Goal: Task Accomplishment & Management: Manage account settings

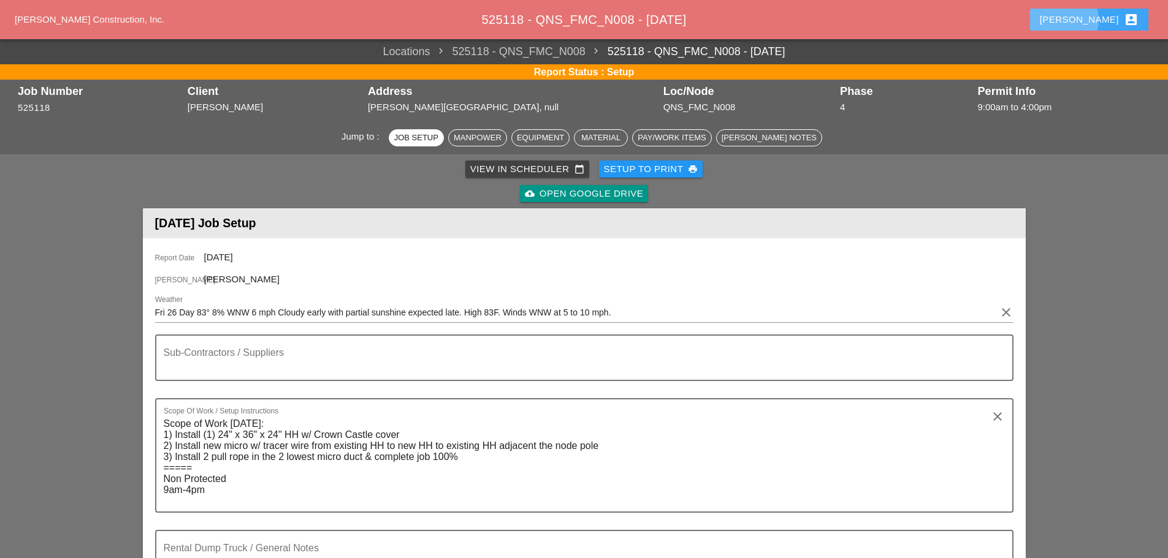
click at [1098, 20] on div "Enrico account_box" at bounding box center [1088, 19] width 99 height 15
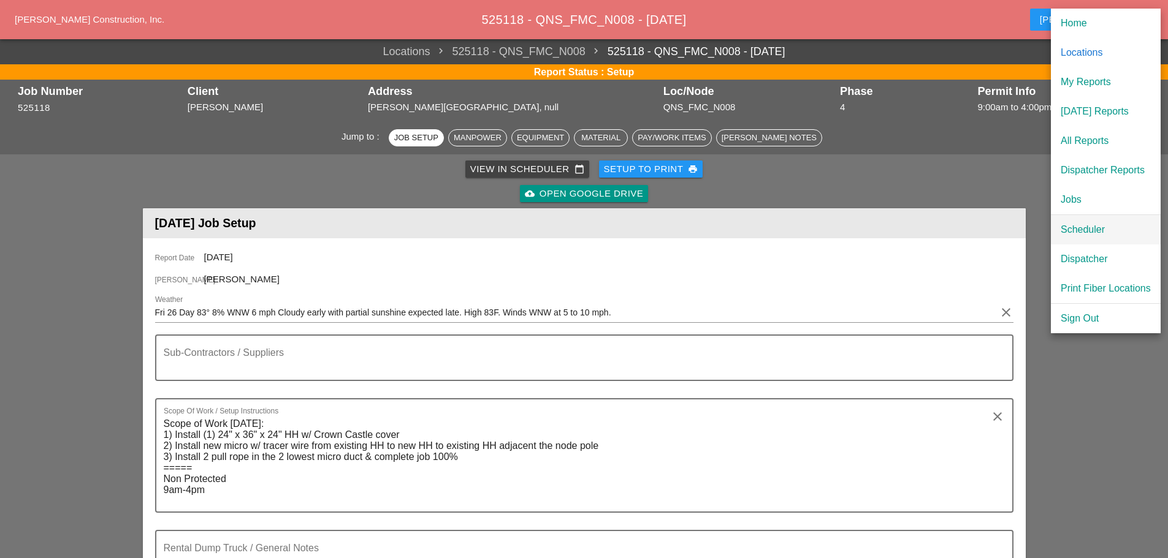
click at [1077, 224] on div "Scheduler" at bounding box center [1105, 229] width 90 height 15
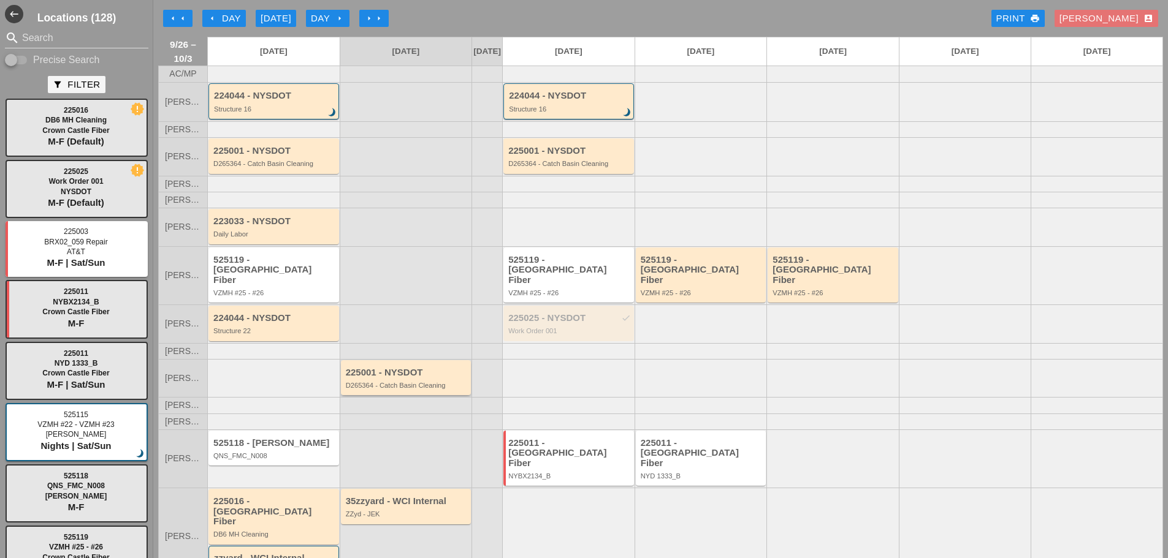
click at [374, 387] on div "D265364 - Catch Basin Cleaning" at bounding box center [407, 385] width 123 height 7
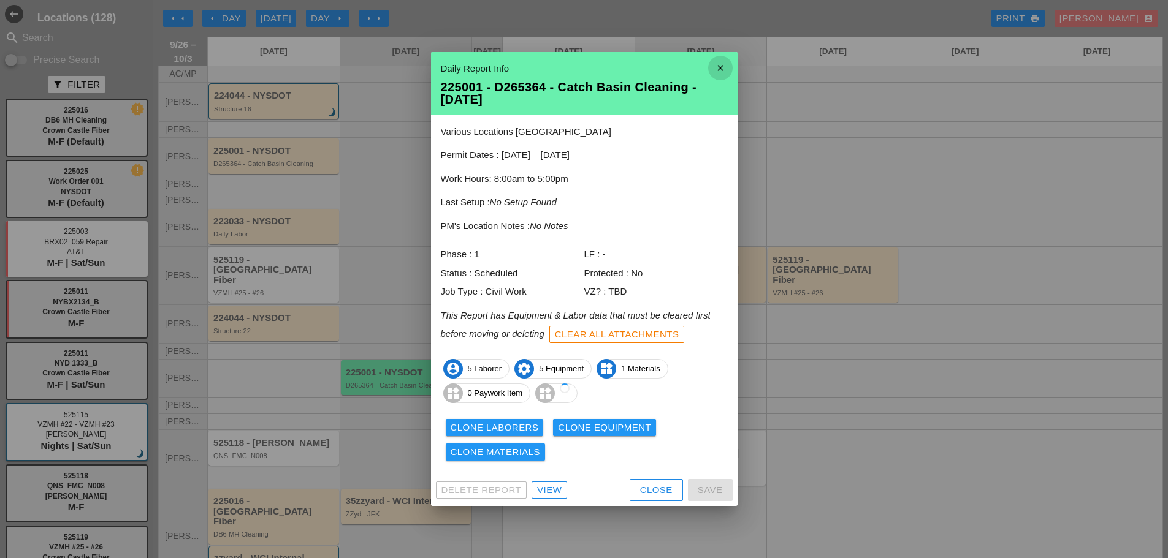
click at [719, 61] on icon "close" at bounding box center [720, 68] width 25 height 25
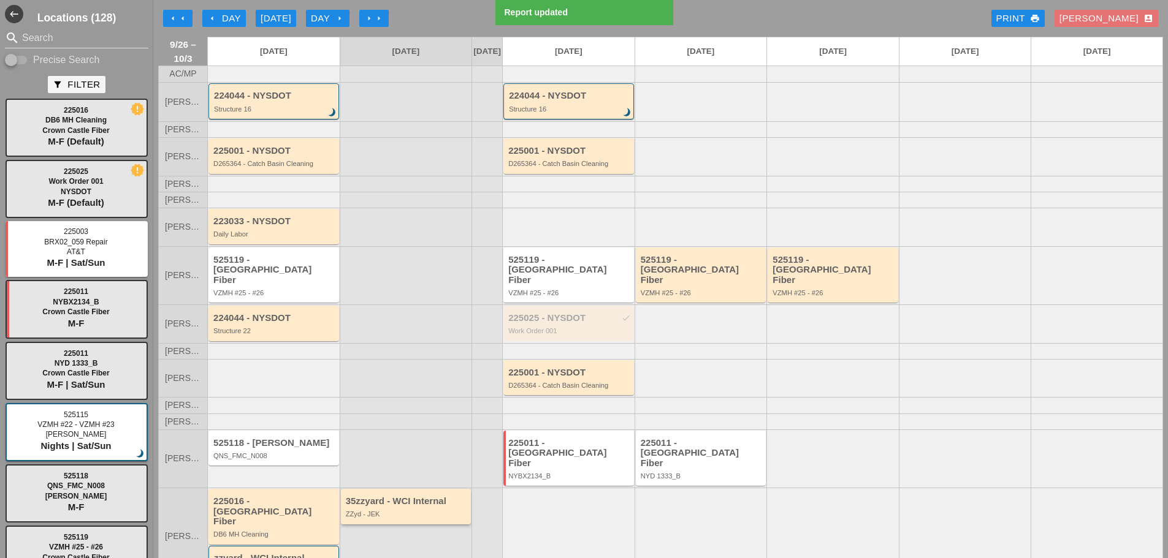
click at [407, 511] on div "ZZyd - JEK" at bounding box center [407, 514] width 123 height 7
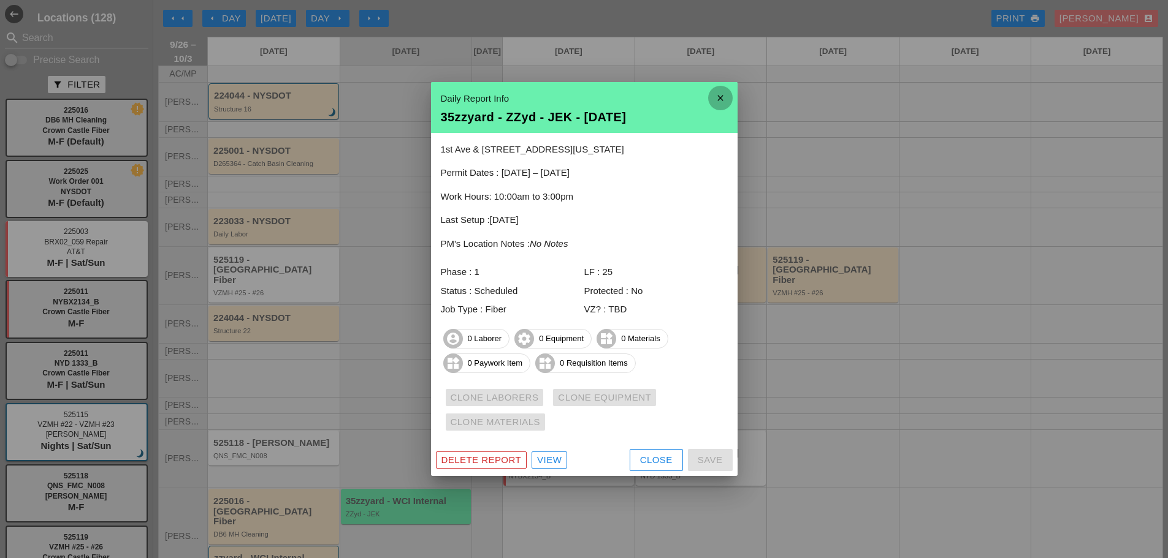
click at [727, 96] on icon "close" at bounding box center [720, 98] width 25 height 25
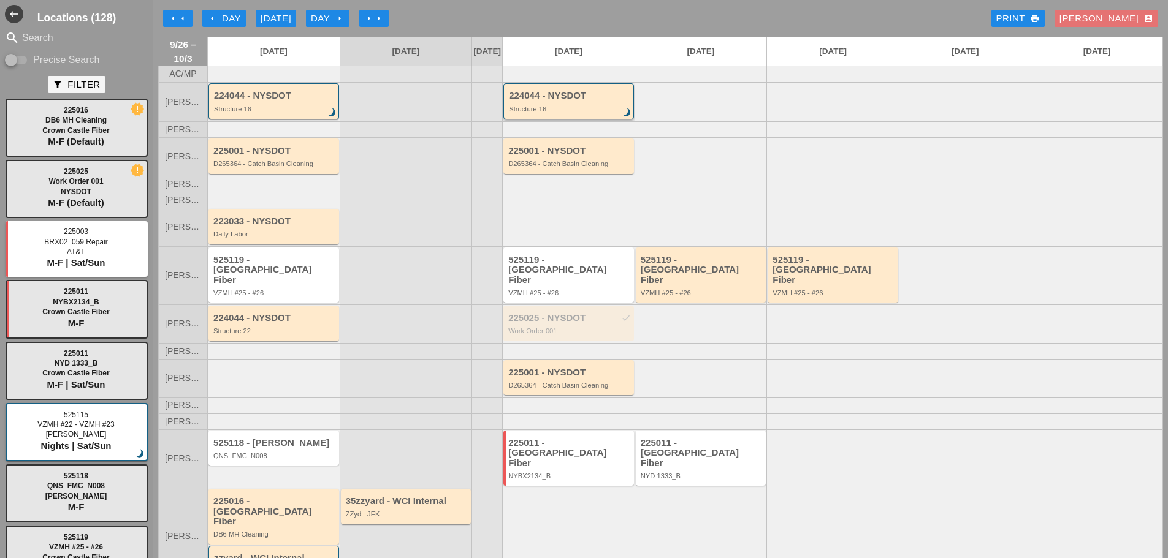
click at [560, 113] on div "Structure 16" at bounding box center [569, 108] width 121 height 7
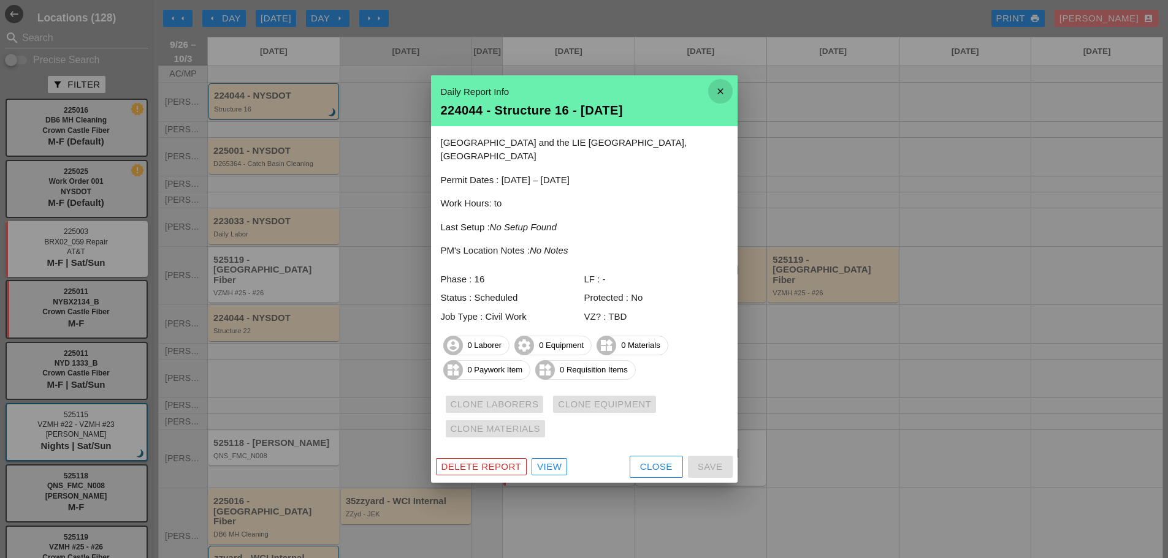
click at [732, 98] on icon "close" at bounding box center [720, 91] width 25 height 25
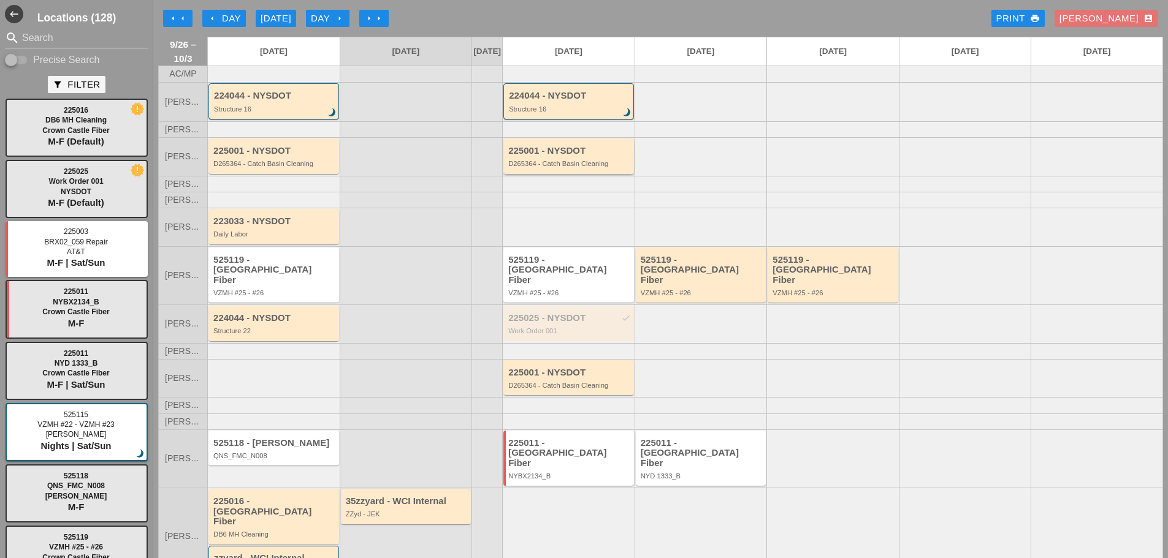
click at [576, 167] on div "D265364 - Catch Basin Cleaning" at bounding box center [569, 163] width 123 height 7
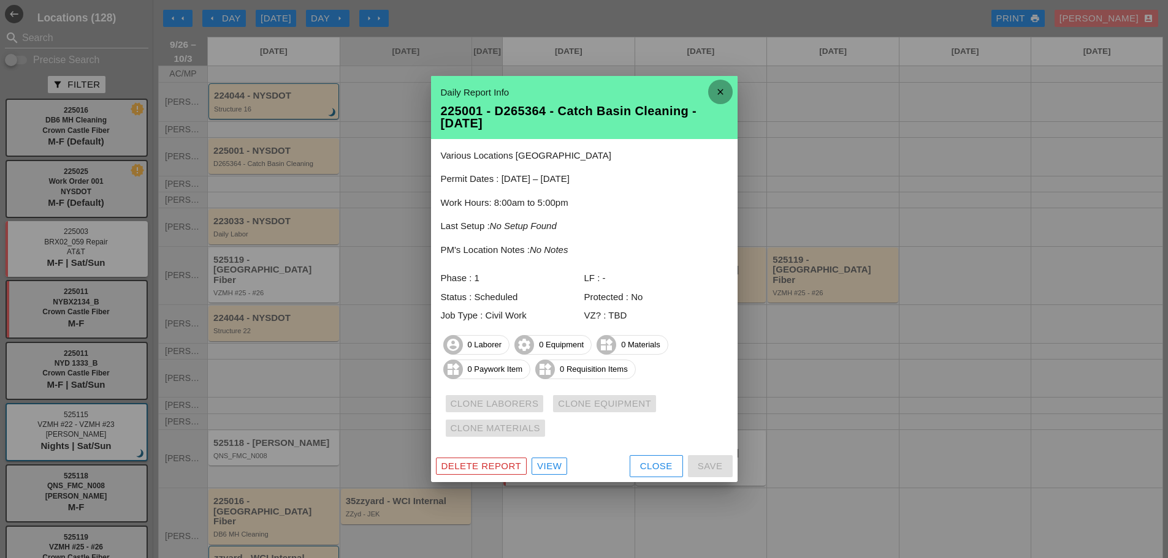
click at [712, 91] on icon "close" at bounding box center [720, 92] width 25 height 25
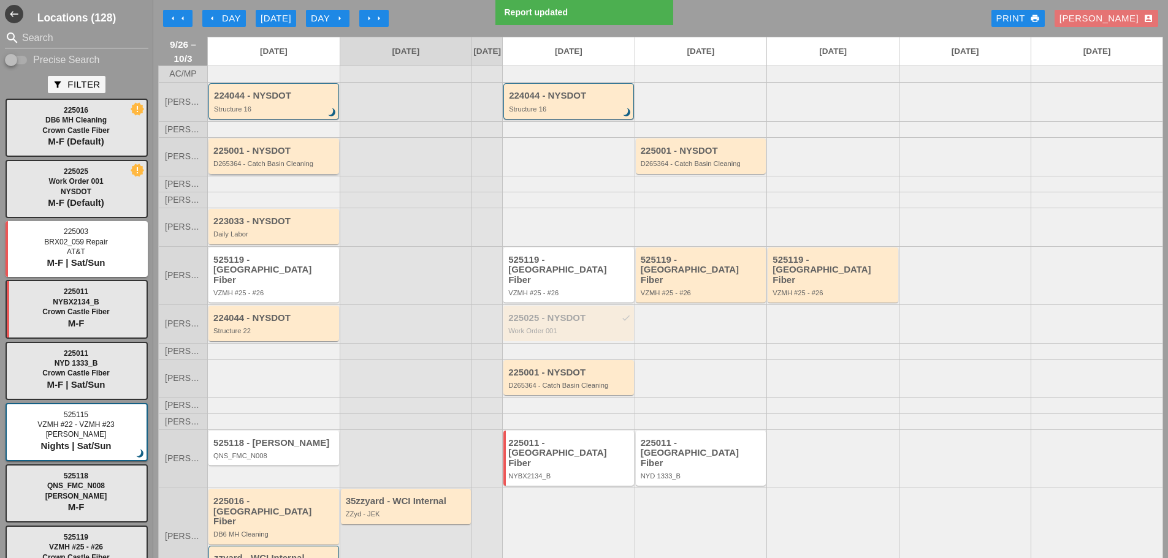
click at [274, 167] on div "225001 - NYSDOT D265364 - Catch Basin Cleaning" at bounding box center [274, 157] width 123 height 22
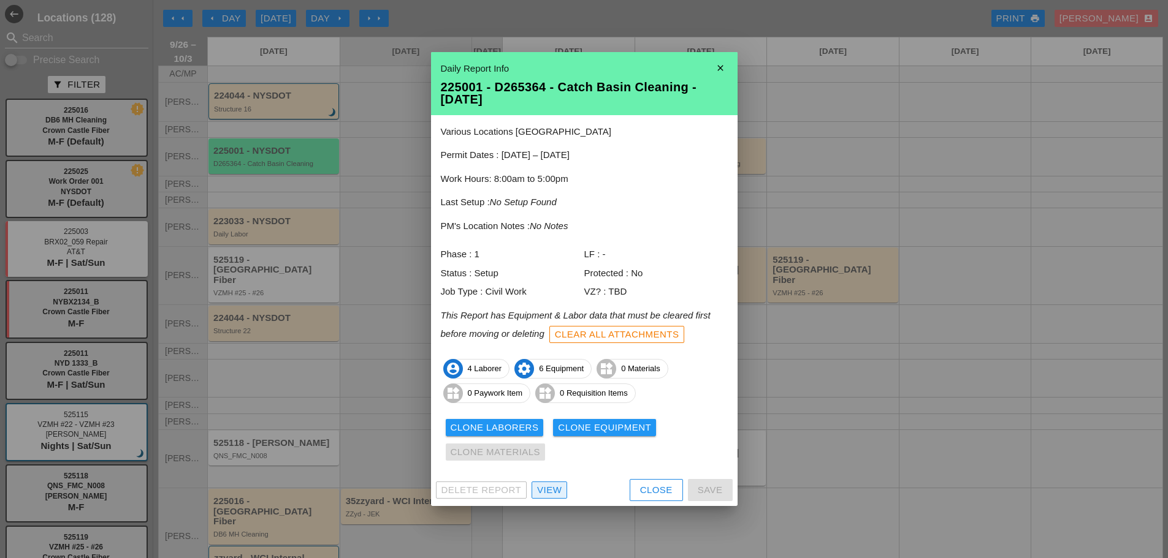
click at [553, 488] on div "View" at bounding box center [549, 491] width 25 height 14
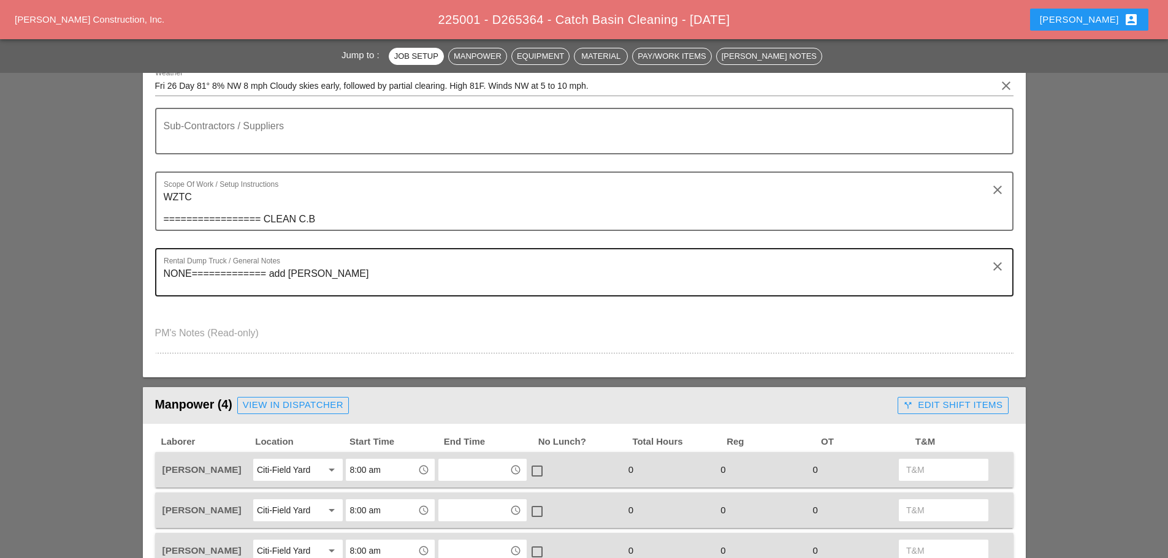
scroll to position [245, 0]
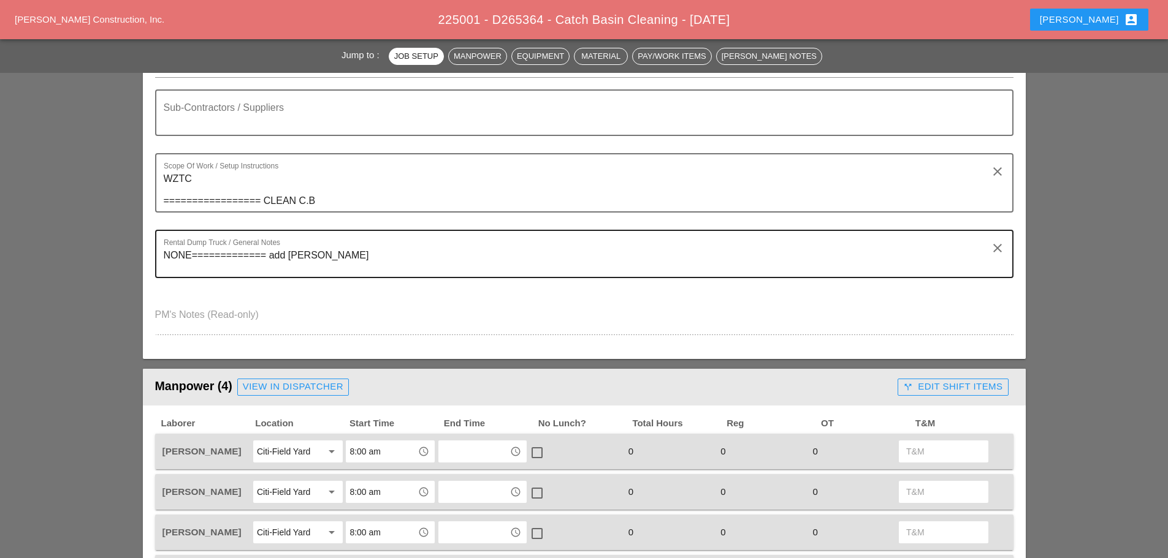
click at [325, 254] on textarea "NONE============= add NICK M" at bounding box center [579, 261] width 831 height 31
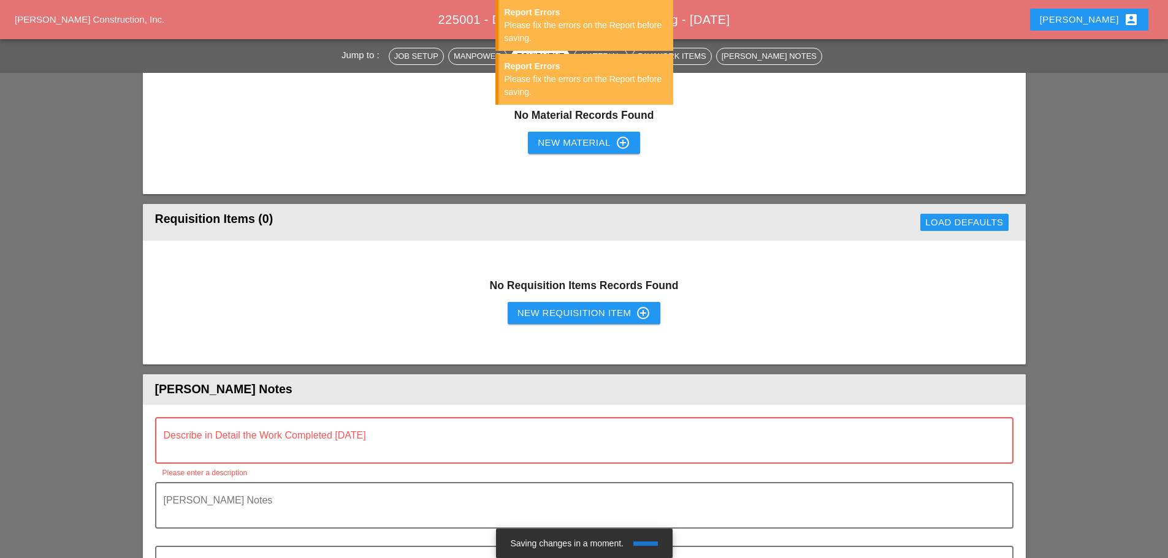
scroll to position [1410, 0]
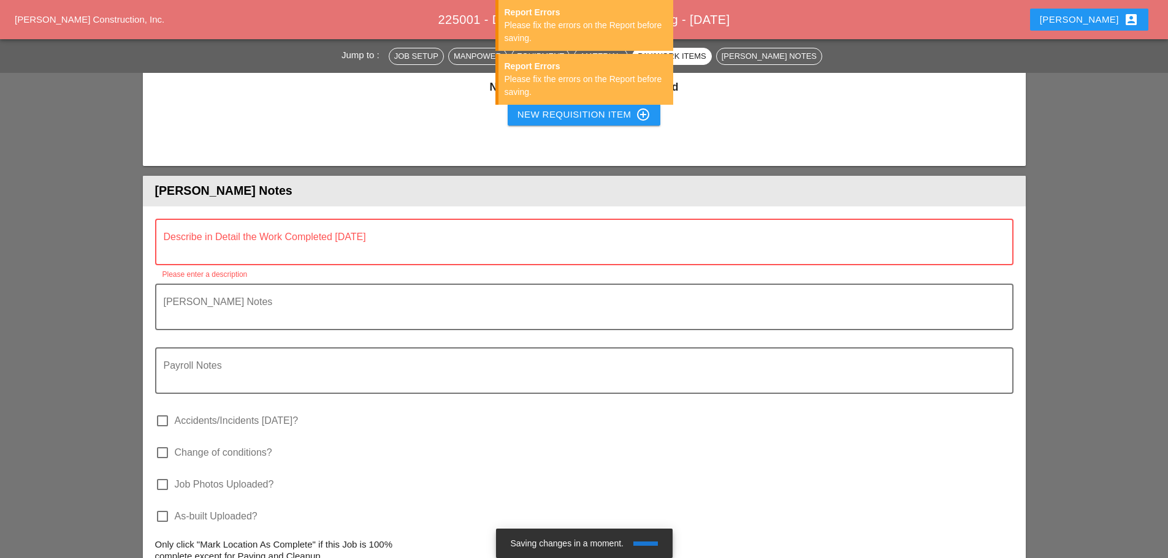
type textarea "NONE============="
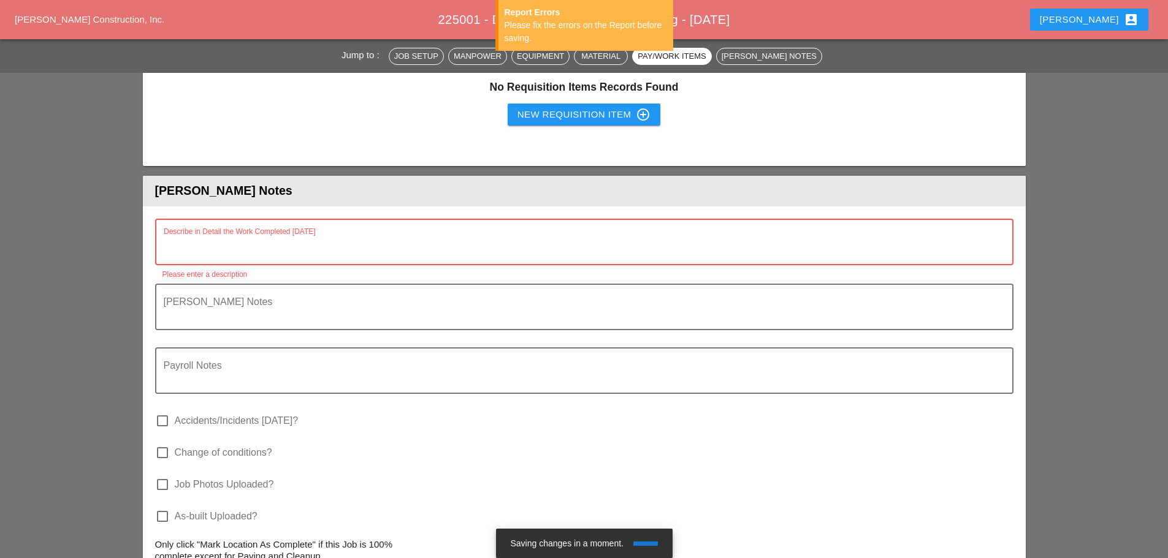
click at [241, 245] on textarea "Describe in Detail the Work Completed Today" at bounding box center [579, 249] width 831 height 29
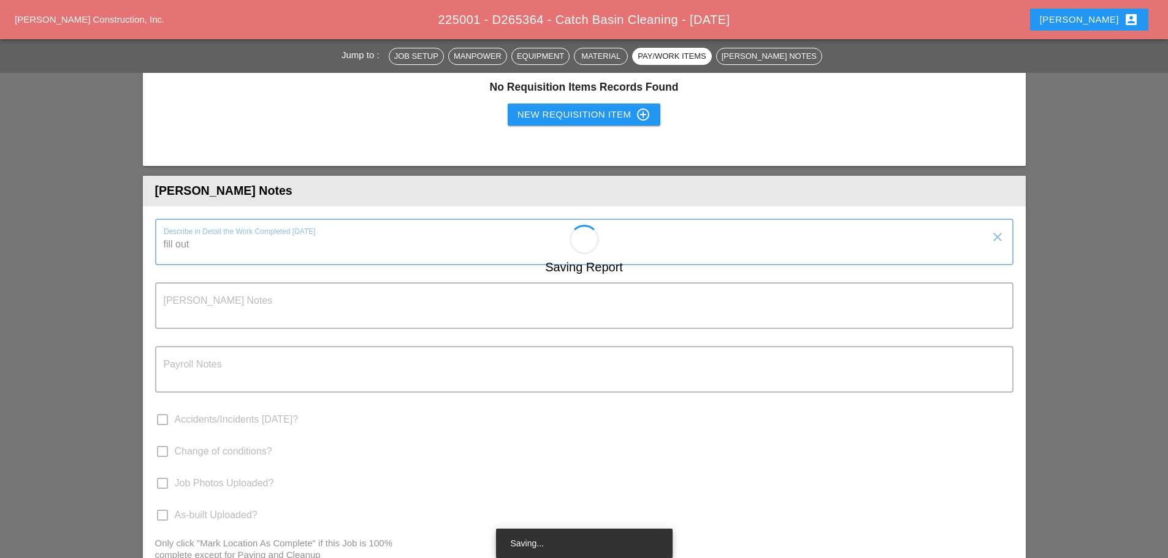
type textarea "fill out"
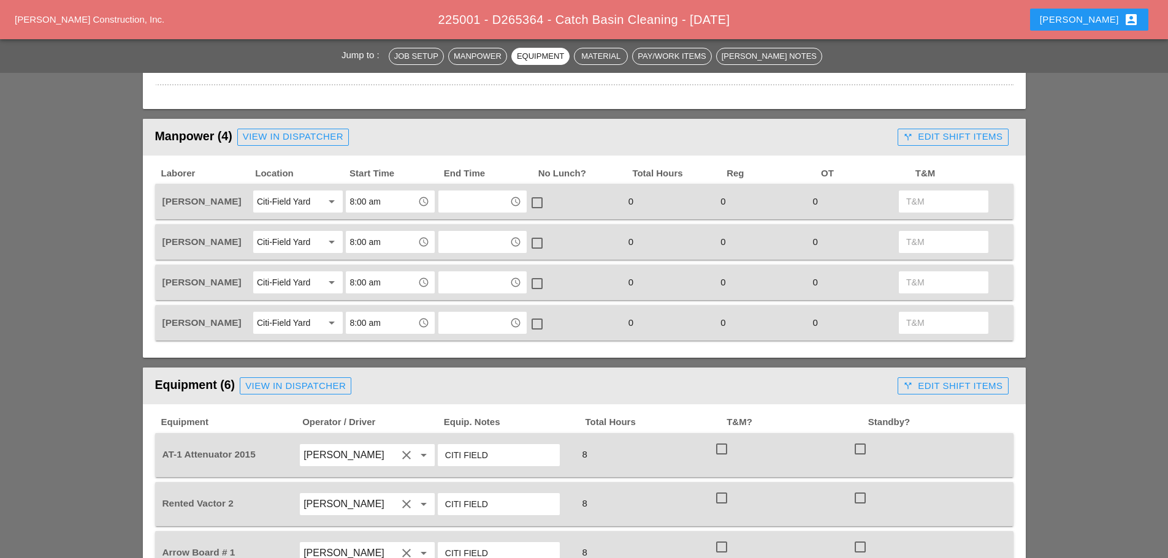
scroll to position [490, 0]
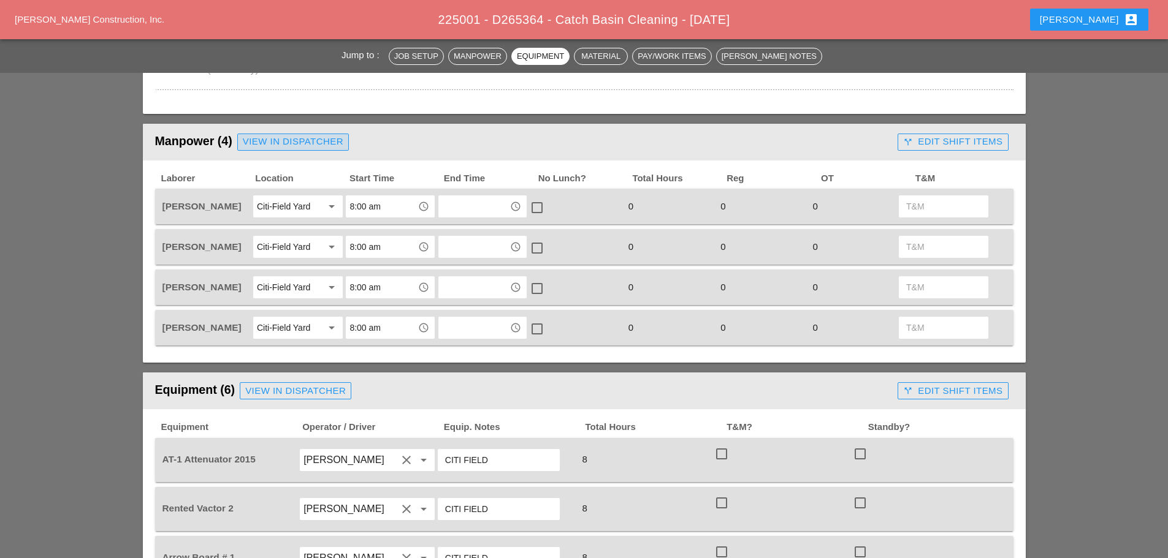
click at [265, 144] on div "View in Dispatcher" at bounding box center [293, 142] width 101 height 14
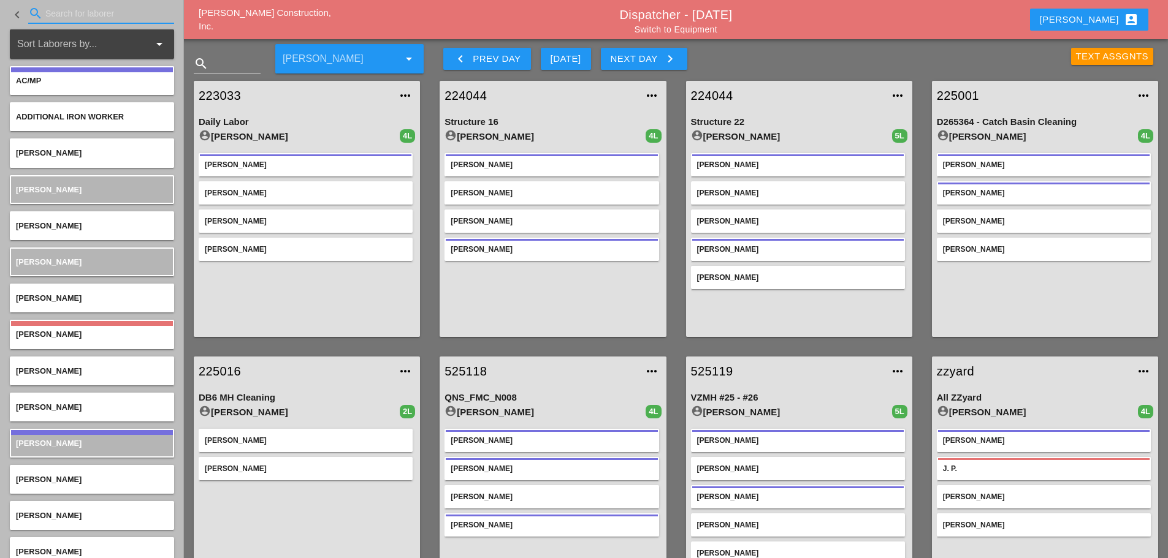
click at [53, 15] on input "Search for laborer" at bounding box center [101, 14] width 112 height 20
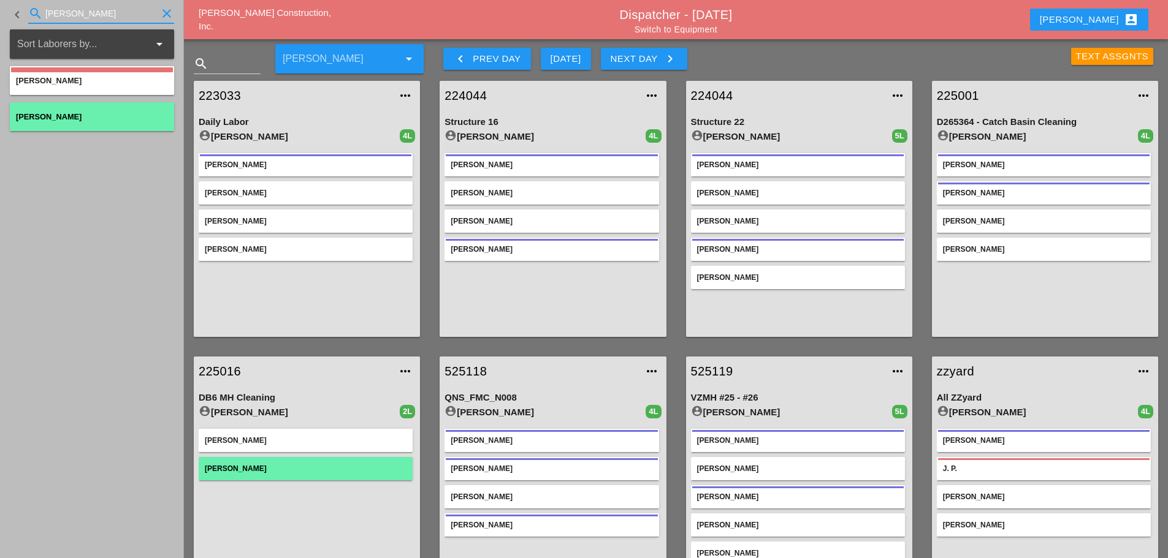
type input "nick"
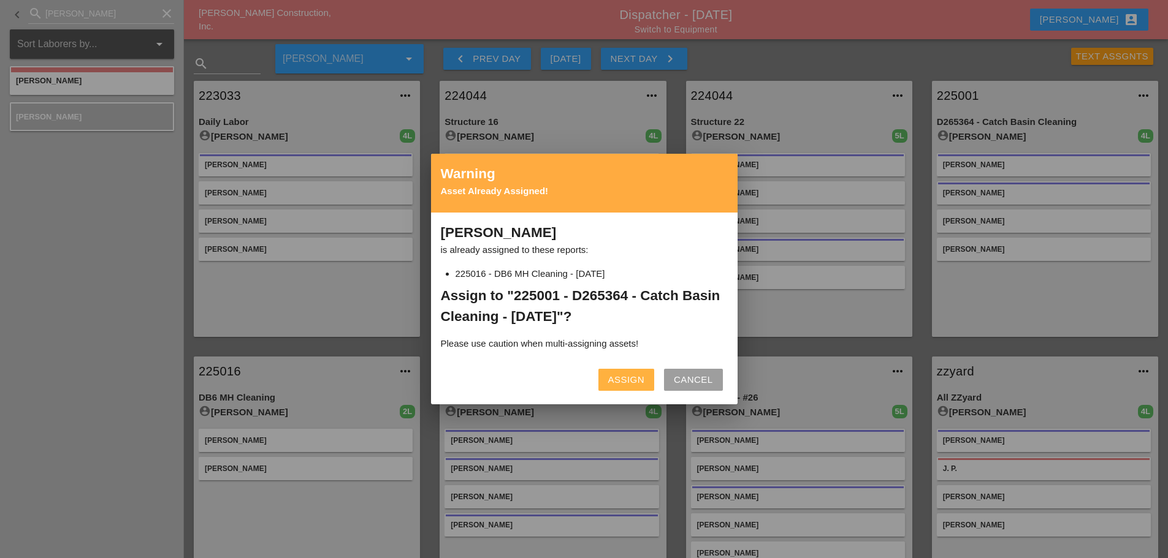
click at [631, 377] on div "Assign" at bounding box center [626, 380] width 36 height 14
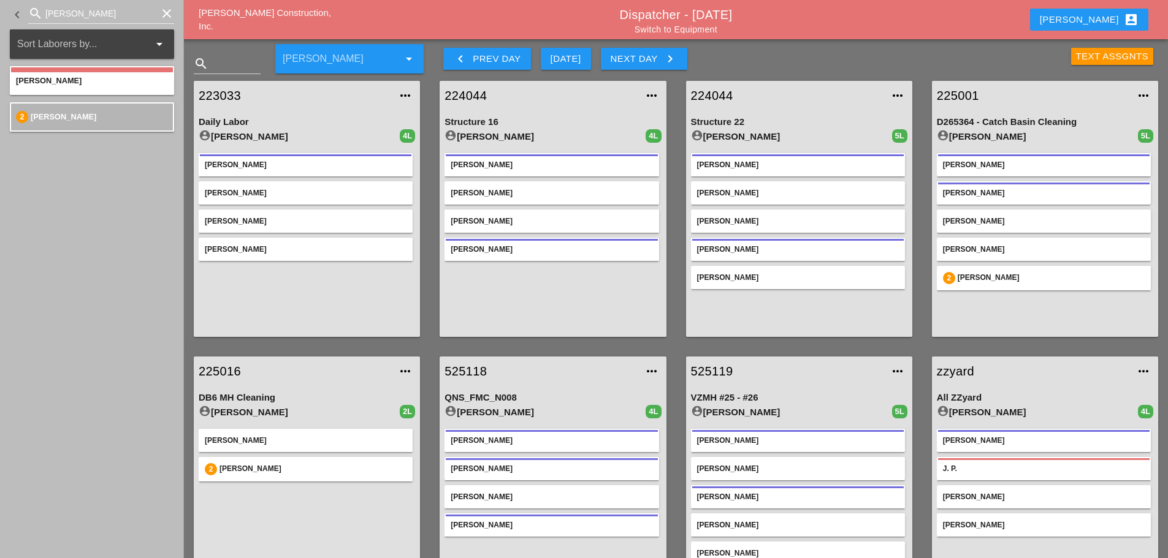
click at [165, 13] on icon "clear" at bounding box center [166, 13] width 15 height 15
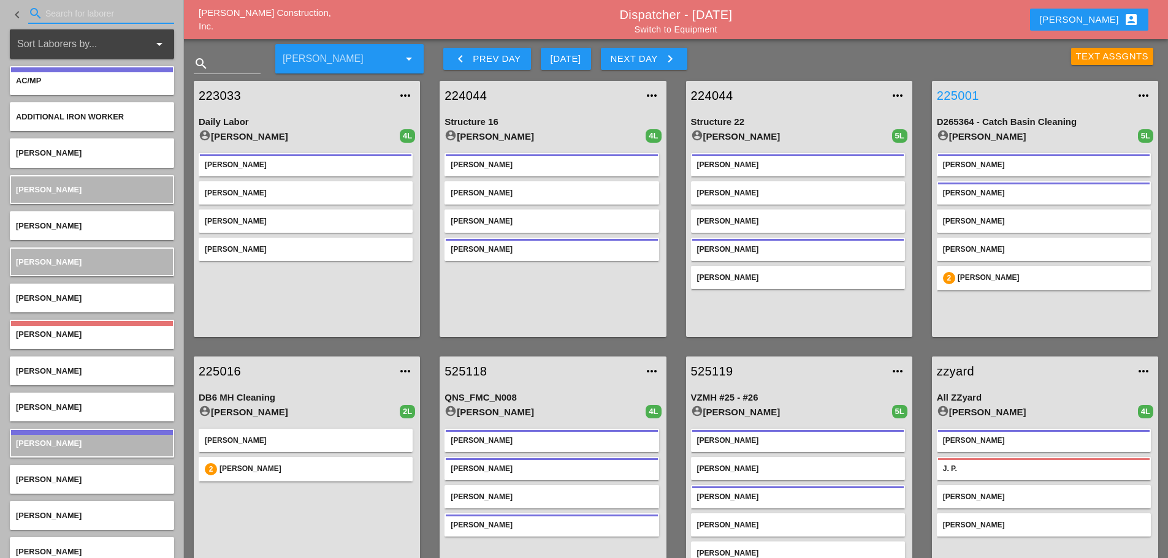
click at [950, 93] on link "225001" at bounding box center [1032, 95] width 192 height 18
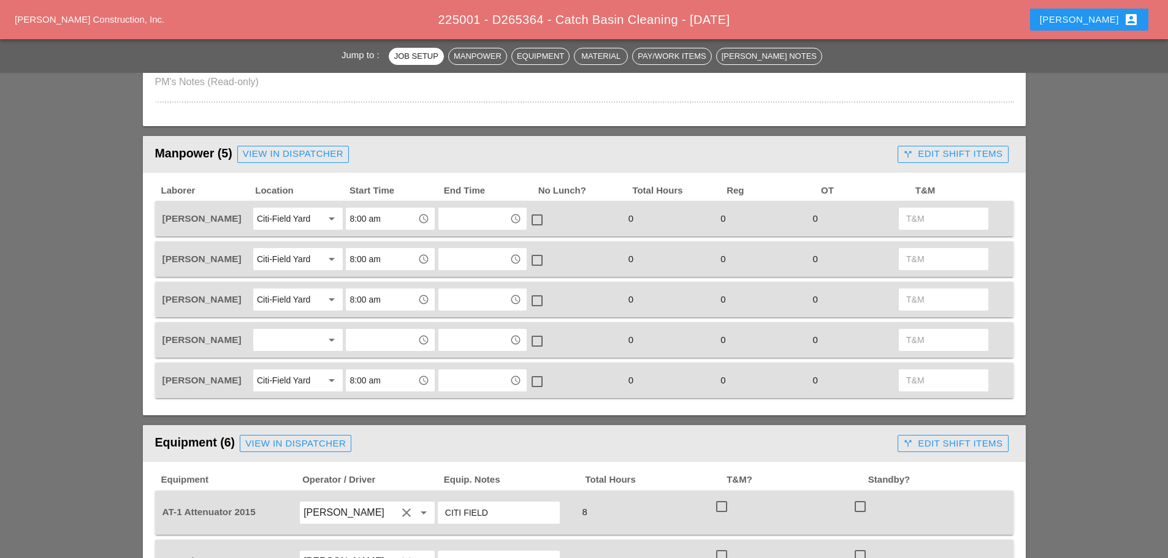
scroll to position [552, 0]
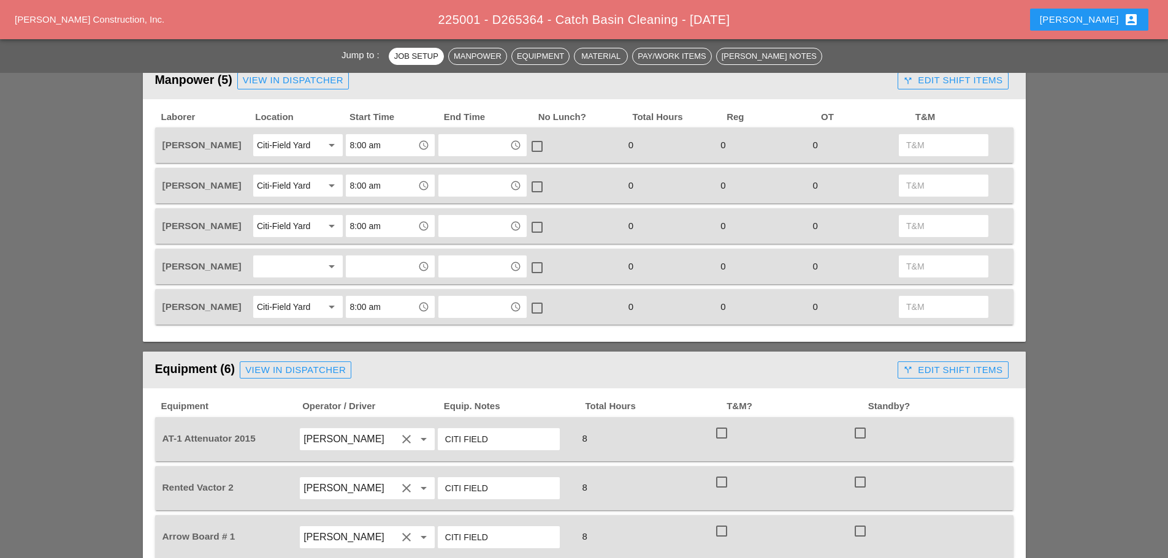
click at [293, 268] on div at bounding box center [289, 267] width 65 height 20
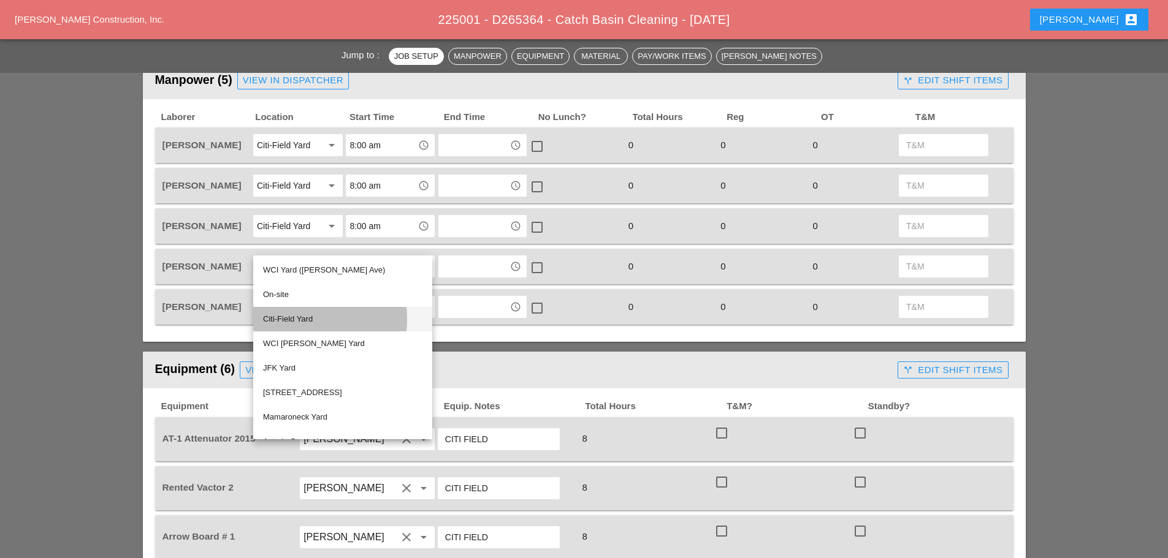
click at [304, 308] on div "Citi-Field Yard" at bounding box center [342, 319] width 159 height 25
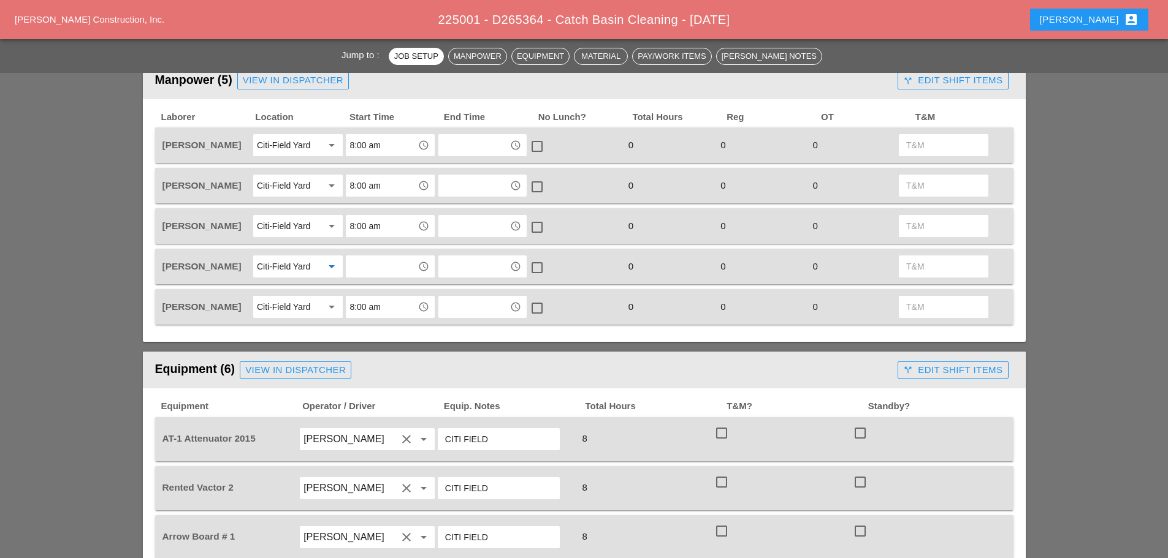
click at [378, 268] on input "text" at bounding box center [381, 267] width 64 height 20
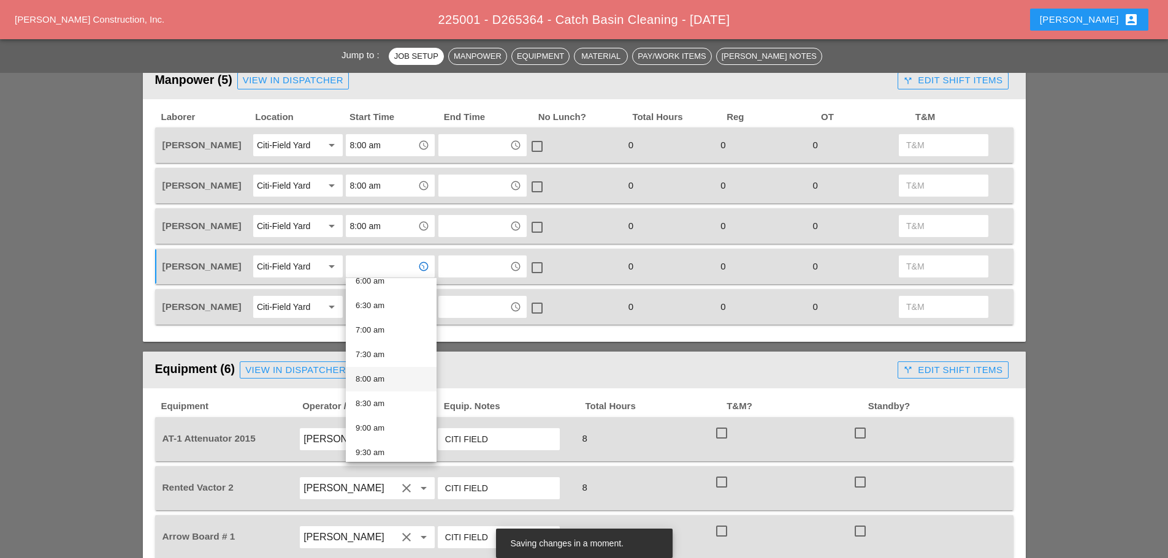
scroll to position [306, 0]
click at [377, 375] on div "8:00 am" at bounding box center [390, 378] width 71 height 15
type input "8:00 am"
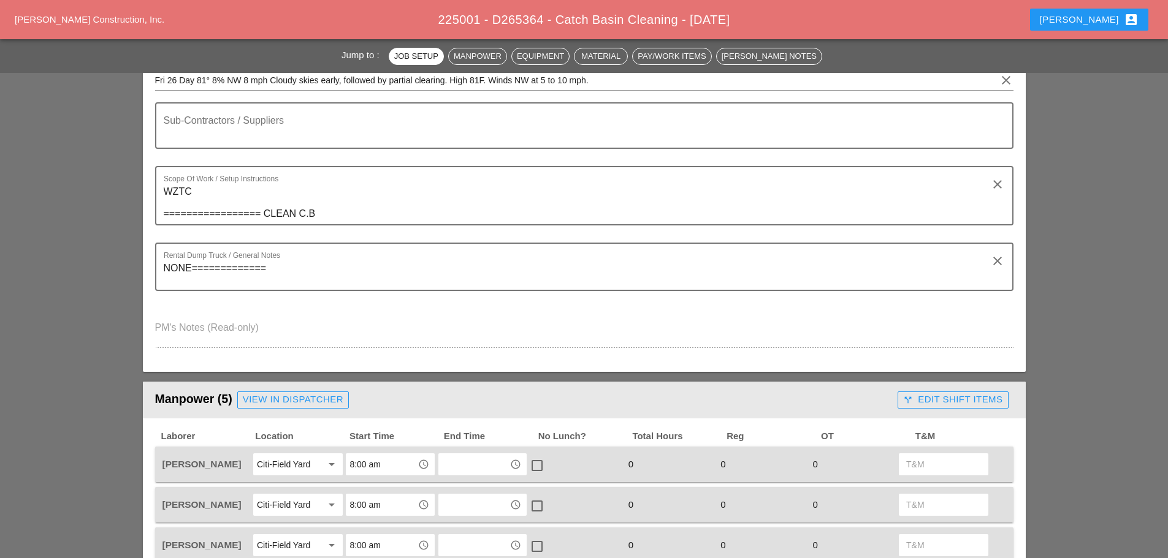
scroll to position [0, 0]
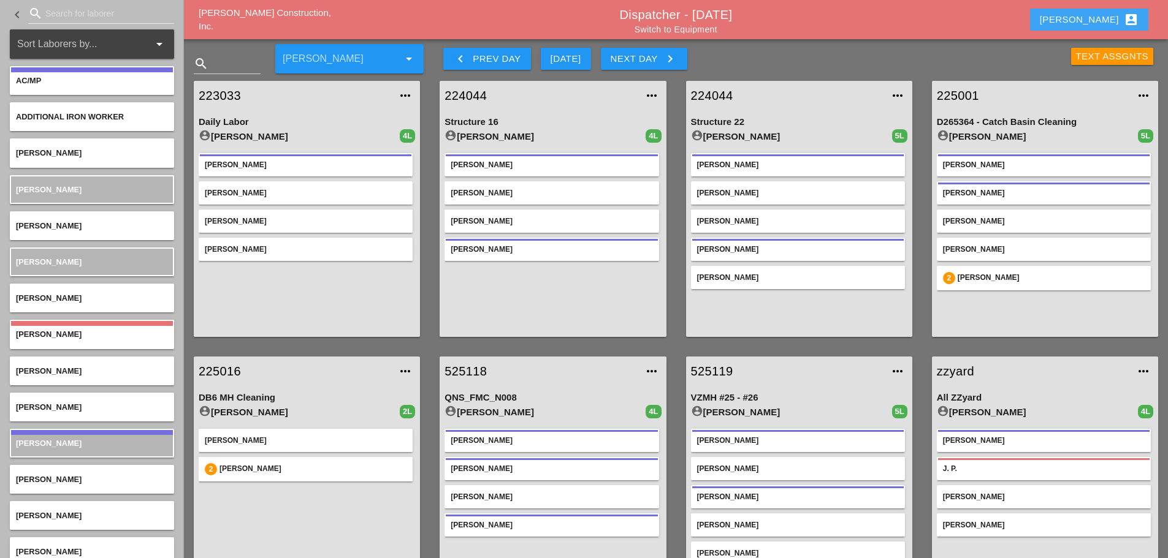
click at [1098, 20] on div "Enrico account_box" at bounding box center [1088, 19] width 99 height 15
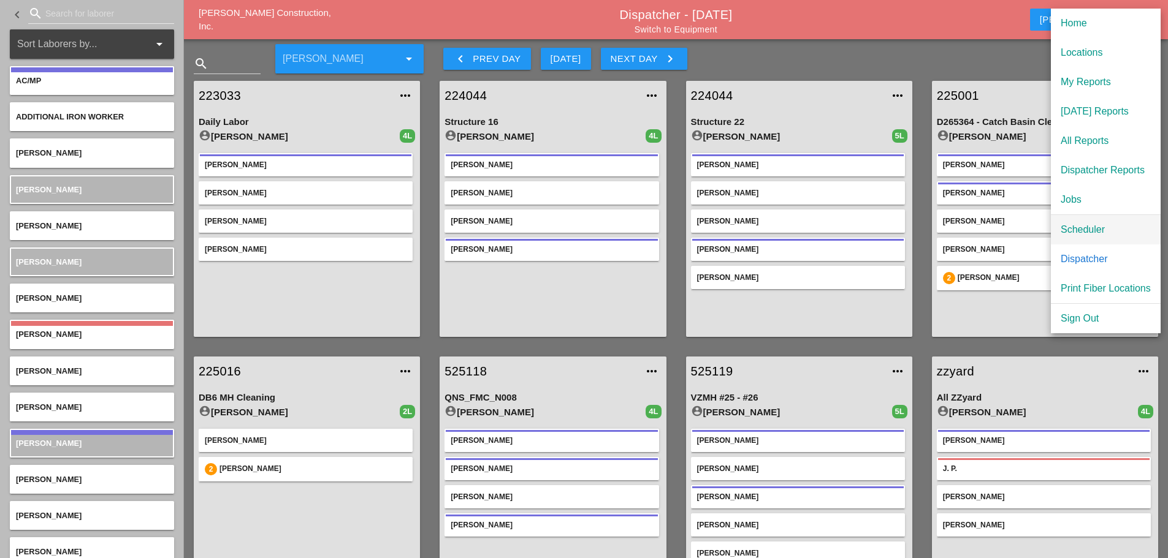
click at [1085, 231] on div "Scheduler" at bounding box center [1105, 229] width 90 height 15
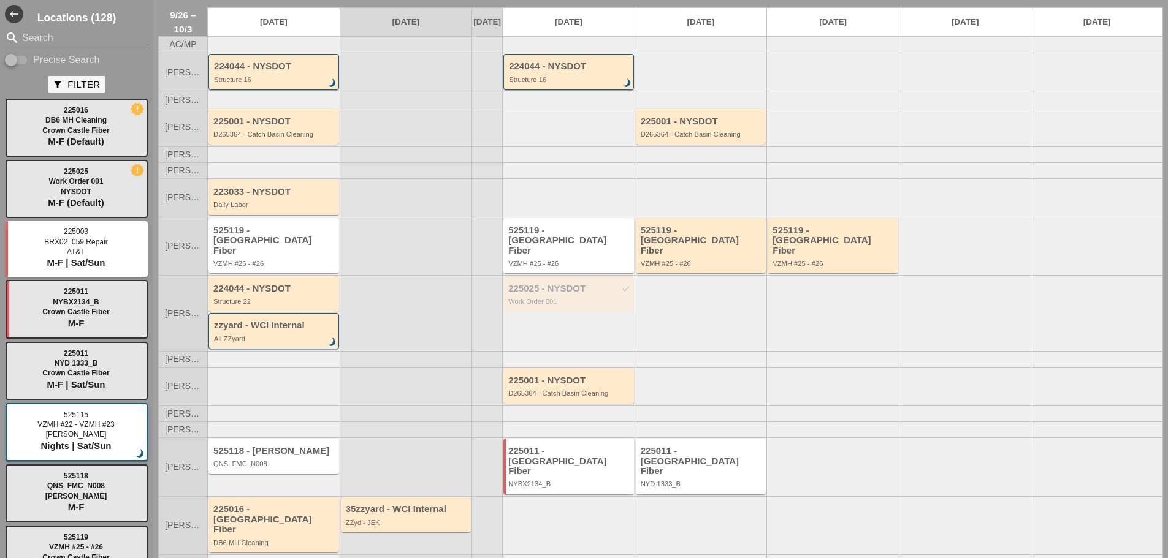
scroll to position [30, 0]
click at [313, 452] on div "525118 - Hellman" at bounding box center [274, 451] width 123 height 10
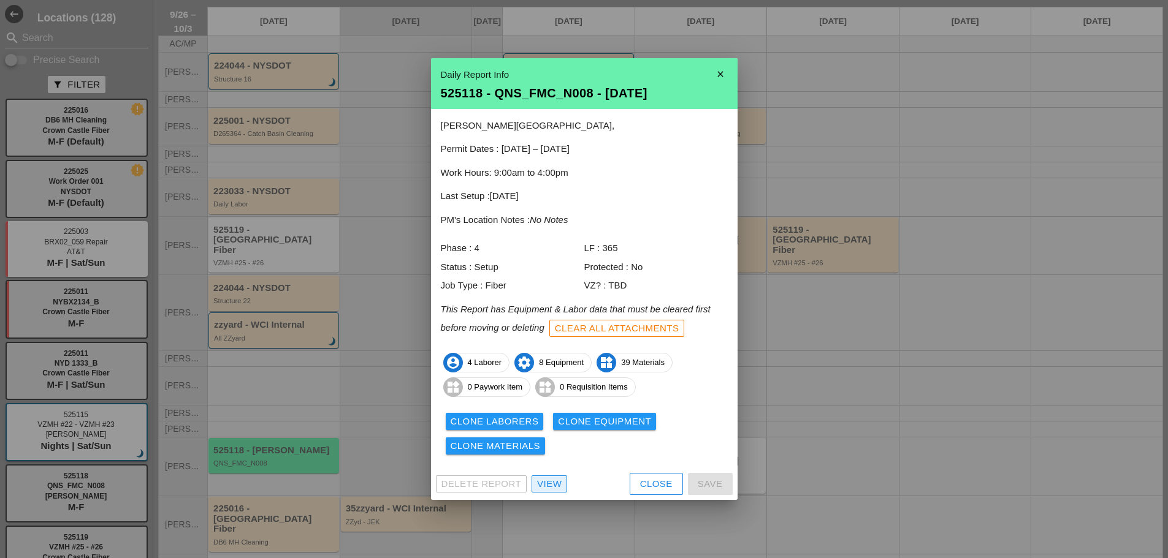
click at [551, 483] on div "View" at bounding box center [549, 484] width 25 height 14
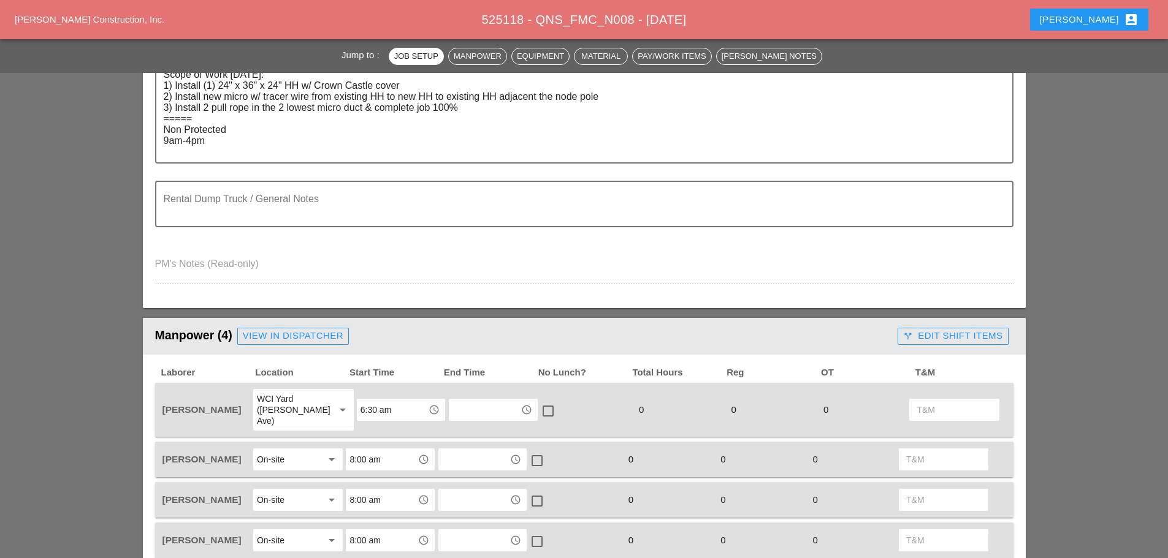
scroll to position [429, 0]
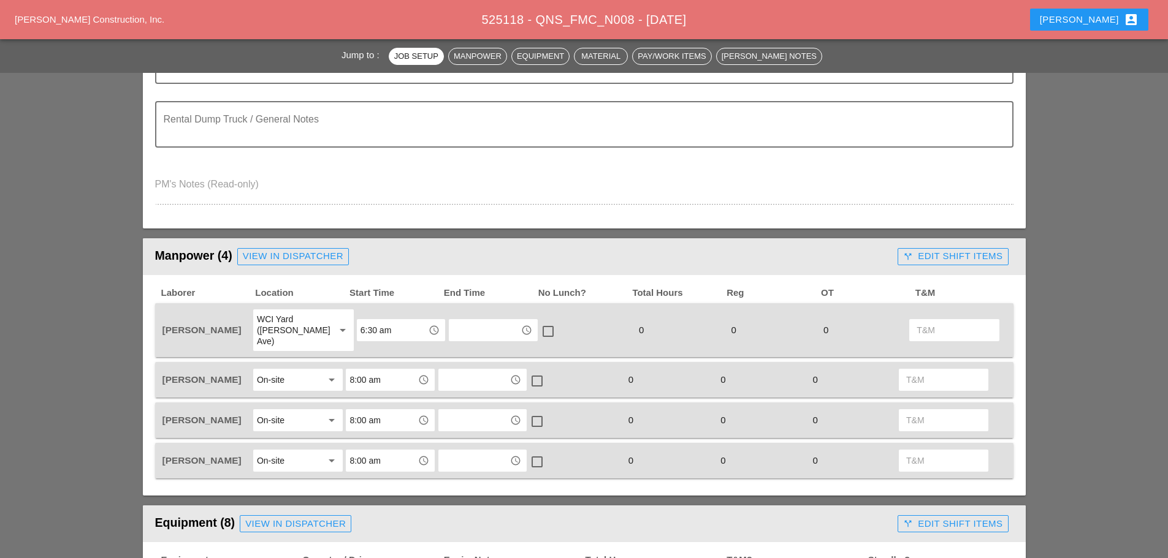
click at [276, 254] on div "View in Dispatcher" at bounding box center [293, 256] width 101 height 14
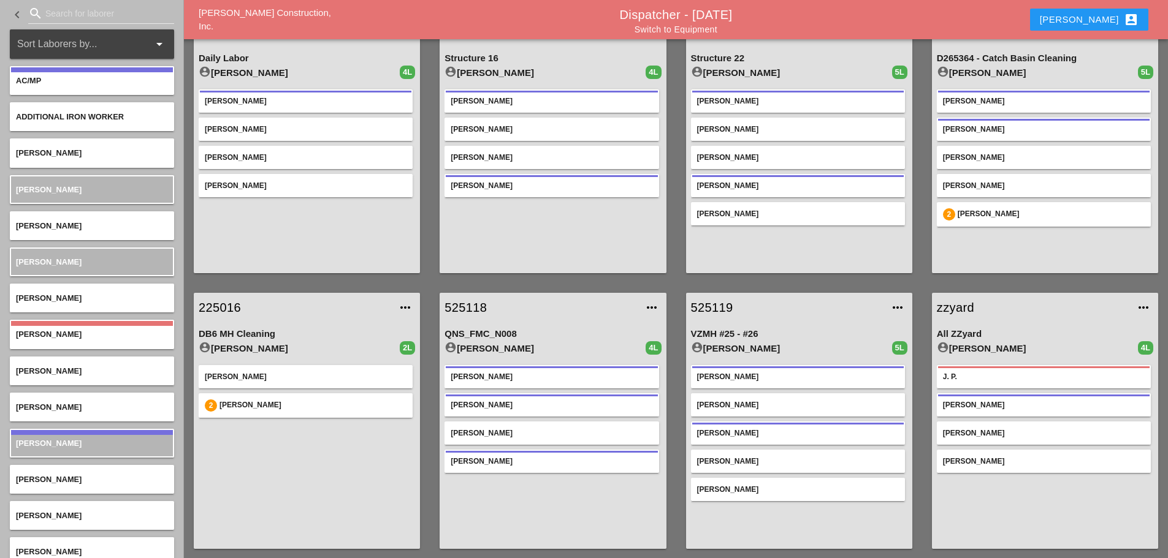
scroll to position [64, 0]
click at [59, 18] on input "Search for laborer" at bounding box center [101, 14] width 112 height 20
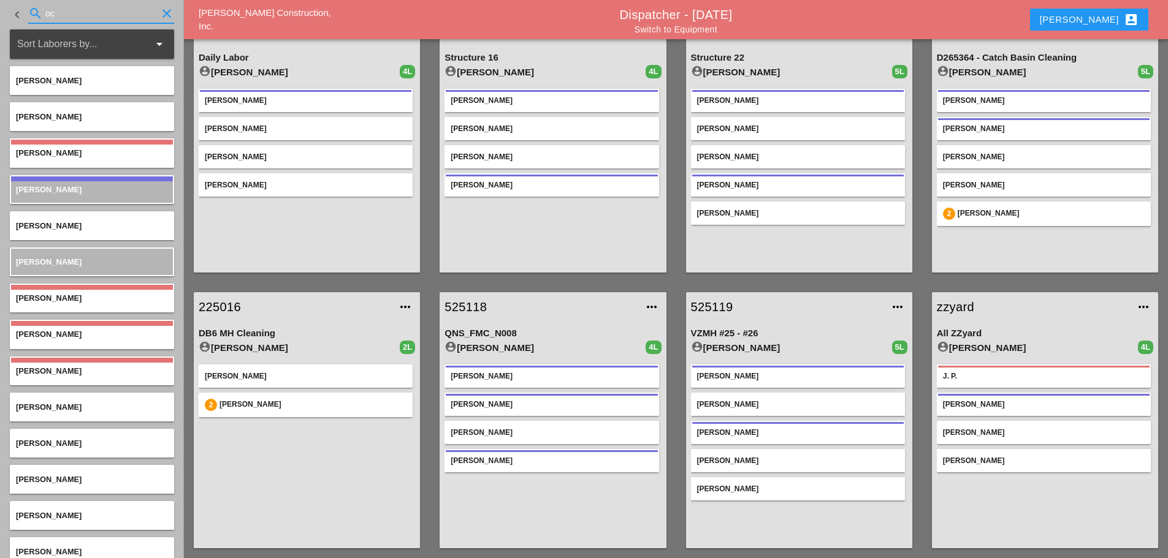
type input "o"
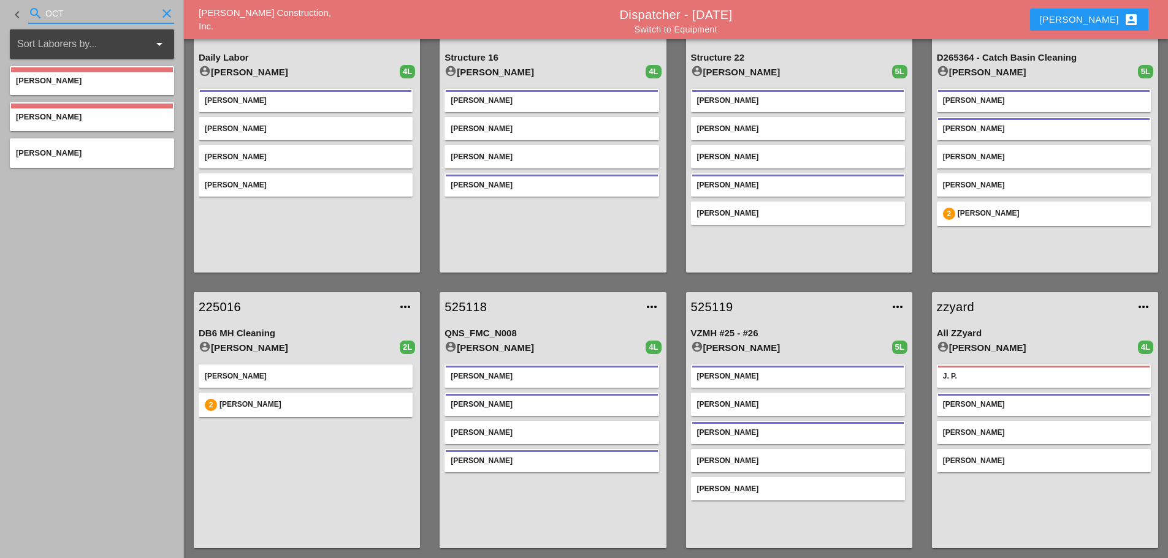
type input "OCT"
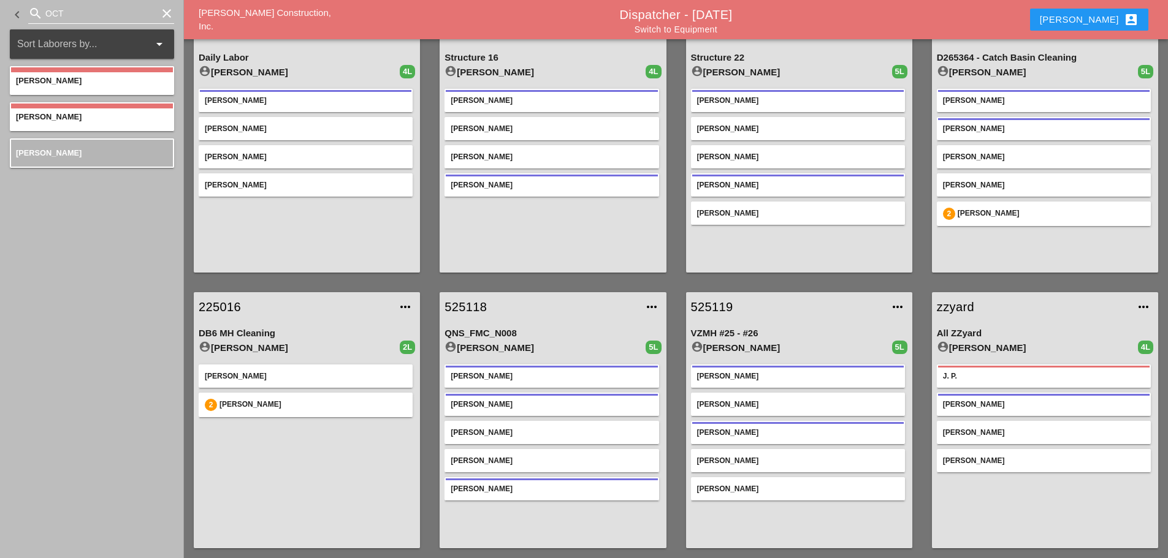
click at [166, 13] on icon "clear" at bounding box center [166, 13] width 15 height 15
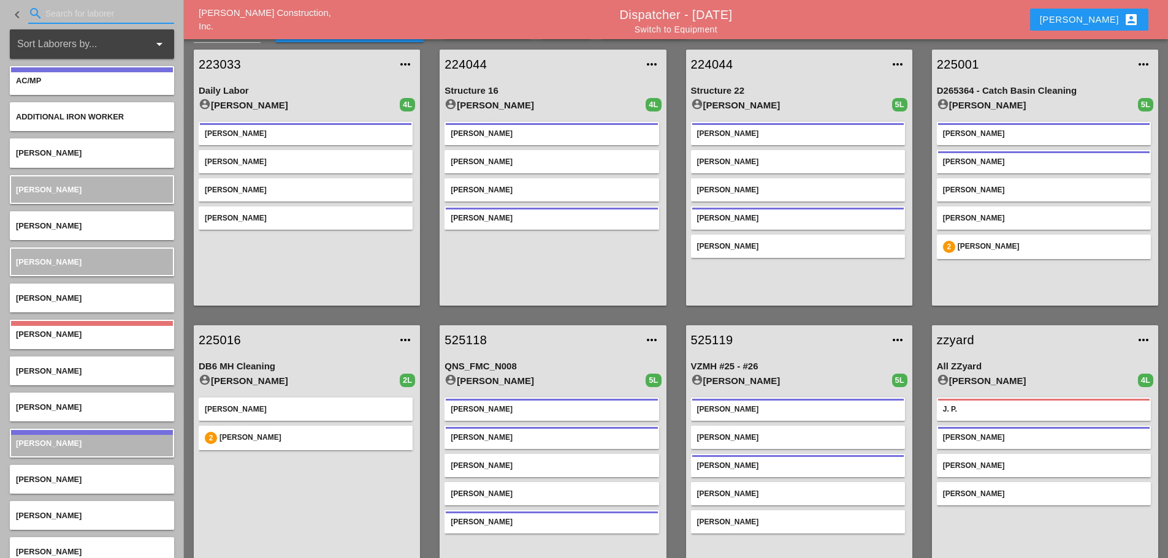
scroll to position [0, 0]
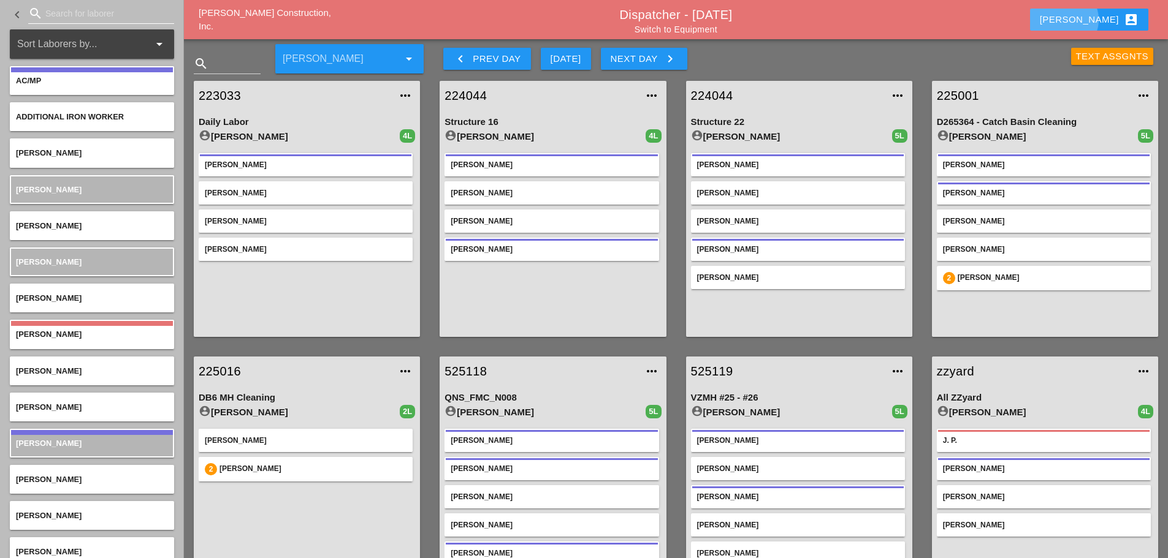
click at [1101, 25] on div "Enrico account_box" at bounding box center [1088, 19] width 99 height 15
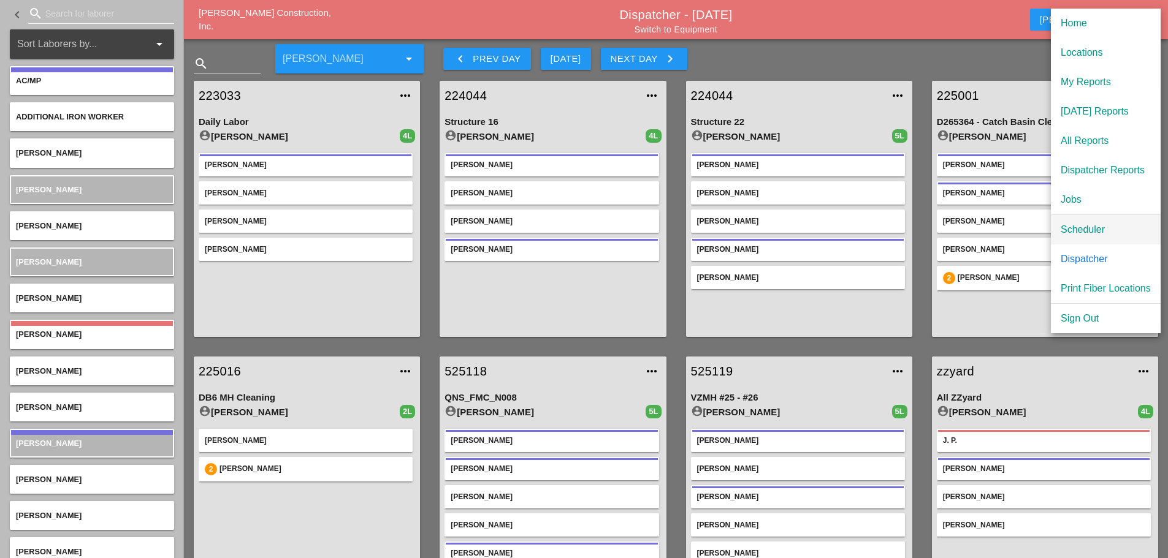
click at [1096, 227] on div "Scheduler" at bounding box center [1105, 229] width 90 height 15
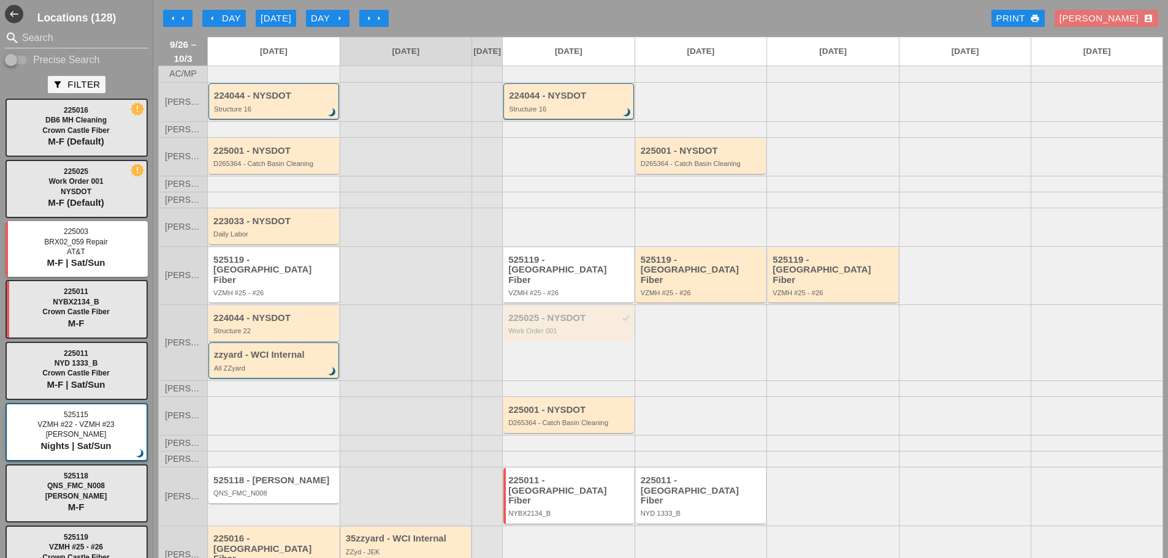
scroll to position [30, 0]
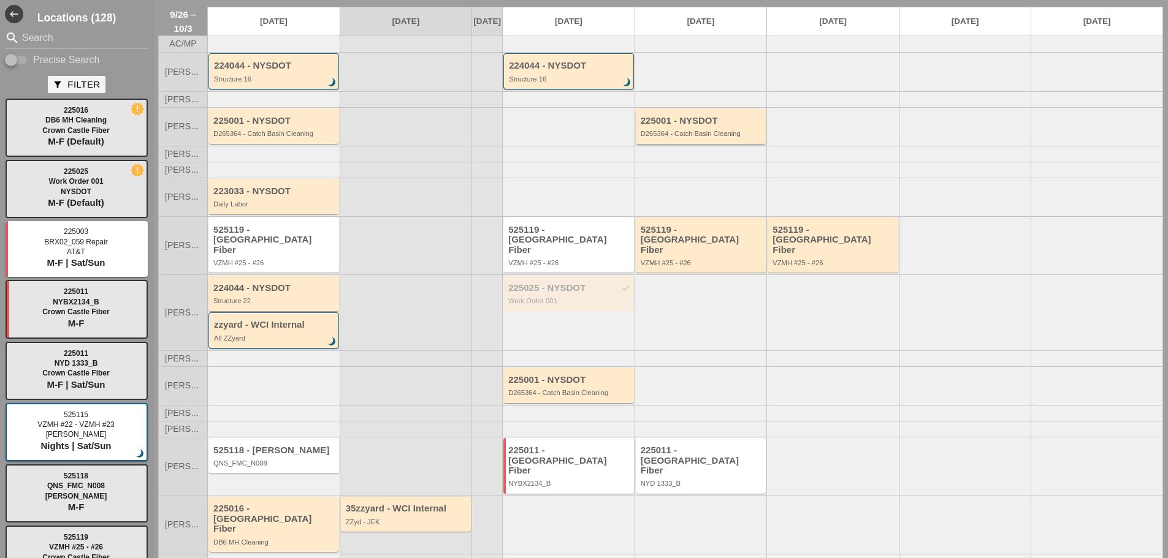
click at [710, 137] on div "D265364 - Catch Basin Cleaning" at bounding box center [701, 133] width 123 height 7
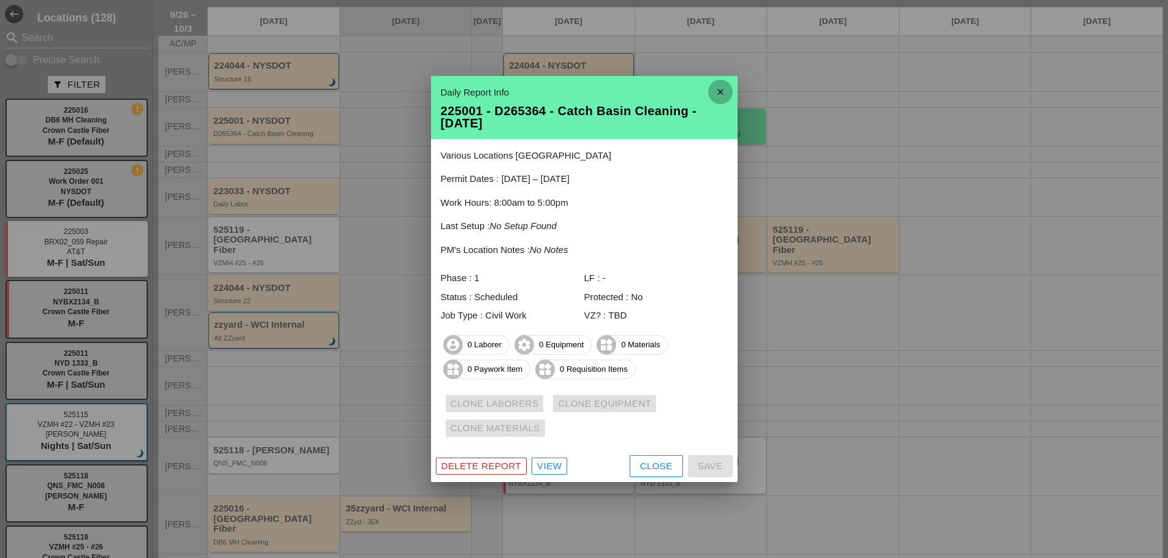
click at [710, 93] on icon "close" at bounding box center [720, 92] width 25 height 25
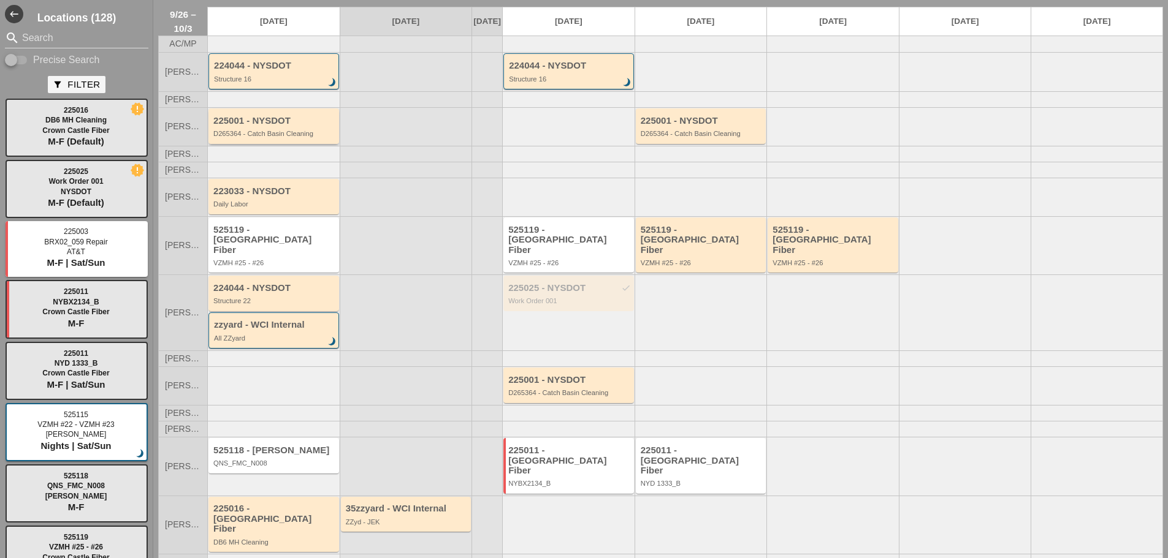
click at [286, 138] on div "225001 - NYSDOT D265364 - Catch Basin Cleaning" at bounding box center [274, 127] width 123 height 22
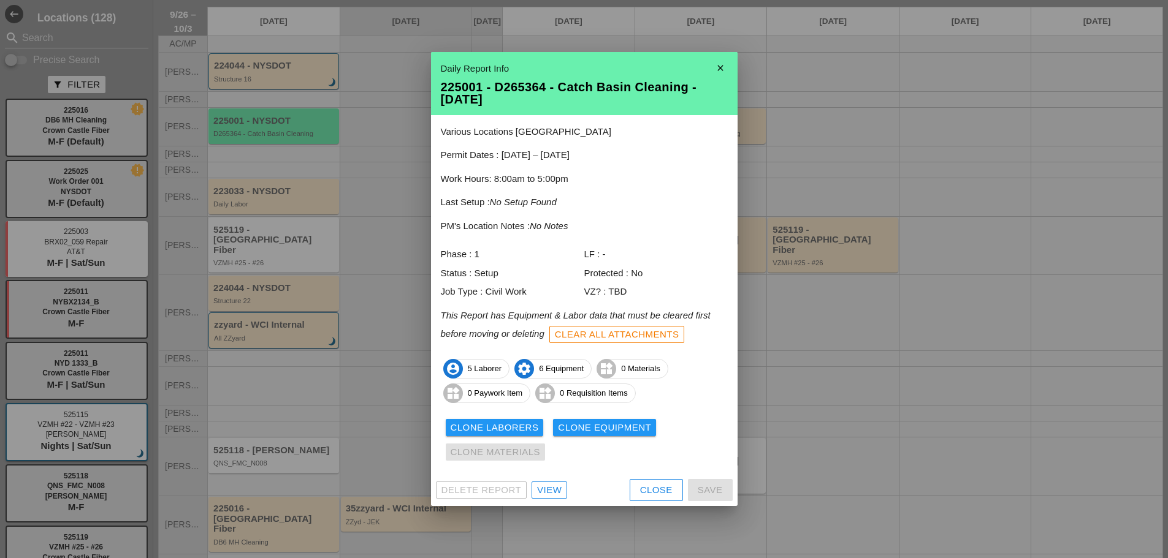
click at [460, 431] on div "Clone Laborers" at bounding box center [494, 428] width 88 height 14
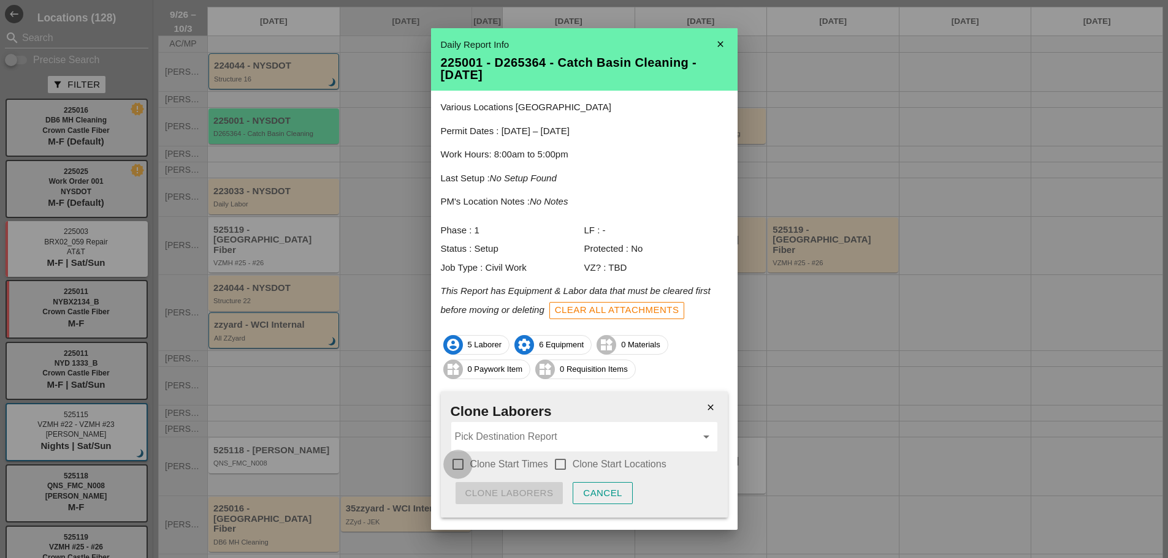
click at [458, 467] on div at bounding box center [457, 464] width 21 height 21
checkbox input "true"
click at [556, 463] on div at bounding box center [560, 464] width 21 height 21
checkbox input "true"
click at [511, 439] on input "Pick Destination Report" at bounding box center [575, 437] width 241 height 20
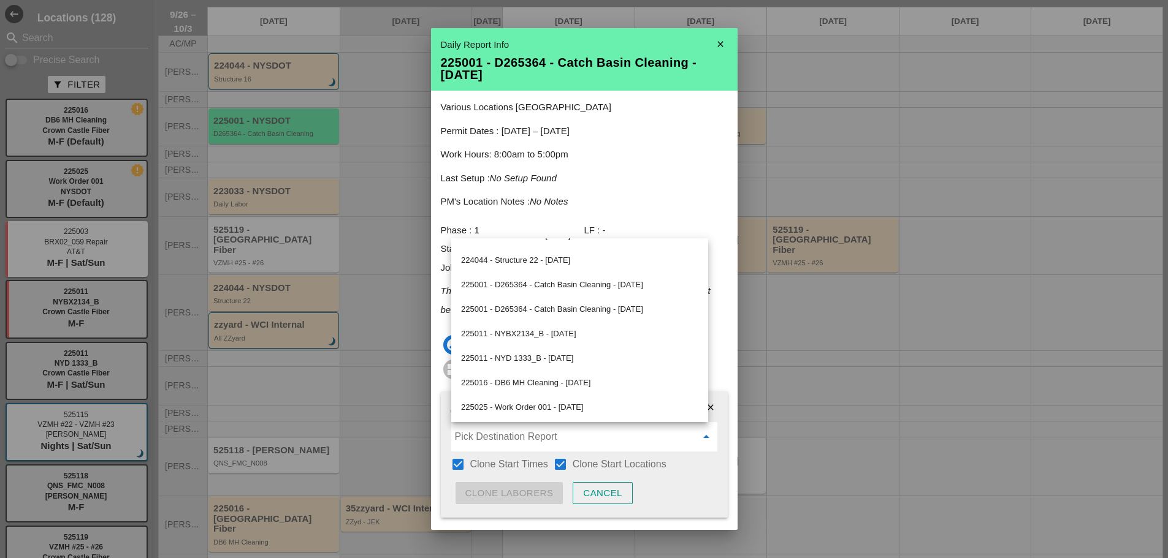
scroll to position [54, 0]
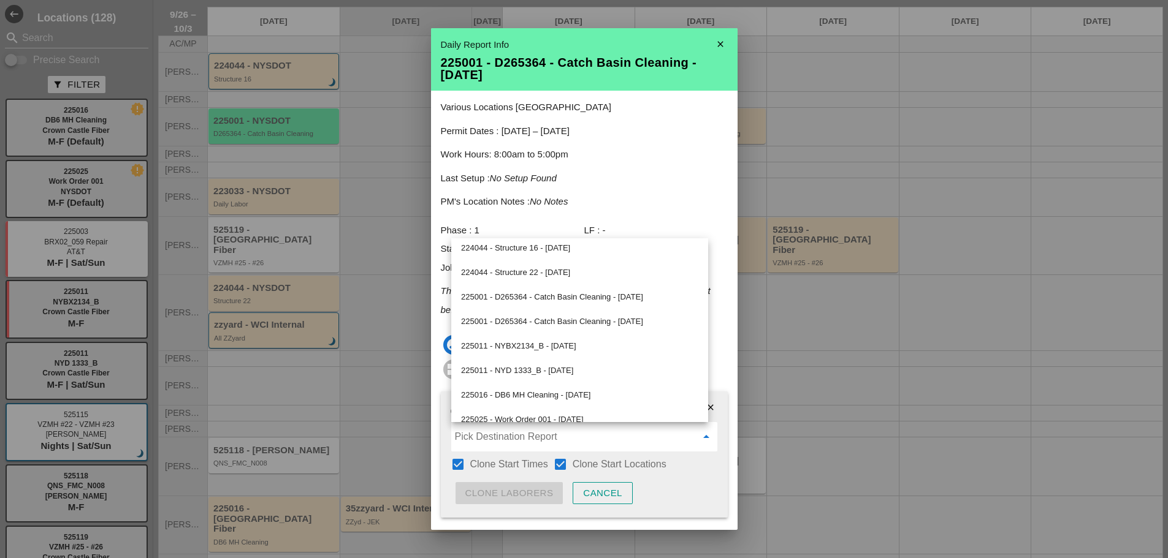
click at [544, 321] on div "225001 - D265364 - Catch Basin Cleaning - 09/30/2025" at bounding box center [579, 321] width 237 height 15
type input "225001 - D265364 - Catch Basin Cleaning - 09/30/2025"
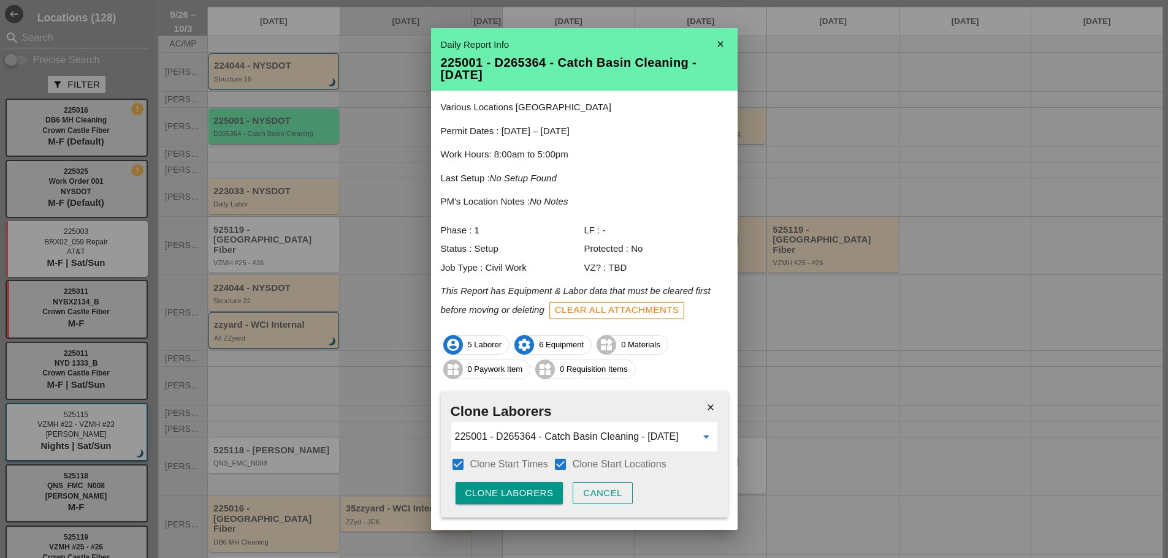
click at [532, 501] on button "Clone Laborers" at bounding box center [509, 493] width 108 height 22
click at [534, 496] on div "Are you sure?" at bounding box center [504, 494] width 78 height 14
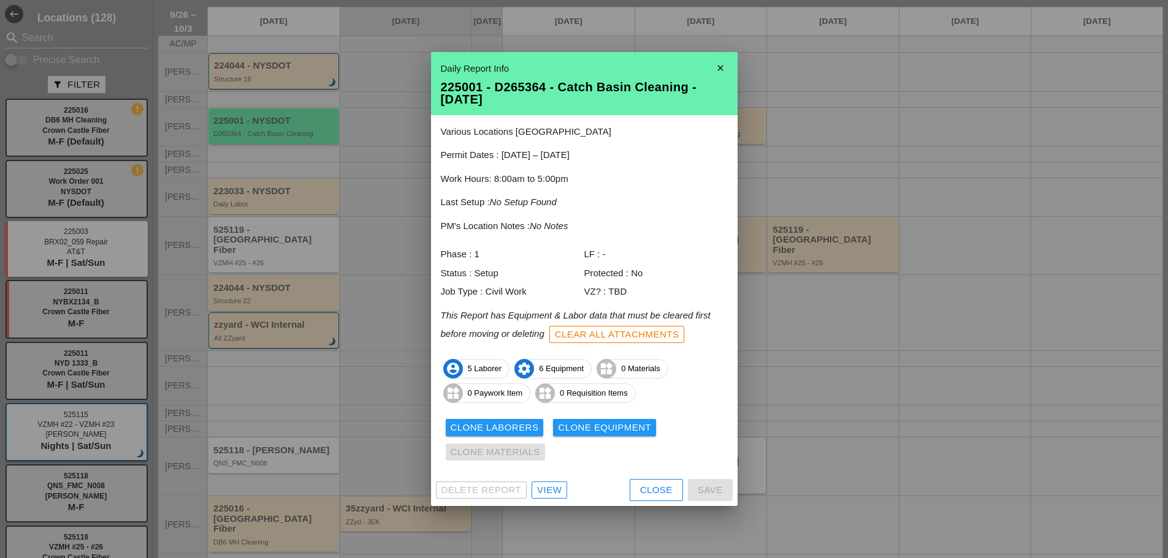
click at [579, 424] on div "Clone Equipment" at bounding box center [604, 428] width 93 height 14
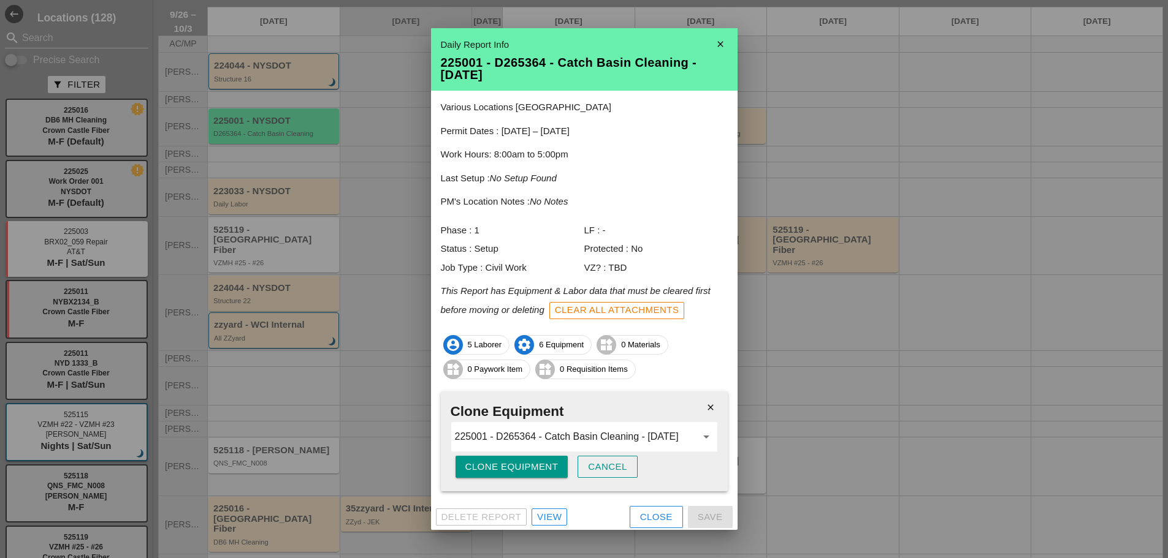
click at [509, 463] on div "Clone Equipment" at bounding box center [511, 467] width 93 height 14
click at [509, 463] on div "Are you sure?" at bounding box center [504, 467] width 78 height 14
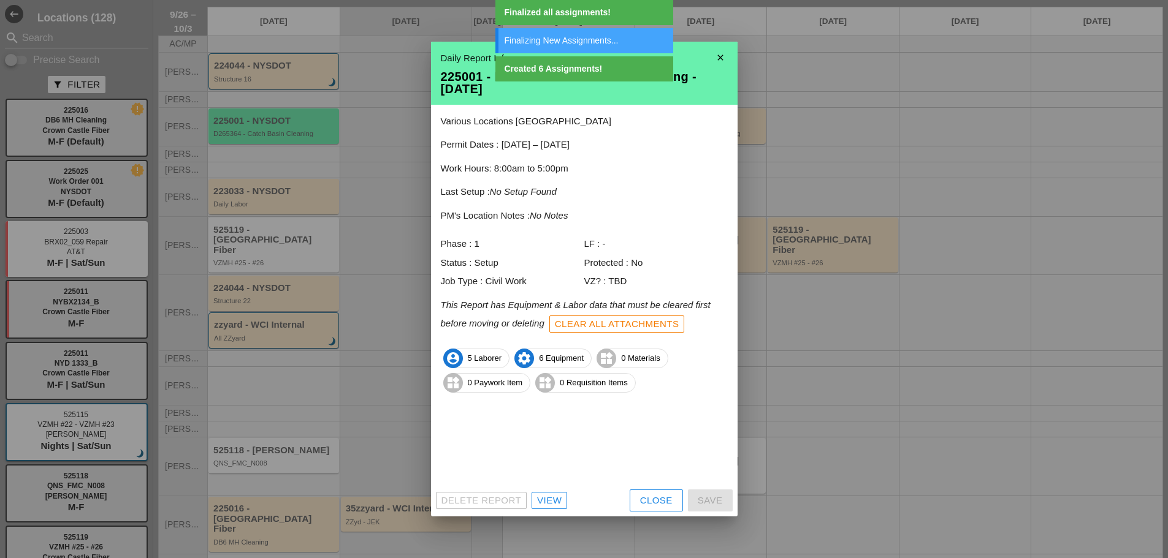
click at [714, 40] on div at bounding box center [584, 279] width 1168 height 558
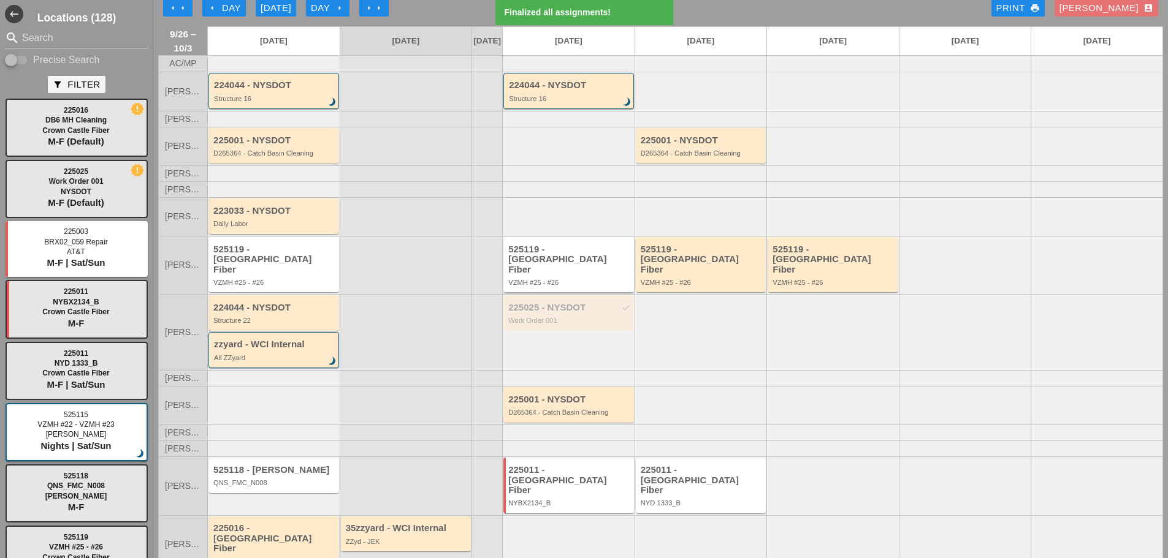
scroll to position [0, 0]
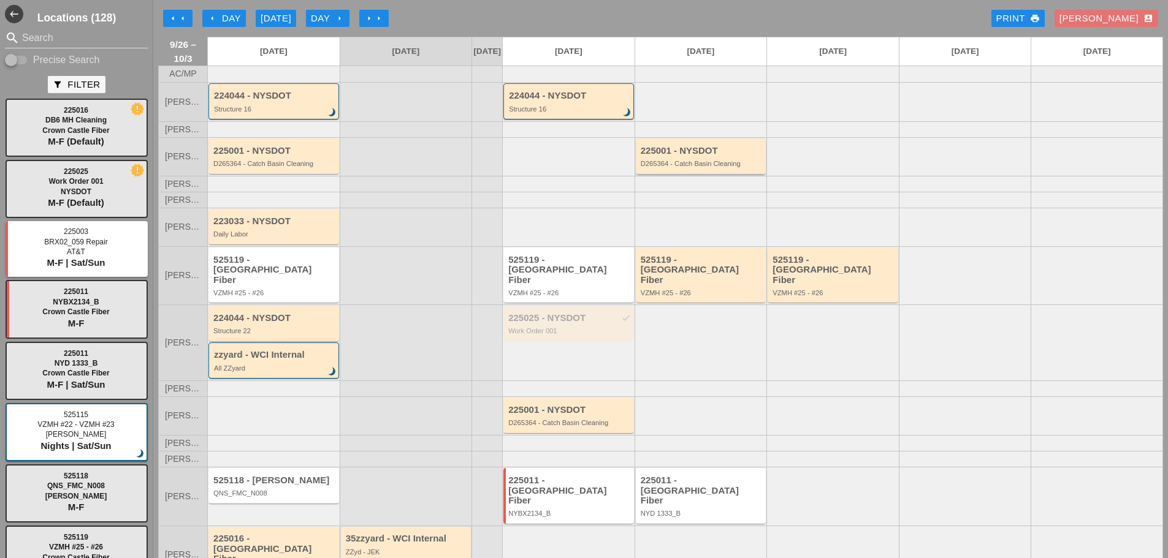
click at [713, 167] on div "D265364 - Catch Basin Cleaning" at bounding box center [701, 163] width 123 height 7
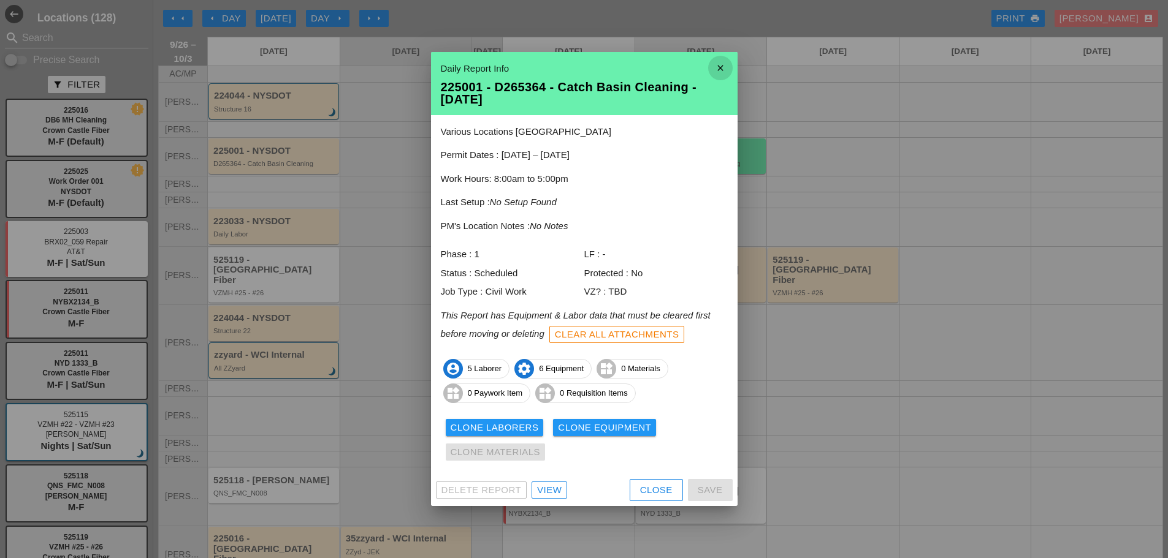
click at [717, 67] on icon "close" at bounding box center [720, 68] width 25 height 25
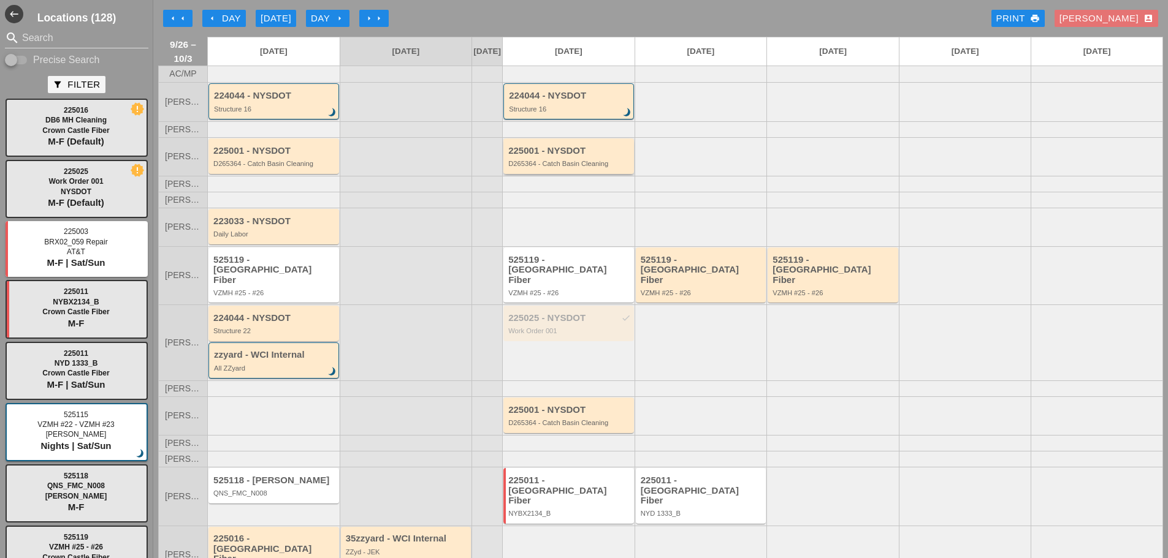
click at [593, 167] on div "D265364 - Catch Basin Cleaning" at bounding box center [569, 163] width 123 height 7
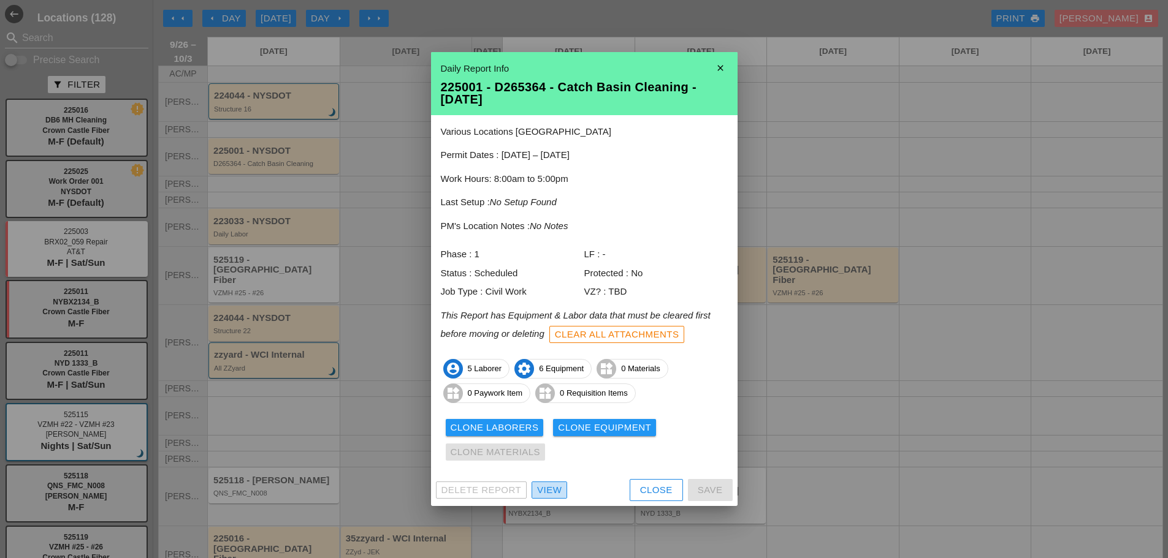
click at [559, 491] on div "View" at bounding box center [549, 491] width 25 height 14
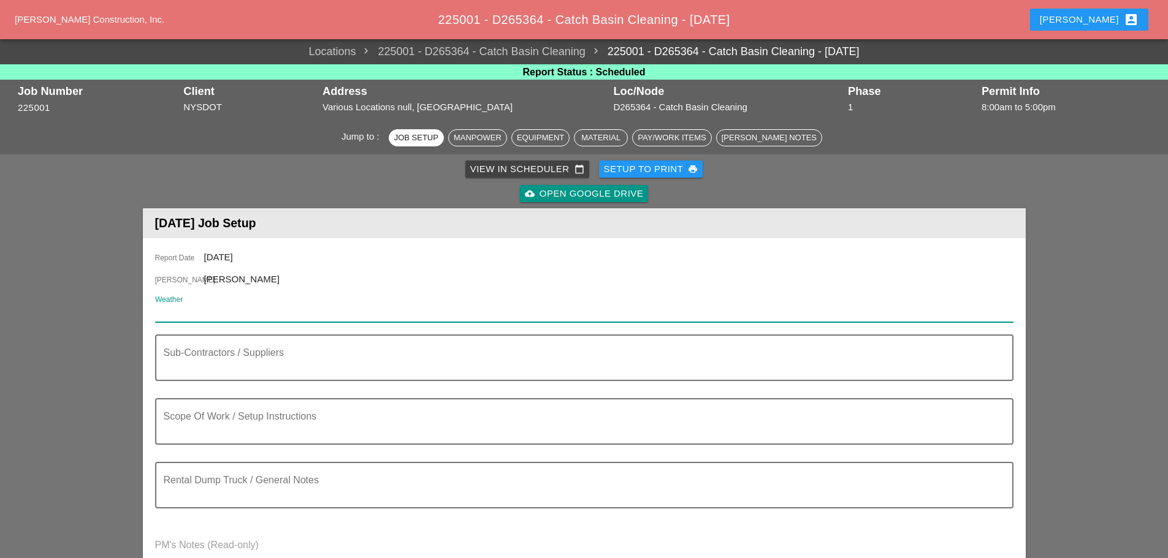
paste input "Mon 29 Day 78° 6% ENE 9 mph More clouds than sun. High 78F. Winds ENE at 5 to 1…"
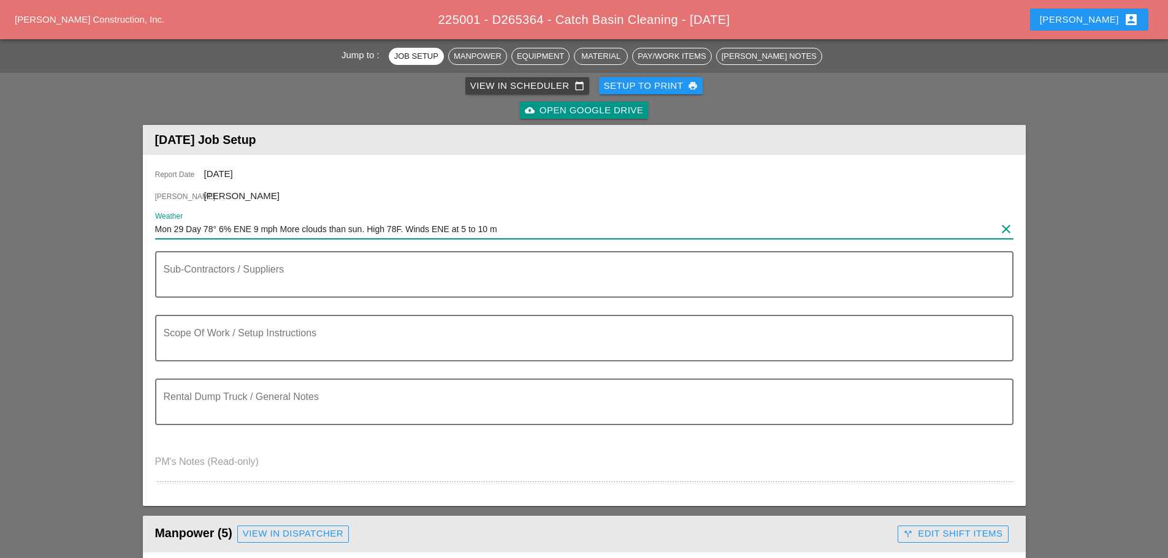
scroll to position [61, 0]
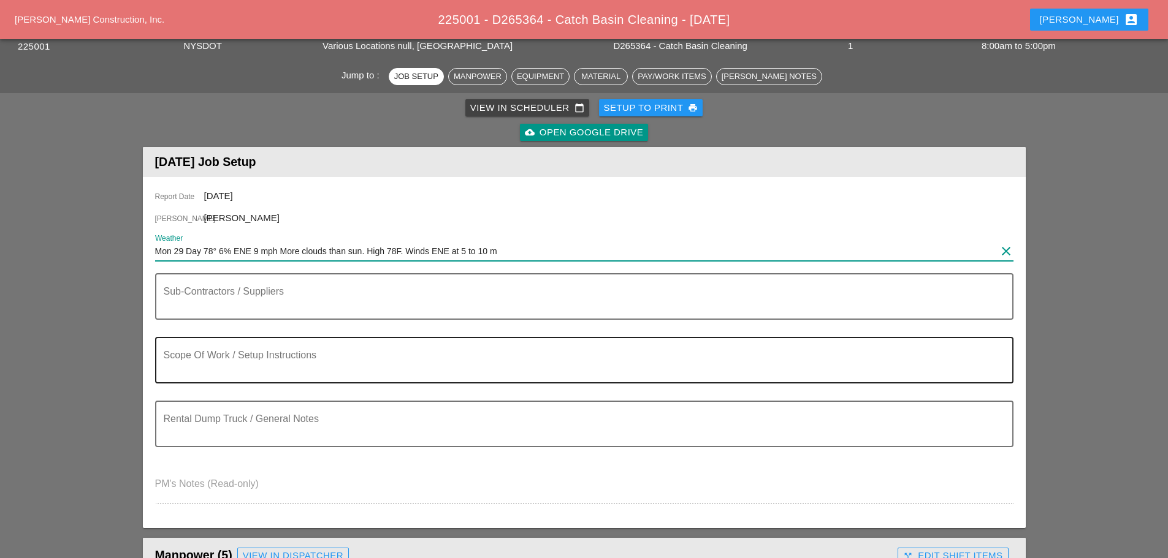
type input "Mon 29 Day 78° 6% ENE 9 mph More clouds than sun. High 78F. Winds ENE at 5 to 1…"
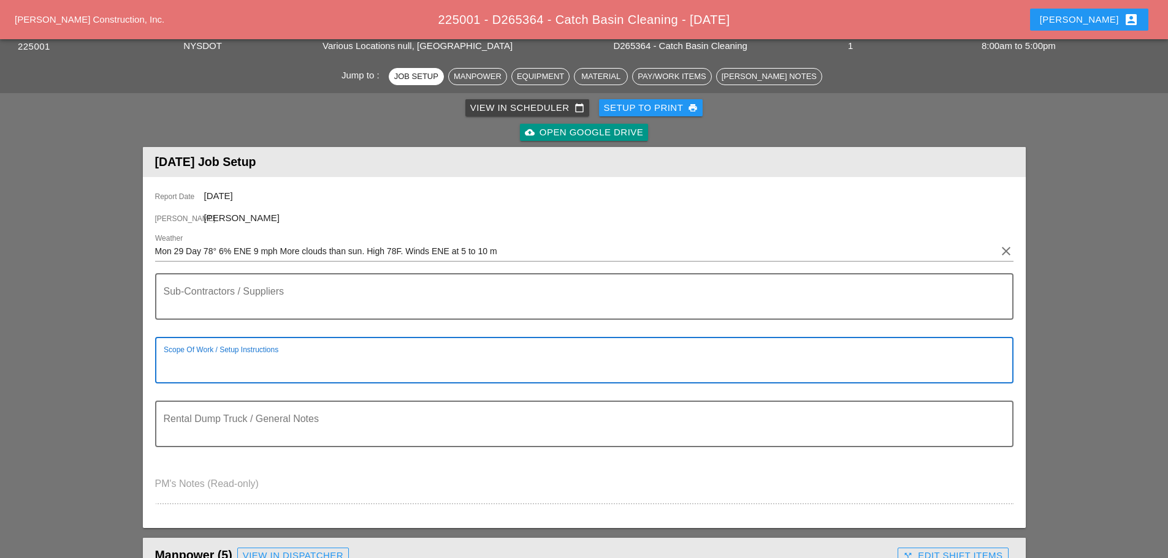
click at [186, 365] on textarea "Scope Of Work / Setup Instructions" at bounding box center [579, 367] width 831 height 29
click at [243, 367] on textarea "=============" at bounding box center [579, 367] width 831 height 29
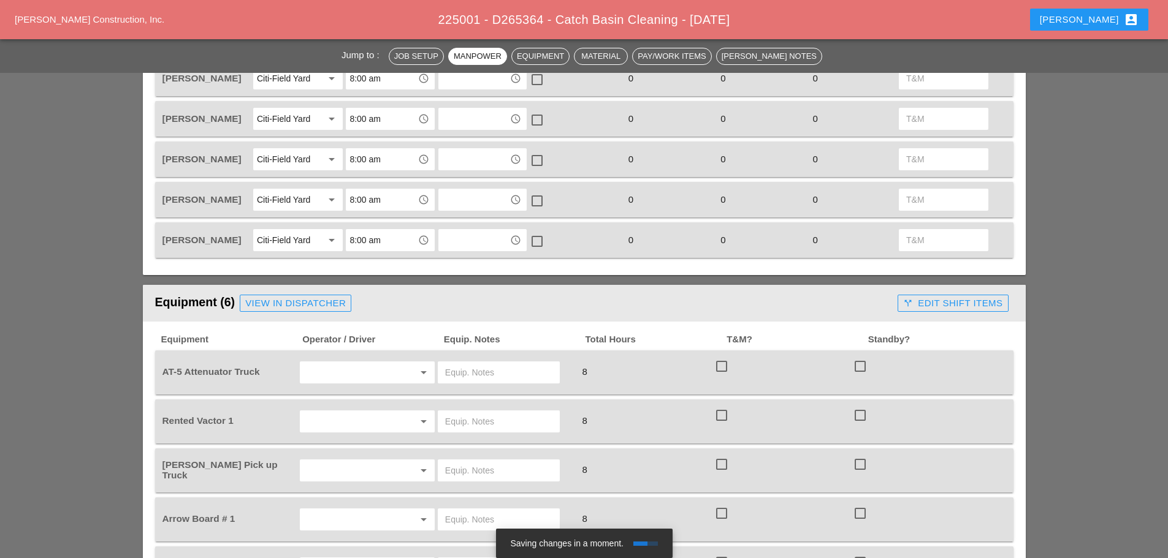
scroll to position [613, 0]
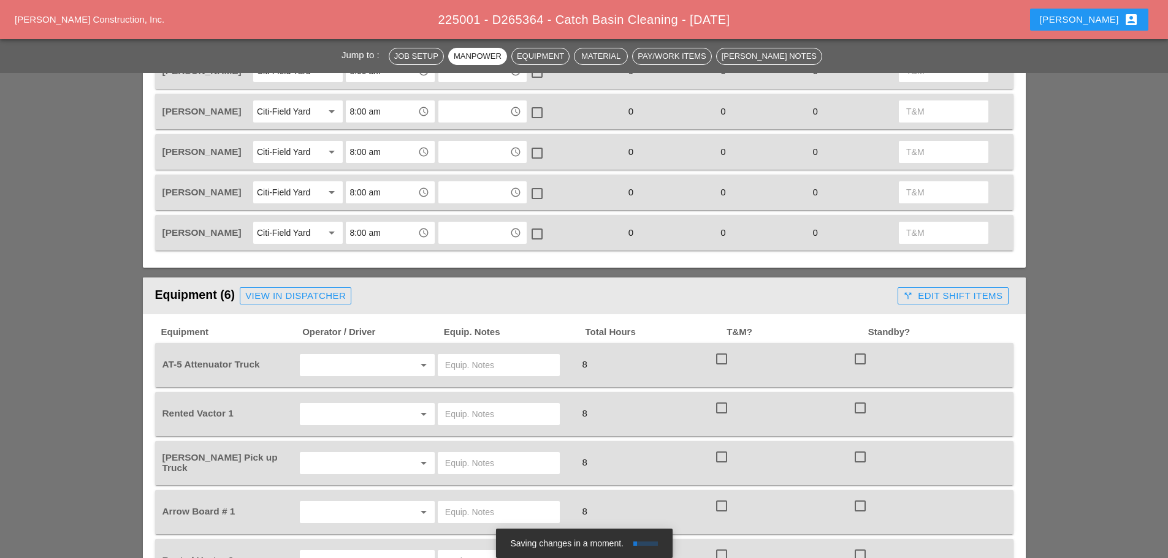
type textarea "=============WZTC ==================================== CLEAN C.B"
click at [348, 367] on input "text" at bounding box center [349, 365] width 93 height 20
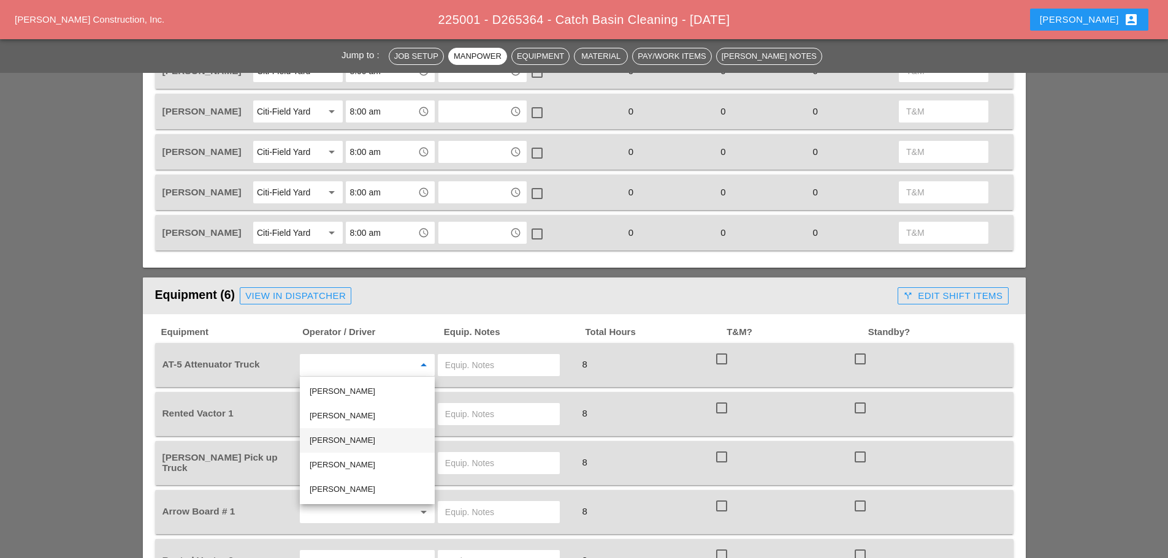
click at [333, 437] on div "[PERSON_NAME]" at bounding box center [367, 440] width 115 height 15
type input "[PERSON_NAME]"
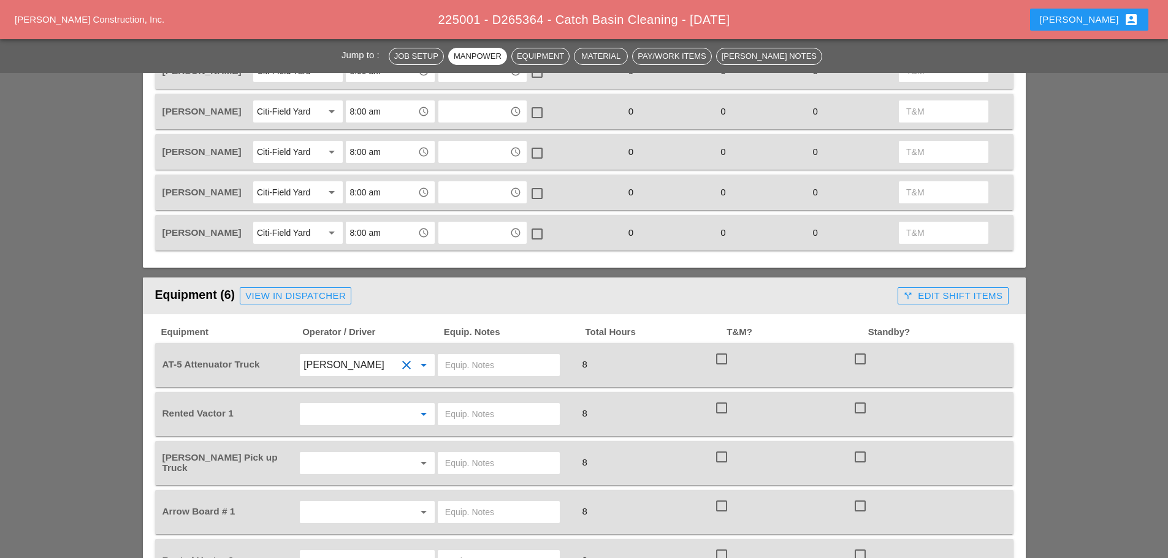
click at [333, 409] on input "text" at bounding box center [349, 415] width 93 height 20
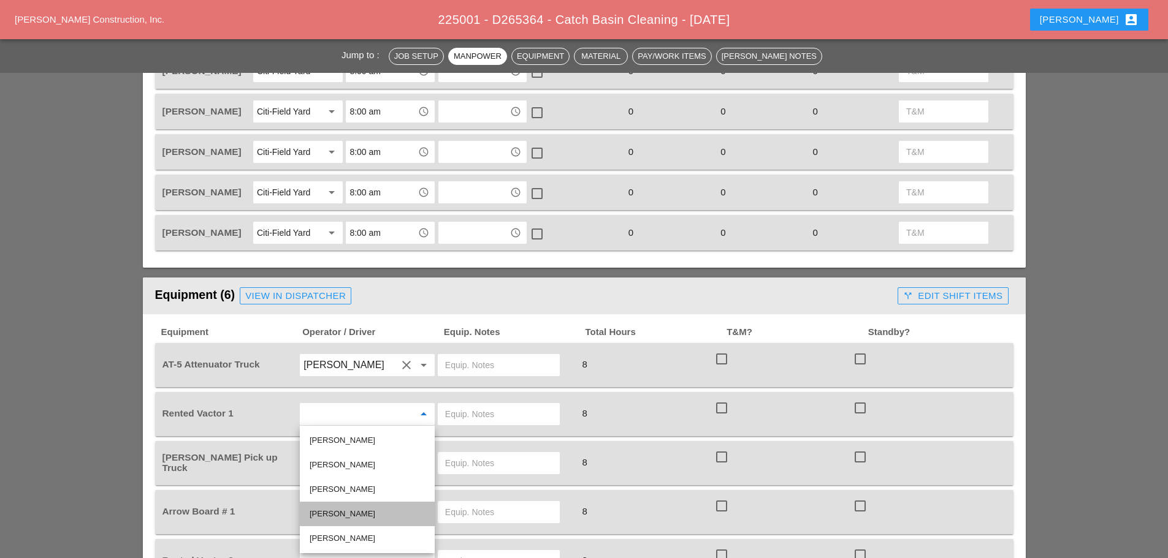
click at [360, 506] on div "[PERSON_NAME]" at bounding box center [367, 514] width 115 height 25
type input "[PERSON_NAME]"
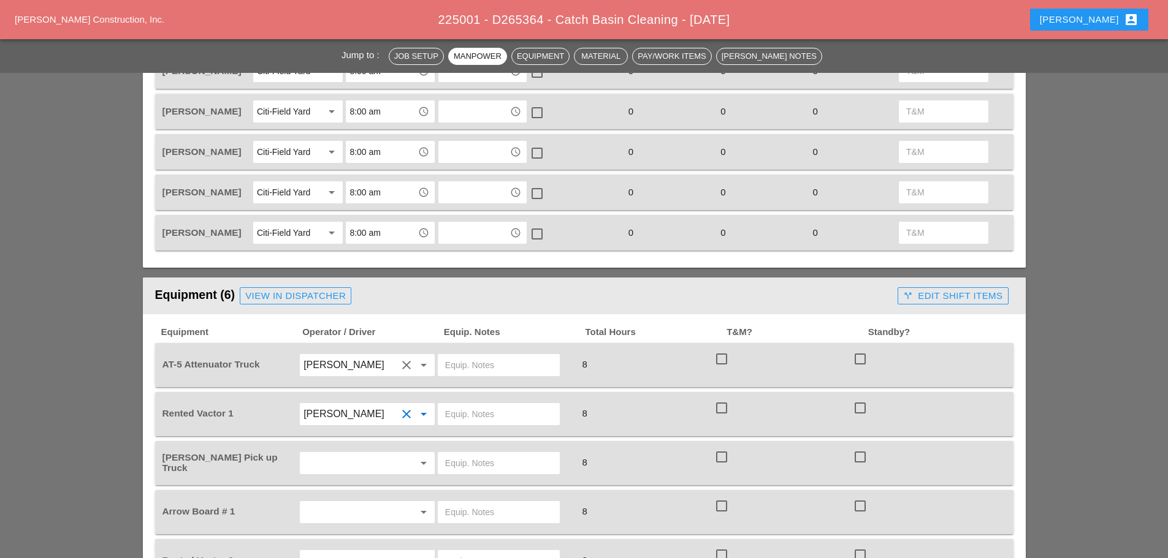
click at [343, 469] on input "text" at bounding box center [349, 464] width 93 height 20
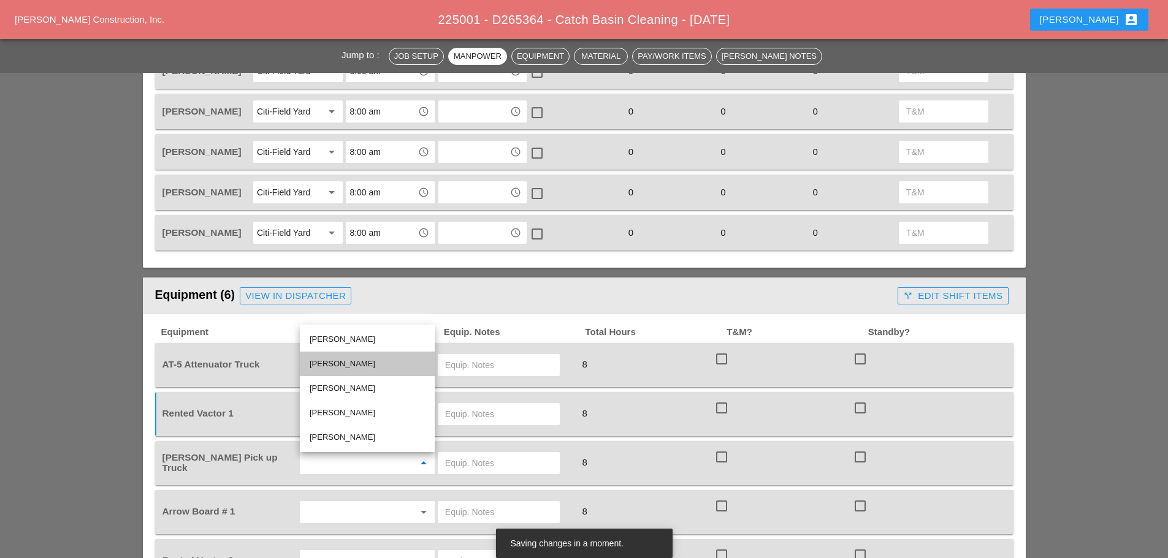
drag, startPoint x: 328, startPoint y: 355, endPoint x: 333, endPoint y: 362, distance: 8.8
click at [329, 355] on div "[PERSON_NAME]" at bounding box center [367, 364] width 115 height 25
type input "[PERSON_NAME]"
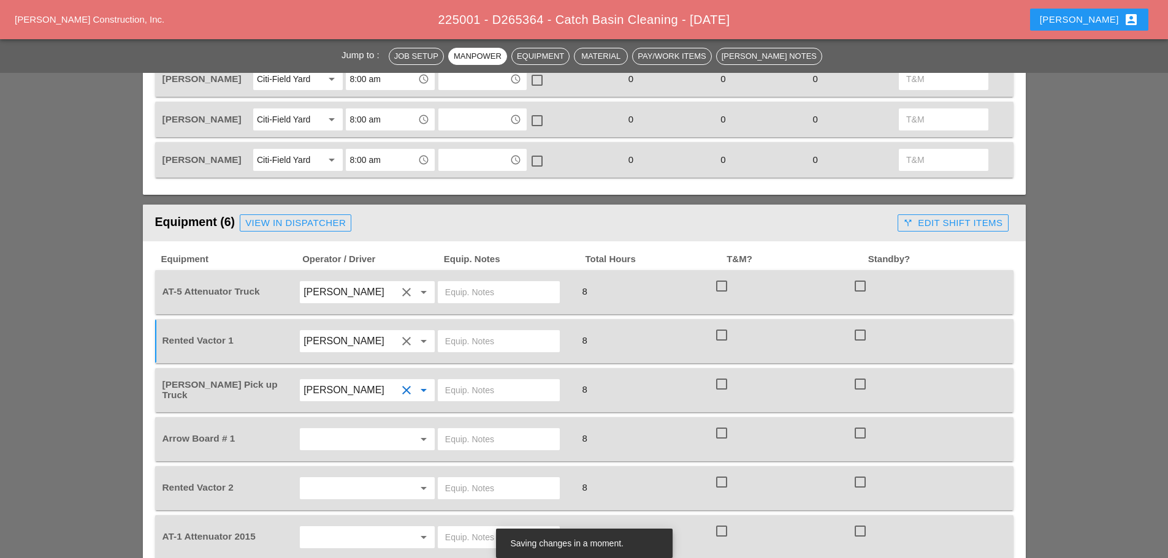
scroll to position [797, 0]
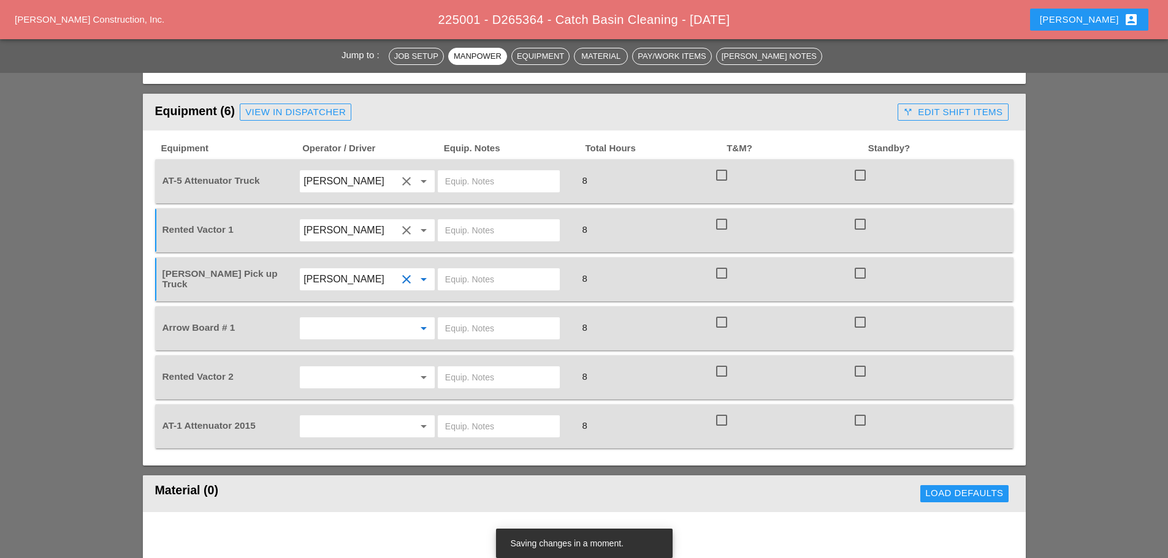
click at [347, 331] on input "text" at bounding box center [349, 329] width 93 height 20
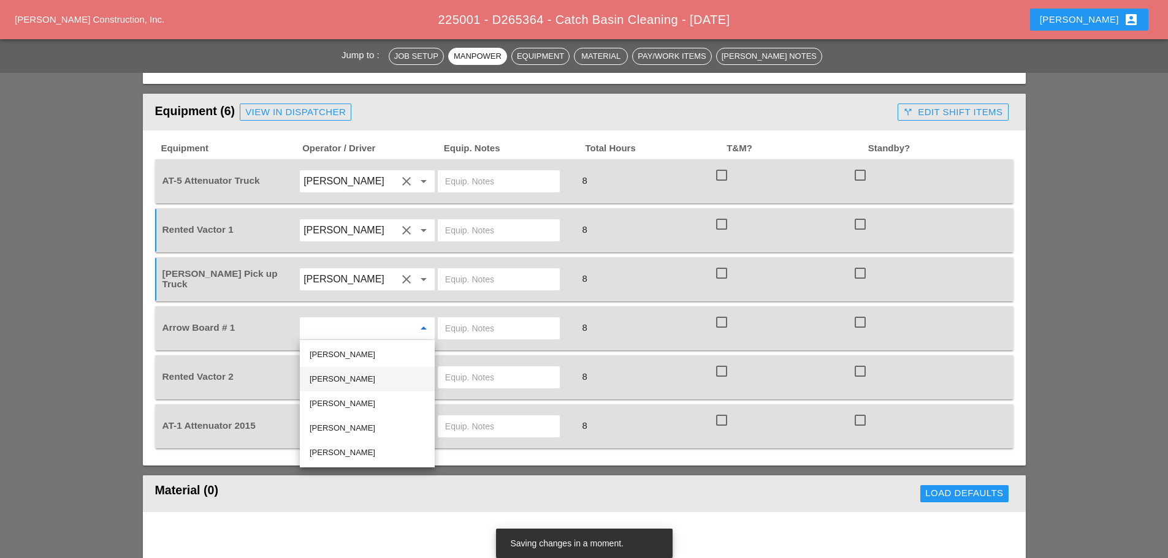
click at [352, 382] on div "[PERSON_NAME]" at bounding box center [367, 379] width 115 height 15
type input "[PERSON_NAME]"
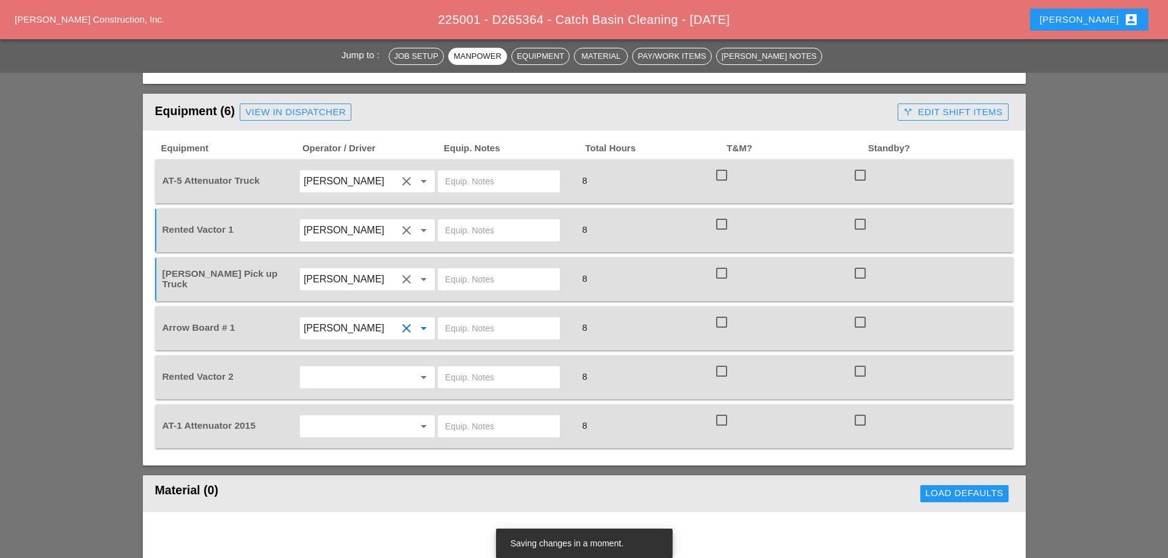
click at [353, 382] on input "text" at bounding box center [349, 378] width 93 height 20
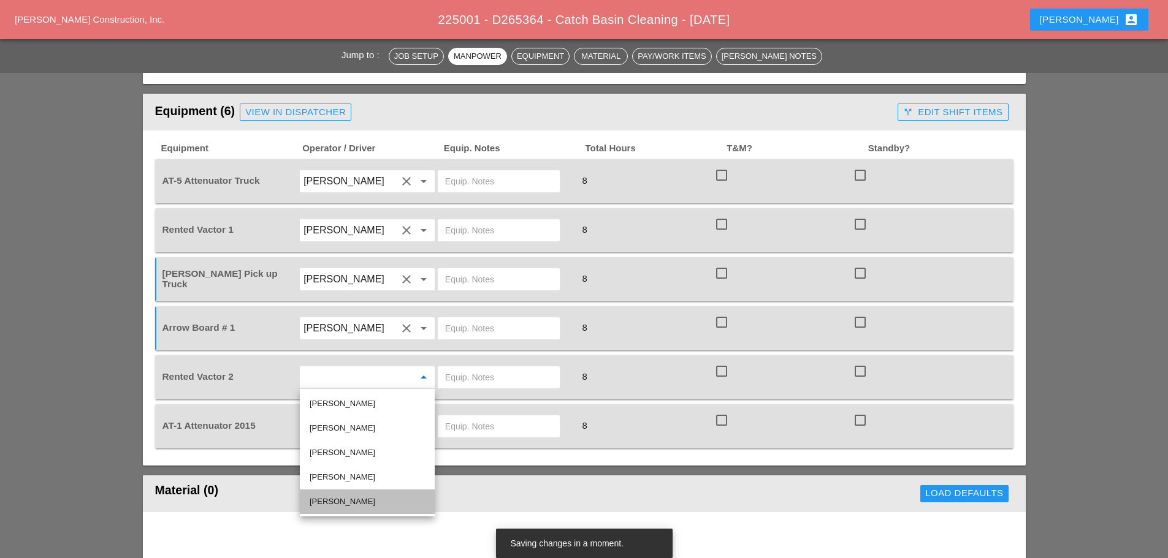
click at [333, 504] on div "[PERSON_NAME]" at bounding box center [367, 502] width 115 height 15
type input "[PERSON_NAME]"
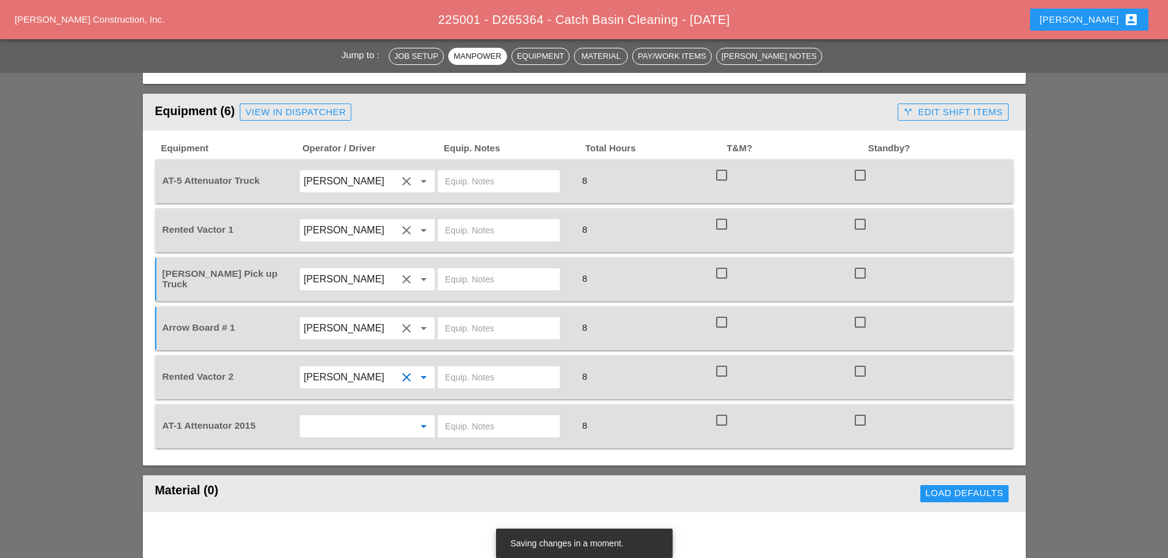
click at [335, 426] on input "text" at bounding box center [349, 427] width 93 height 20
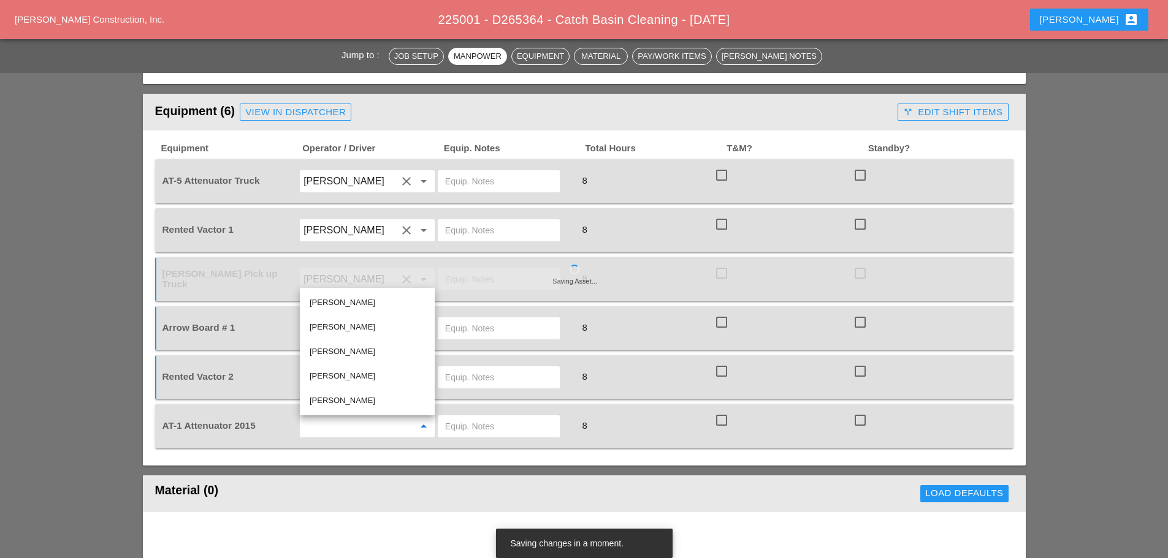
click at [332, 301] on div "[PERSON_NAME]" at bounding box center [367, 302] width 115 height 15
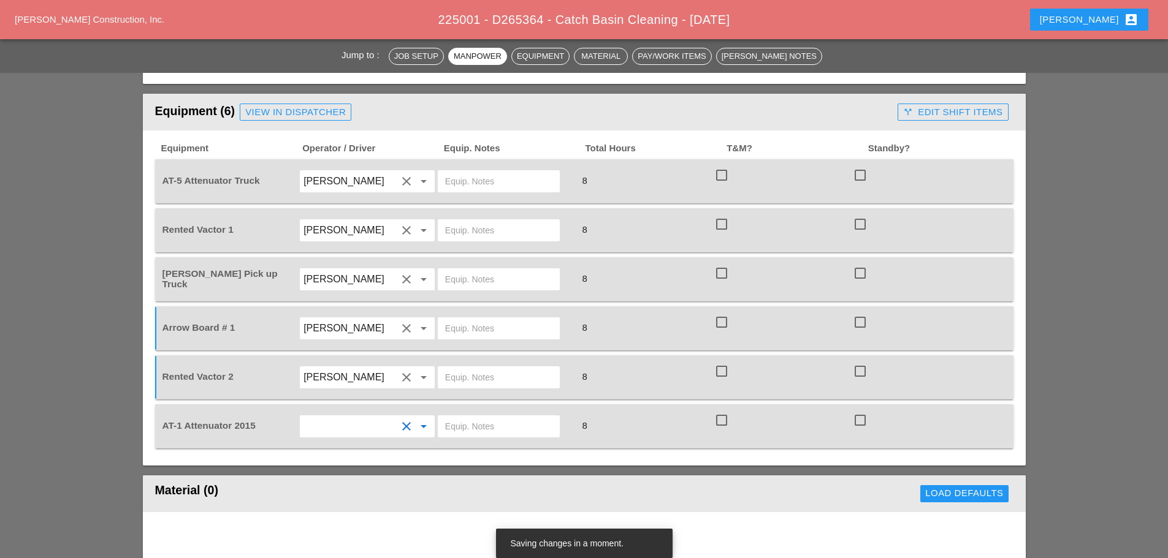
type input "[PERSON_NAME]"
drag, startPoint x: 473, startPoint y: 164, endPoint x: 469, endPoint y: 169, distance: 7.0
click at [473, 167] on div "AT-5 Attenuator Truck Joseph Hill clear arrow_drop_down 8 check_box_outline_bla…" at bounding box center [584, 181] width 858 height 44
click at [466, 174] on input "text" at bounding box center [498, 182] width 107 height 20
type input "F"
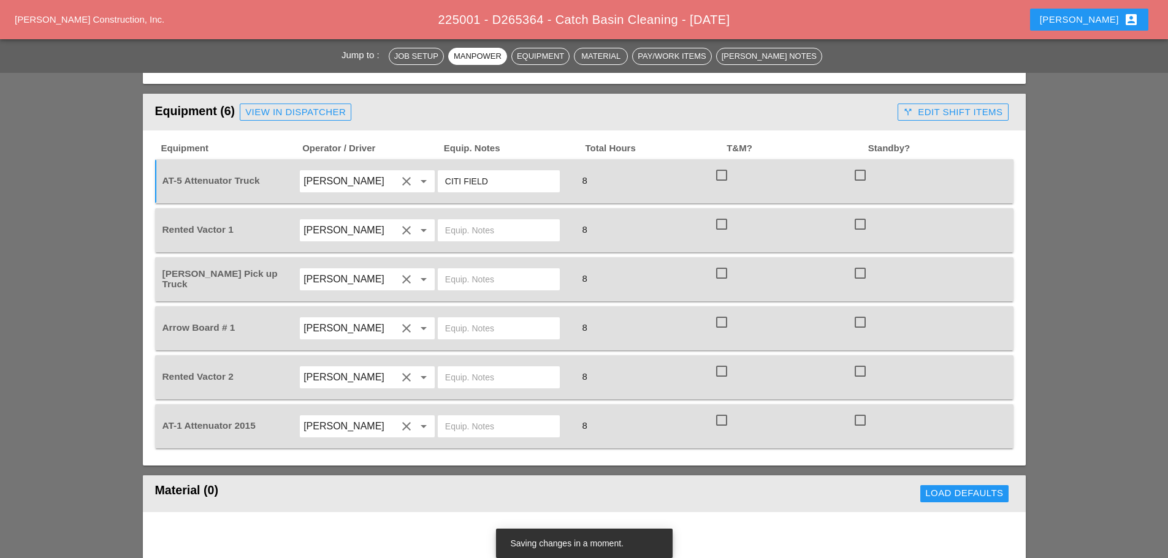
type input "CITI FIELD"
click at [455, 236] on input "text" at bounding box center [498, 231] width 107 height 20
type input "CITI FIELD"
click at [481, 285] on input "text" at bounding box center [498, 280] width 107 height 20
type input "W/ SMALL TOOLS"
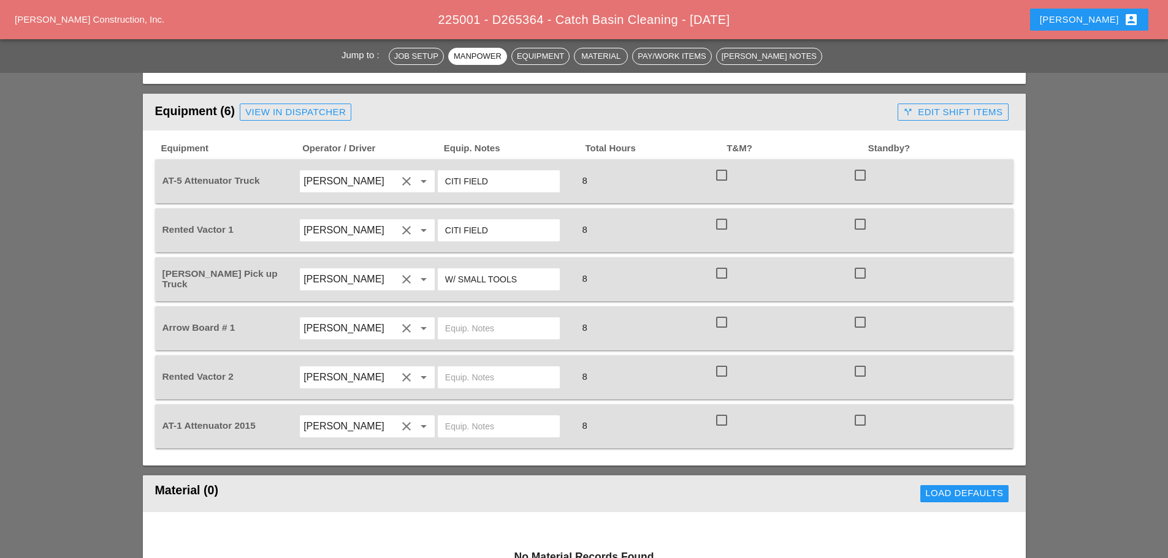
click at [489, 327] on input "text" at bounding box center [498, 329] width 107 height 20
click at [492, 375] on input "text" at bounding box center [498, 378] width 107 height 20
type input "CITI FIELD"
click at [456, 427] on input "text" at bounding box center [498, 427] width 107 height 20
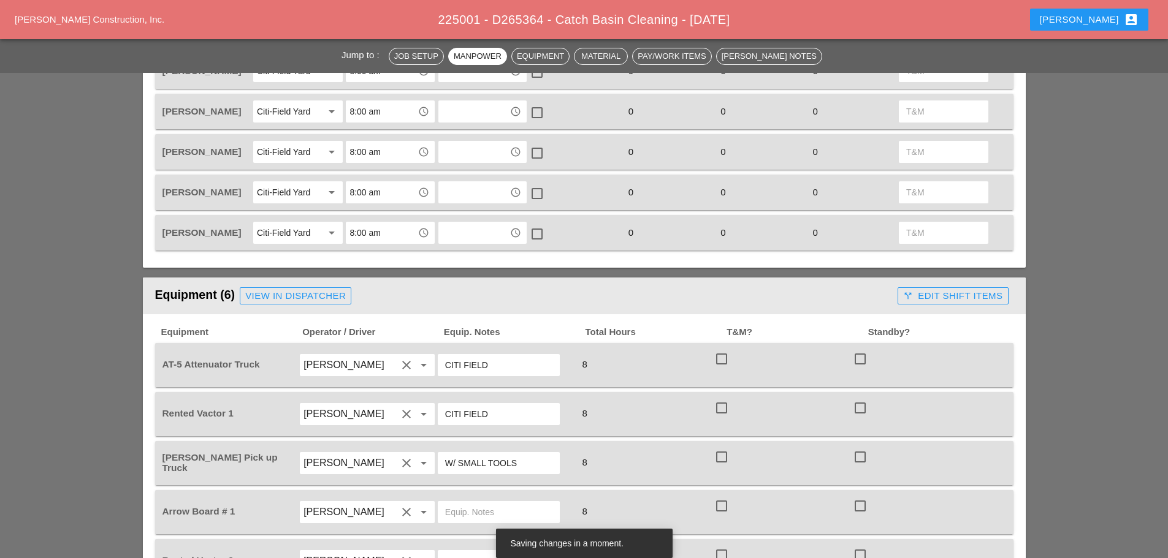
scroll to position [858, 0]
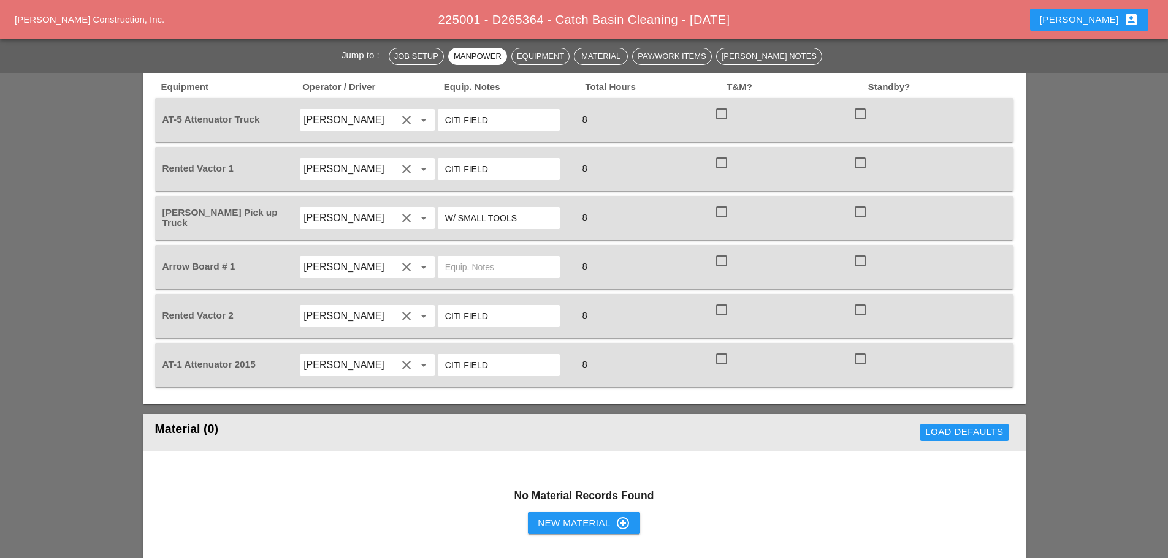
type input "CITI FIELD"
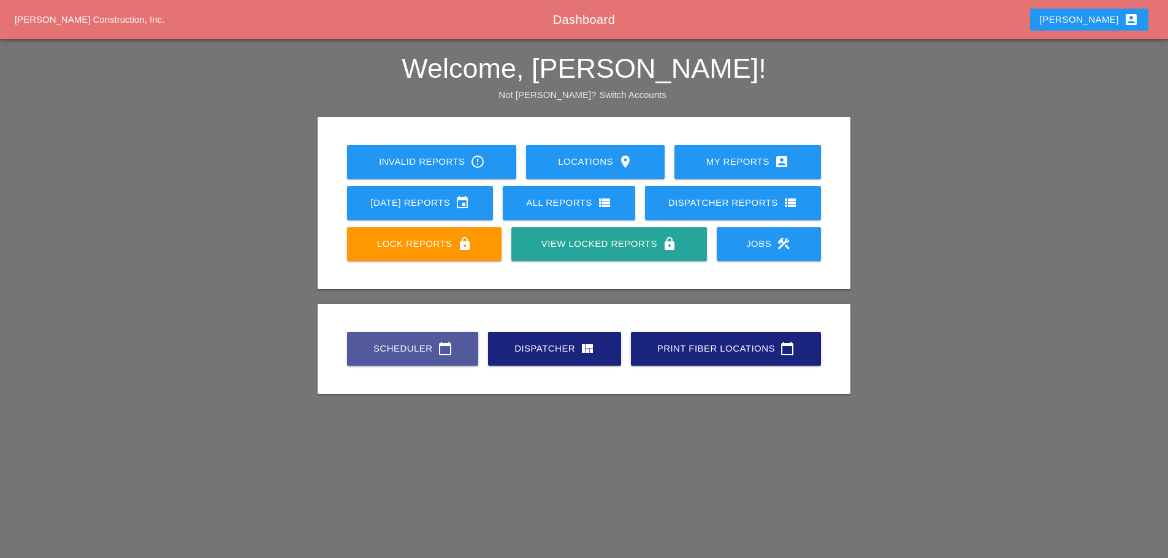
click at [413, 349] on div "Scheduler calendar_today" at bounding box center [413, 348] width 92 height 15
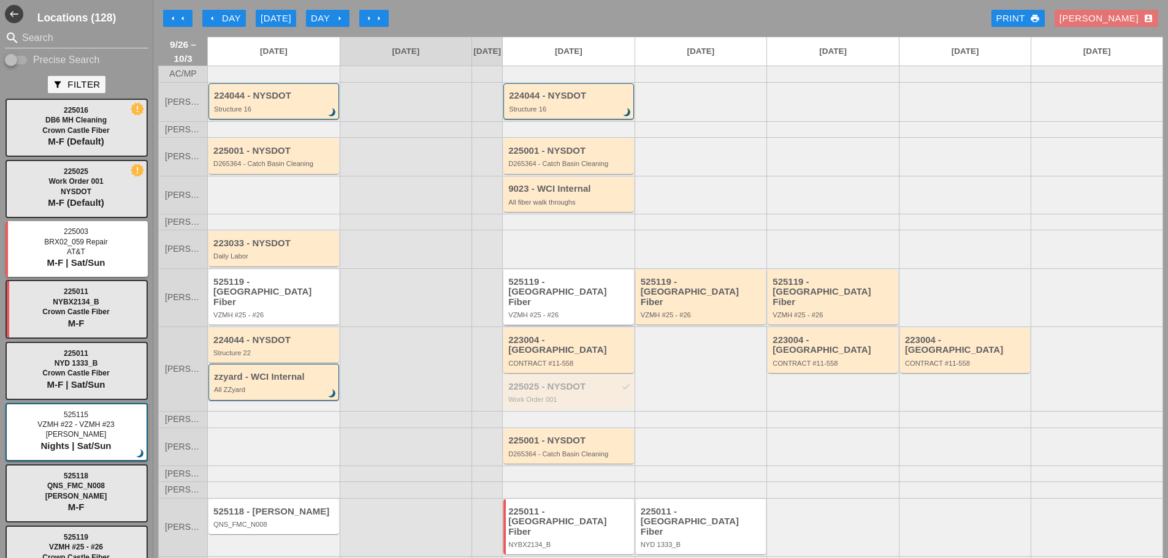
click at [541, 305] on div "525119 - [GEOGRAPHIC_DATA] Fiber" at bounding box center [569, 292] width 123 height 31
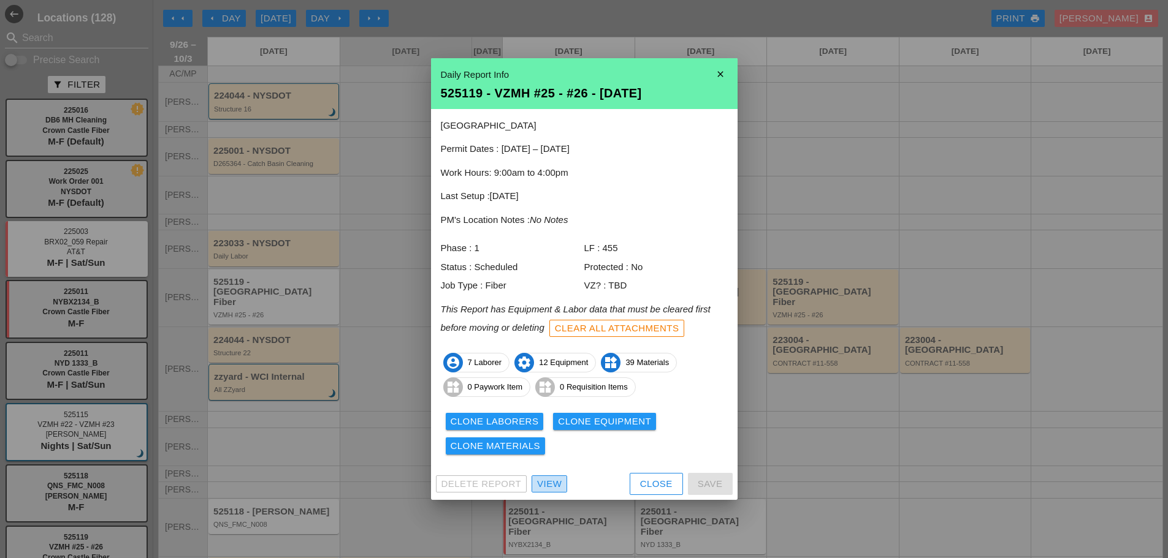
click at [550, 485] on div "View" at bounding box center [549, 484] width 25 height 14
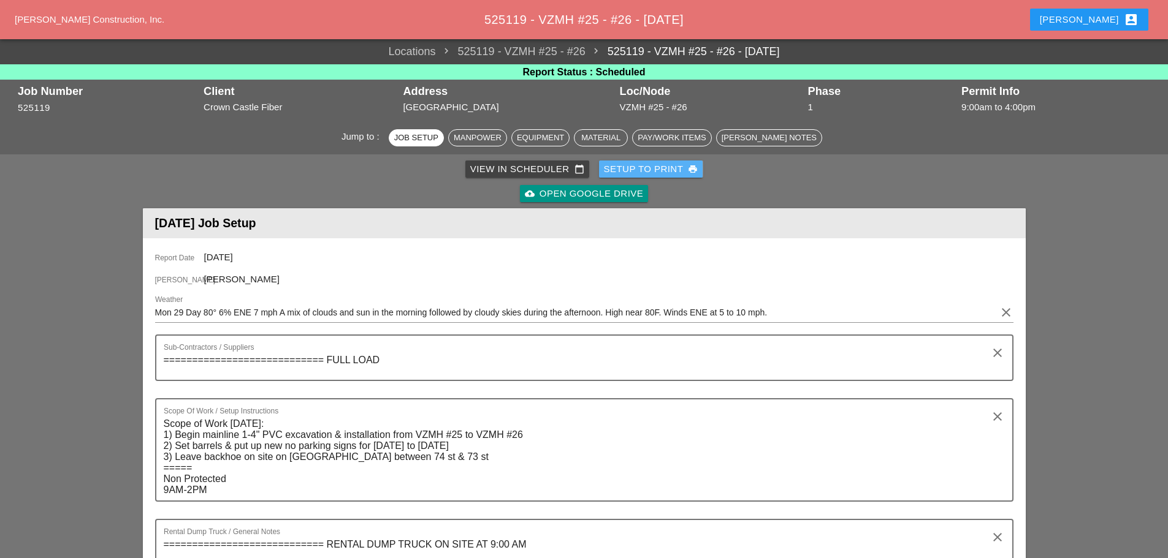
click at [645, 169] on div "Setup to Print print" at bounding box center [651, 169] width 94 height 14
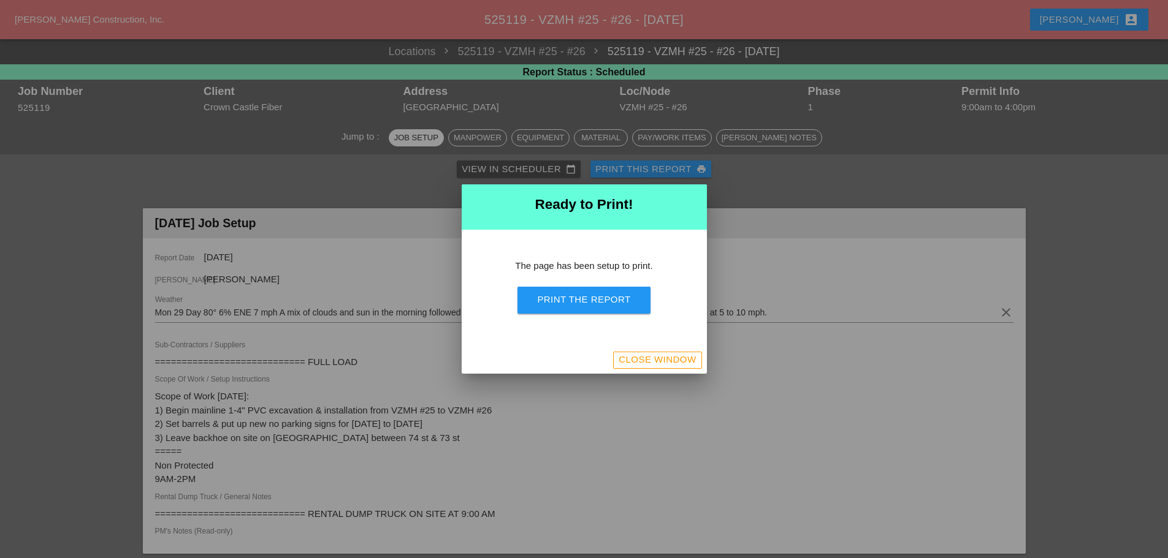
click at [626, 303] on div "Print the Report" at bounding box center [583, 300] width 93 height 14
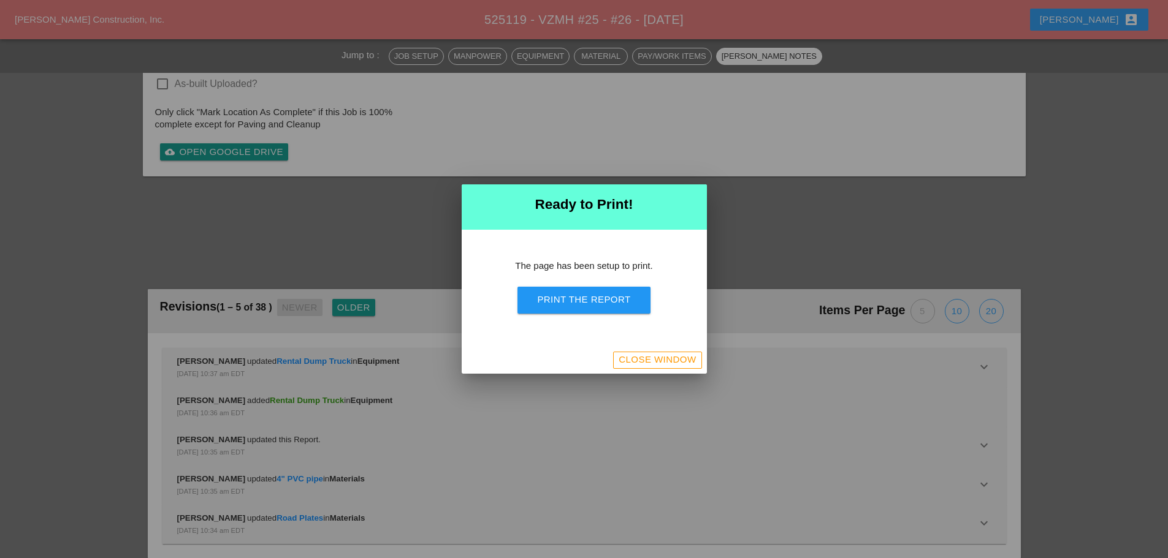
scroll to position [4090, 0]
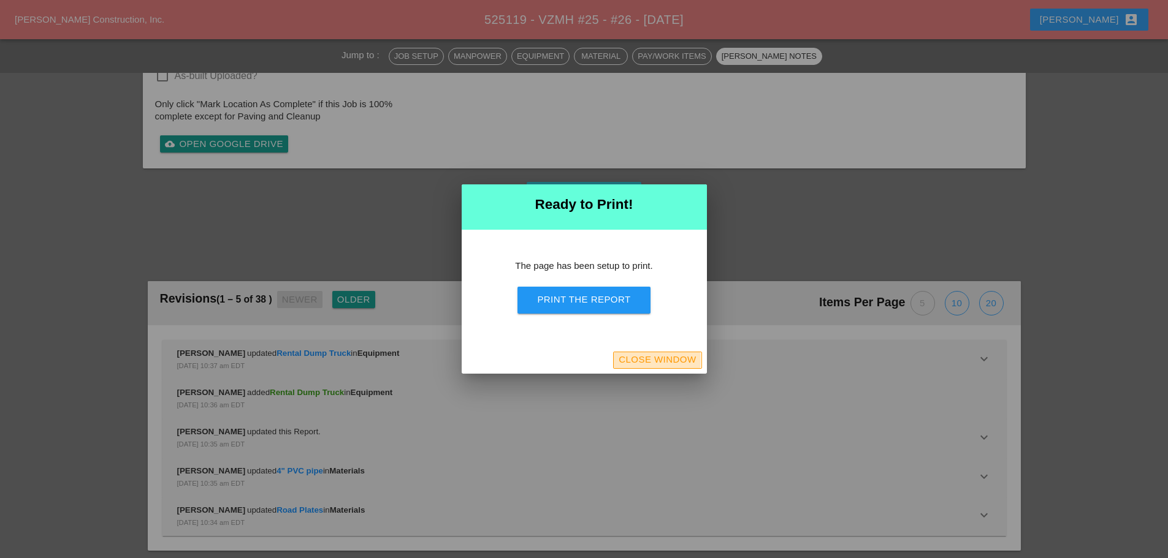
click at [681, 360] on div "Close Window" at bounding box center [656, 360] width 77 height 14
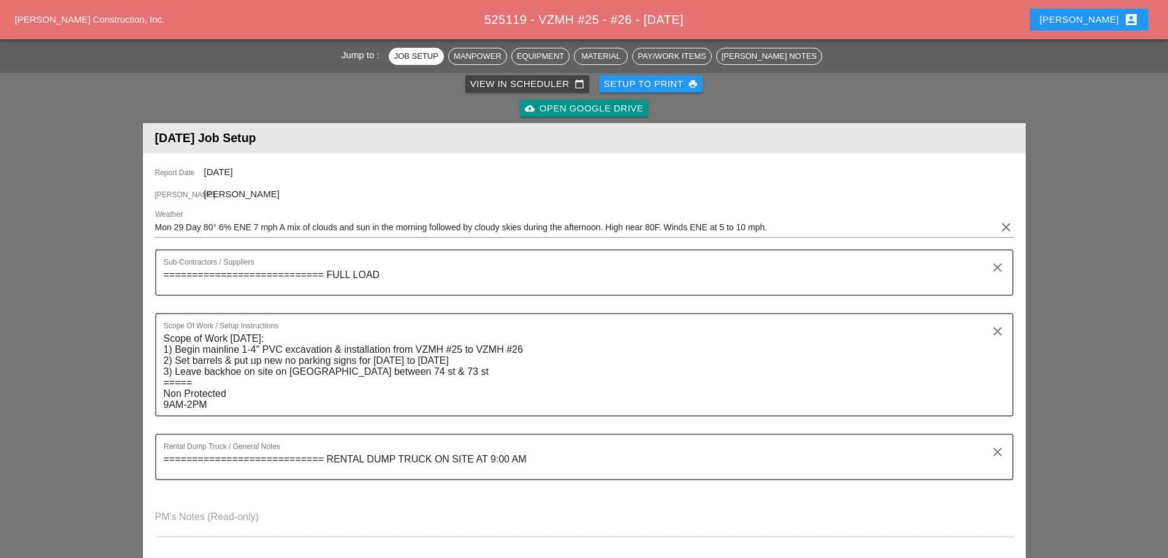
scroll to position [0, 0]
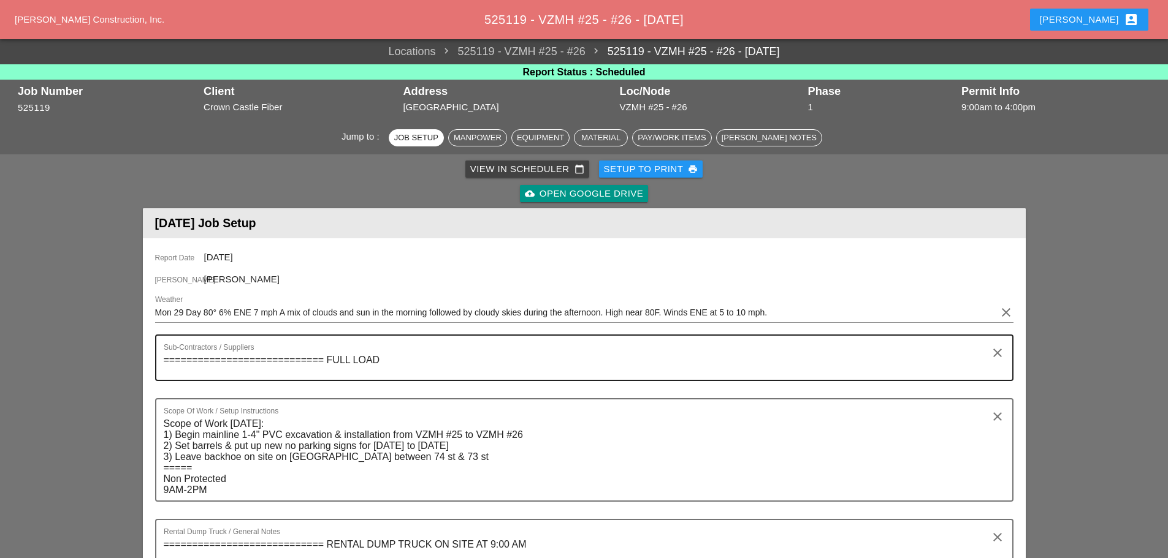
click at [384, 357] on textarea "============================ FULL LOAD" at bounding box center [579, 365] width 831 height 29
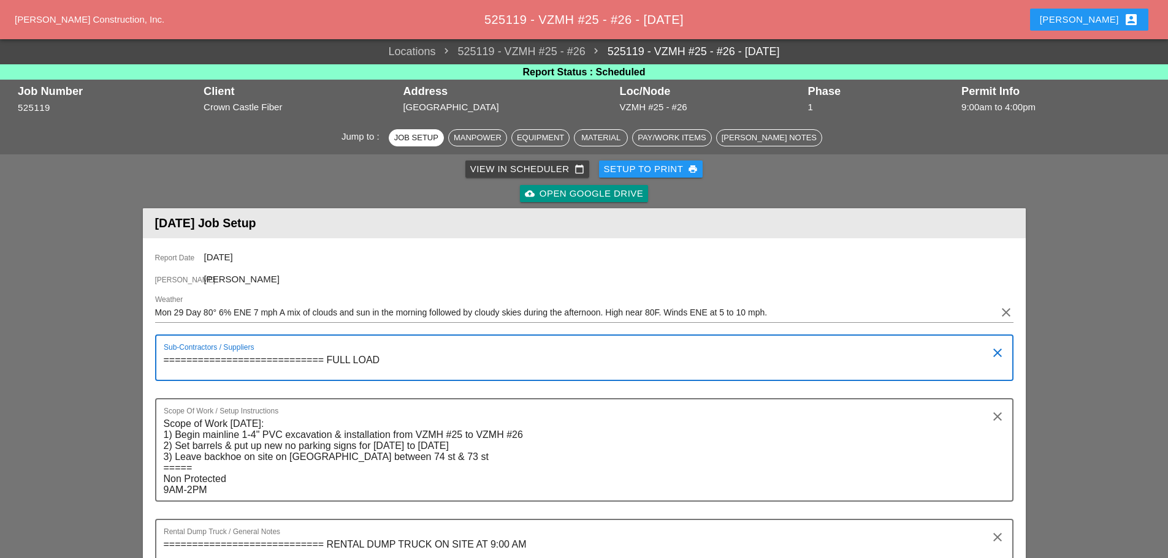
click at [326, 356] on textarea "============================ FULL LOAD" at bounding box center [579, 365] width 831 height 29
click at [449, 357] on textarea "============================ DUTCHESS FULL LOAD" at bounding box center [579, 365] width 831 height 29
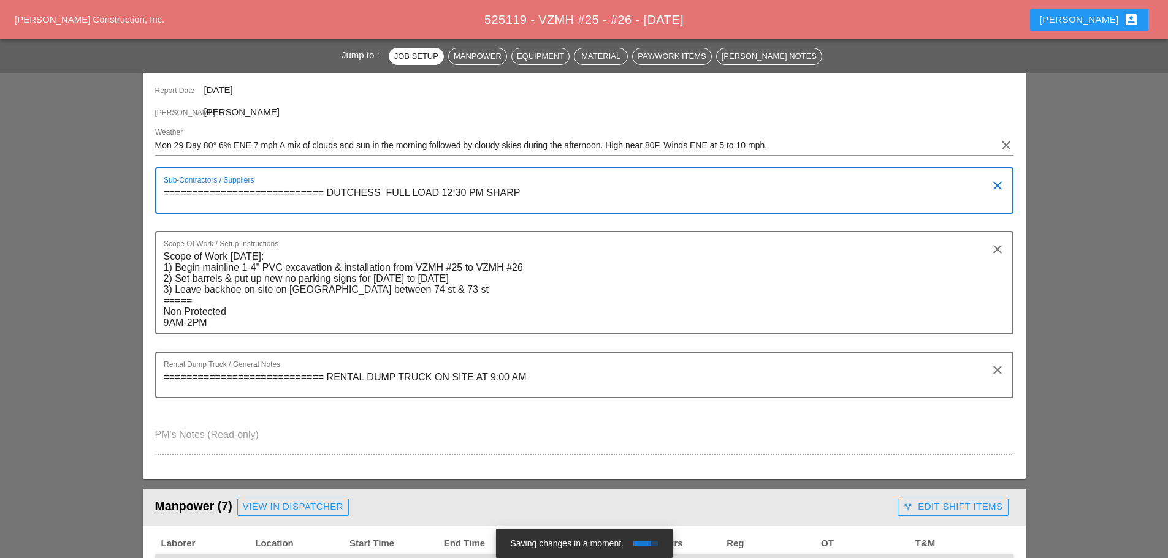
scroll to position [184, 0]
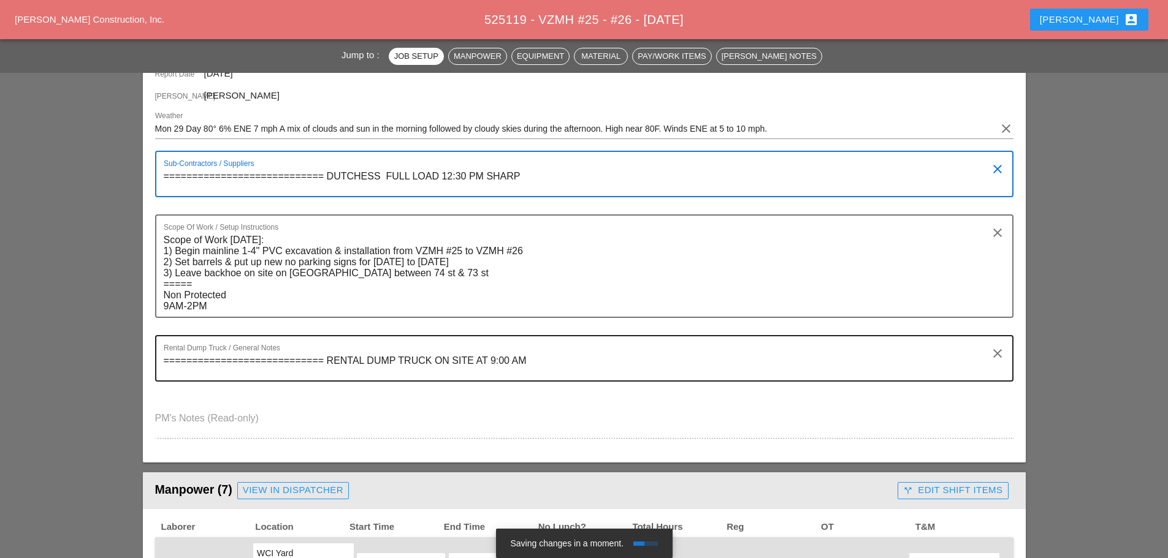
type textarea "============================ DUTCHESS FULL LOAD 12:30 PM SHARP"
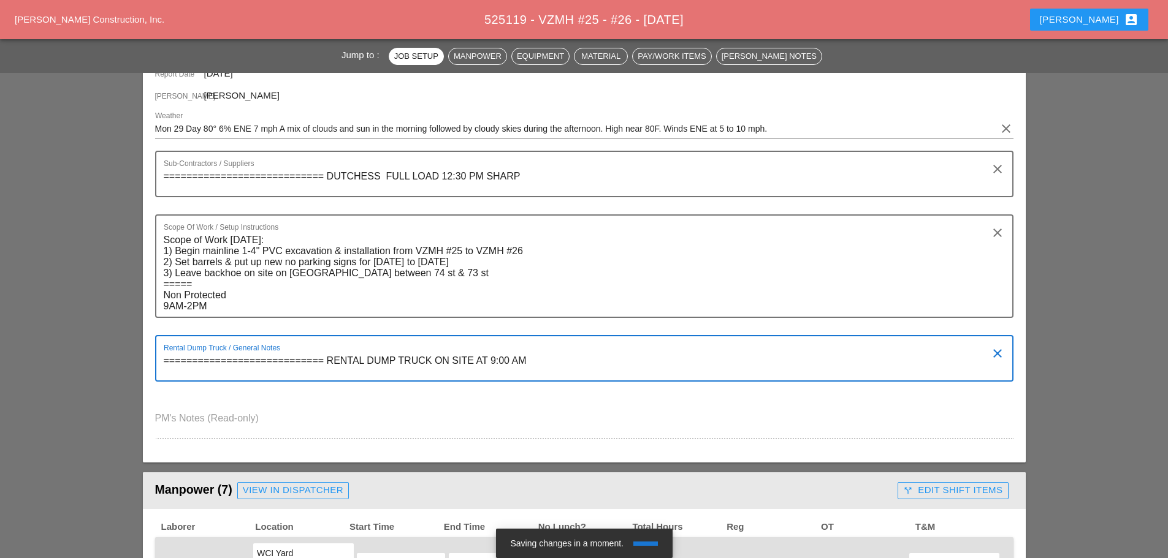
click at [538, 356] on textarea "============================ RENTAL DUMP TRUCK ON SITE AT 9:00 AM" at bounding box center [579, 365] width 831 height 29
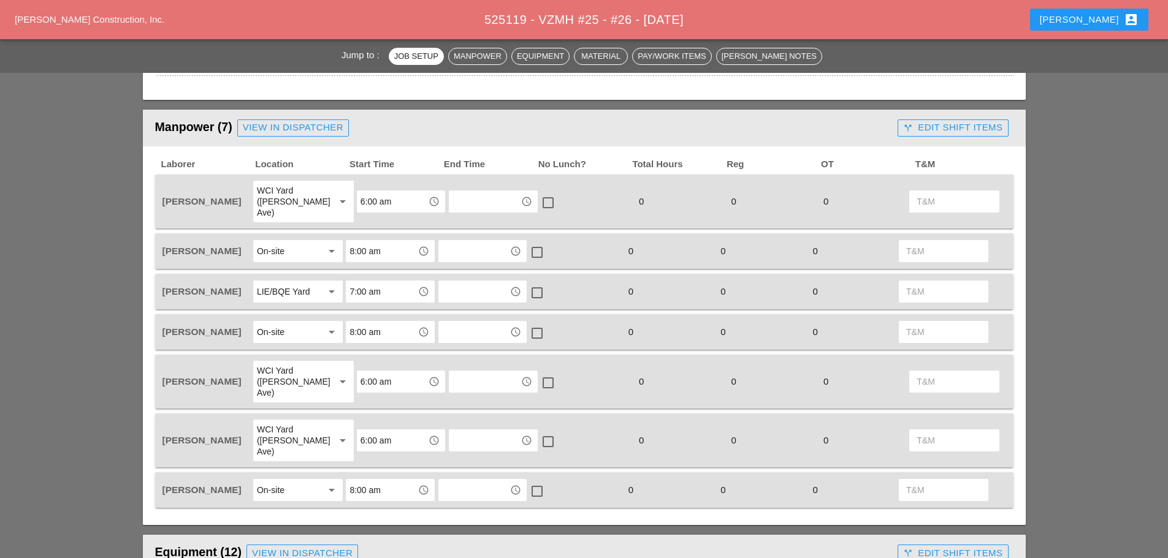
scroll to position [552, 0]
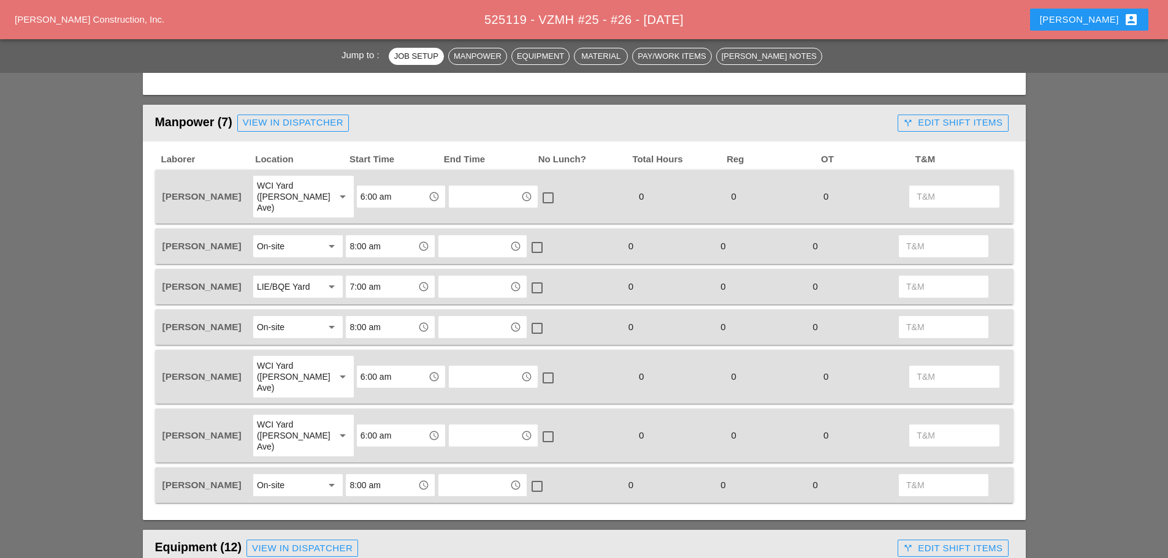
type textarea "============================ RENTAL DUMP TRUCK ON SITE AT 8:30"
click at [266, 281] on div "LIE/BQE Yard" at bounding box center [283, 286] width 53 height 11
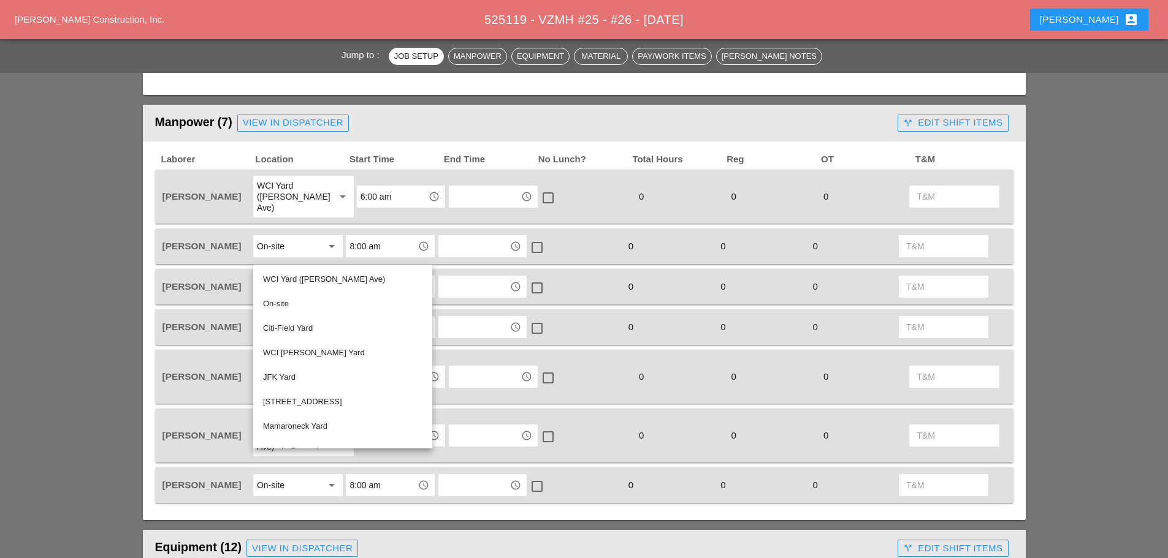
click at [272, 302] on div "On-site" at bounding box center [342, 304] width 159 height 15
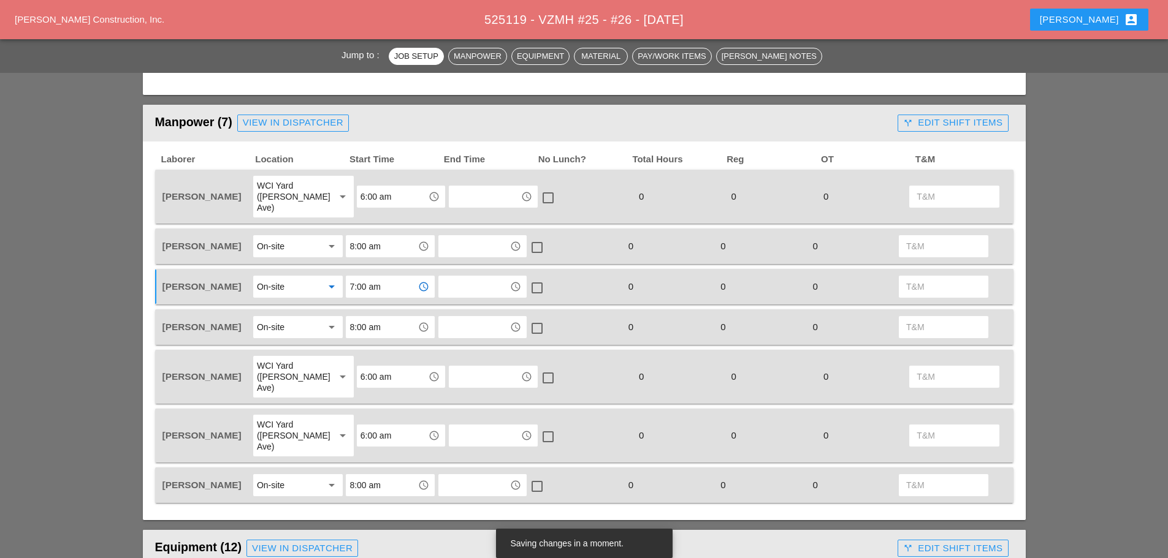
click at [370, 277] on input "7:00 am" at bounding box center [381, 287] width 64 height 20
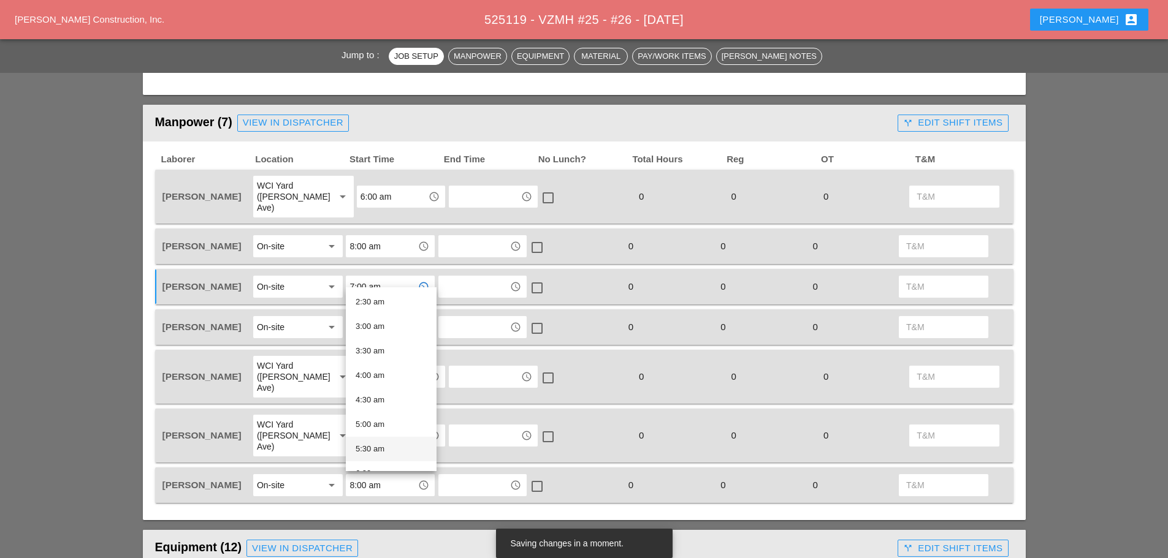
scroll to position [245, 0]
click at [376, 439] on div "8:00 am" at bounding box center [390, 449] width 71 height 25
type input "8:00 am"
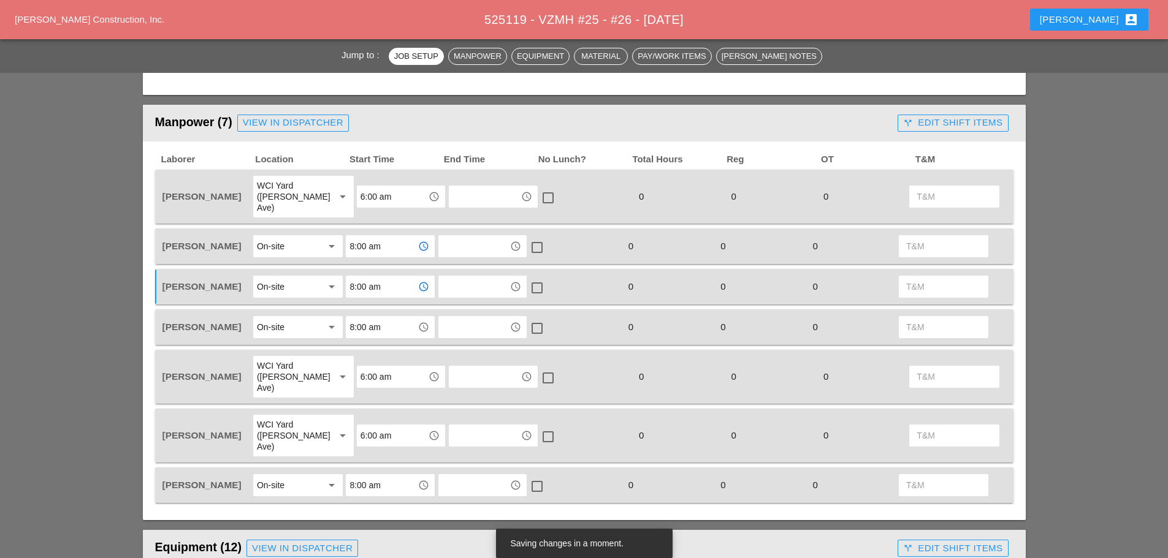
click at [374, 237] on input "8:00 am" at bounding box center [381, 247] width 64 height 20
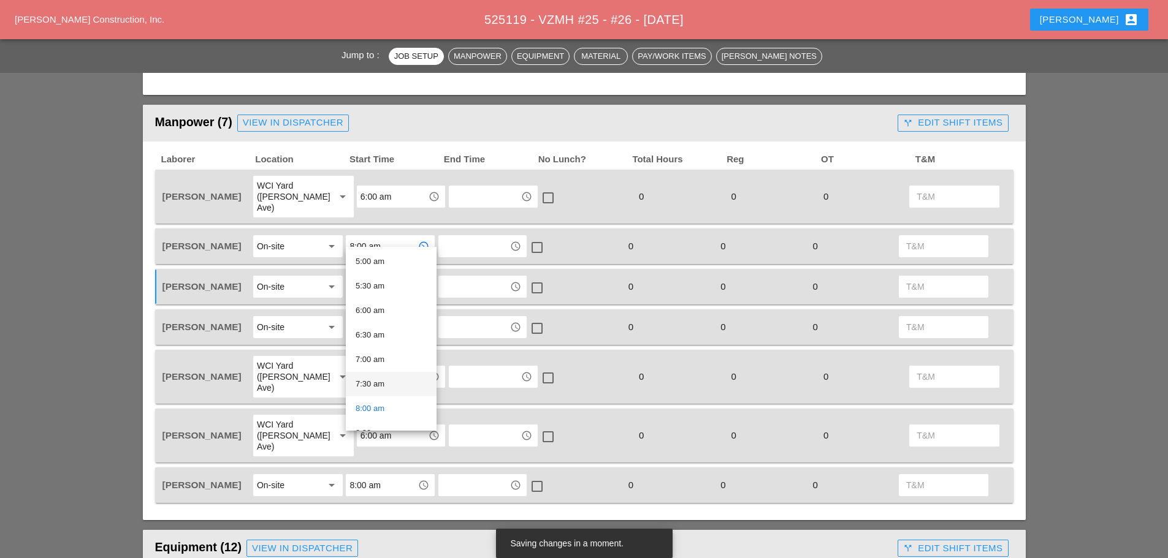
click at [372, 379] on div "7:30 am" at bounding box center [390, 384] width 71 height 15
type input "7:30 am"
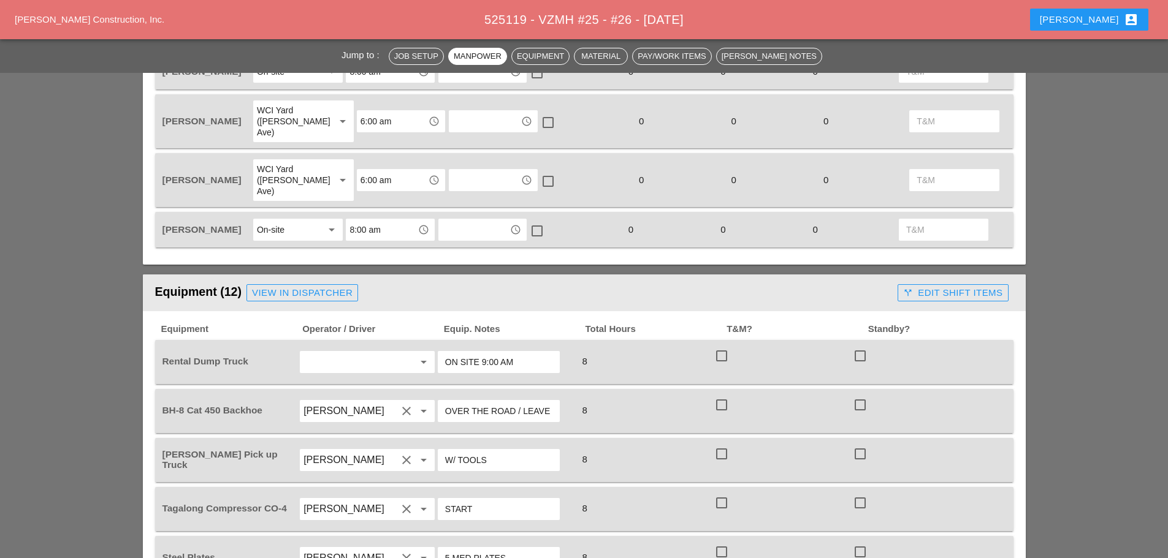
scroll to position [858, 0]
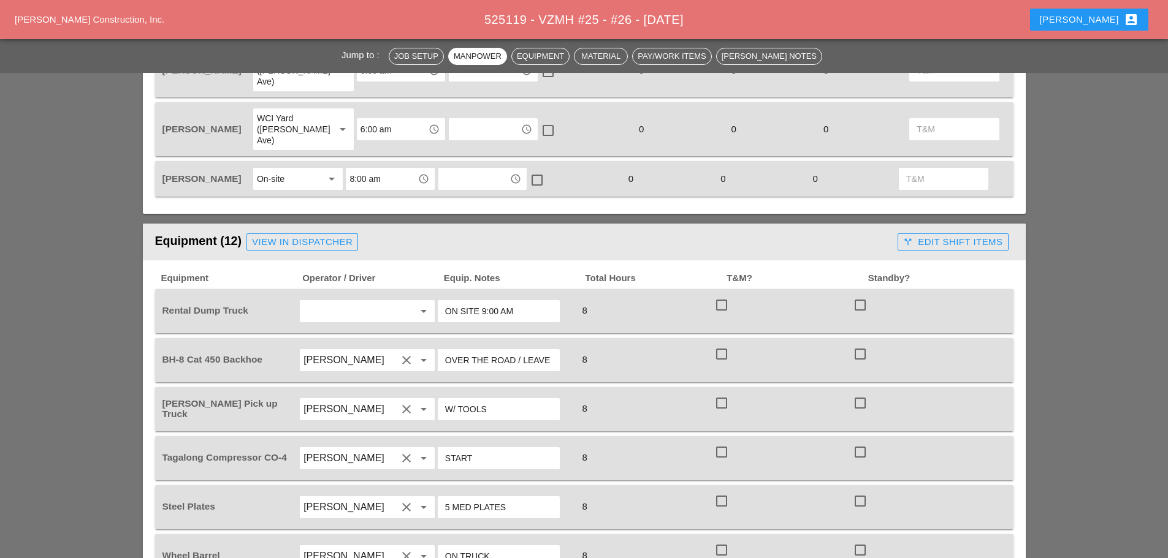
click at [500, 302] on input "ON SITE 9:00 AM" at bounding box center [498, 312] width 107 height 20
type input "ON SITE 8:30 AM"
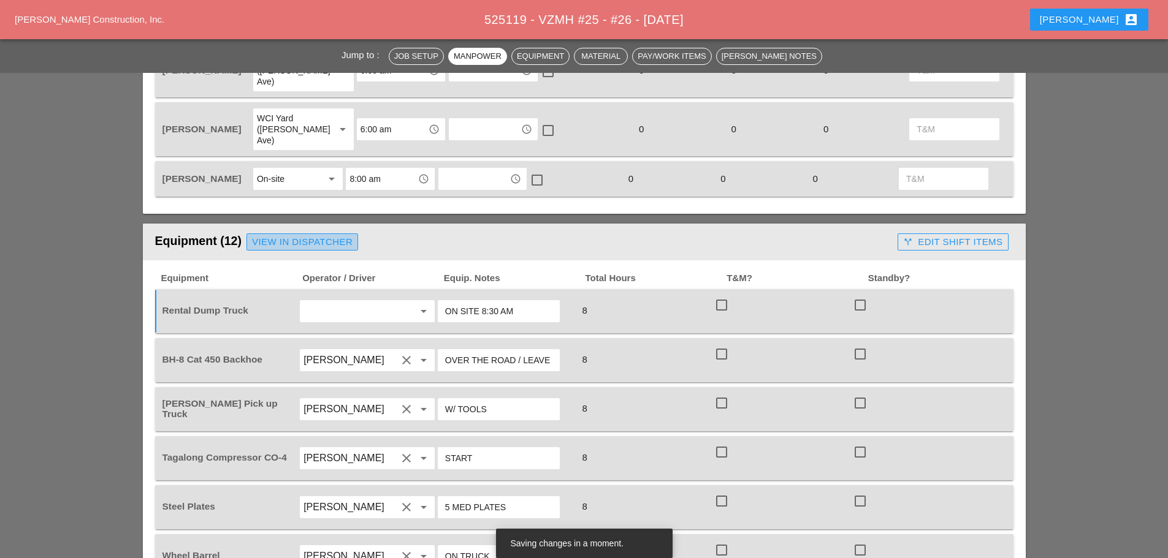
click at [318, 235] on div "View in Dispatcher" at bounding box center [302, 242] width 101 height 14
click at [306, 235] on div "View in Dispatcher" at bounding box center [302, 242] width 101 height 14
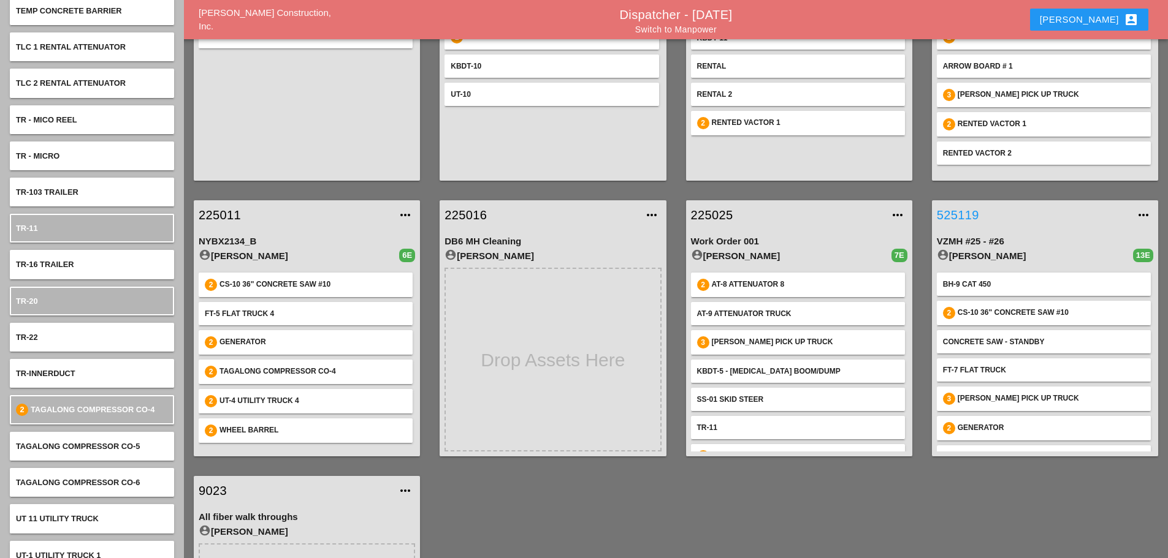
click at [974, 211] on link "525119" at bounding box center [1032, 215] width 192 height 18
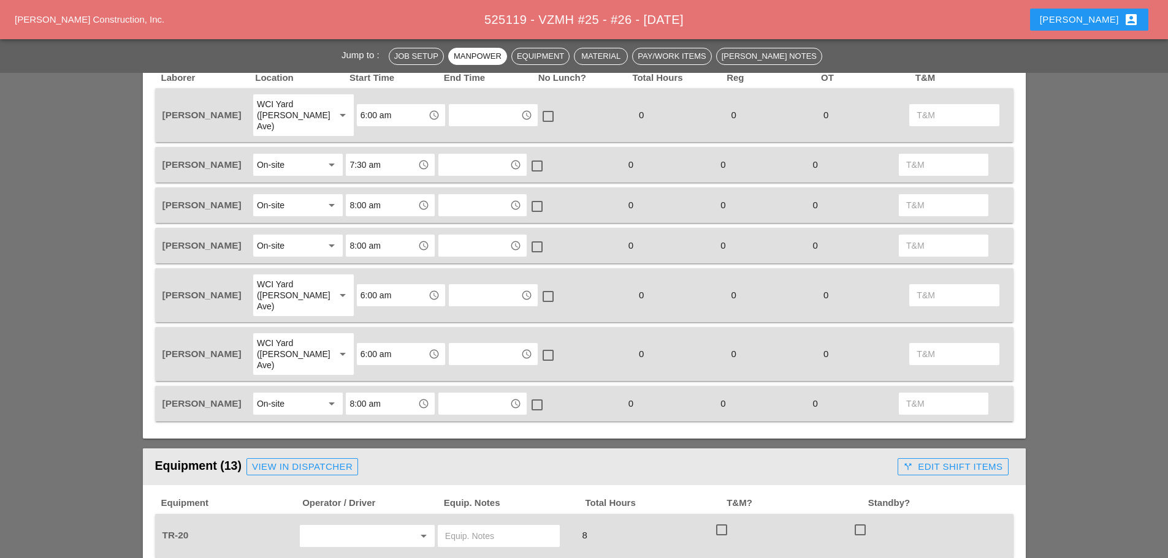
scroll to position [735, 0]
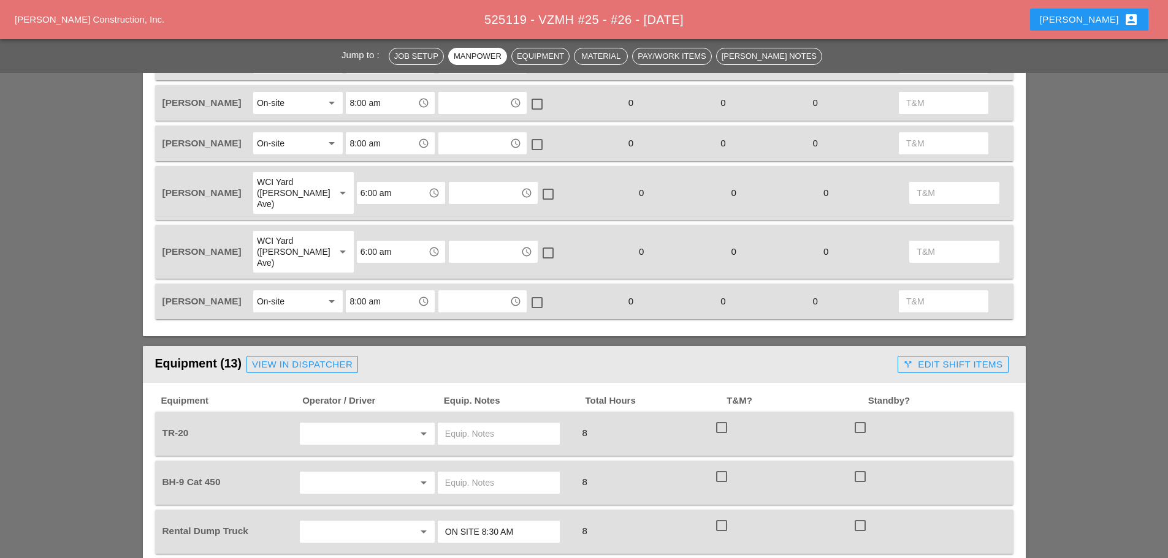
click at [346, 424] on input "text" at bounding box center [349, 434] width 93 height 20
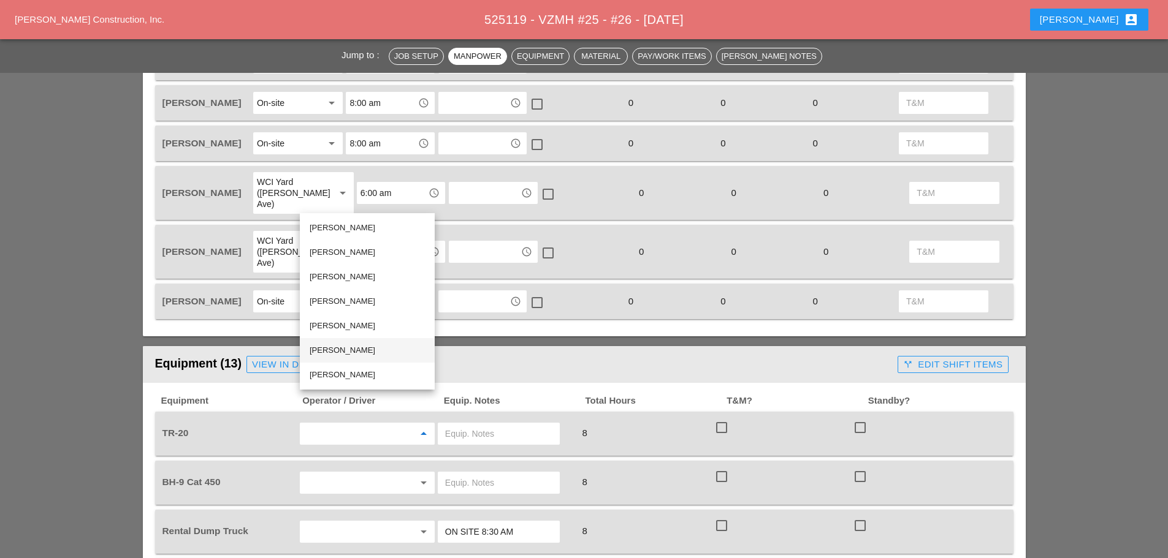
click at [342, 354] on div "[PERSON_NAME]" at bounding box center [367, 350] width 115 height 15
type input "[PERSON_NAME]"
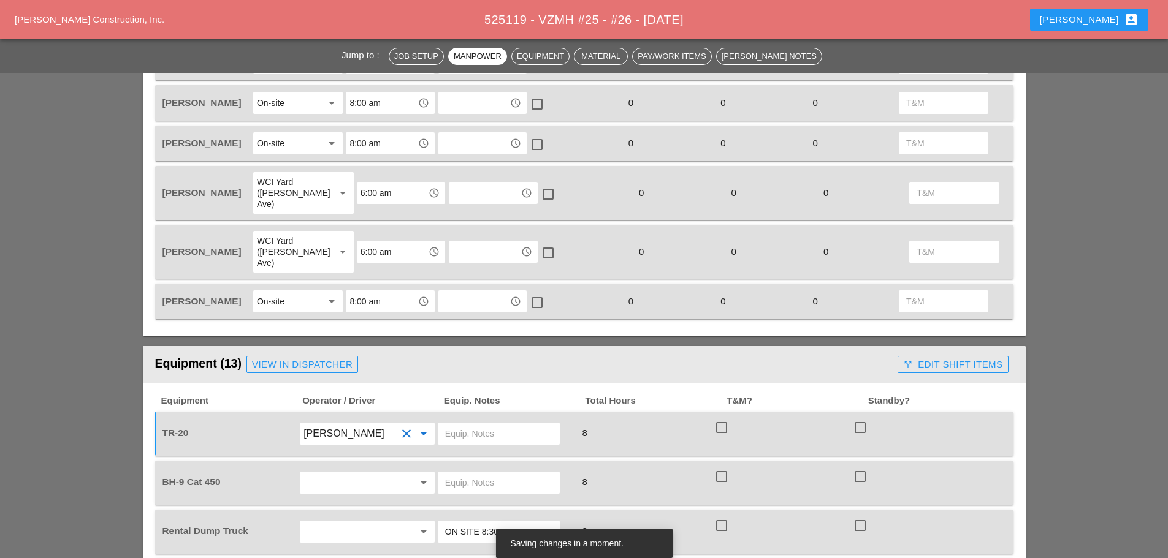
click at [324, 471] on div "arrow_drop_down" at bounding box center [367, 482] width 136 height 23
click at [335, 473] on input "text" at bounding box center [349, 483] width 93 height 20
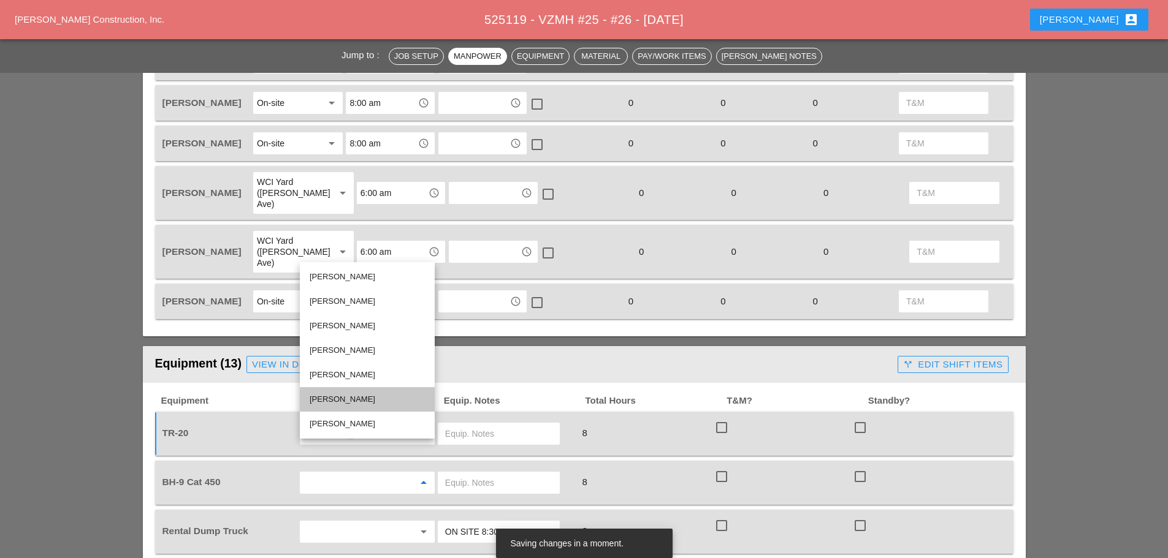
click at [348, 400] on div "[PERSON_NAME]" at bounding box center [367, 399] width 115 height 15
type input "[PERSON_NAME]"
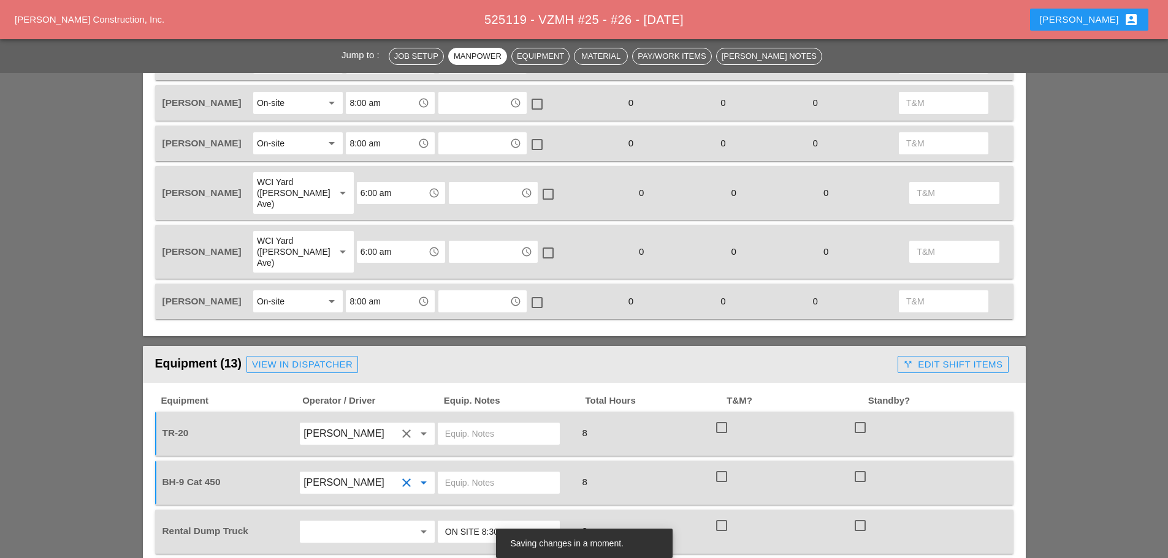
click at [463, 424] on input "text" at bounding box center [498, 434] width 107 height 20
type input "W/ KBDT 1 / BH9"
click at [454, 473] on input "text" at bounding box center [498, 483] width 107 height 20
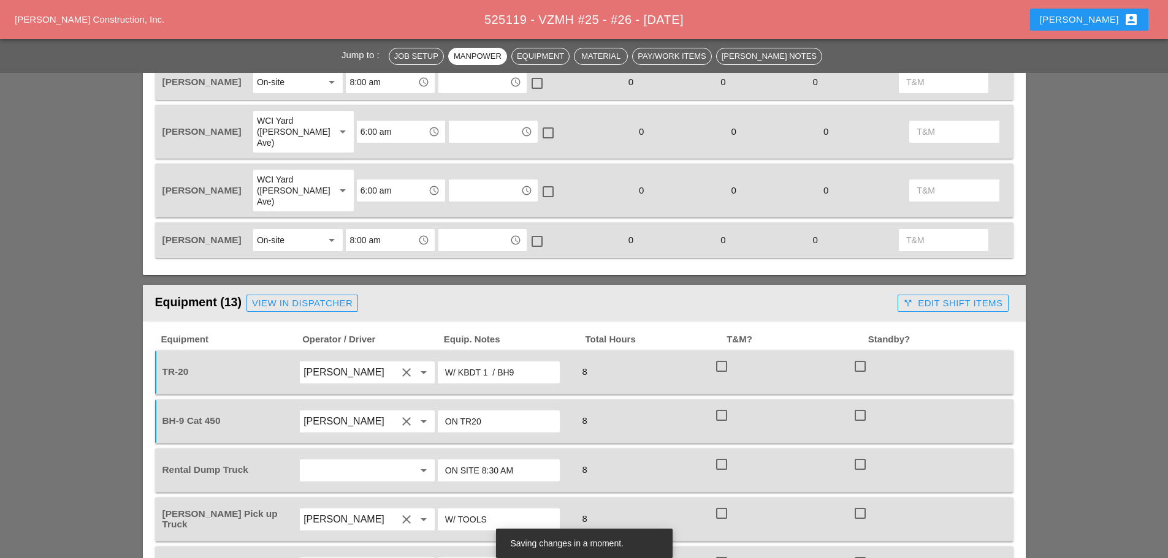
scroll to position [858, 0]
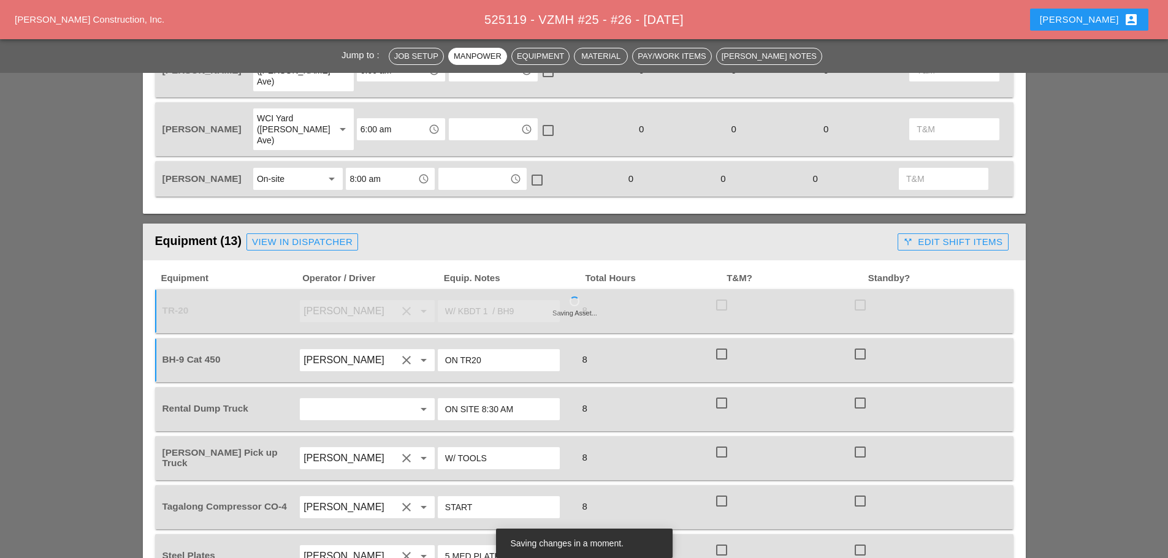
click at [473, 351] on input "ON TR20" at bounding box center [498, 361] width 107 height 20
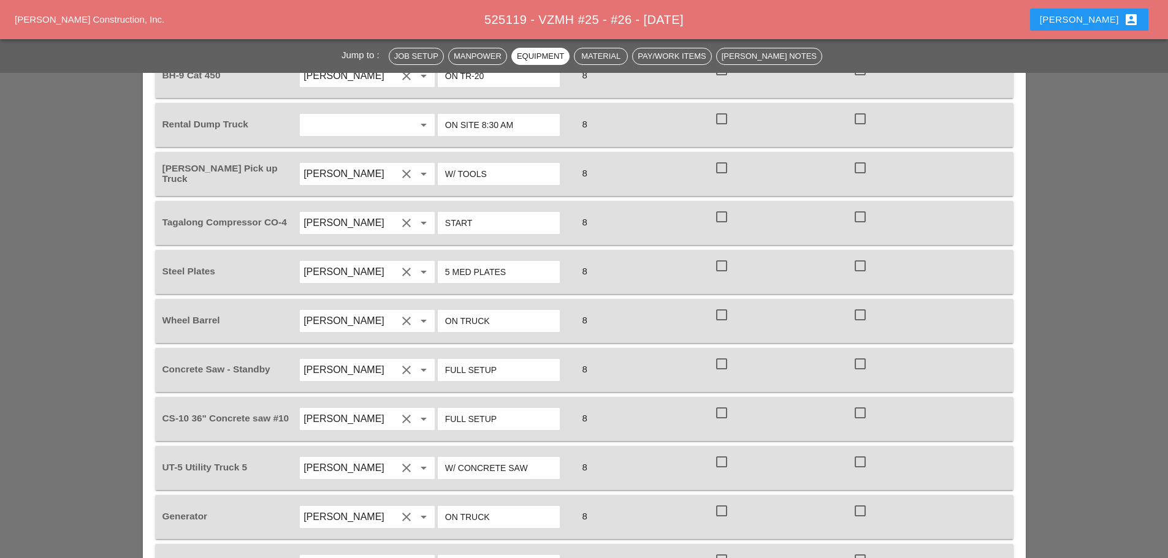
scroll to position [1164, 0]
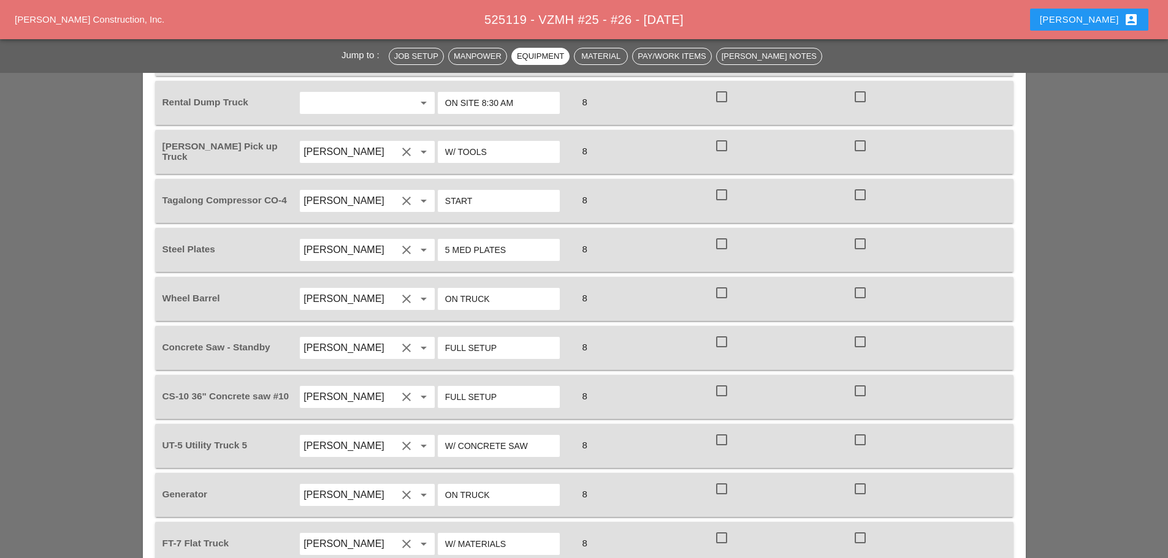
type input "ON TR-20"
click at [452, 240] on input "5 MED PLATES" at bounding box center [498, 250] width 107 height 20
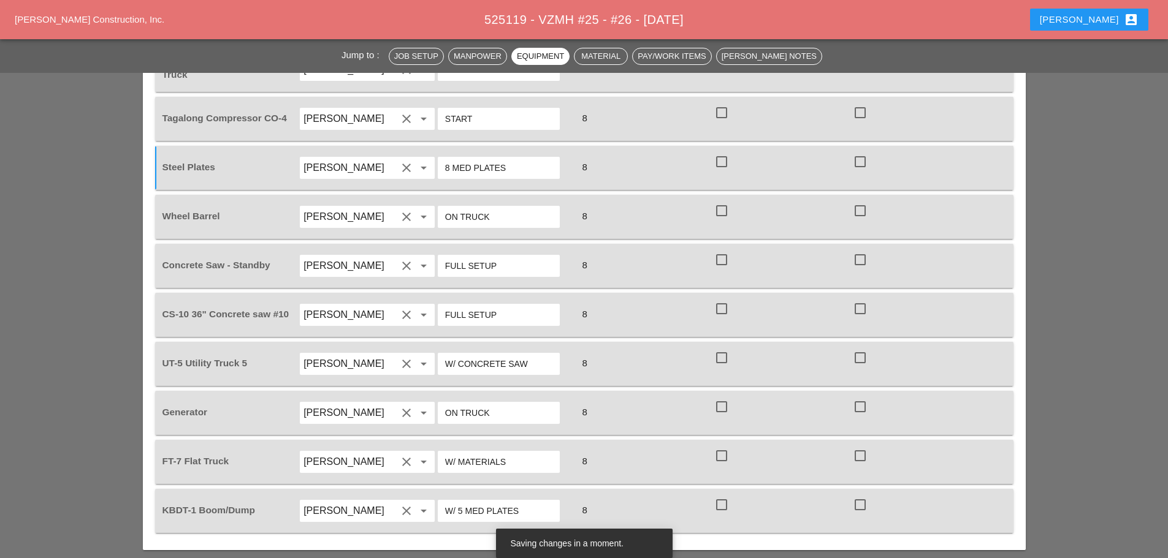
scroll to position [1287, 0]
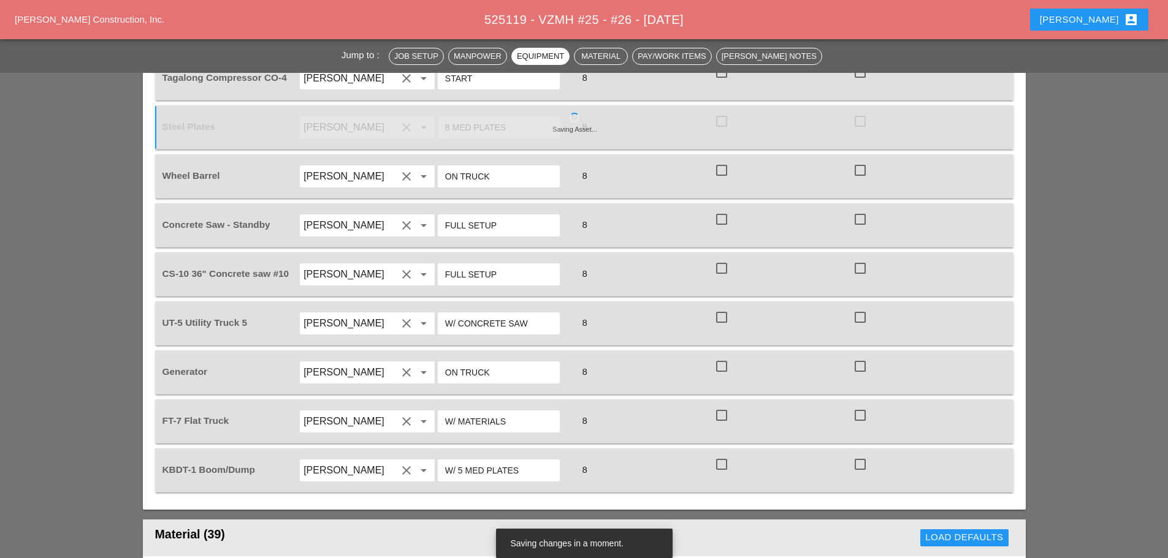
type input "8 MED PLATES"
click at [461, 461] on input "W/ 5 MED PLATES" at bounding box center [498, 471] width 107 height 20
click at [523, 461] on input "W/ 8 MED PLATES" at bounding box center [498, 471] width 107 height 20
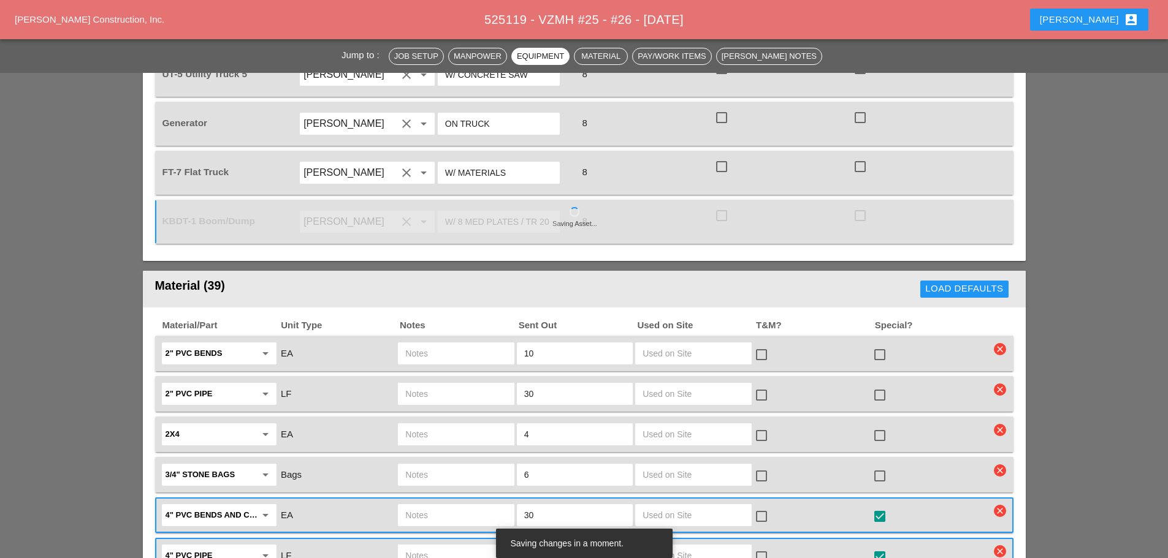
scroll to position [1655, 0]
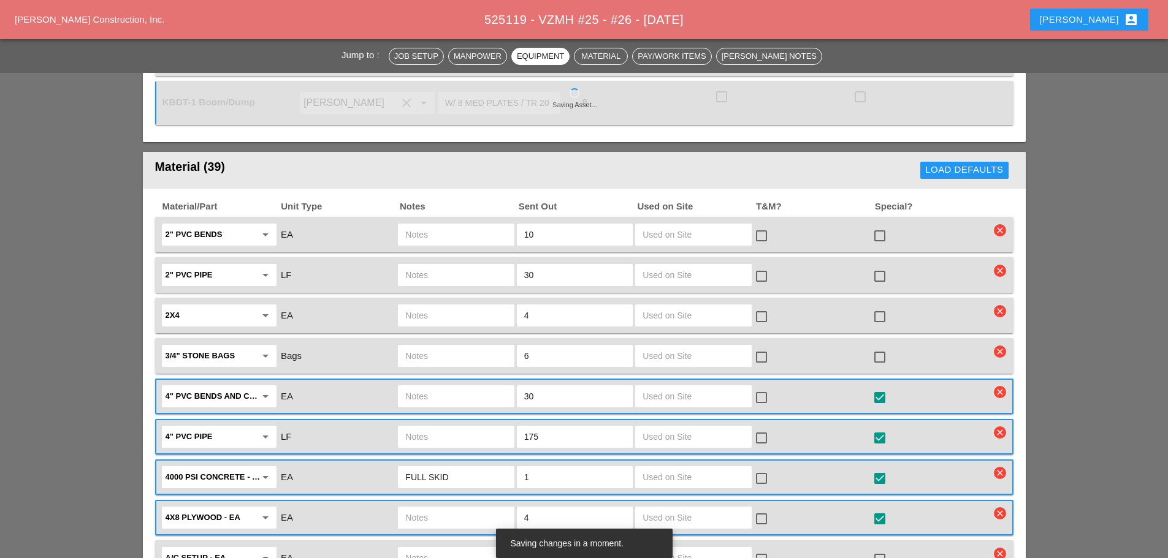
type input "W/ 8 MED PLATES / TR 20"
click at [549, 427] on input "175" at bounding box center [574, 437] width 101 height 20
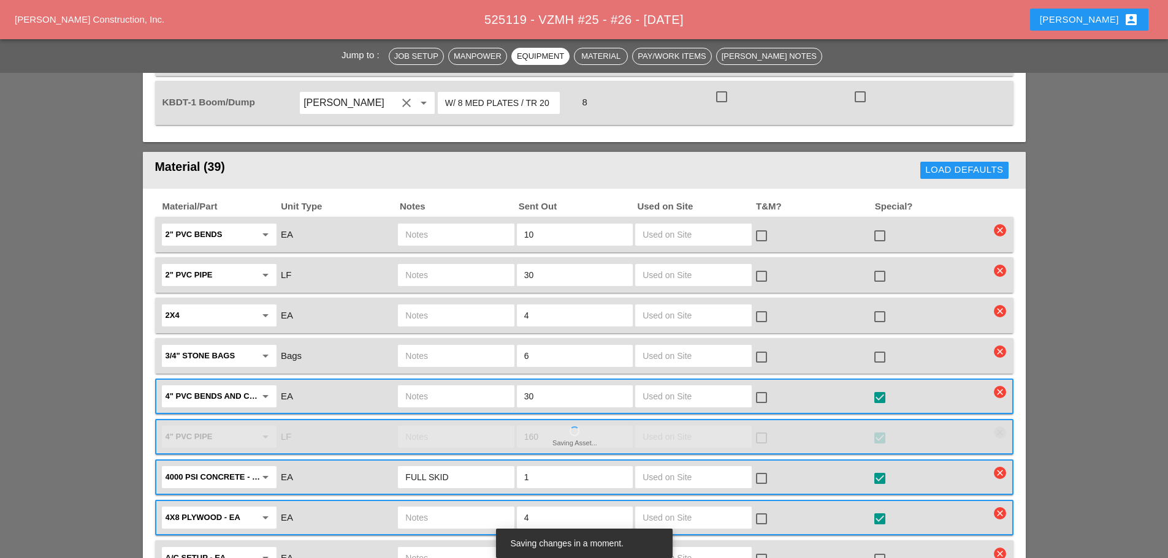
type input "160"
click at [553, 379] on div "4" PVC bends and couplings arrow_drop_down EA 30 check_box_outline_blank check_…" at bounding box center [584, 397] width 858 height 36
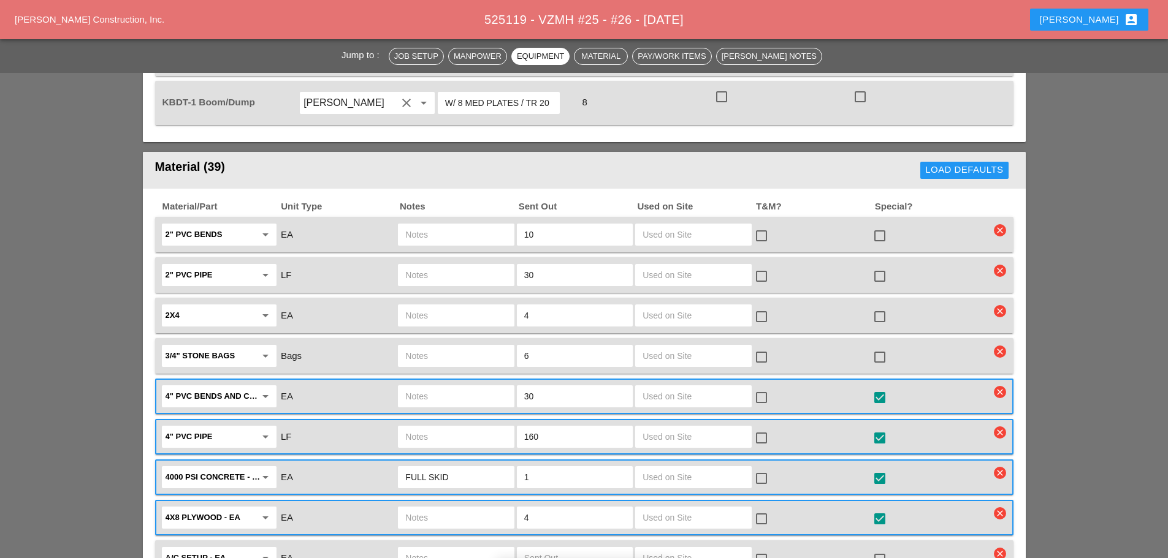
click at [550, 387] on input "30" at bounding box center [574, 397] width 101 height 20
type input "3"
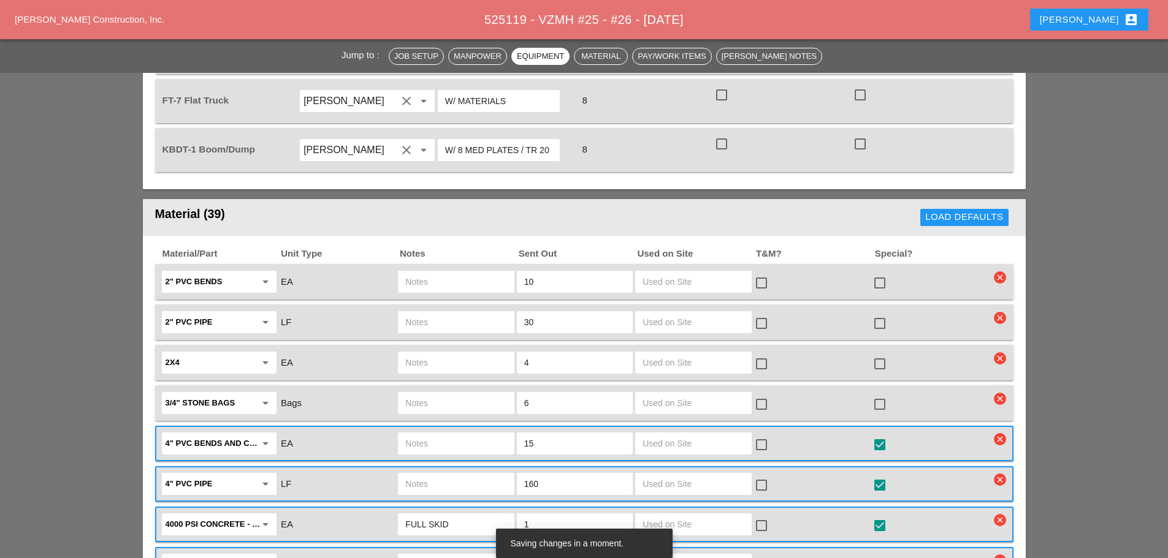
scroll to position [1594, 0]
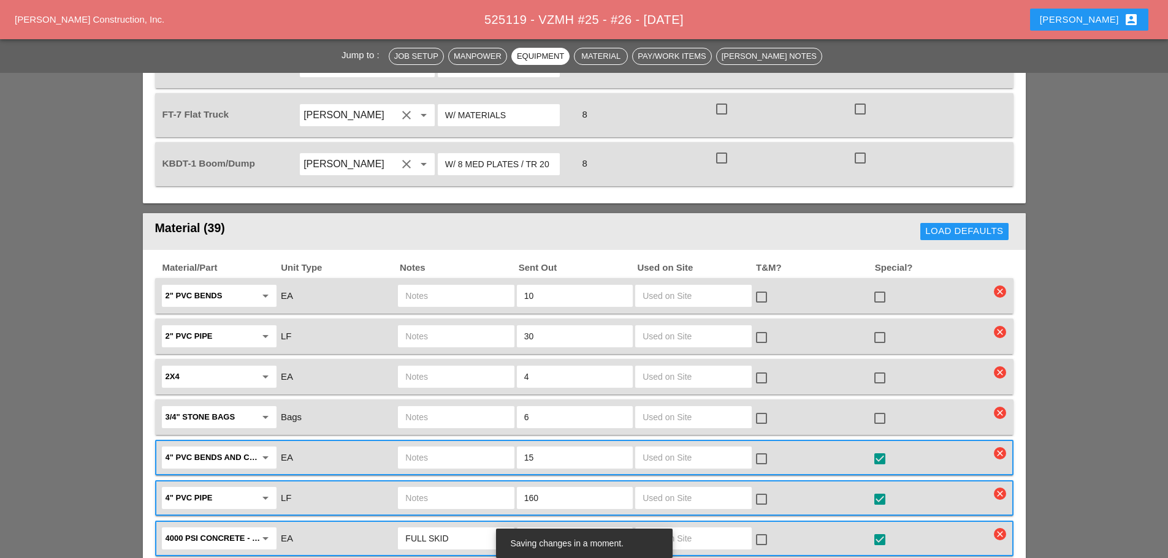
type input "15"
click at [426, 448] on input "text" at bounding box center [455, 458] width 101 height 20
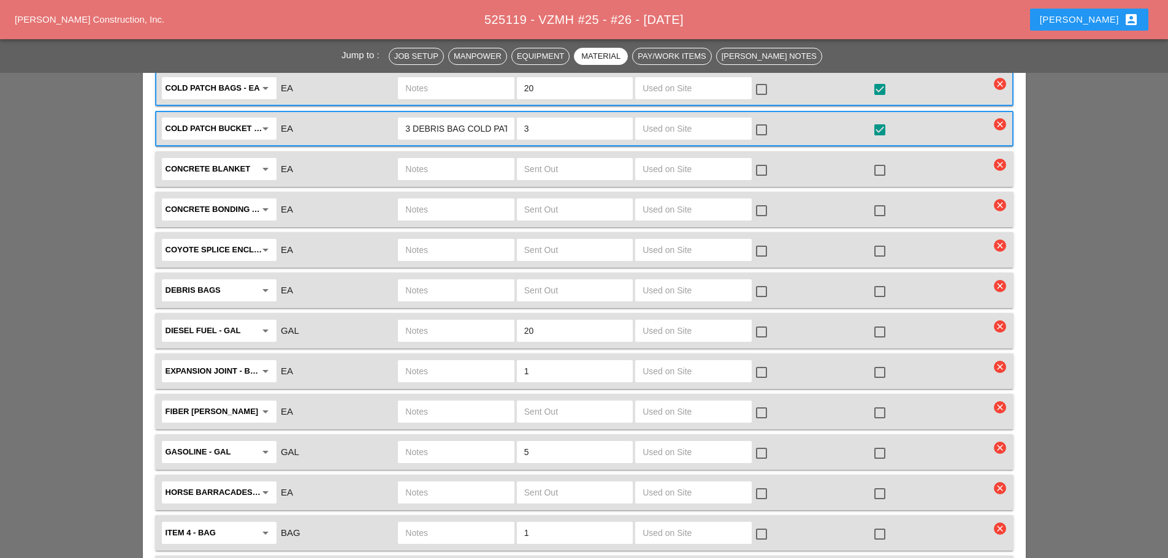
scroll to position [2268, 0]
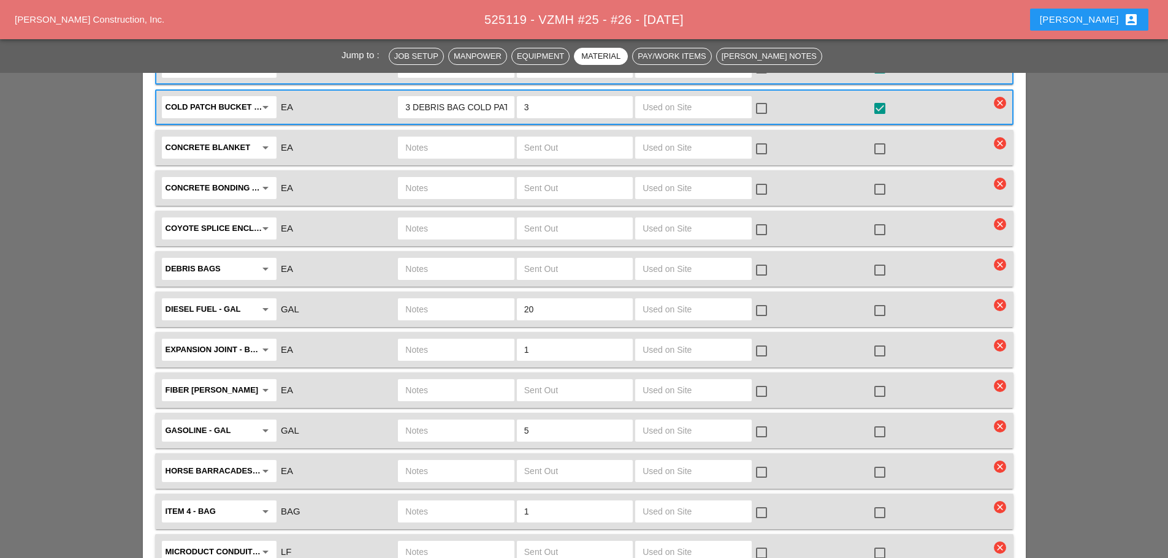
type input "ALL KINDS"
click at [882, 300] on div at bounding box center [879, 310] width 21 height 21
checkbox input "true"
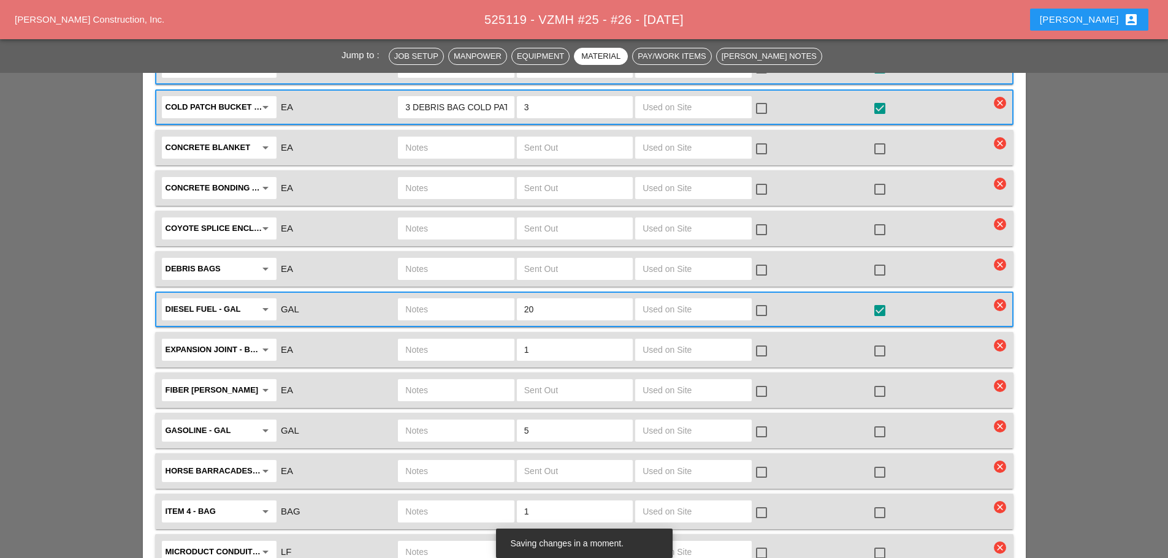
click at [464, 340] on input "text" at bounding box center [455, 350] width 101 height 20
type input "FULL BUDDLE"
click at [883, 422] on div at bounding box center [879, 432] width 21 height 21
checkbox input "true"
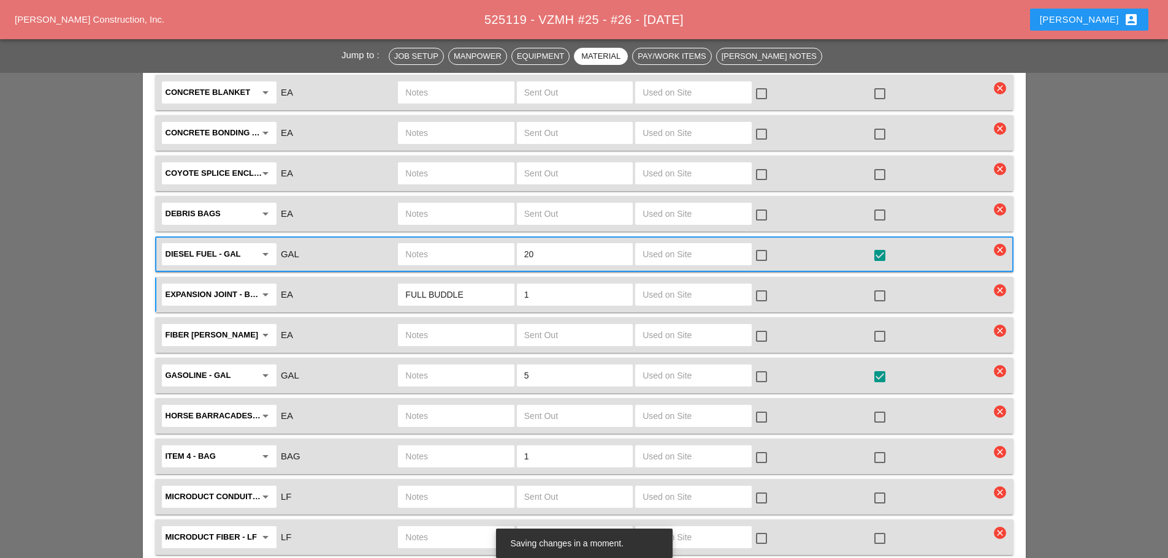
scroll to position [2390, 0]
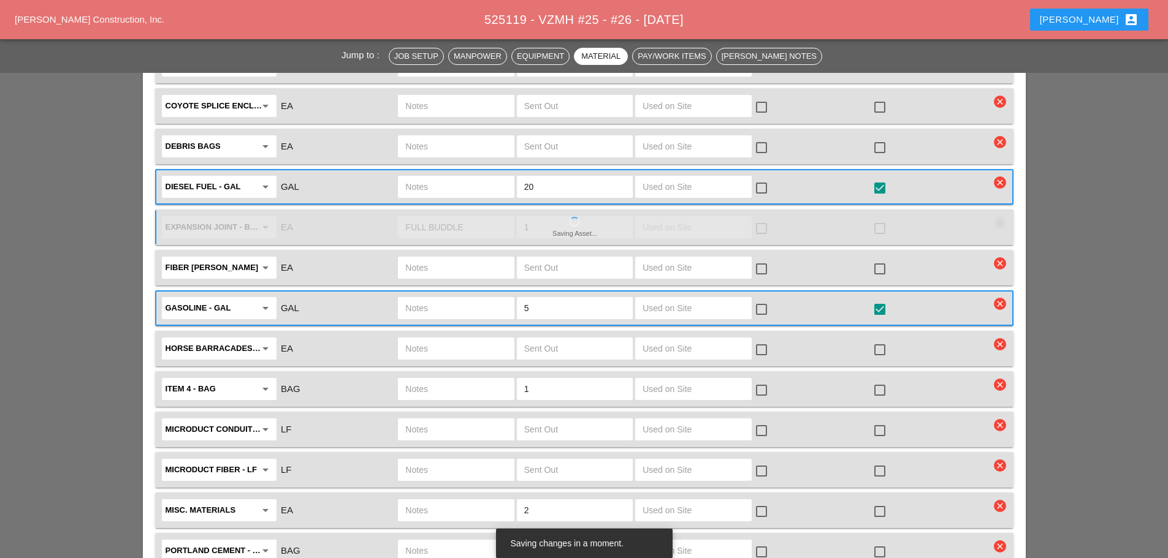
click at [549, 379] on input "1" at bounding box center [574, 389] width 101 height 20
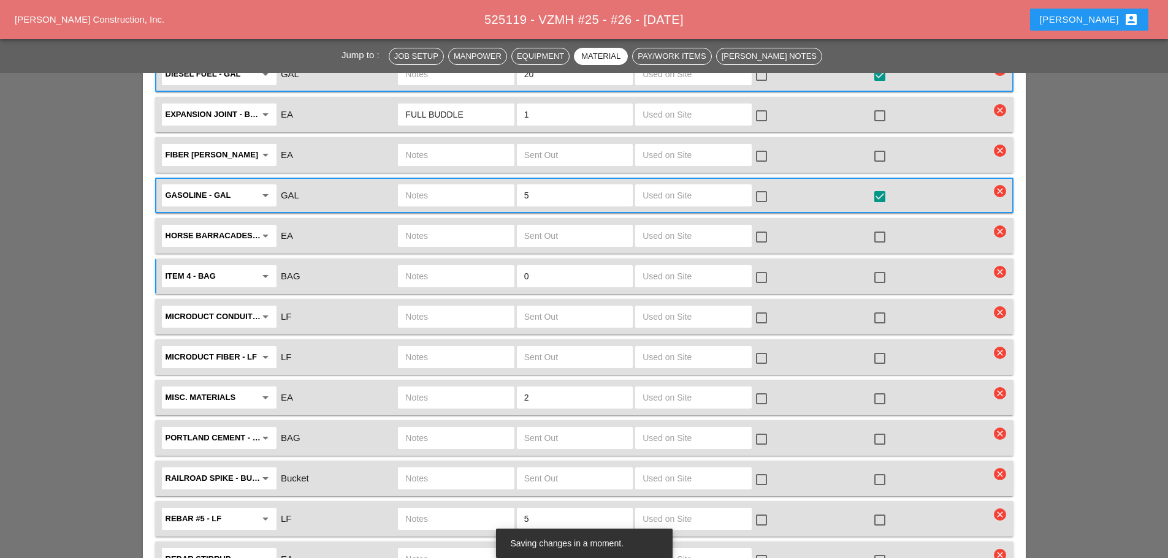
scroll to position [2513, 0]
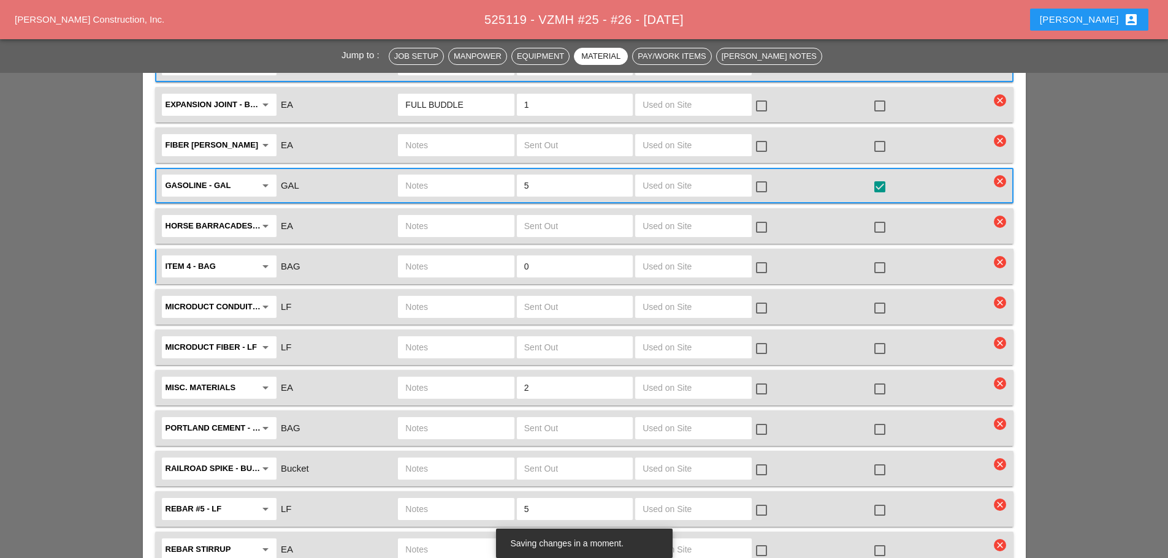
type input "0"
click at [544, 378] on input "2" at bounding box center [574, 388] width 101 height 20
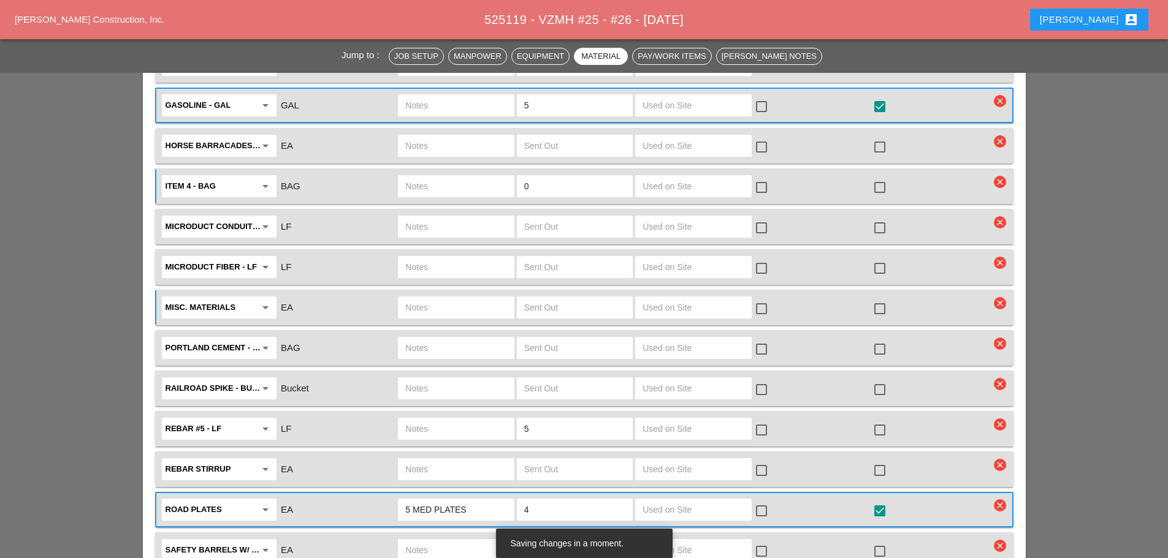
scroll to position [2758, 0]
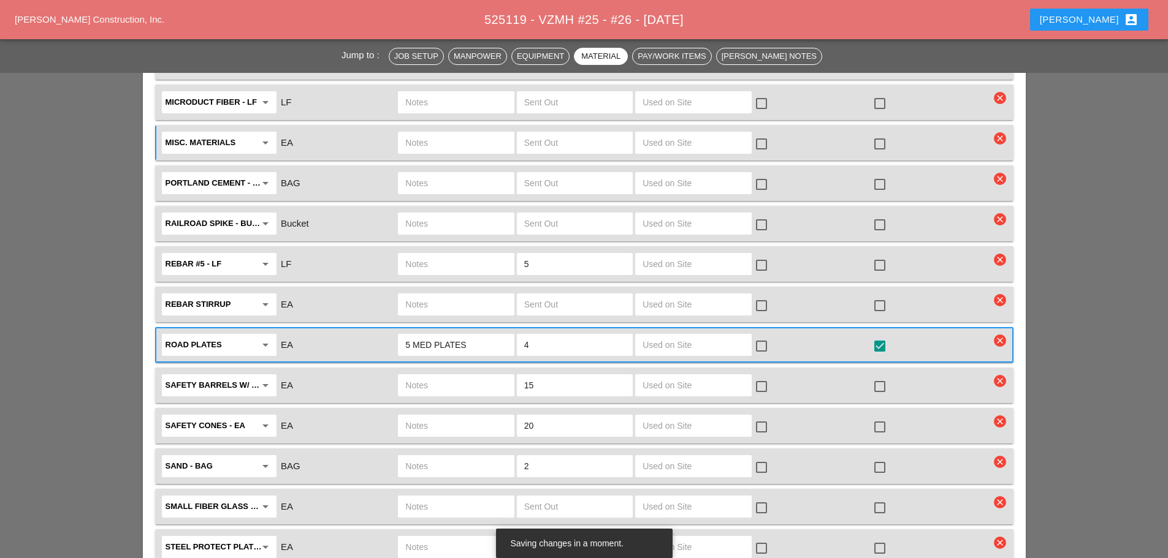
click at [411, 335] on input "5 MED PLATES" at bounding box center [455, 345] width 101 height 20
type input "8 MED PLATES"
click at [548, 335] on input "4" at bounding box center [574, 345] width 101 height 20
type input "8"
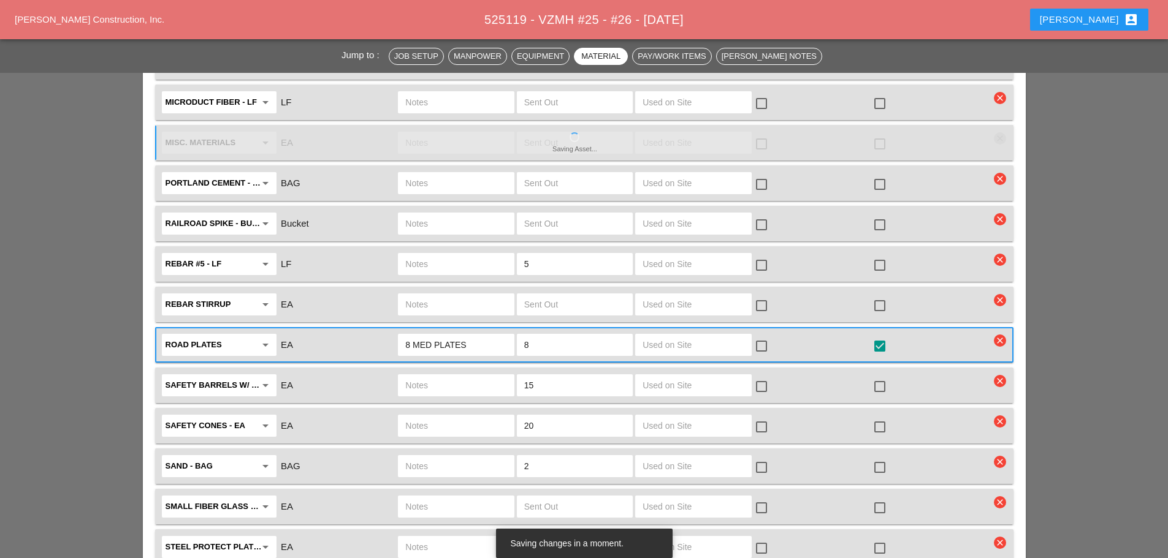
type input "0"
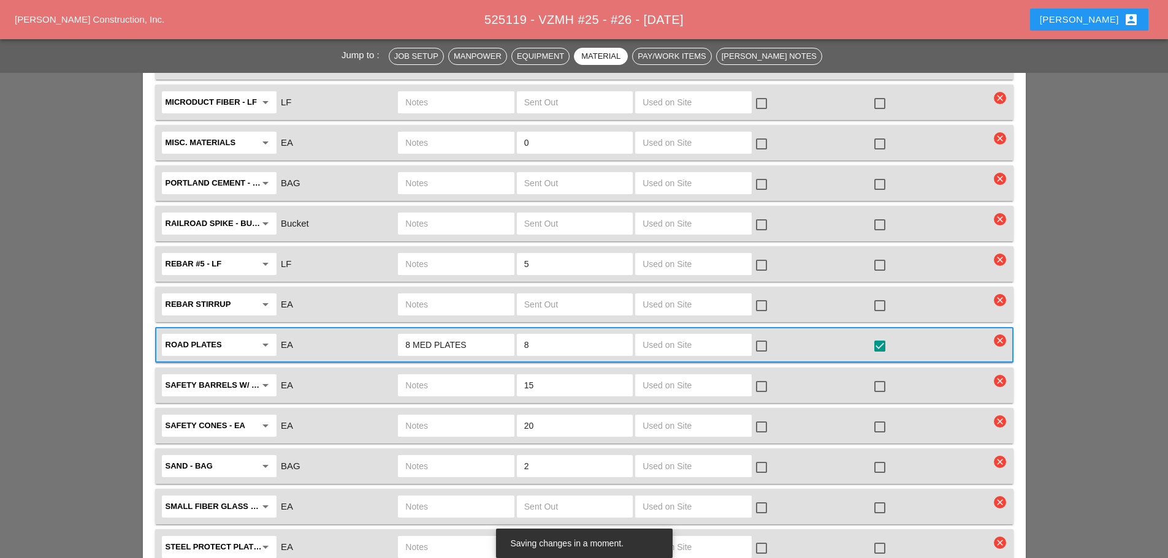
scroll to position [2942, 0]
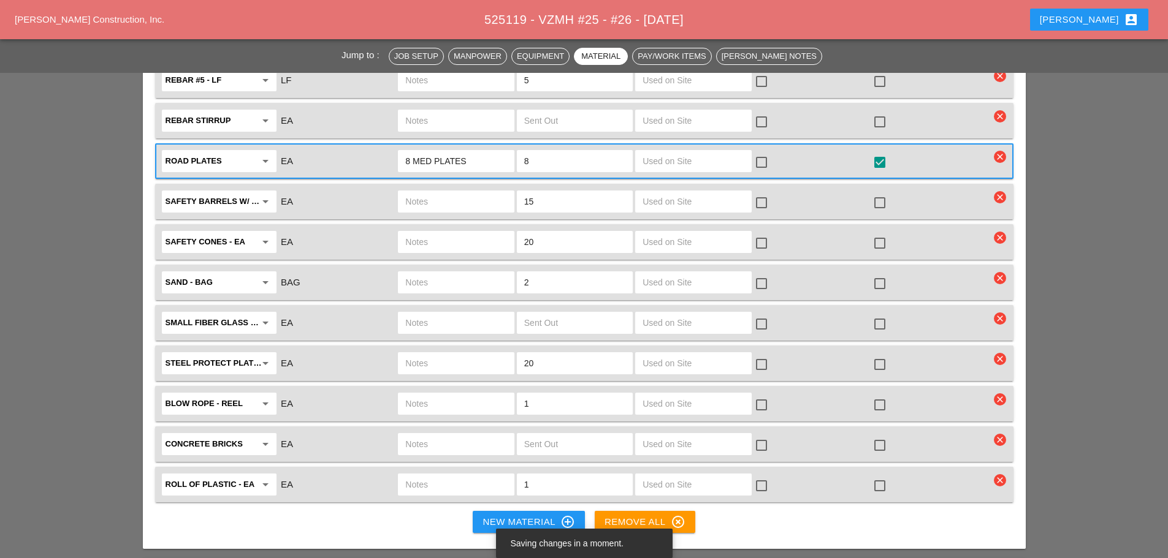
type input "8"
click at [880, 354] on div at bounding box center [879, 364] width 21 height 21
checkbox input "true"
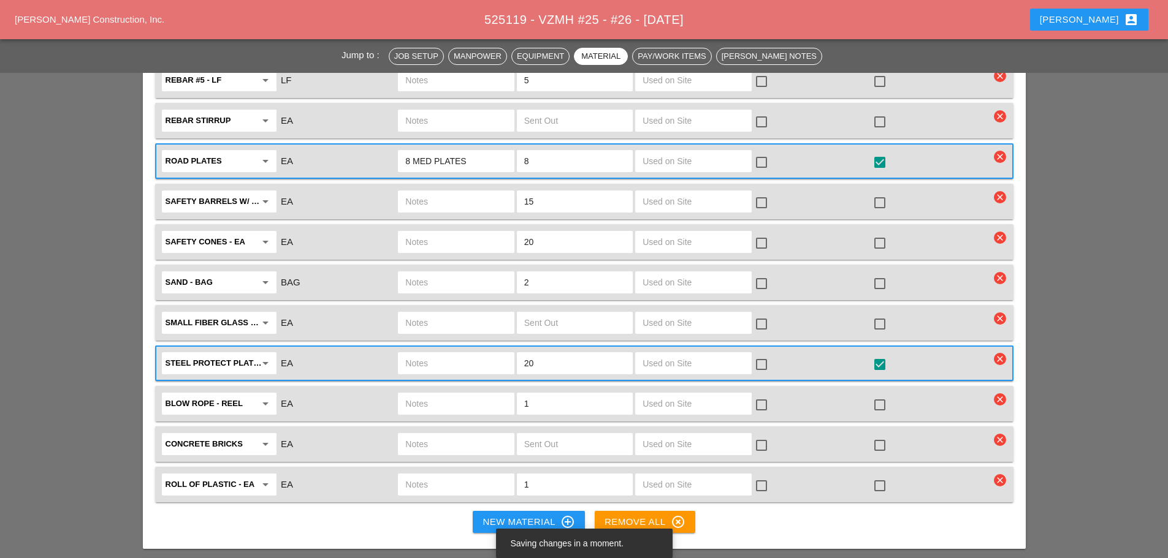
click at [604, 435] on input "text" at bounding box center [574, 445] width 101 height 20
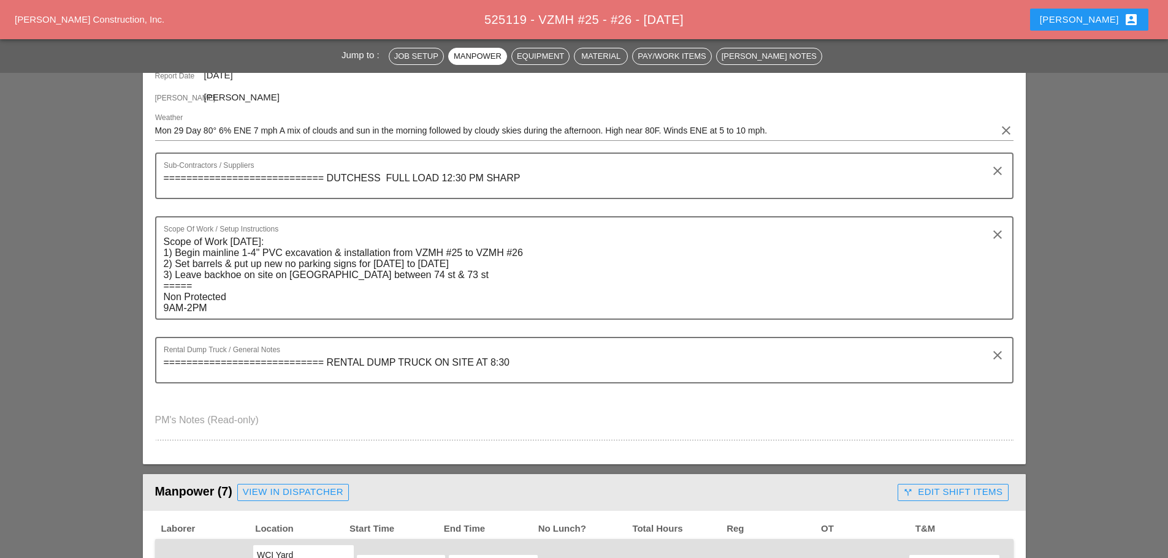
scroll to position [0, 0]
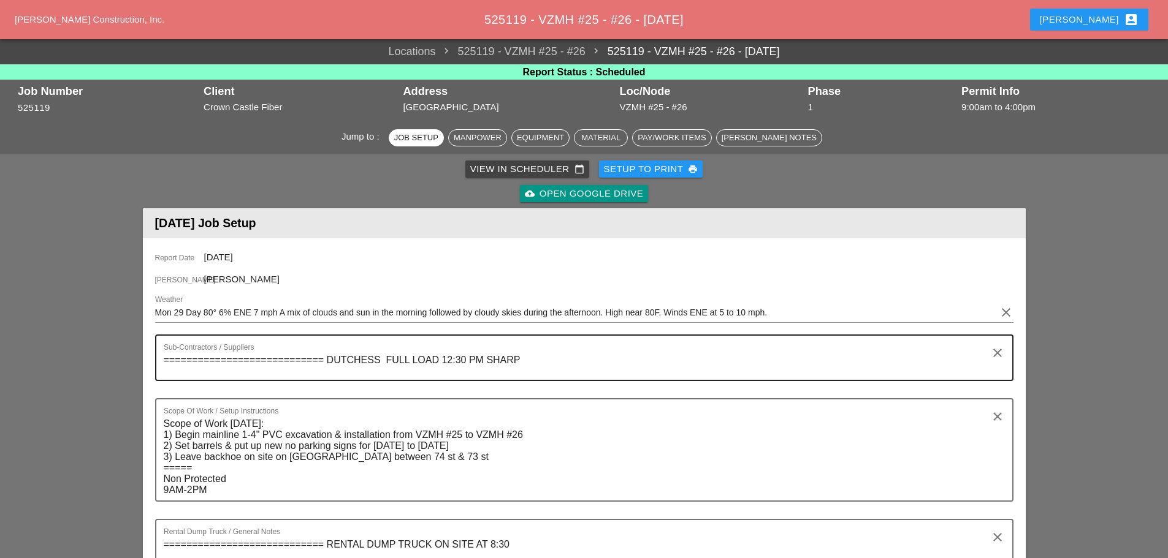
type input "0"
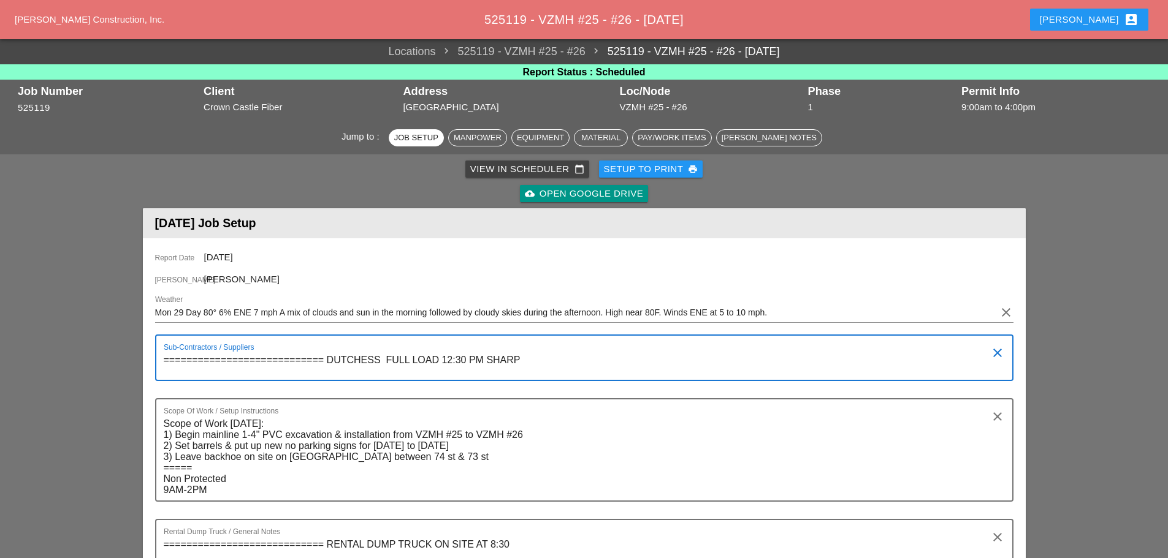
click at [488, 352] on textarea "============================ DUTCHESS FULL LOAD 12:30 PM SHARP" at bounding box center [579, 365] width 831 height 29
click at [529, 355] on textarea "============================ DUTCHESS FULL LOAD 12:30 PM ( SHARP" at bounding box center [579, 365] width 831 height 29
type textarea "============================ DUTCHESS FULL LOAD 12:30 PM ( SHARP)"
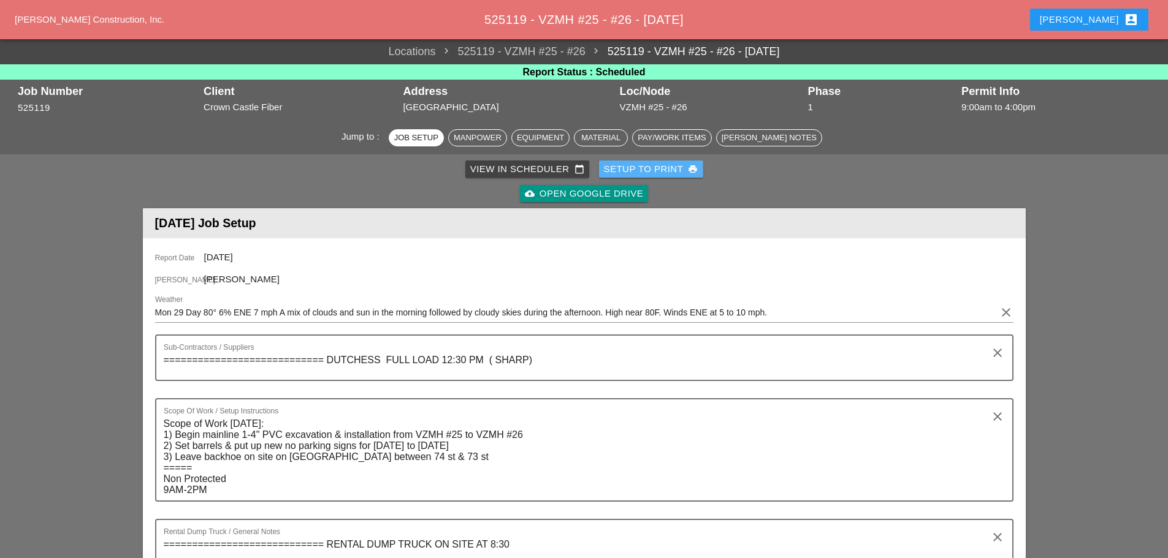
click at [625, 174] on div "Setup to Print print" at bounding box center [651, 169] width 94 height 14
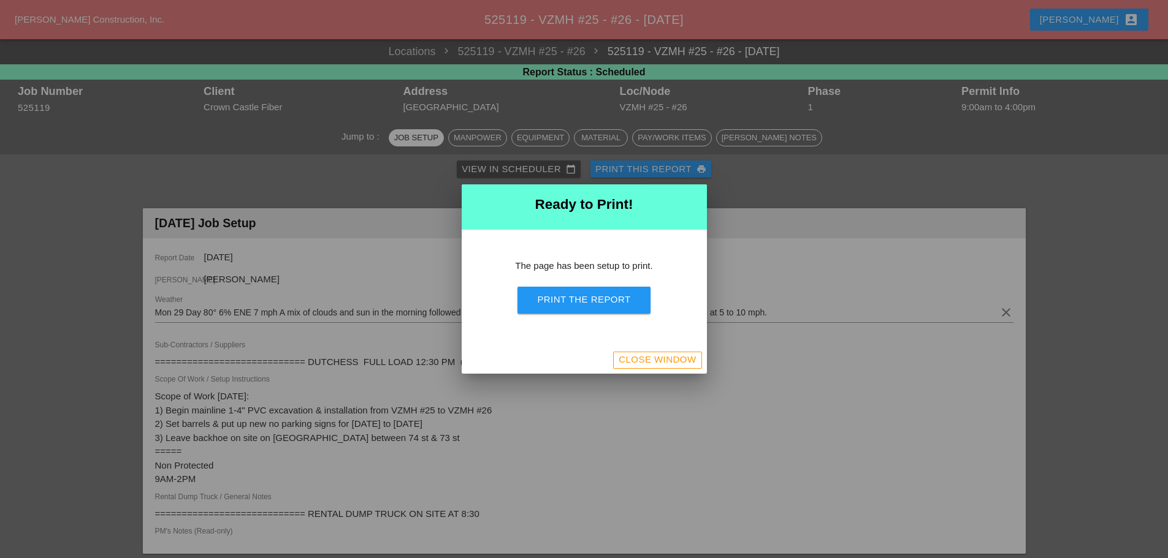
click at [587, 301] on div "Print the Report" at bounding box center [583, 300] width 93 height 14
click at [671, 357] on div "Close Window" at bounding box center [656, 360] width 77 height 14
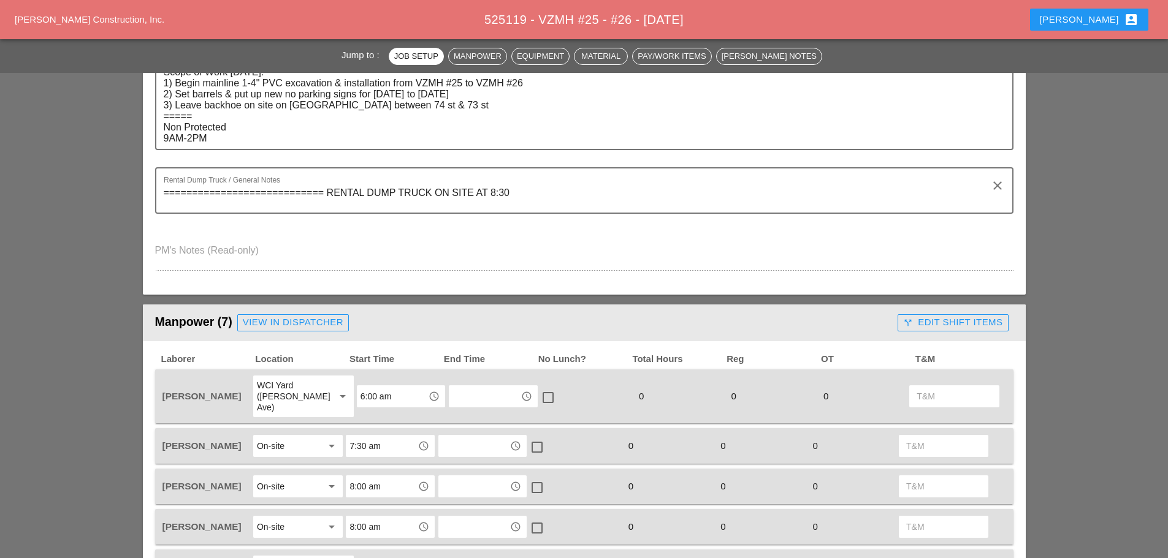
scroll to position [429, 0]
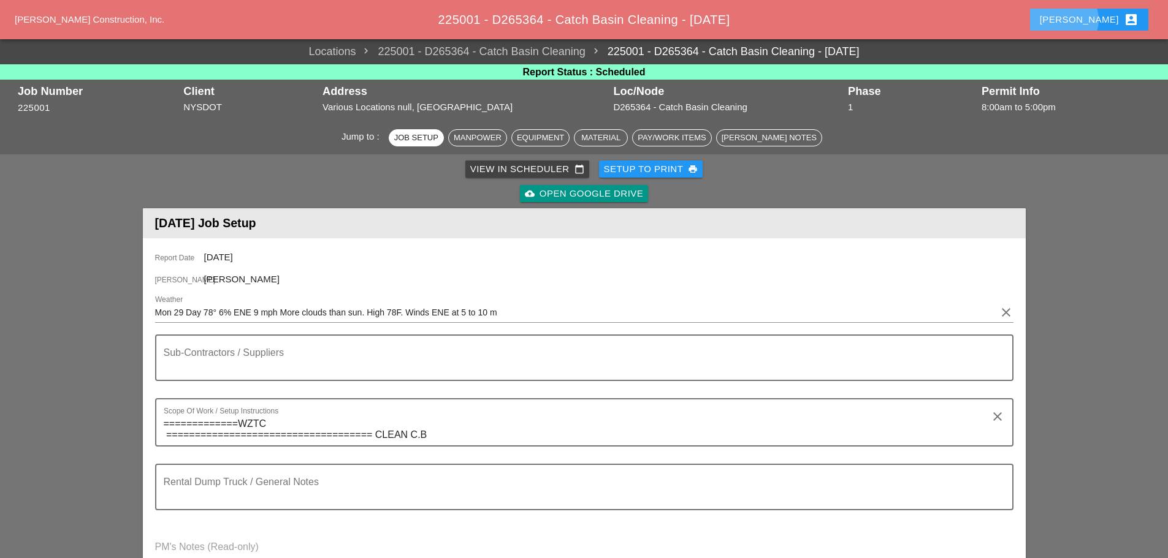
click at [1097, 15] on div "[PERSON_NAME] account_box" at bounding box center [1088, 19] width 99 height 15
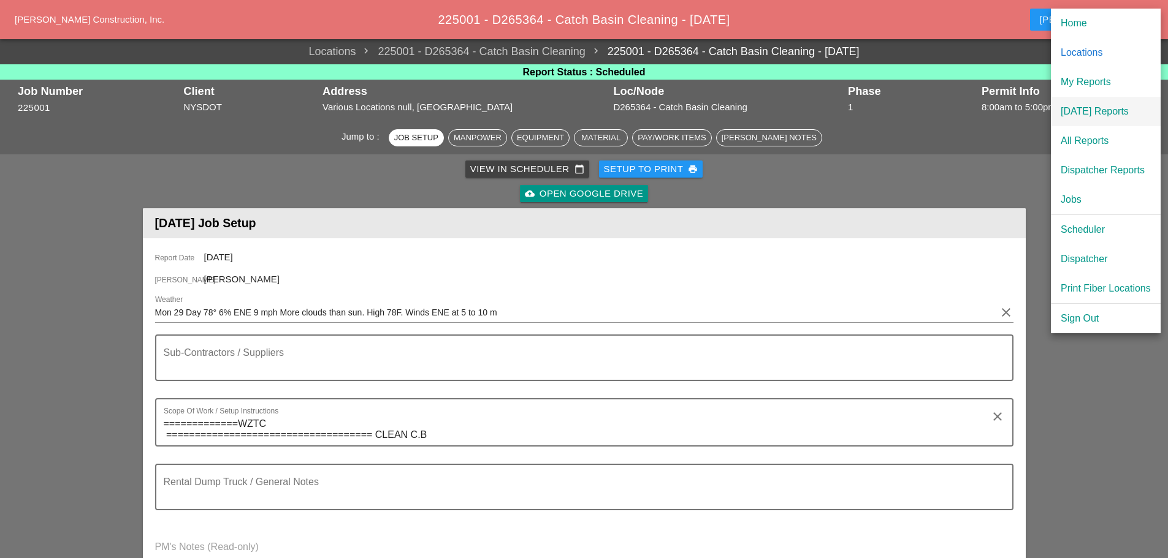
click at [1097, 111] on div "[DATE] Reports" at bounding box center [1105, 111] width 90 height 15
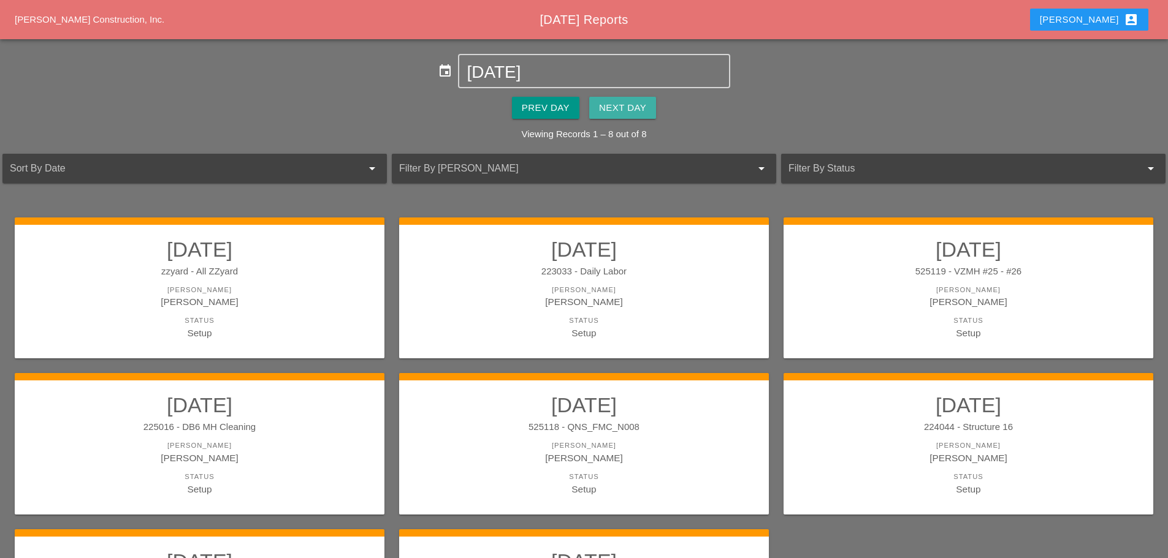
click at [615, 104] on div "Next Day" at bounding box center [622, 108] width 47 height 14
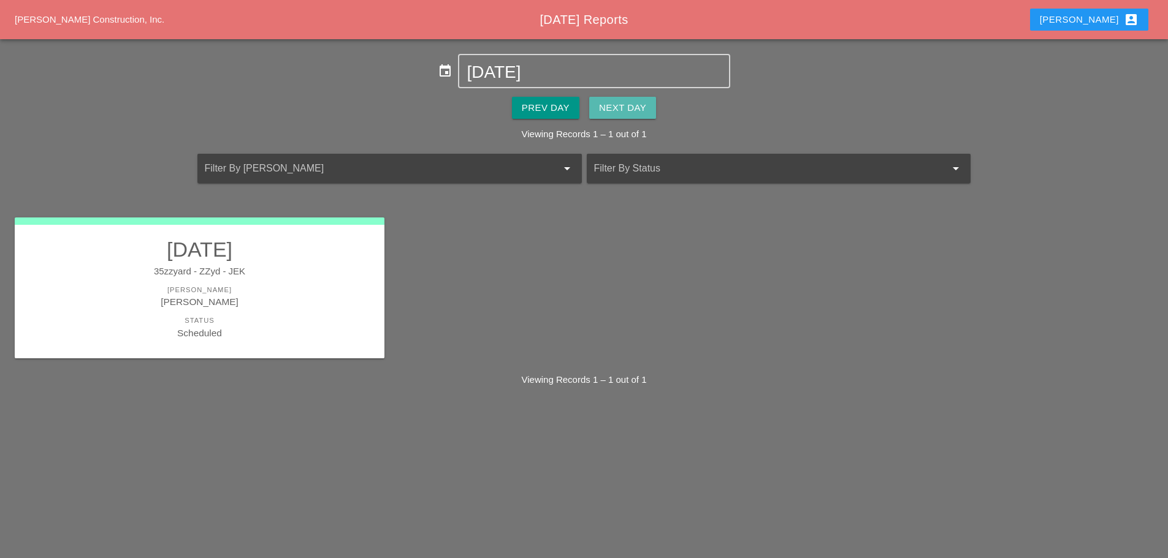
click at [615, 104] on div "Next Day" at bounding box center [622, 108] width 47 height 14
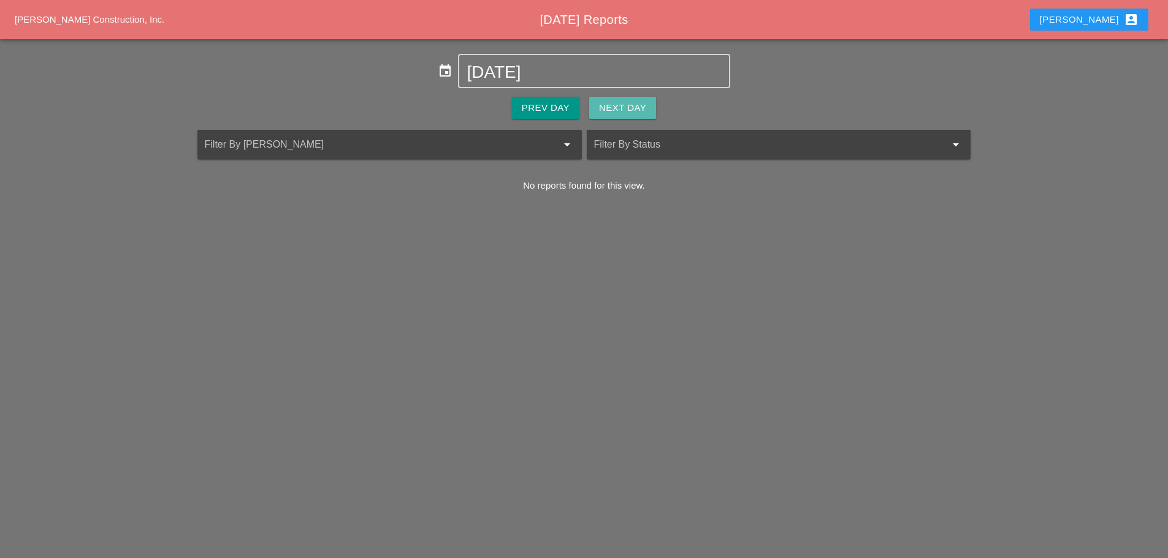
click at [615, 104] on div "Next Day" at bounding box center [622, 108] width 47 height 14
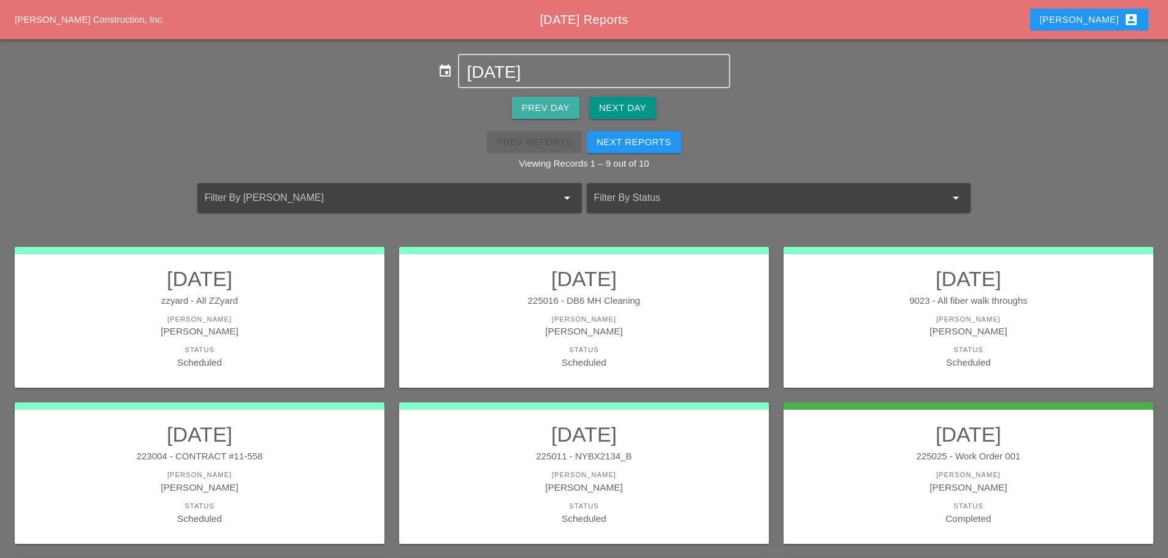
click at [557, 105] on div "Prev Day" at bounding box center [546, 108] width 48 height 14
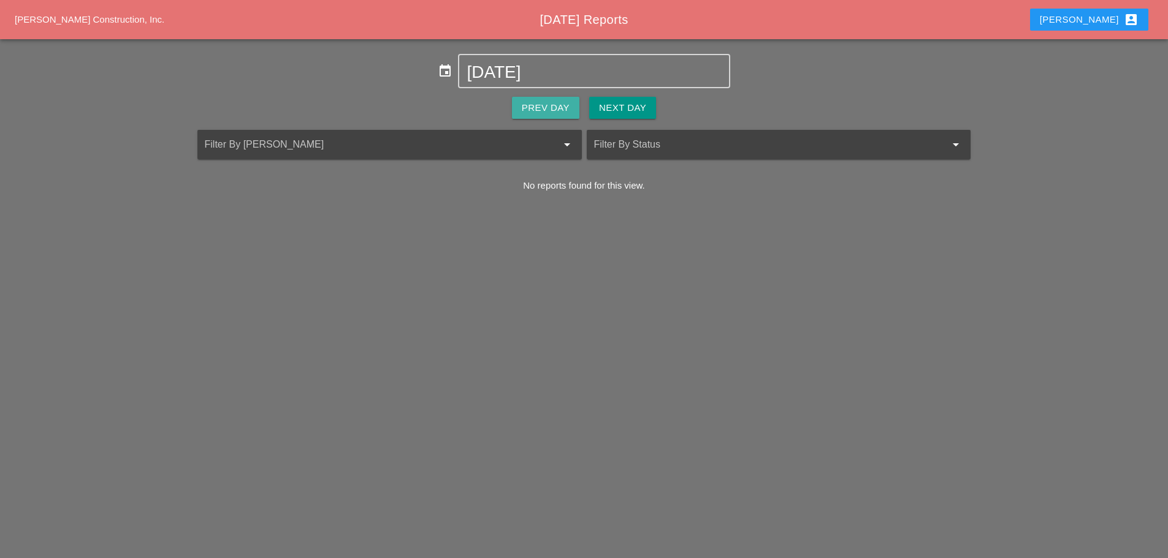
click at [564, 107] on div "Prev Day" at bounding box center [546, 108] width 48 height 14
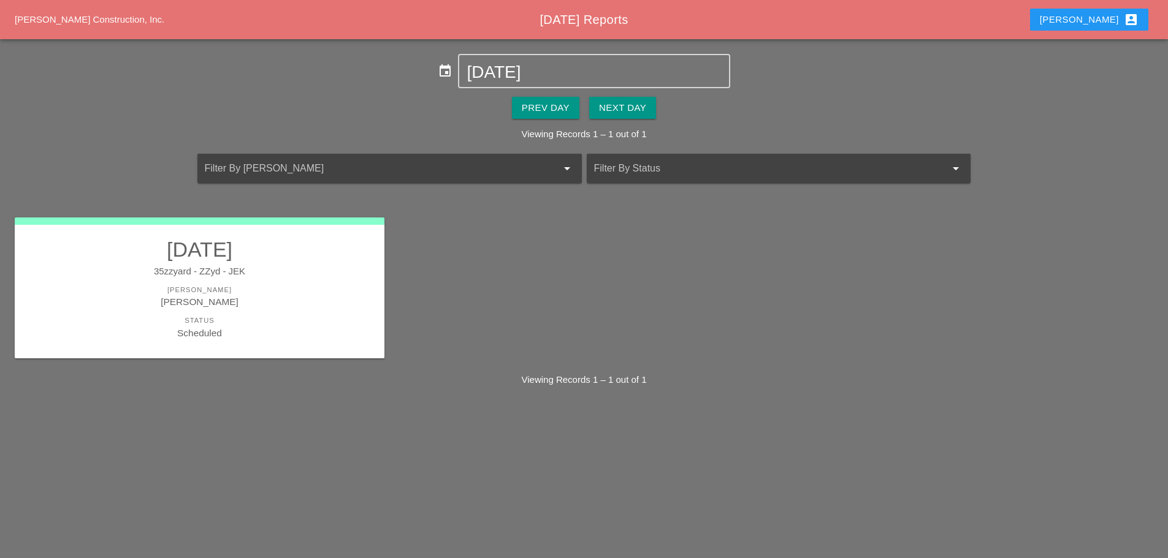
click at [333, 286] on div "[PERSON_NAME]" at bounding box center [199, 290] width 345 height 10
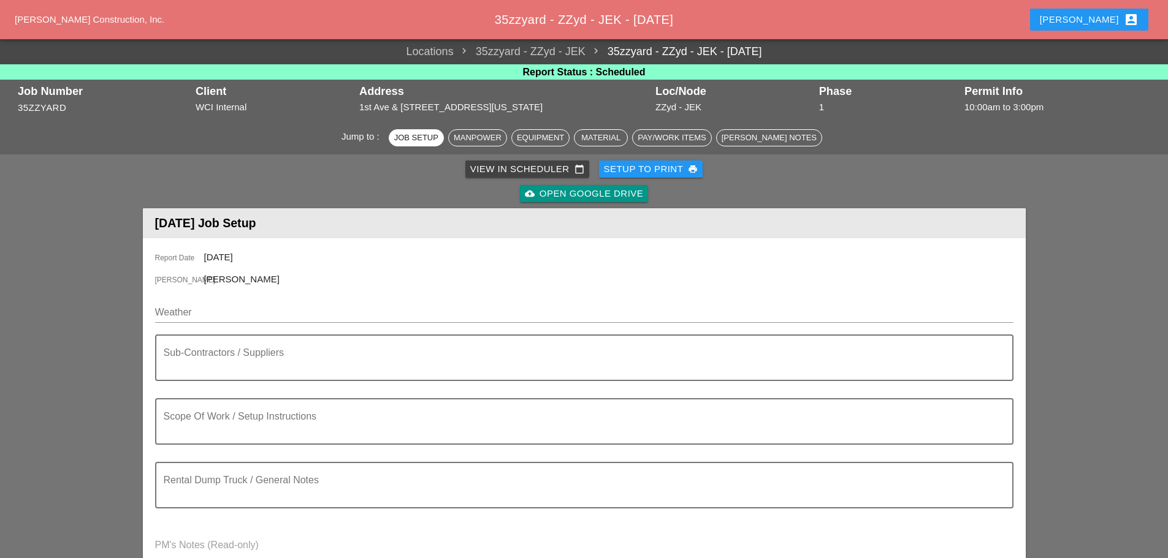
click at [1113, 22] on div "[PERSON_NAME] account_box" at bounding box center [1088, 19] width 99 height 15
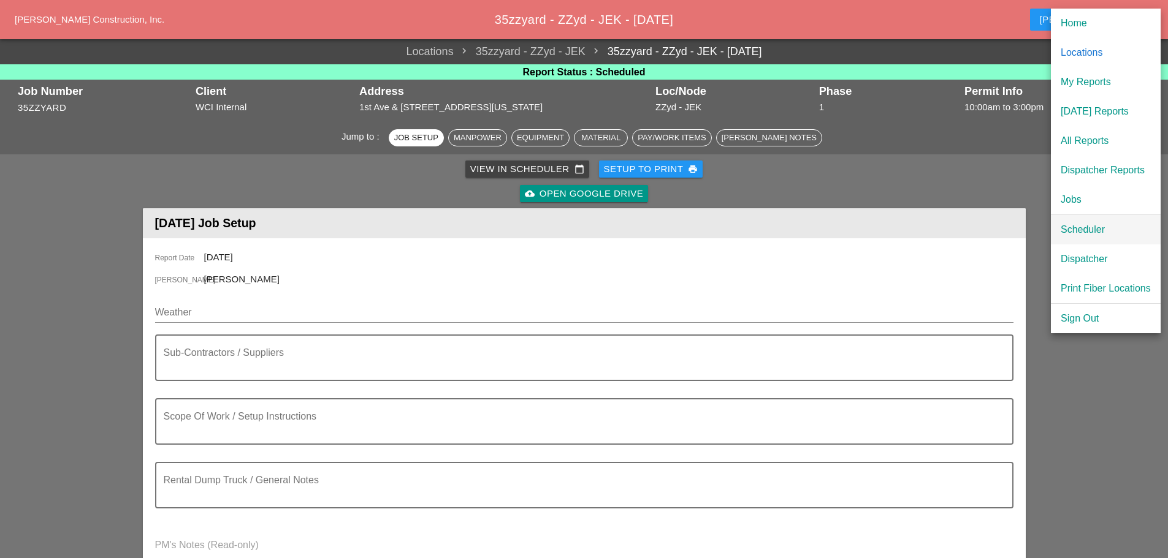
click at [1089, 227] on div "Scheduler" at bounding box center [1105, 229] width 90 height 15
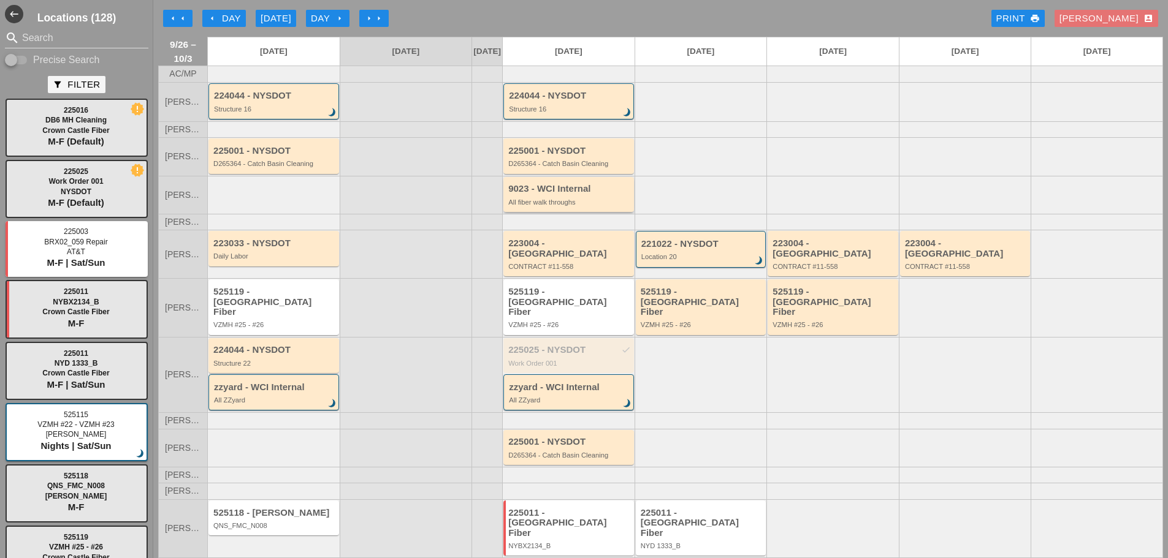
click at [585, 194] on div "9023 - WCI Internal" at bounding box center [569, 189] width 123 height 10
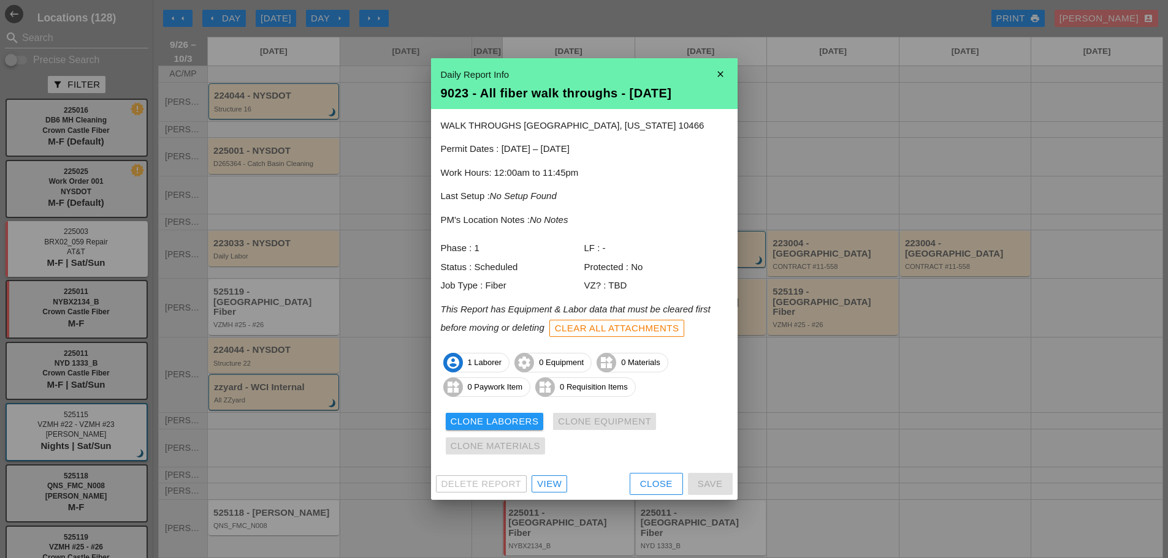
click at [710, 72] on icon "close" at bounding box center [720, 74] width 25 height 25
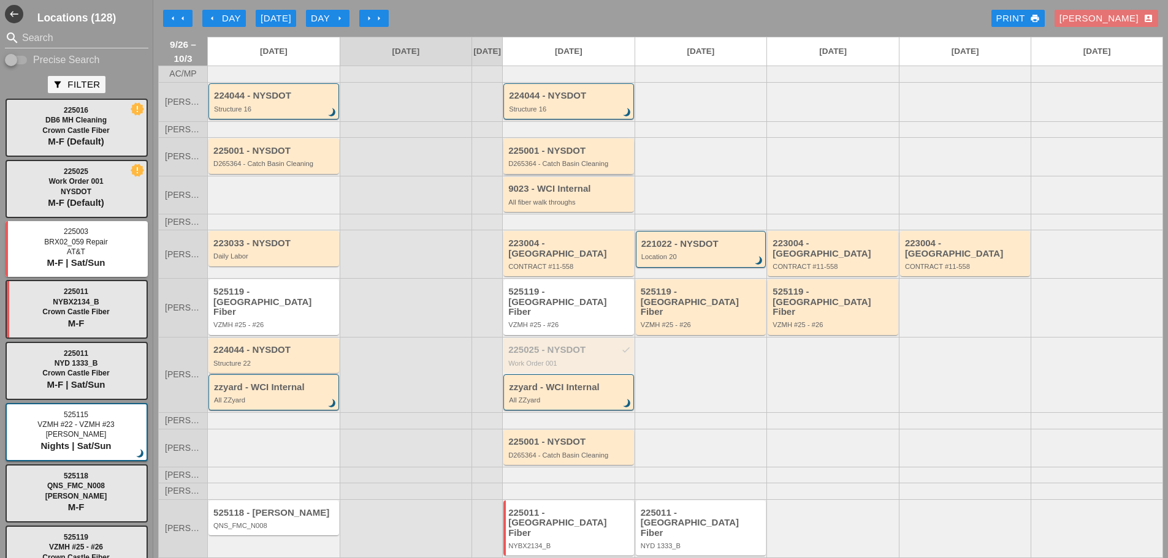
click at [577, 156] on div "225001 - NYSDOT" at bounding box center [569, 151] width 123 height 10
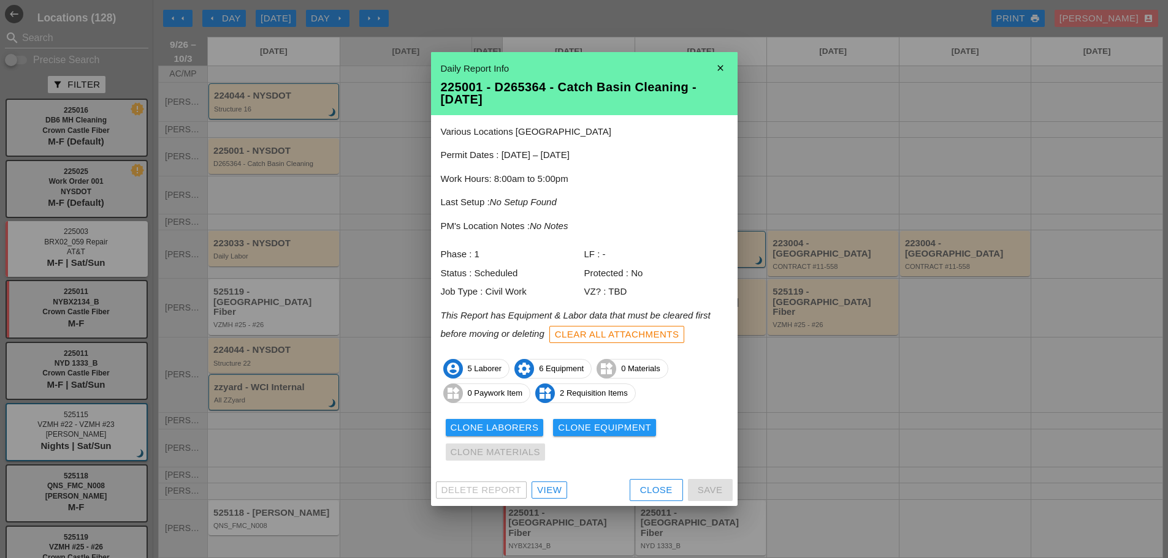
click at [543, 484] on div "View" at bounding box center [549, 491] width 25 height 14
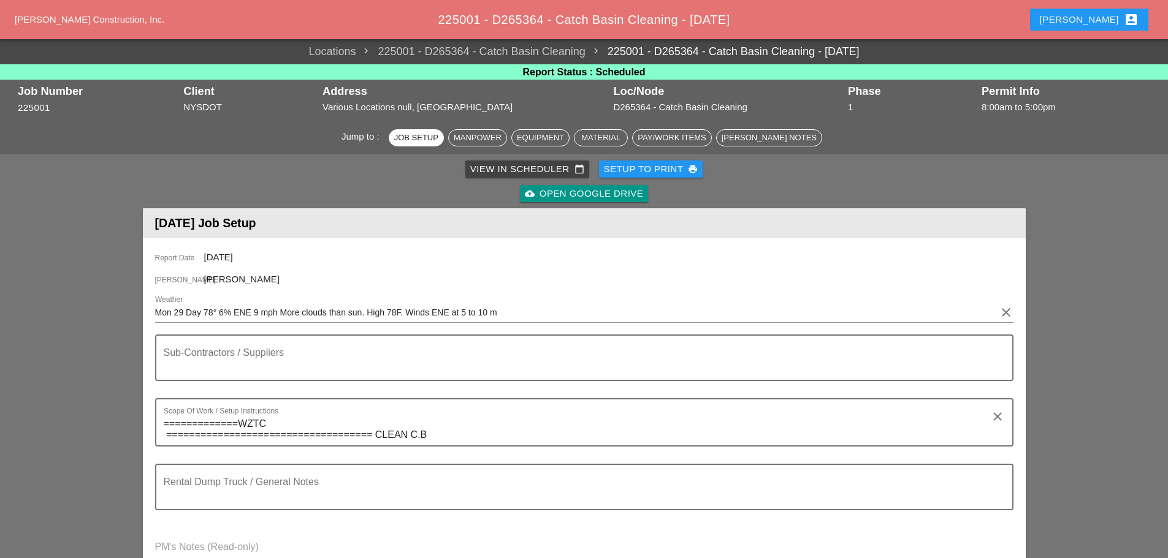
click at [634, 172] on div "Setup to Print print" at bounding box center [651, 169] width 94 height 14
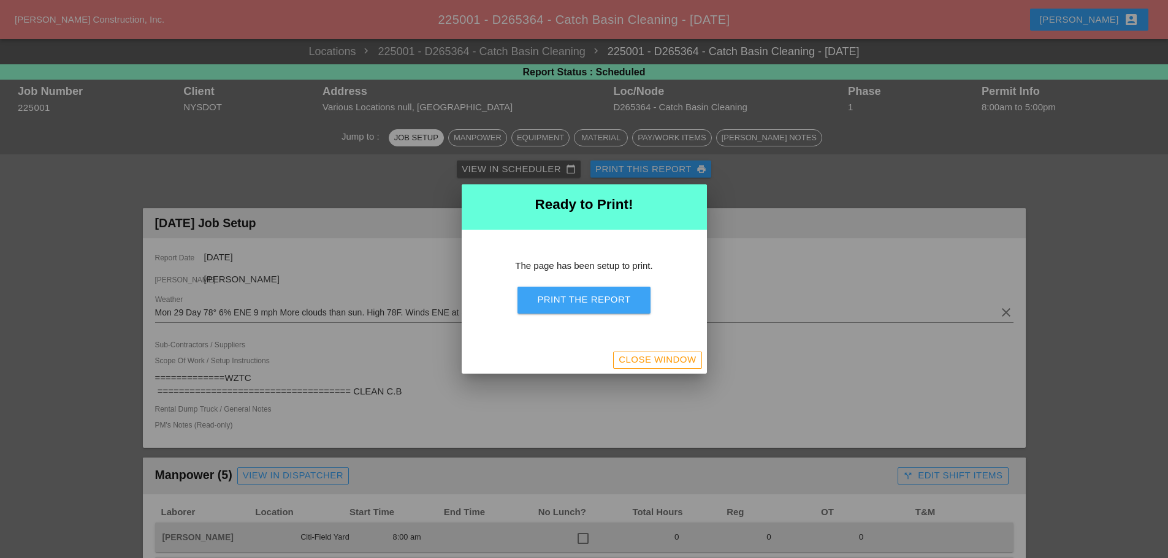
drag, startPoint x: 618, startPoint y: 306, endPoint x: 892, endPoint y: 477, distance: 323.3
click at [618, 306] on div "Print the Report" at bounding box center [583, 300] width 93 height 14
click at [635, 355] on div "Close Window" at bounding box center [656, 360] width 77 height 14
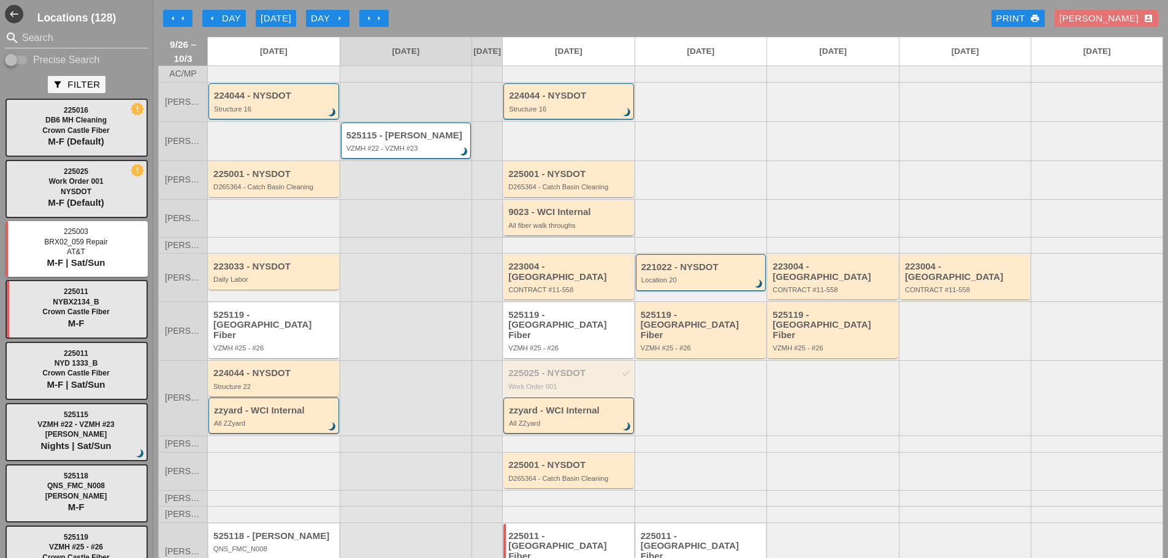
click at [563, 229] on div "All fiber walk throughs" at bounding box center [569, 225] width 123 height 7
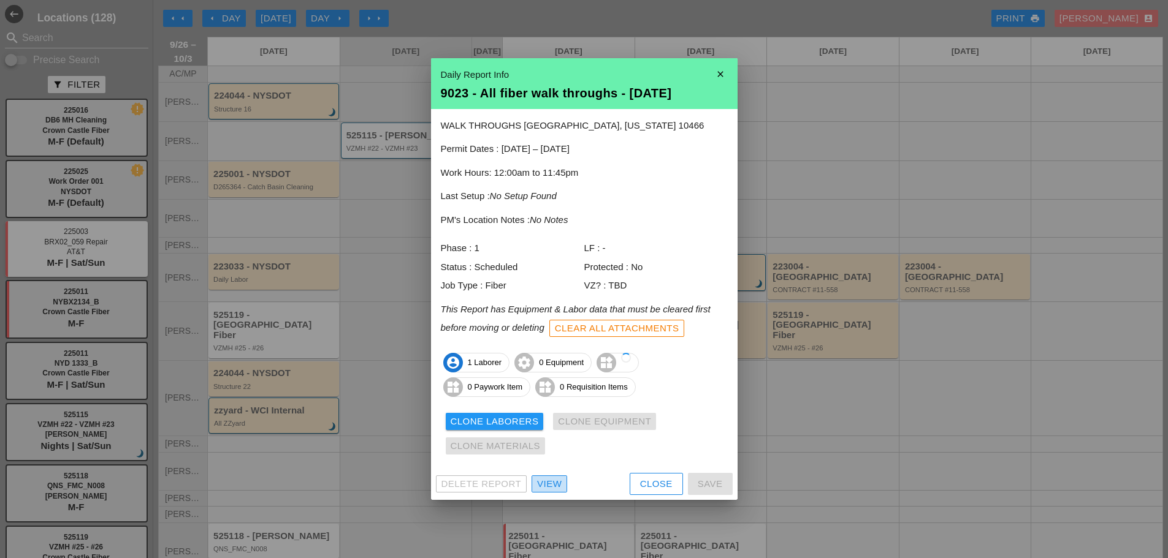
click at [552, 484] on div "View" at bounding box center [549, 484] width 25 height 14
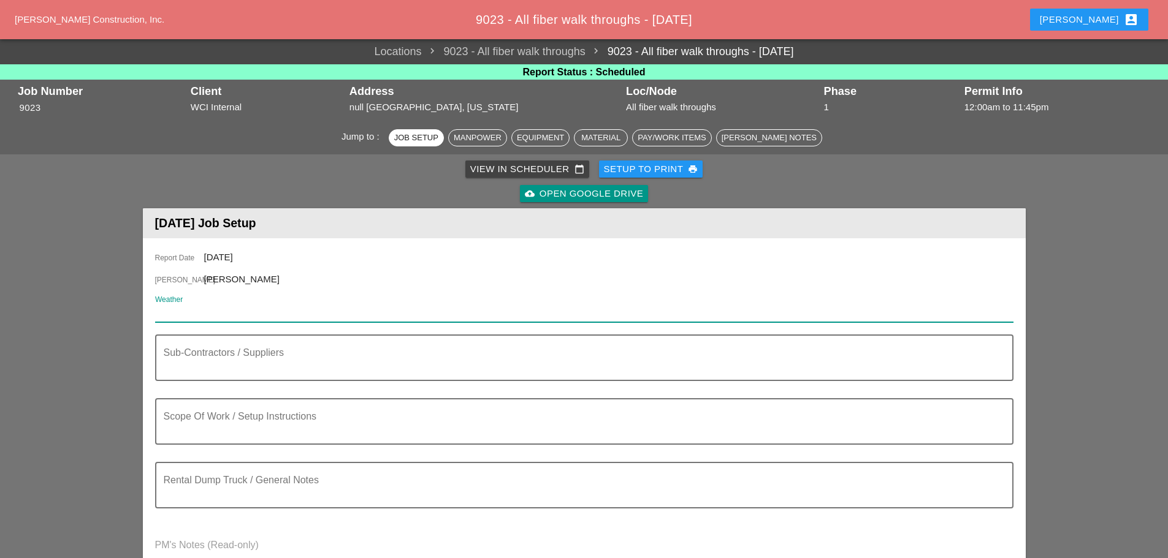
paste input "Mon 29 Day 78° 6% ENE 9 mph More clouds than sun. High 78F. Winds ENE at 5 to 1…"
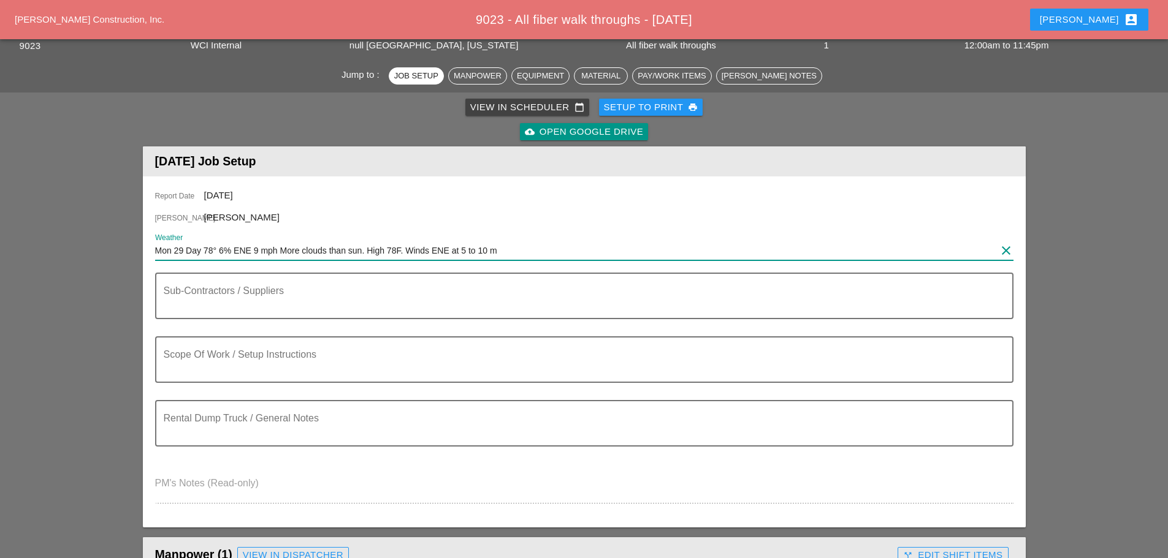
scroll to position [61, 0]
type input "Mon 29 Day 78° 6% ENE 9 mph More clouds than sun. High 78F. Winds ENE at 5 to 1…"
click at [215, 363] on textarea "Scope Of Work / Setup Instructions" at bounding box center [579, 367] width 831 height 29
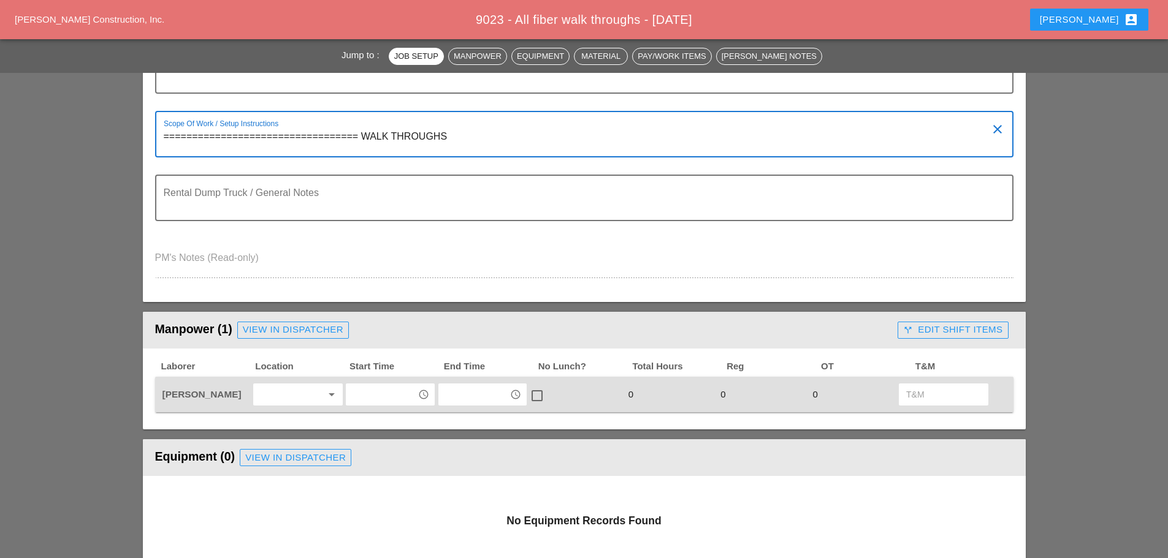
scroll to position [368, 0]
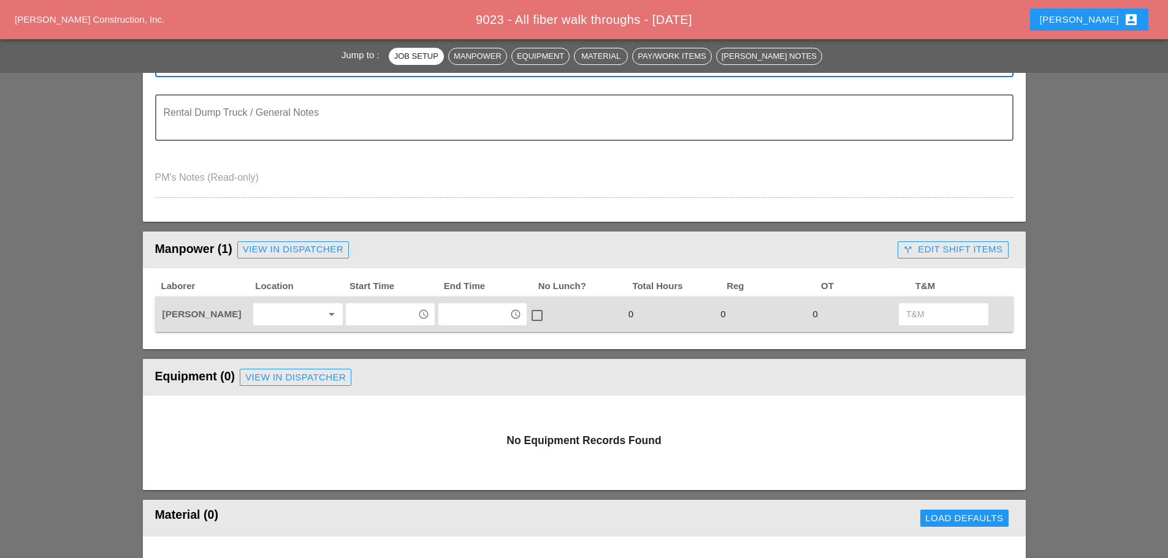
type textarea "================================== WALK THROUGHS"
click at [288, 312] on div at bounding box center [289, 315] width 65 height 20
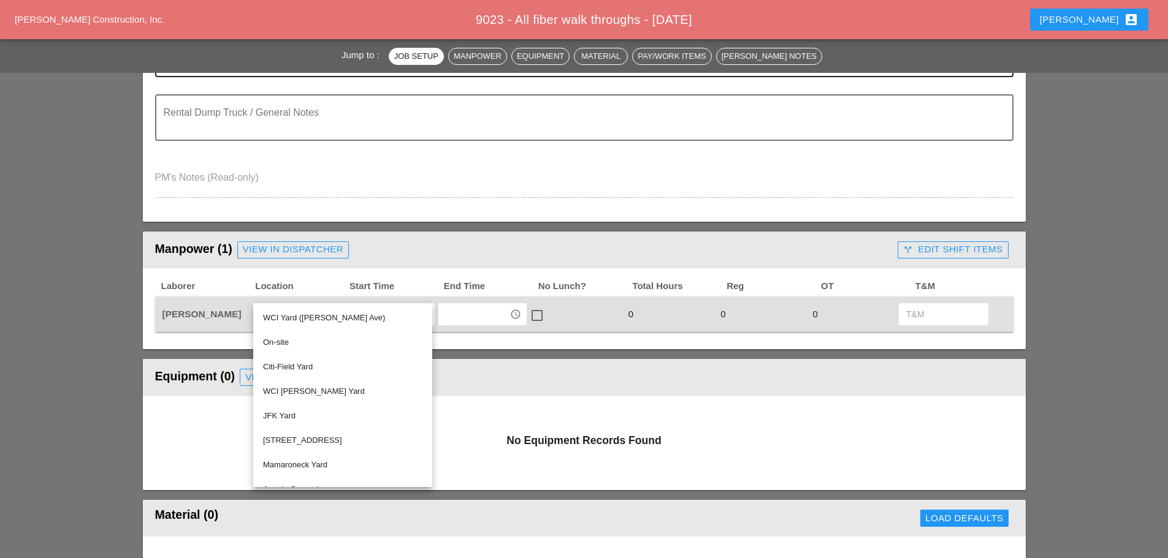
click at [278, 336] on div "On-site" at bounding box center [342, 342] width 159 height 15
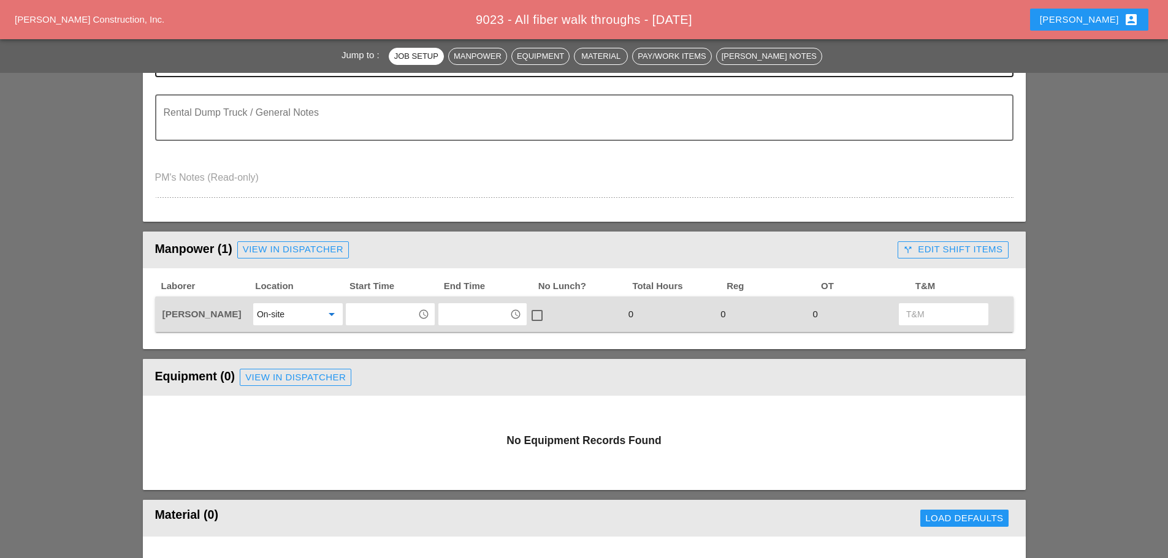
click at [376, 313] on input "text" at bounding box center [381, 315] width 64 height 20
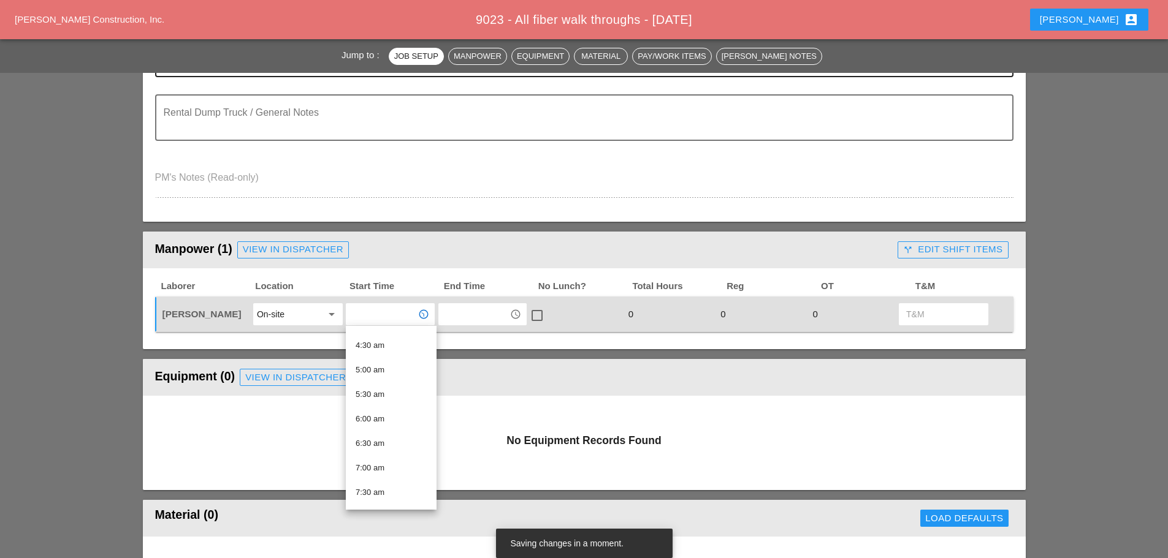
scroll to position [245, 0]
click at [378, 436] on div "7:00 am" at bounding box center [390, 438] width 71 height 15
type input "7:00 am"
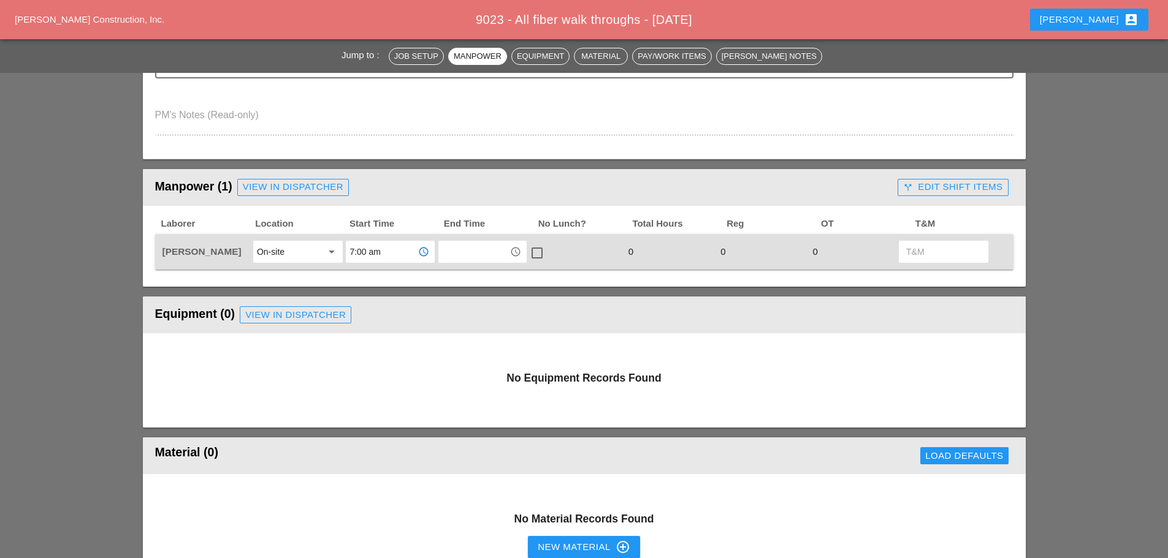
scroll to position [368, 0]
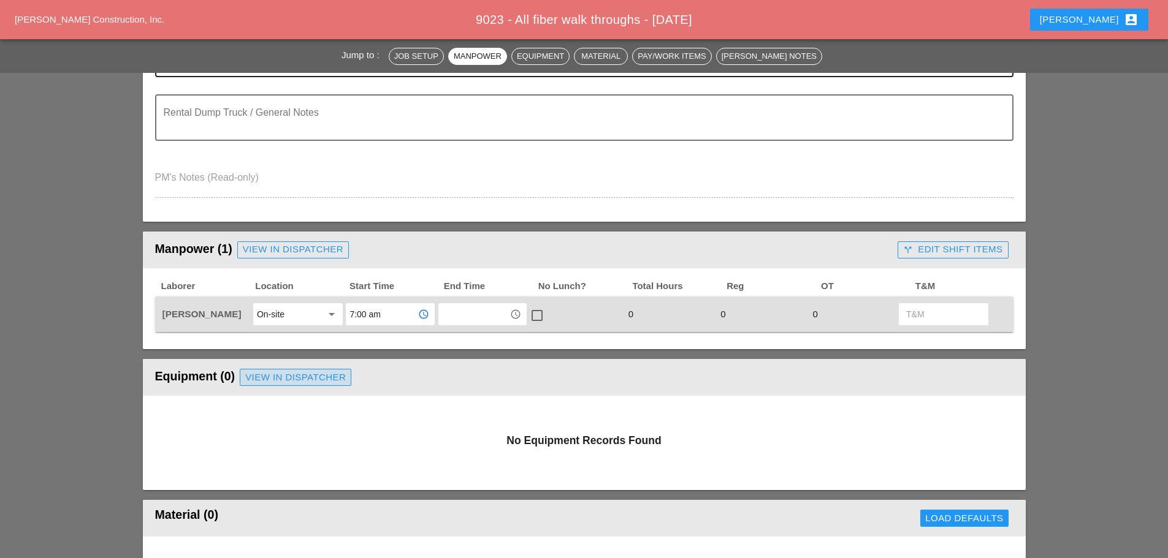
click at [305, 383] on div "View in Dispatcher" at bounding box center [295, 378] width 101 height 14
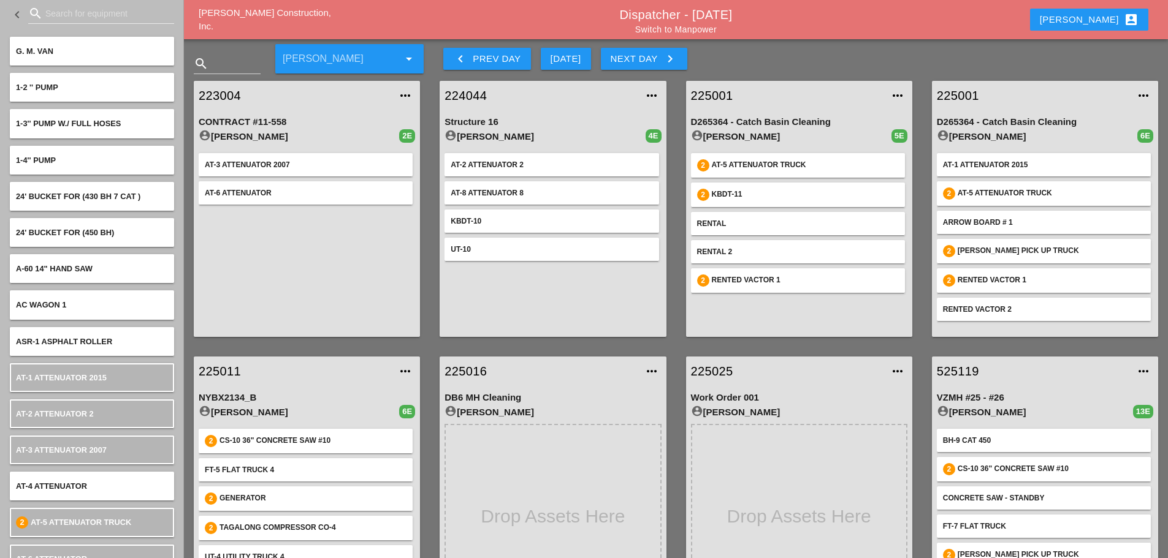
click at [89, 14] on input "Search for equipment" at bounding box center [101, 14] width 112 height 20
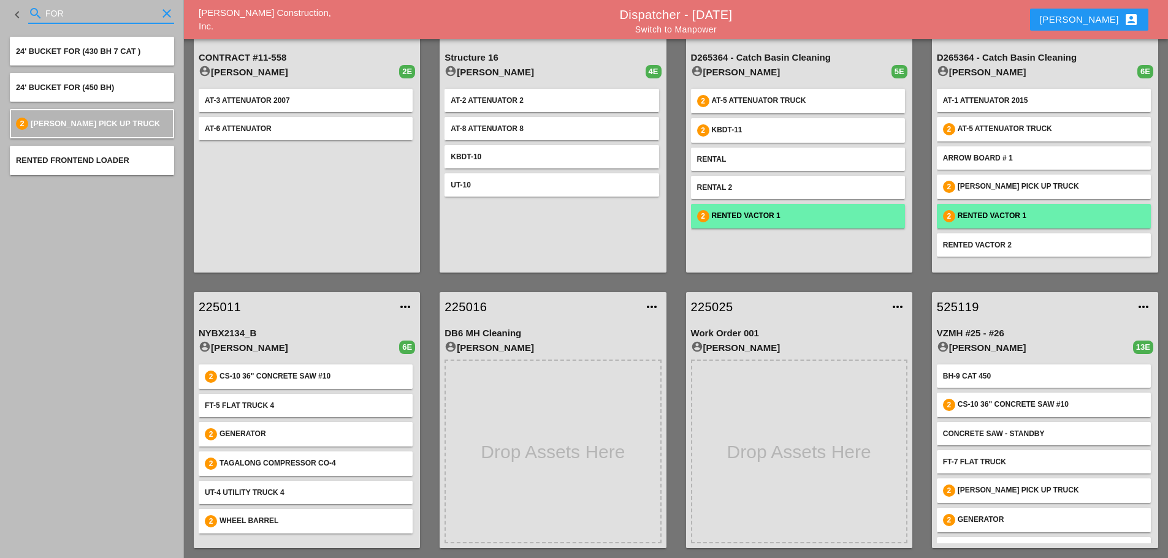
scroll to position [306, 0]
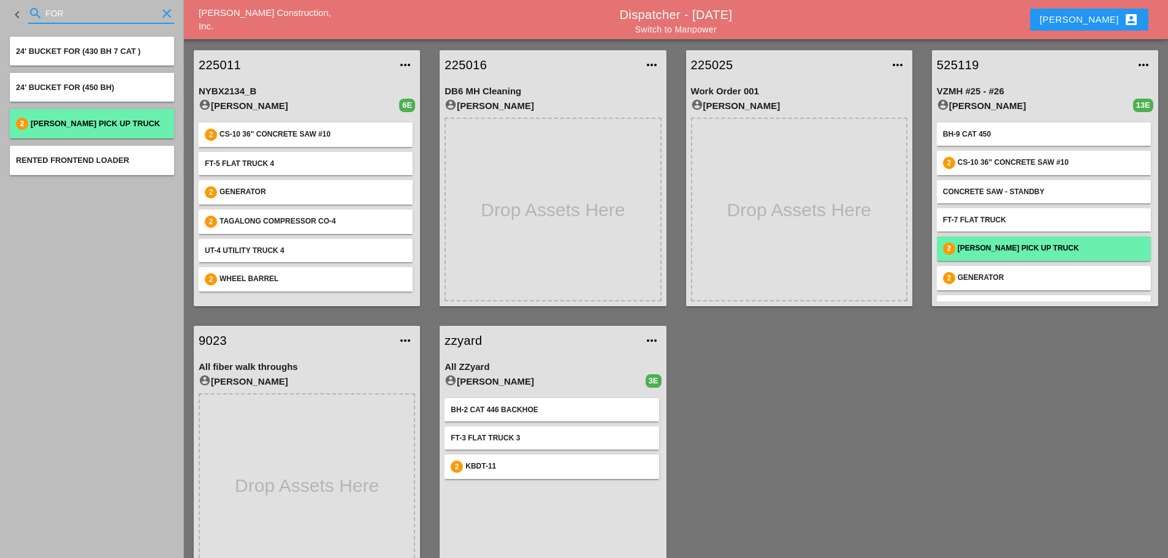
type input "FOR"
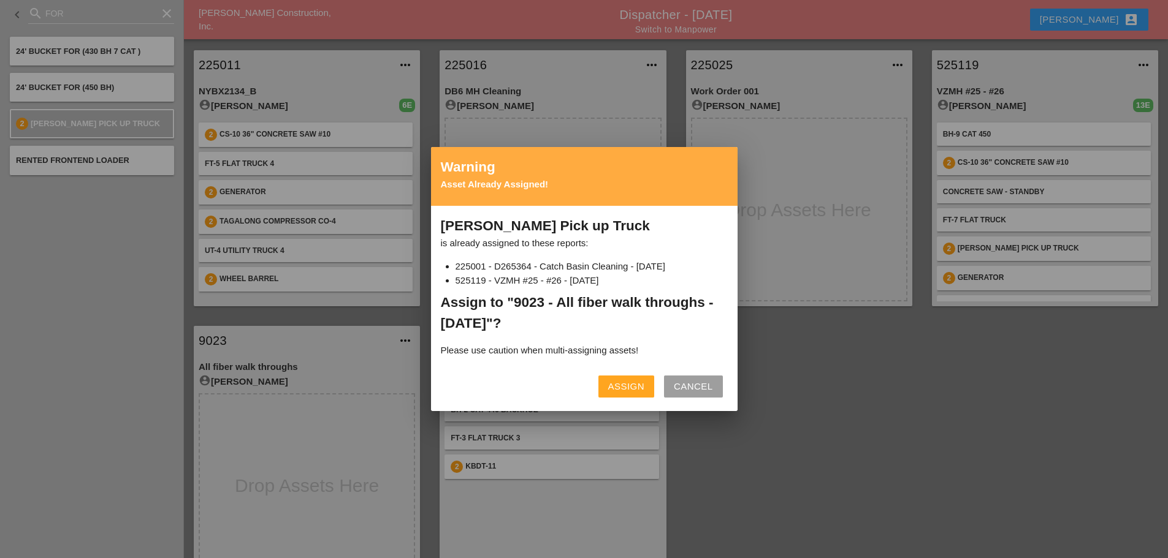
click at [625, 387] on div "Assign" at bounding box center [626, 387] width 36 height 14
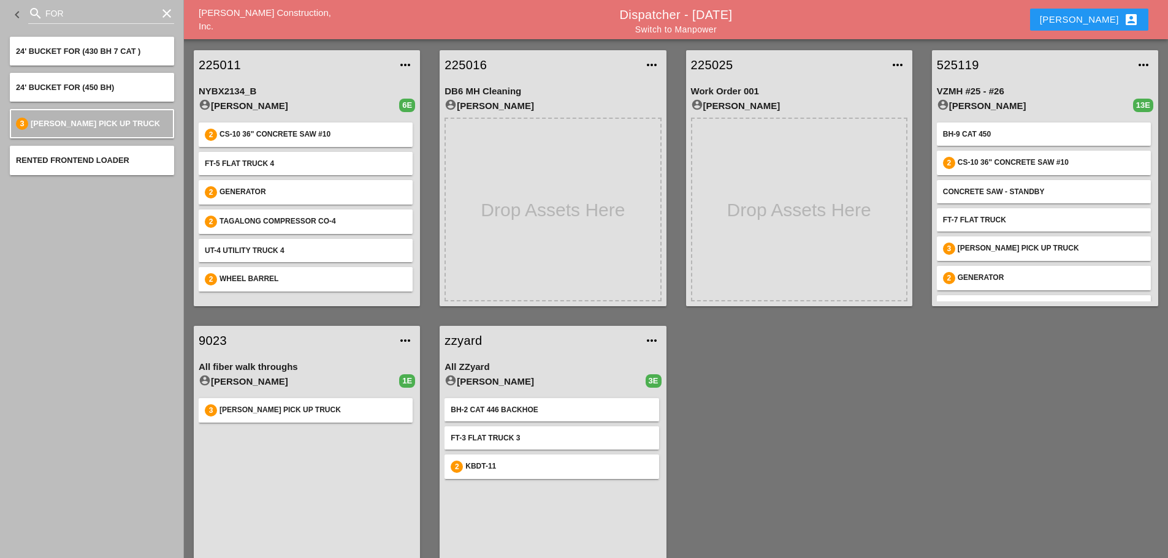
click at [216, 336] on link "9023" at bounding box center [295, 341] width 192 height 18
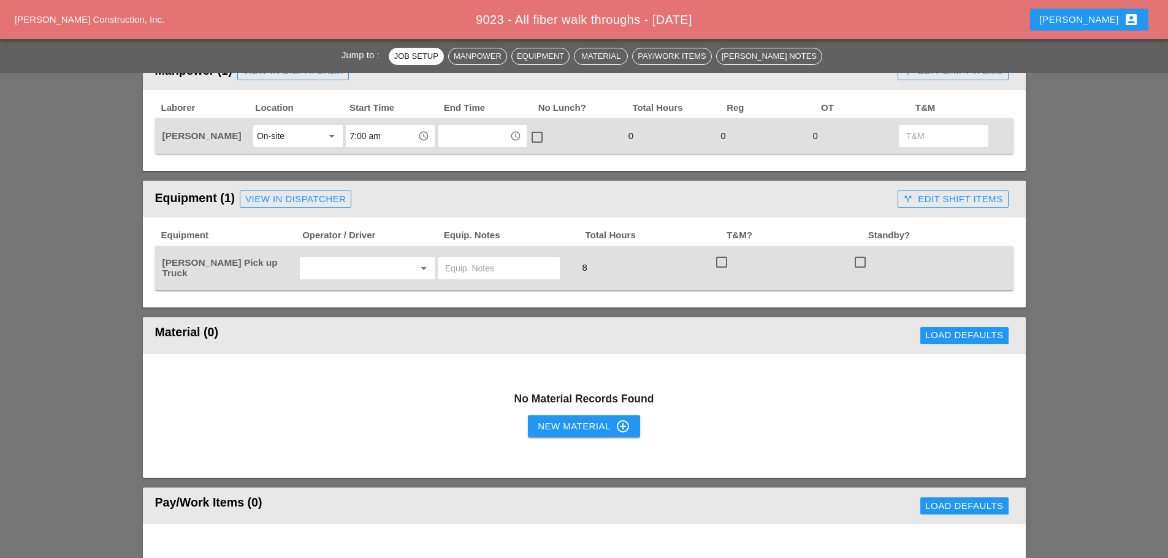
scroll to position [552, 0]
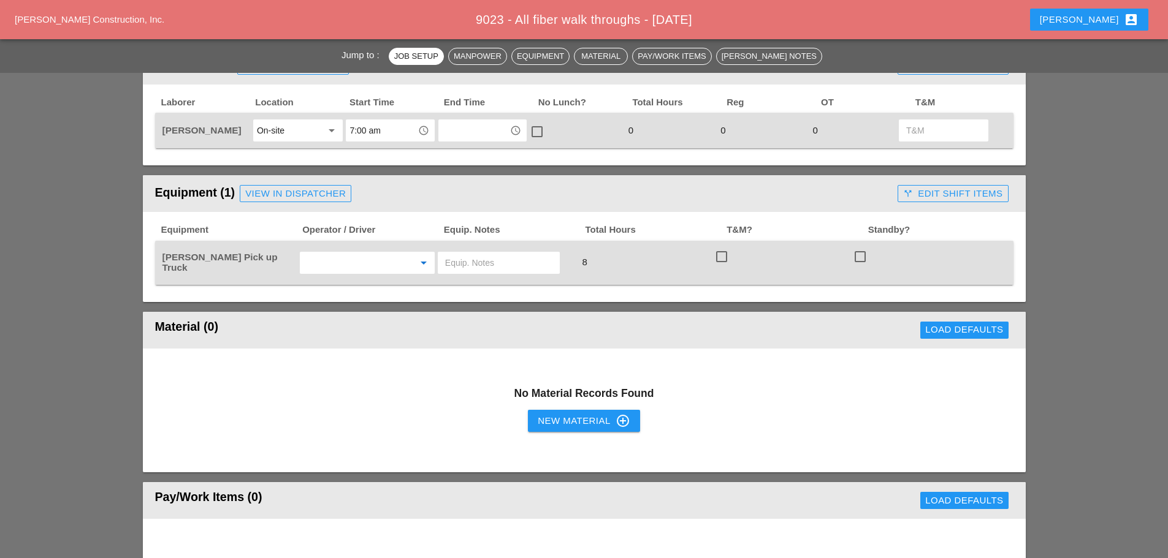
click at [342, 258] on input "text" at bounding box center [349, 263] width 93 height 20
click at [338, 282] on div "[PERSON_NAME]" at bounding box center [367, 289] width 115 height 15
type input "[PERSON_NAME]"
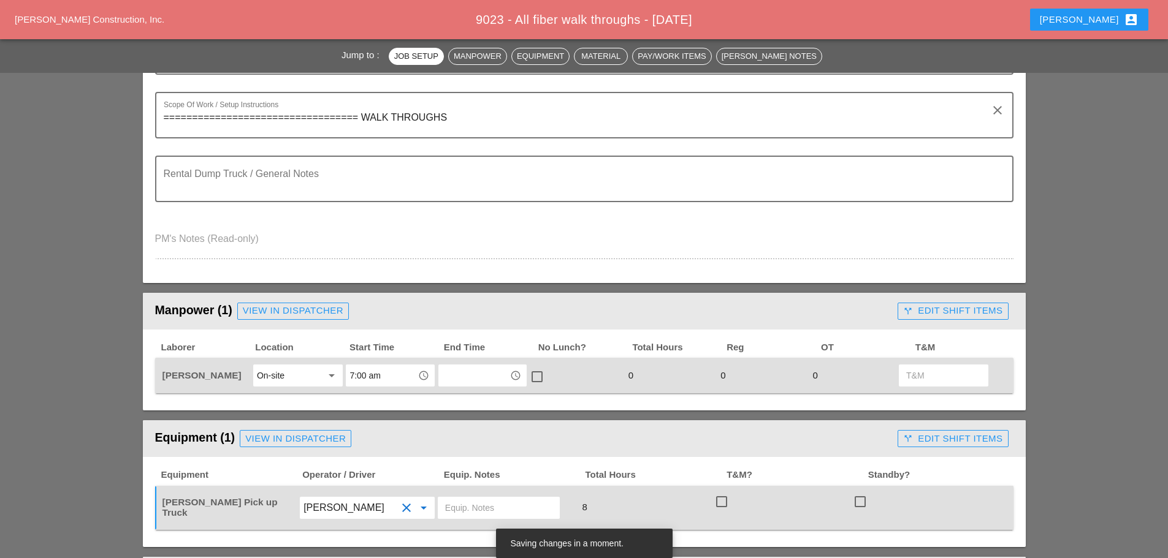
scroll to position [0, 0]
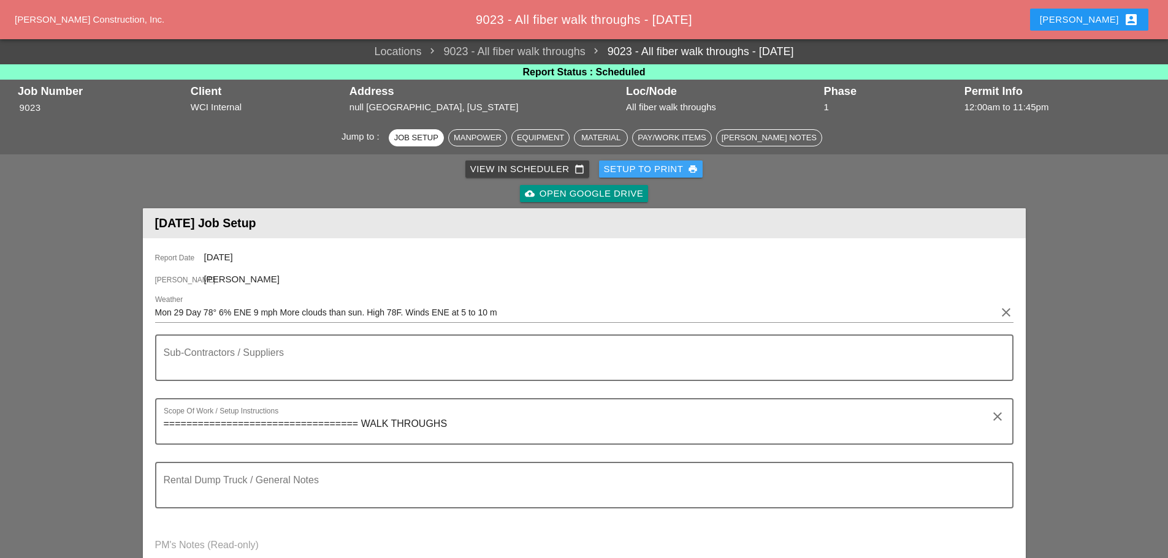
click at [640, 169] on div "Setup to Print print" at bounding box center [651, 169] width 94 height 14
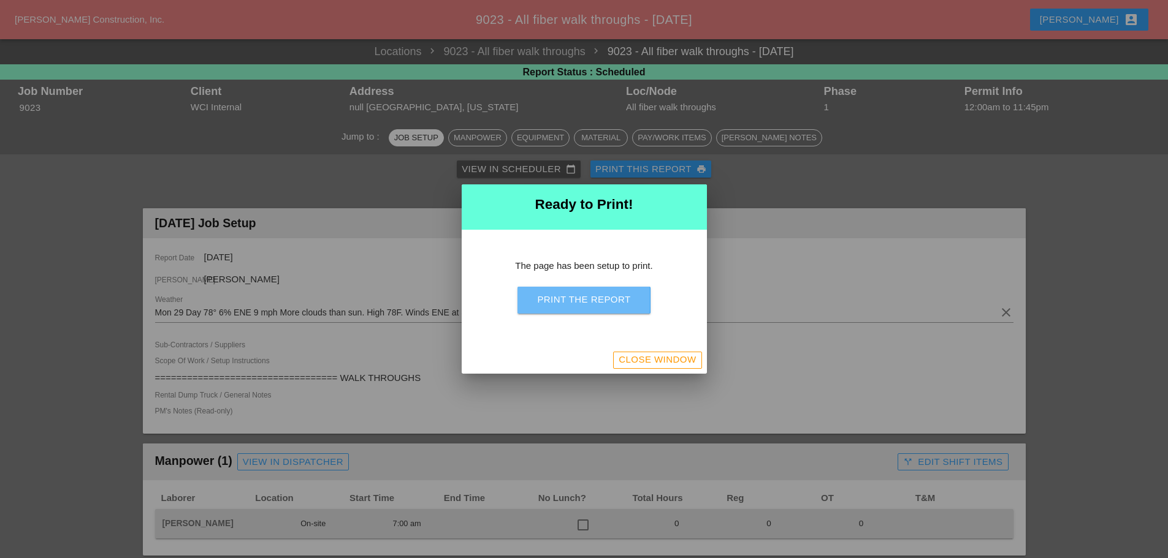
click at [571, 296] on div "Print the Report" at bounding box center [583, 300] width 93 height 14
click at [659, 355] on div "Close Window" at bounding box center [656, 360] width 77 height 14
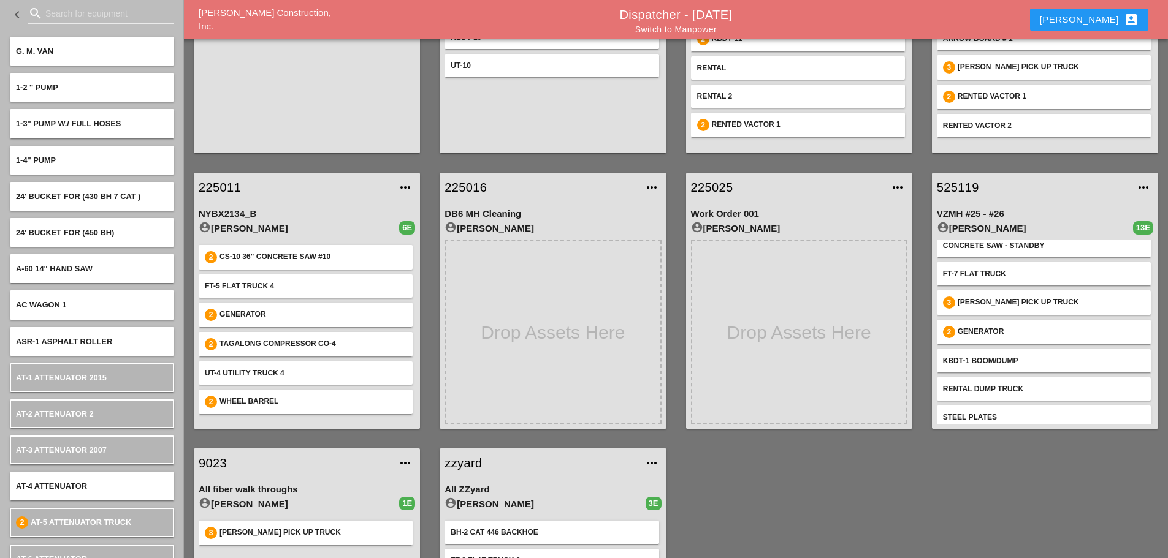
scroll to position [10, 0]
click at [221, 188] on link "225011" at bounding box center [295, 187] width 192 height 18
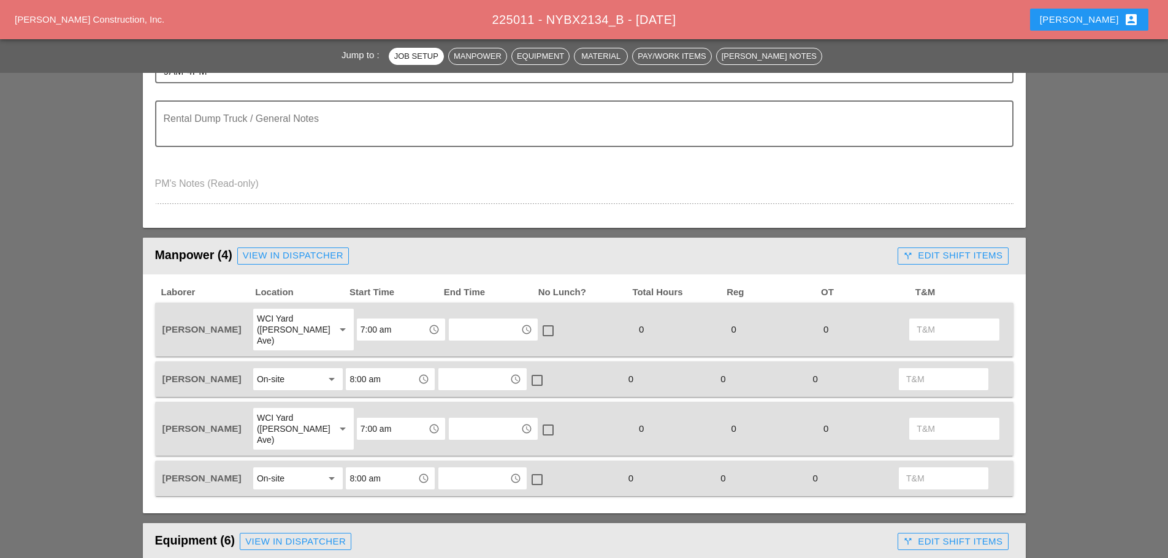
scroll to position [490, 0]
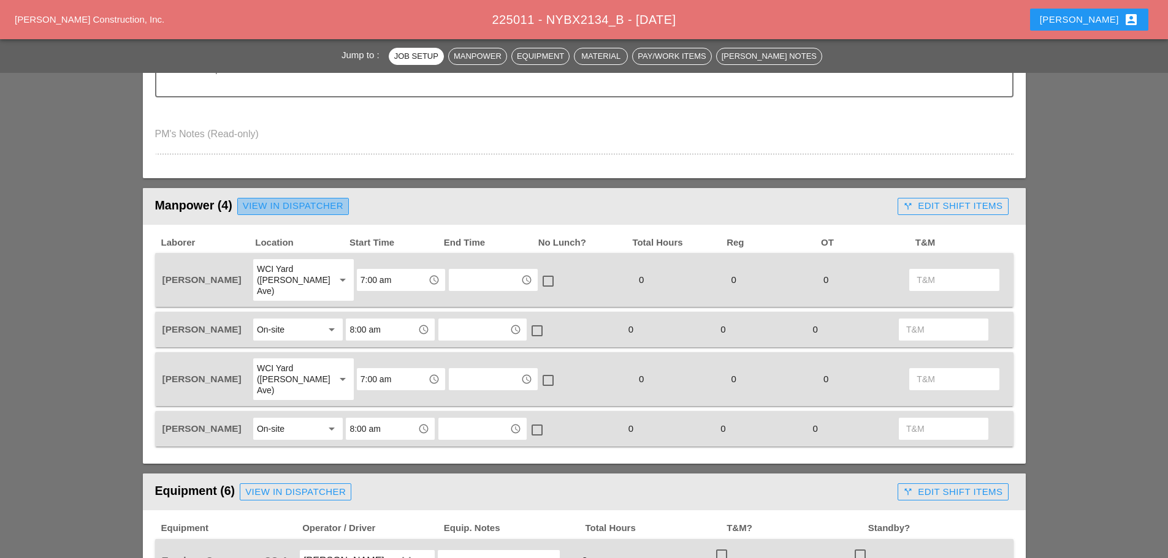
click at [313, 207] on div "View in Dispatcher" at bounding box center [293, 206] width 101 height 14
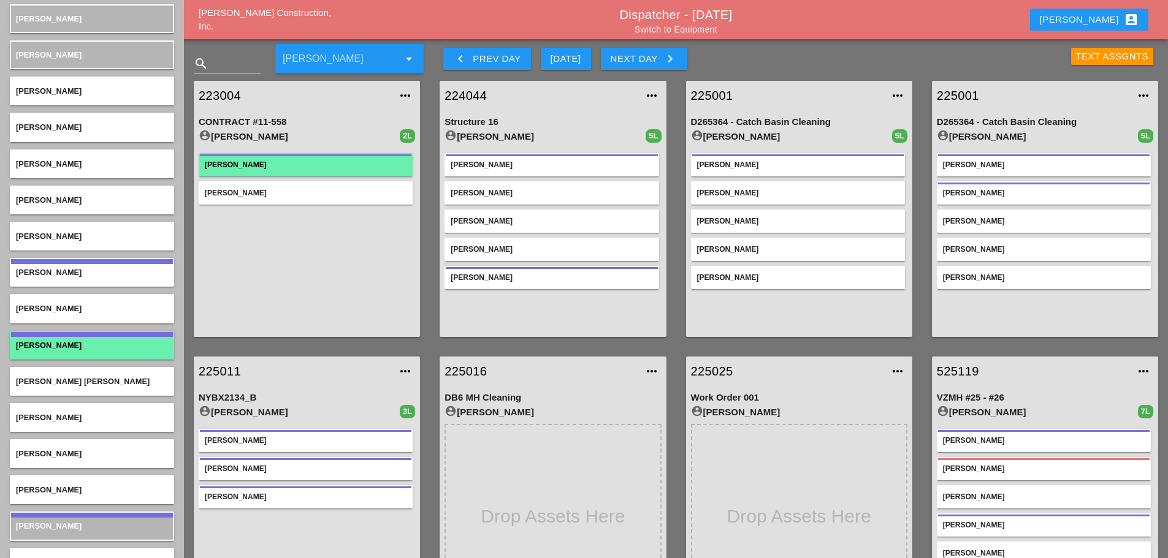
scroll to position [4045, 0]
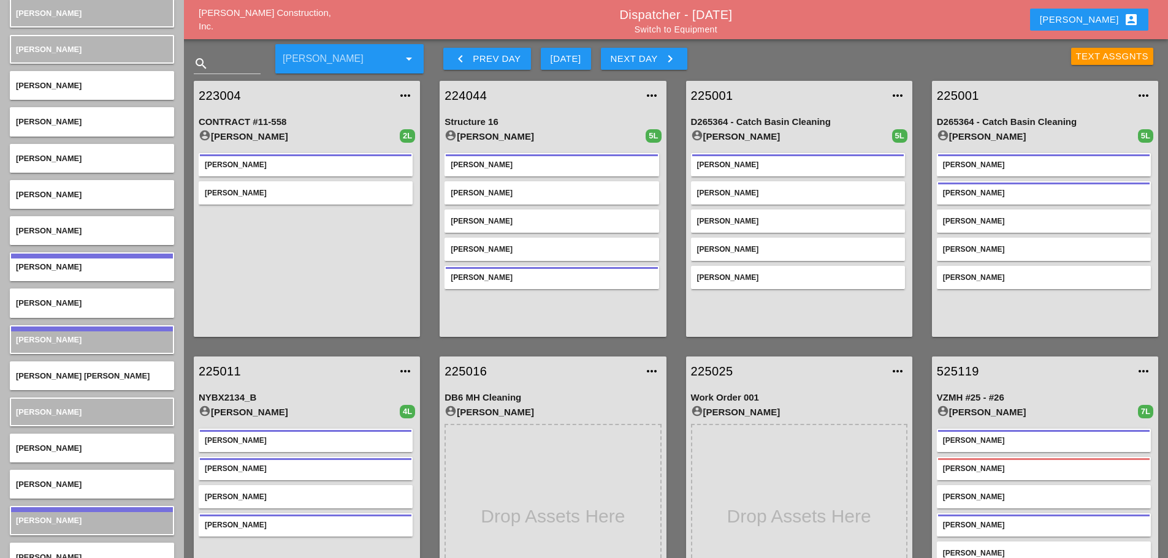
click at [221, 375] on link "225011" at bounding box center [295, 371] width 192 height 18
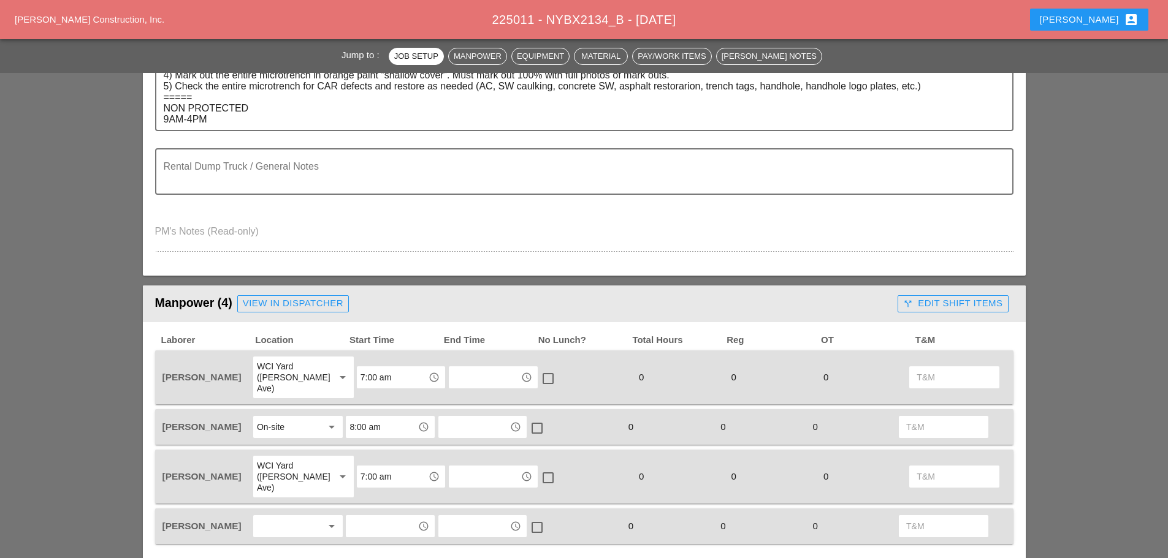
scroll to position [552, 0]
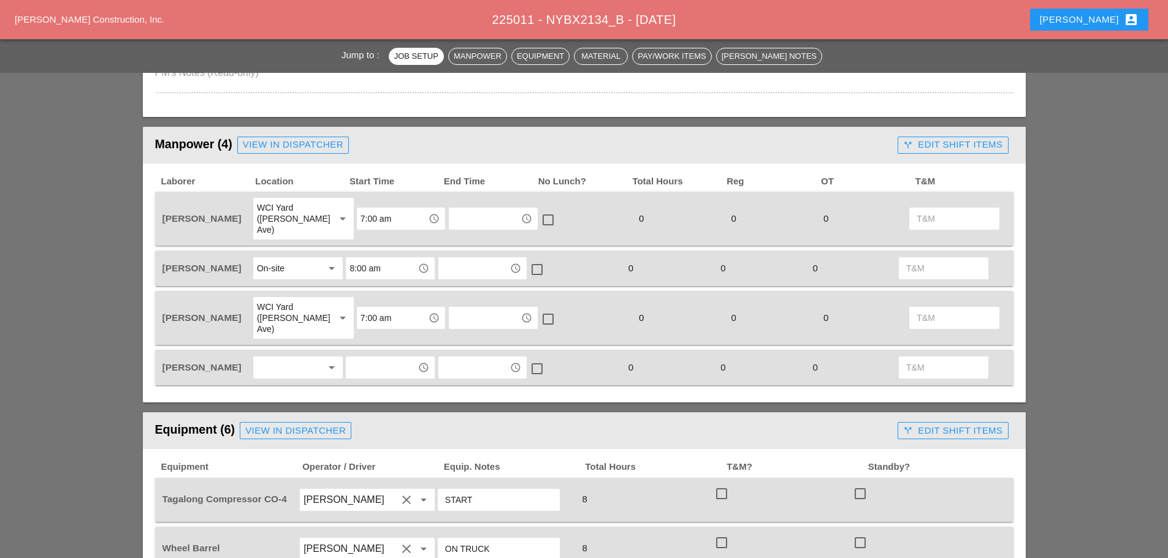
click at [300, 358] on div at bounding box center [289, 368] width 65 height 20
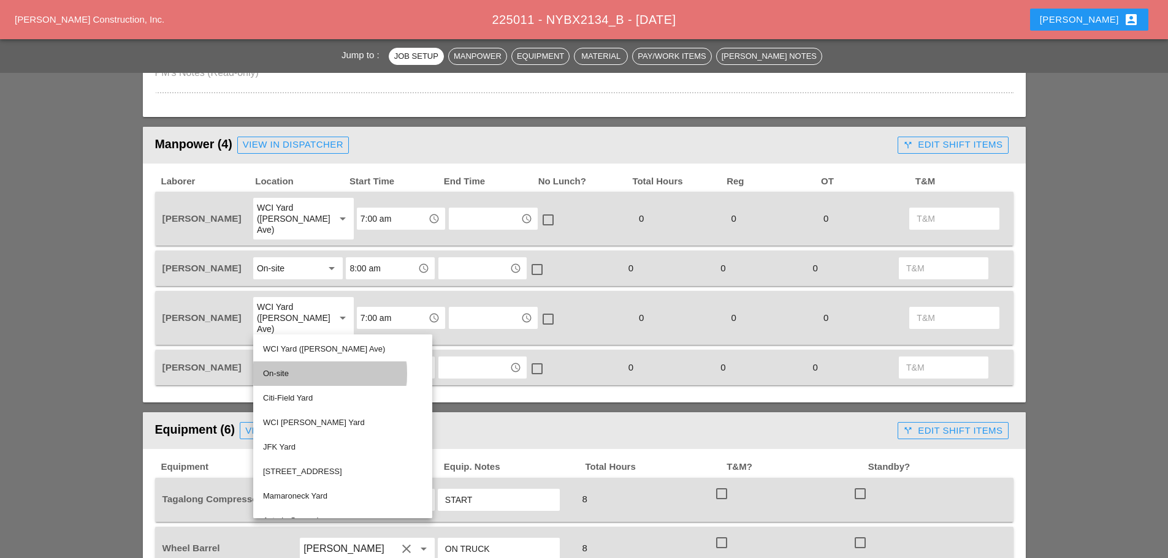
click at [286, 374] on div "On-site" at bounding box center [342, 374] width 159 height 15
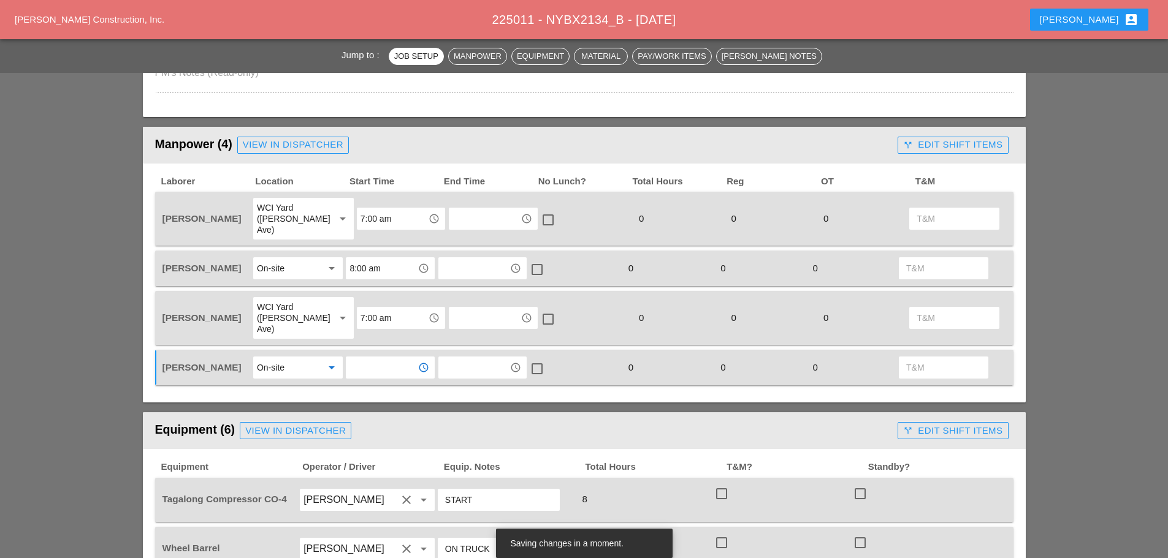
click at [386, 358] on input "text" at bounding box center [381, 368] width 64 height 20
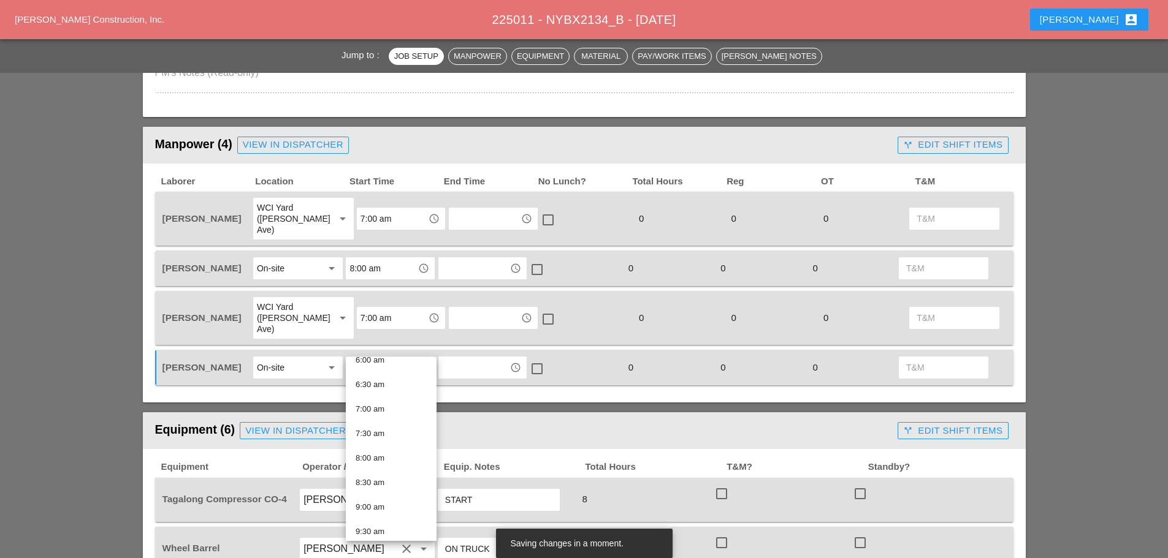
scroll to position [306, 0]
click at [384, 455] on div "8:00 am" at bounding box center [390, 457] width 71 height 15
type input "8:00 am"
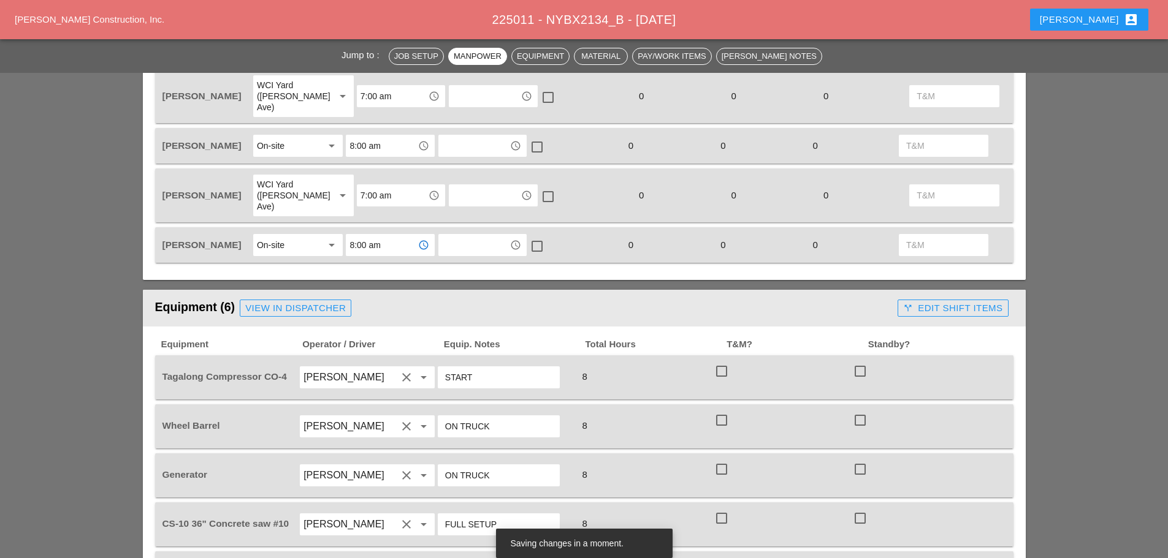
scroll to position [858, 0]
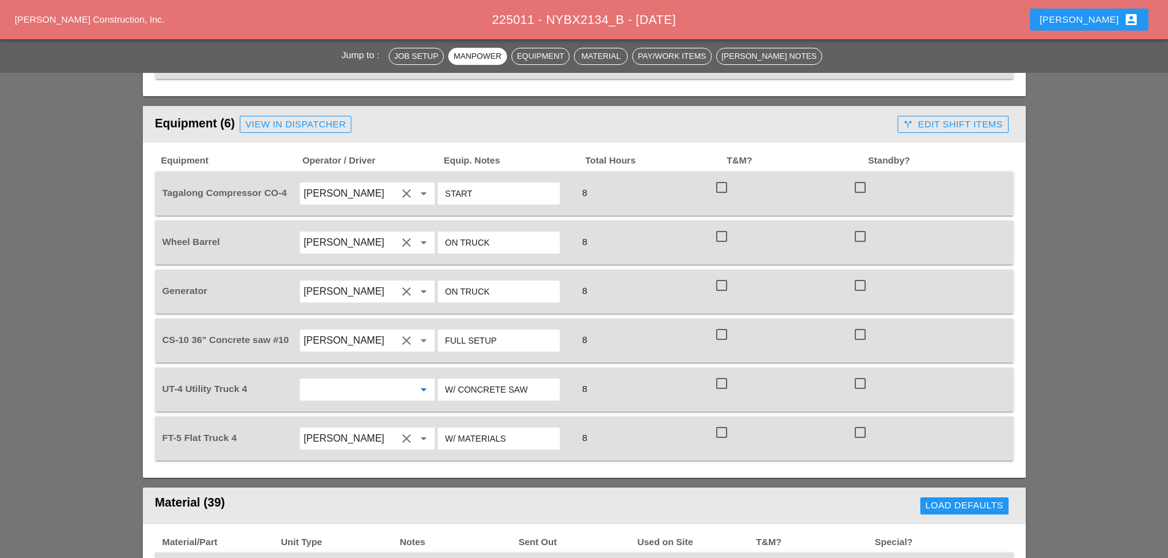
click at [389, 380] on input "text" at bounding box center [349, 390] width 93 height 20
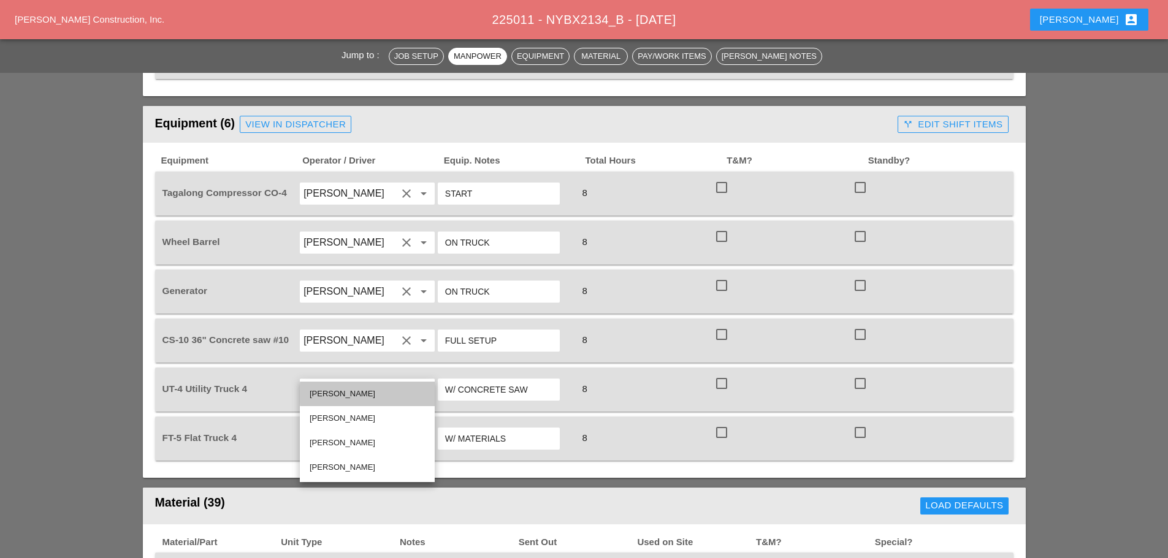
click at [346, 389] on div "[PERSON_NAME]" at bounding box center [367, 394] width 115 height 15
type input "[PERSON_NAME]"
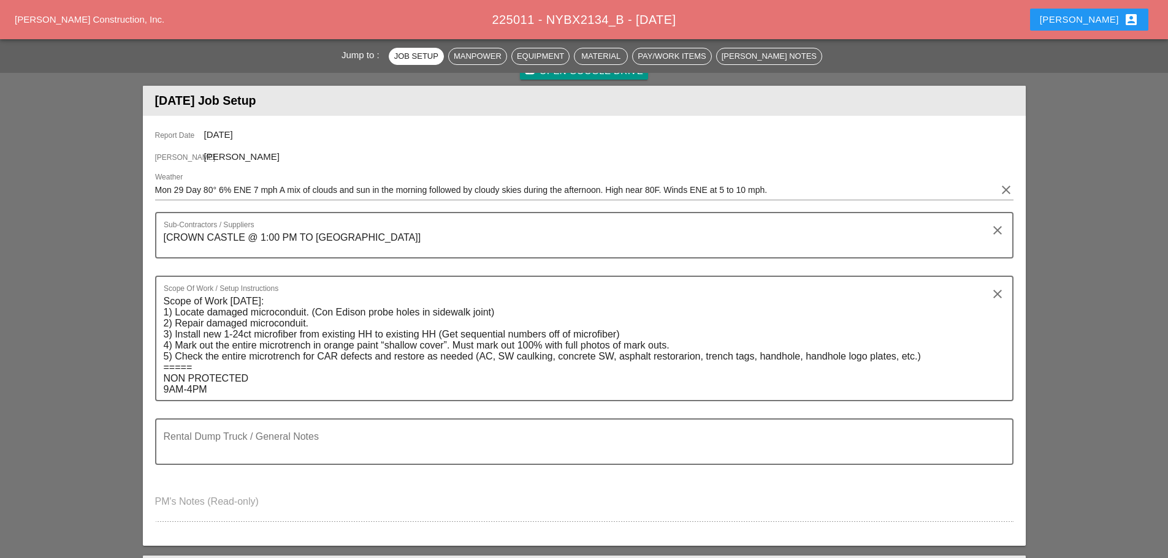
scroll to position [0, 0]
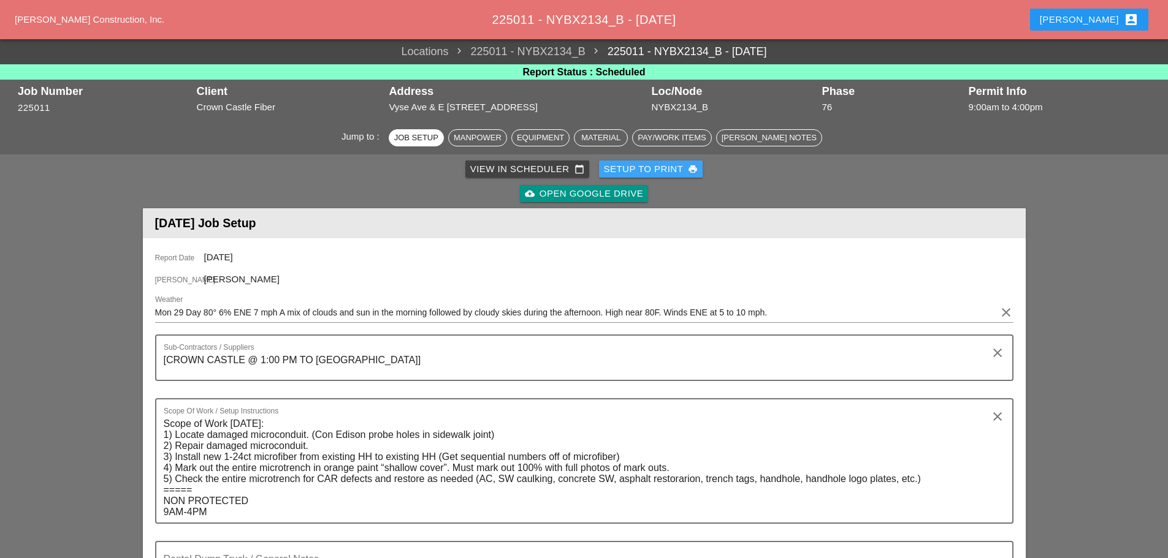
click at [621, 167] on div "Setup to Print print" at bounding box center [651, 169] width 94 height 14
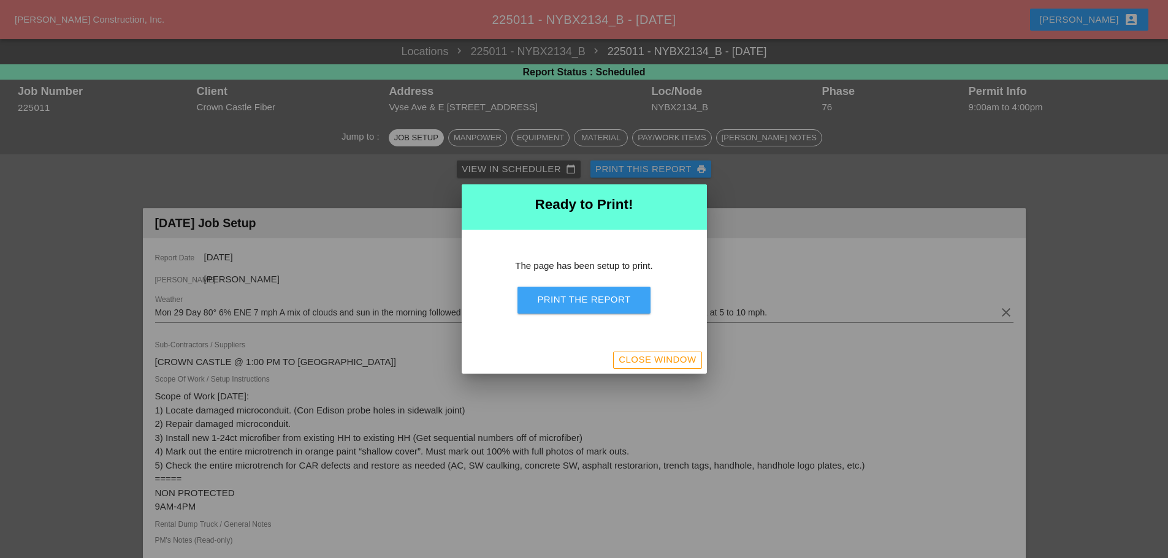
click at [570, 305] on div "Print the Report" at bounding box center [583, 300] width 93 height 14
click at [661, 363] on div "Close Window" at bounding box center [656, 360] width 77 height 14
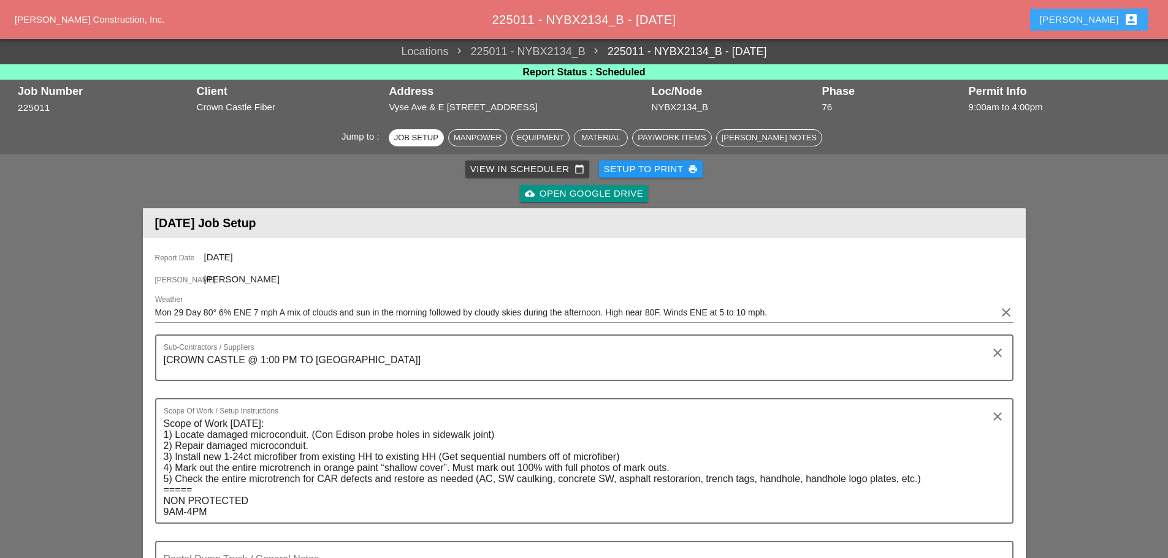
click at [1092, 18] on div "Enrico account_box" at bounding box center [1088, 19] width 99 height 15
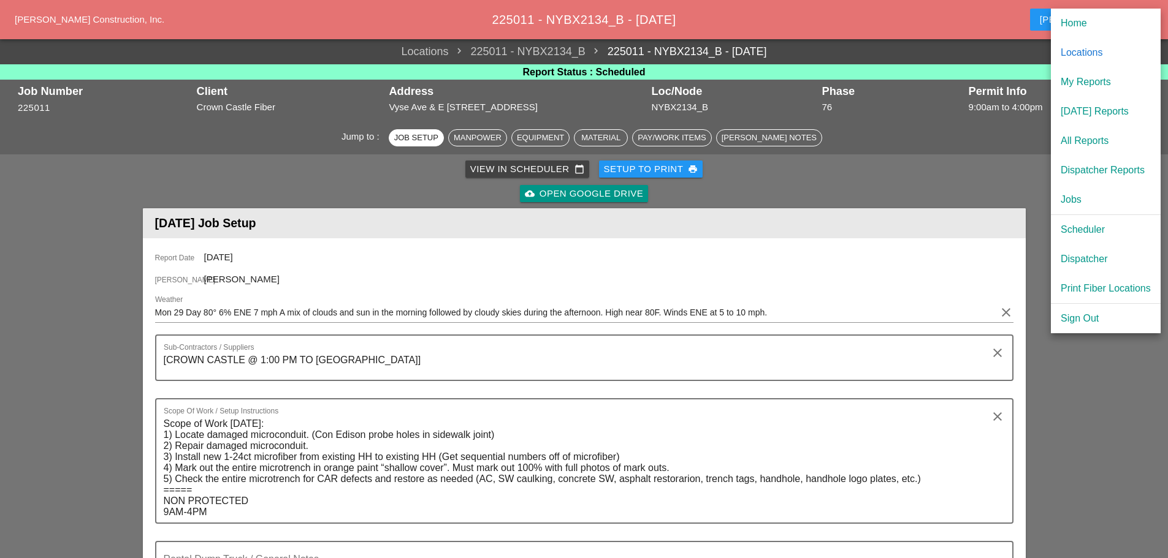
click at [1079, 113] on div "[DATE] Reports" at bounding box center [1105, 111] width 90 height 15
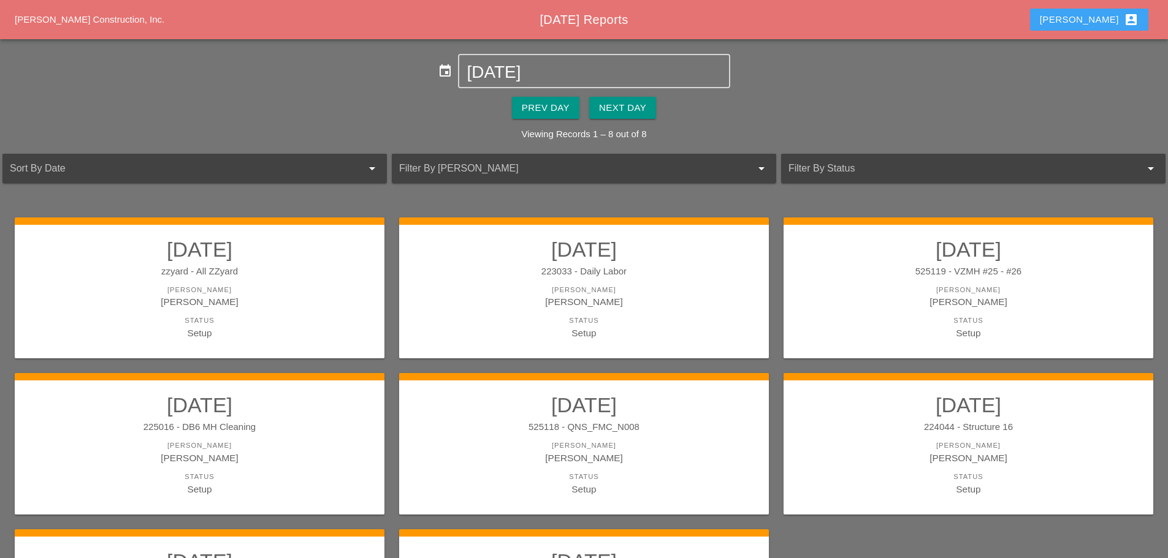
click at [1088, 23] on button "Enrico account_box" at bounding box center [1089, 20] width 118 height 22
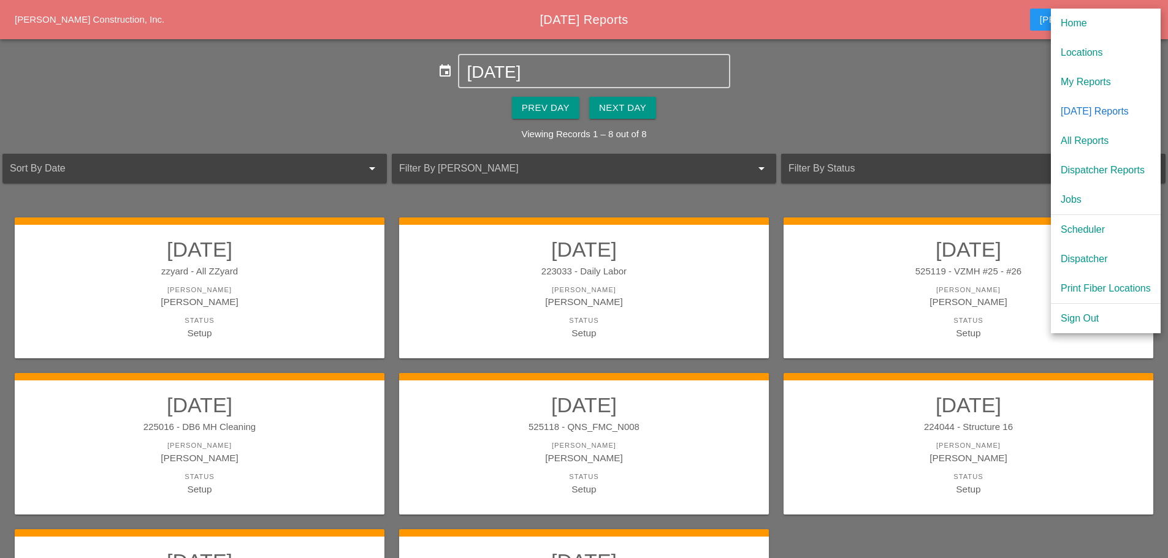
click at [1084, 227] on div "Scheduler" at bounding box center [1105, 229] width 90 height 15
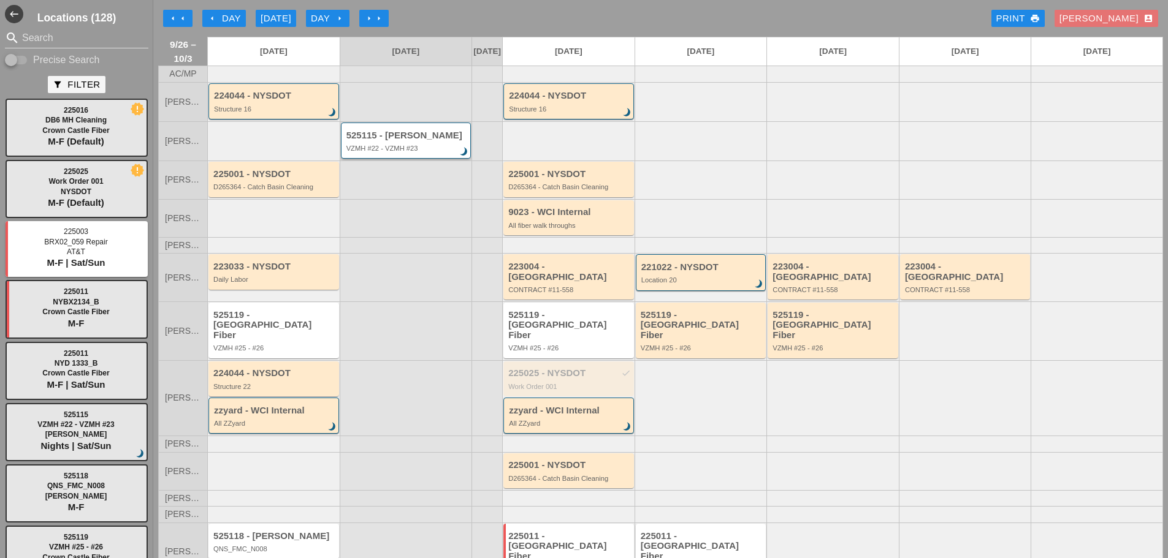
click at [400, 152] on div "VZMH #22 - VZMH #23" at bounding box center [406, 148] width 121 height 7
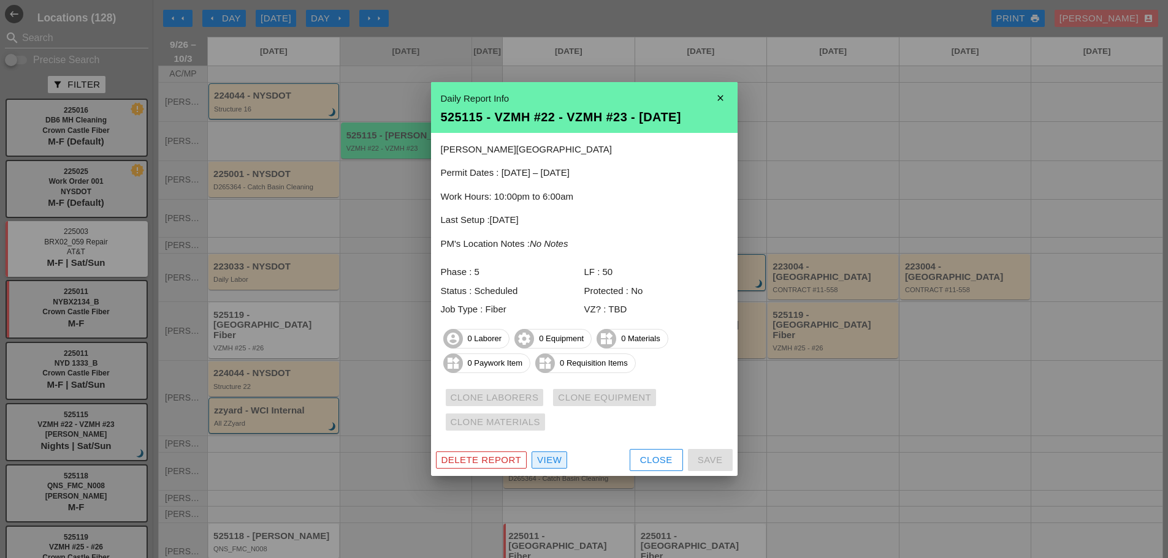
click at [540, 468] on link "View" at bounding box center [549, 460] width 36 height 17
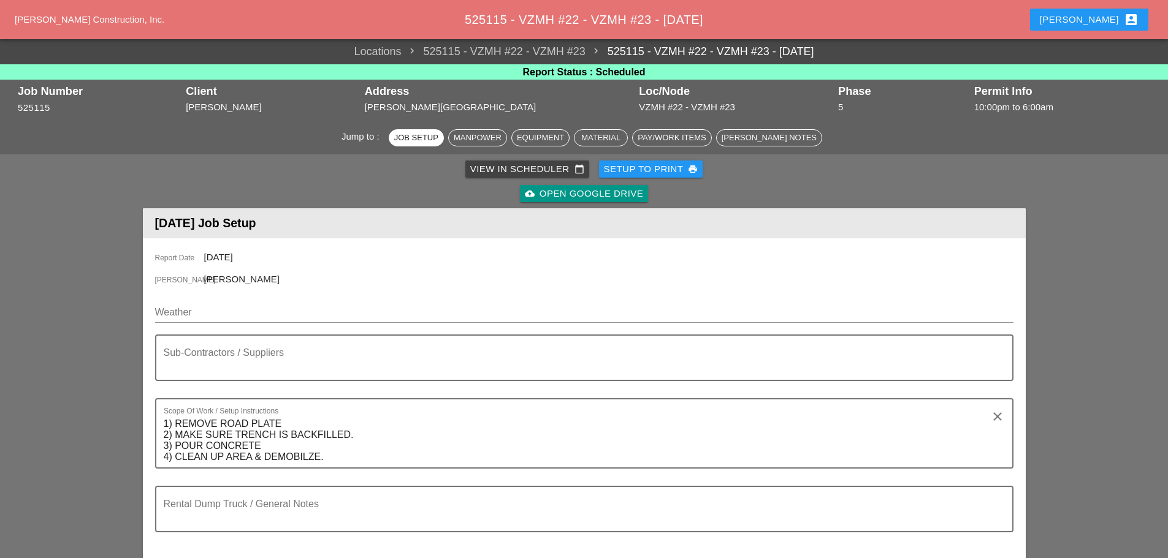
click at [188, 306] on input "Weather" at bounding box center [575, 313] width 841 height 20
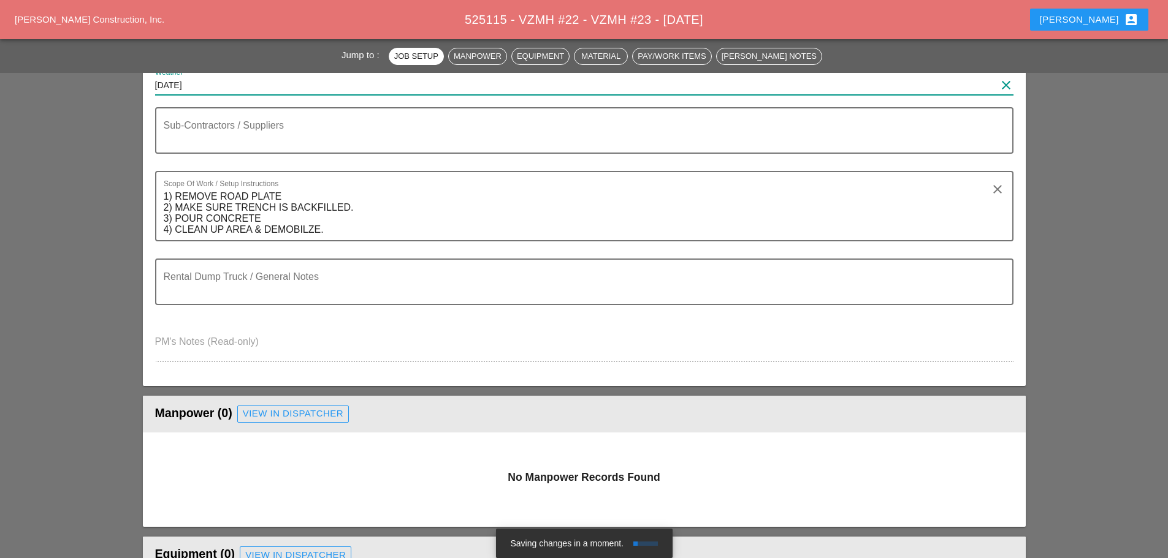
scroll to position [61, 0]
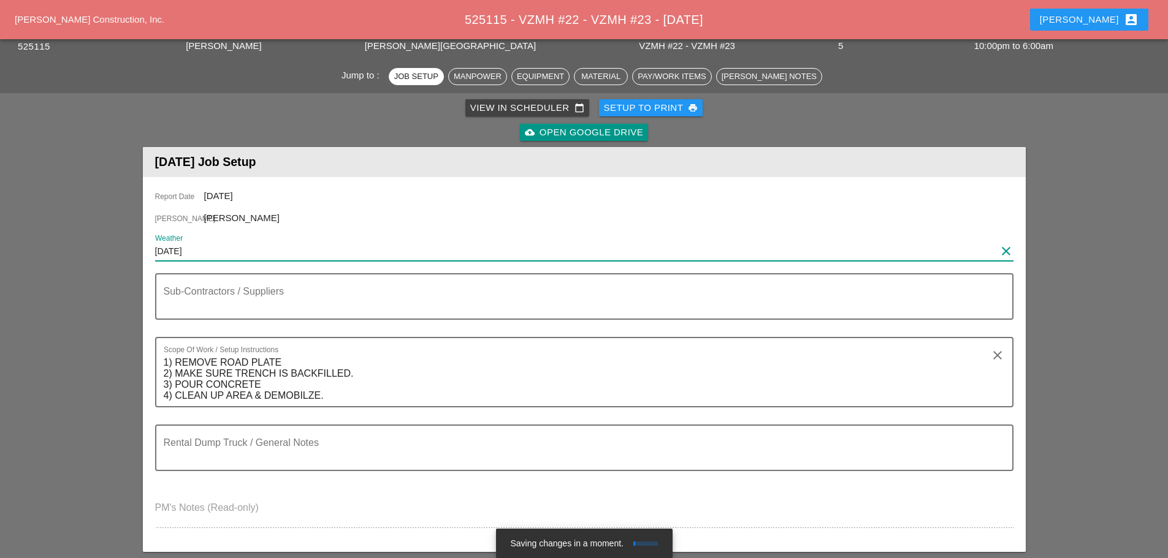
type input "SAT 9/27/25"
click at [180, 302] on textarea "Sub-Contractors / Suppliers" at bounding box center [579, 303] width 831 height 29
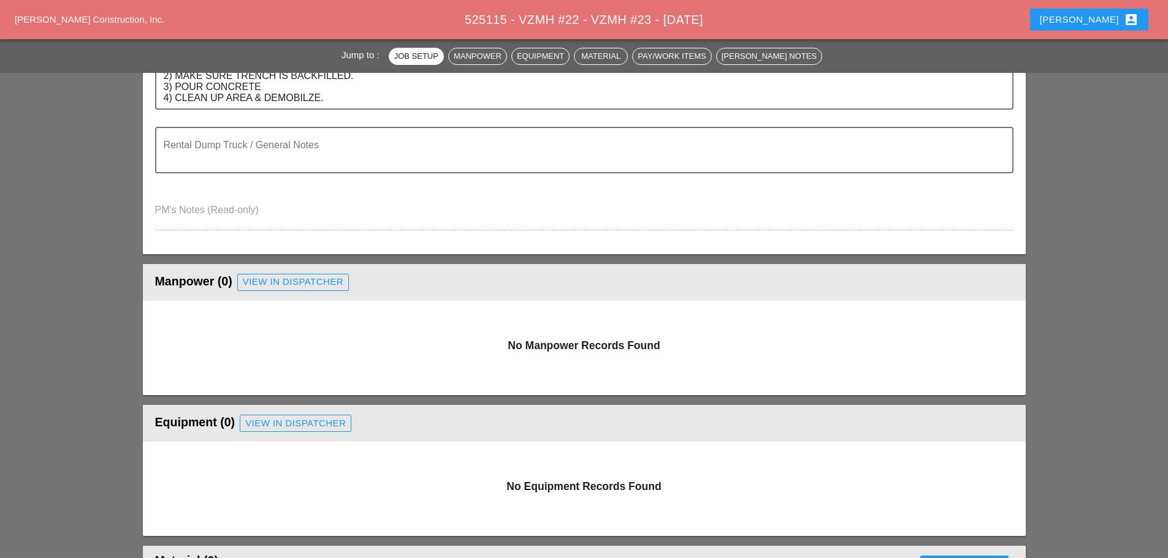
scroll to position [429, 0]
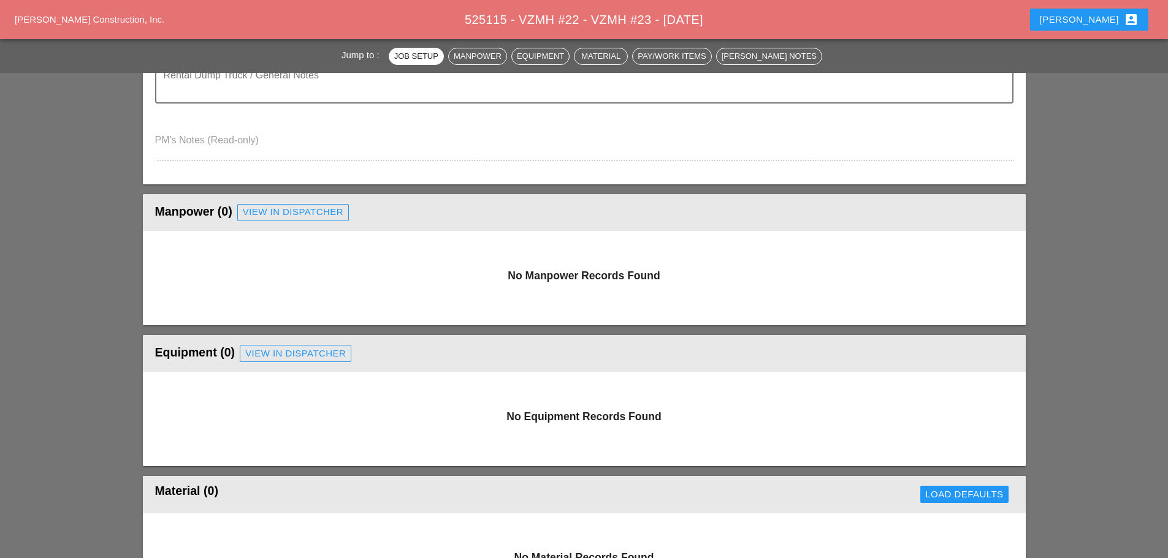
type textarea "======================================= HAND MIX ===================="
click at [313, 217] on div "View in Dispatcher" at bounding box center [293, 212] width 101 height 14
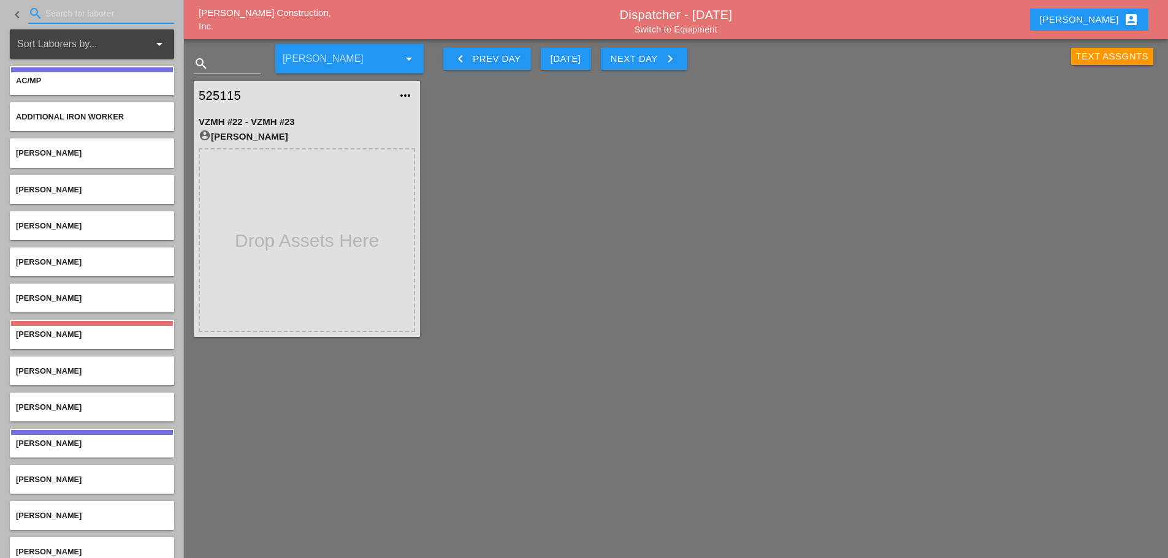
click at [85, 18] on input "Search for laborer" at bounding box center [101, 14] width 112 height 20
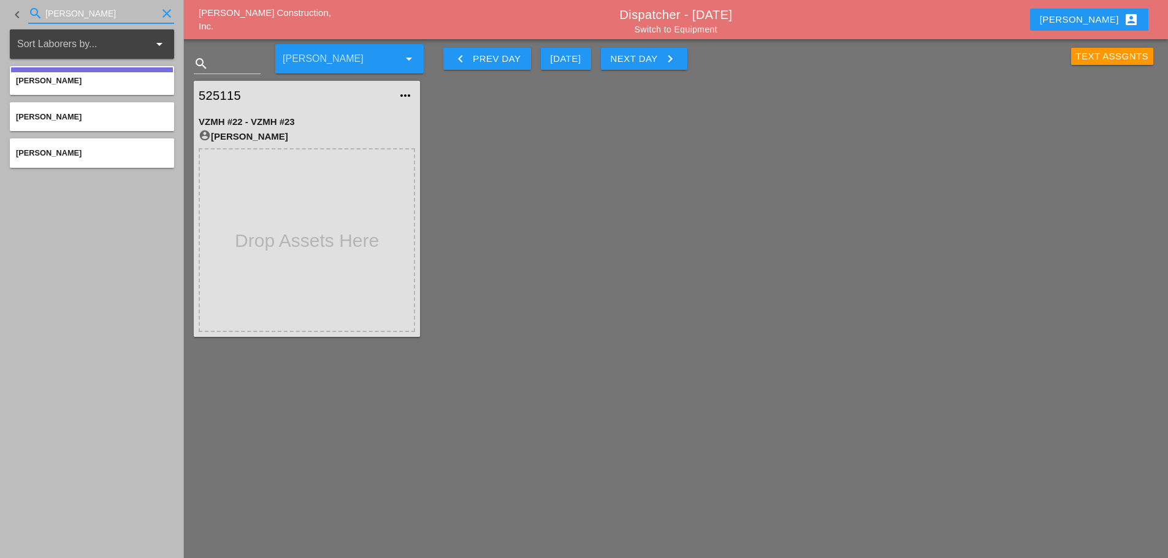
type input "JORGE"
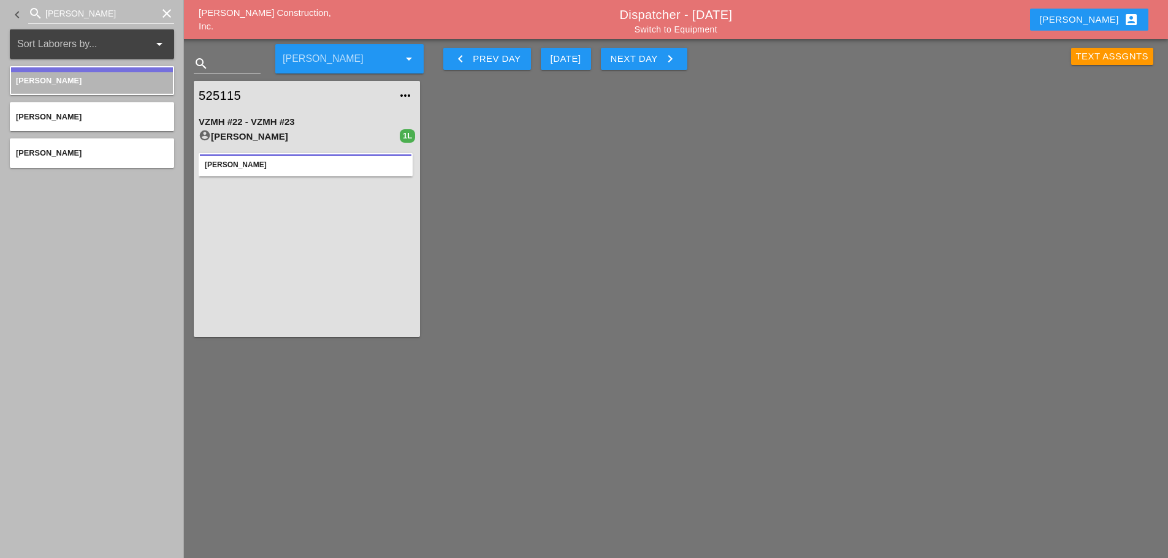
click at [165, 13] on icon "clear" at bounding box center [166, 13] width 15 height 15
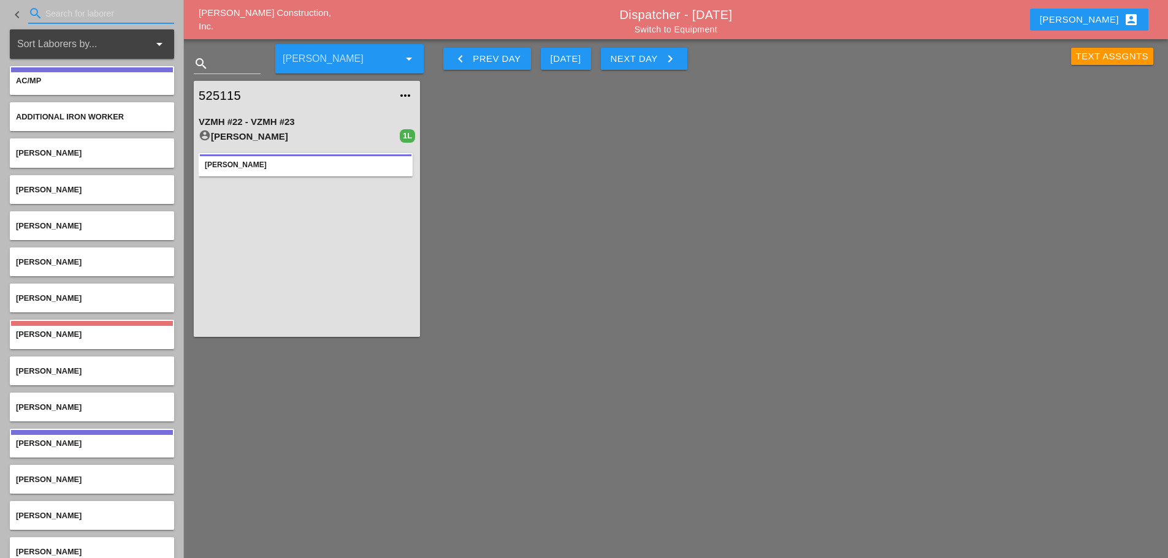
click at [120, 8] on input "Search for laborer" at bounding box center [101, 14] width 112 height 20
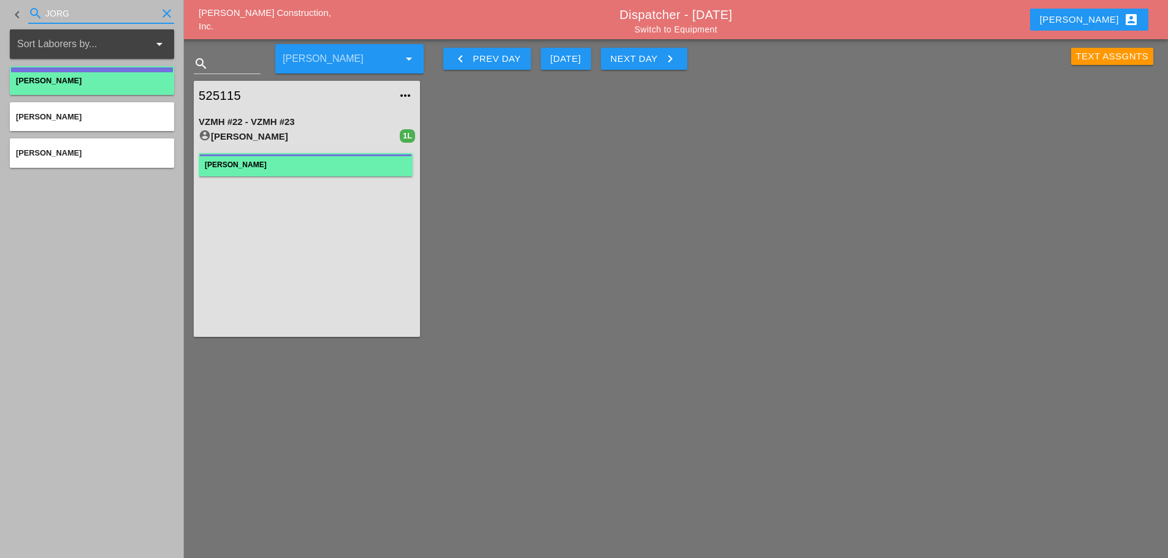
type input "JORG"
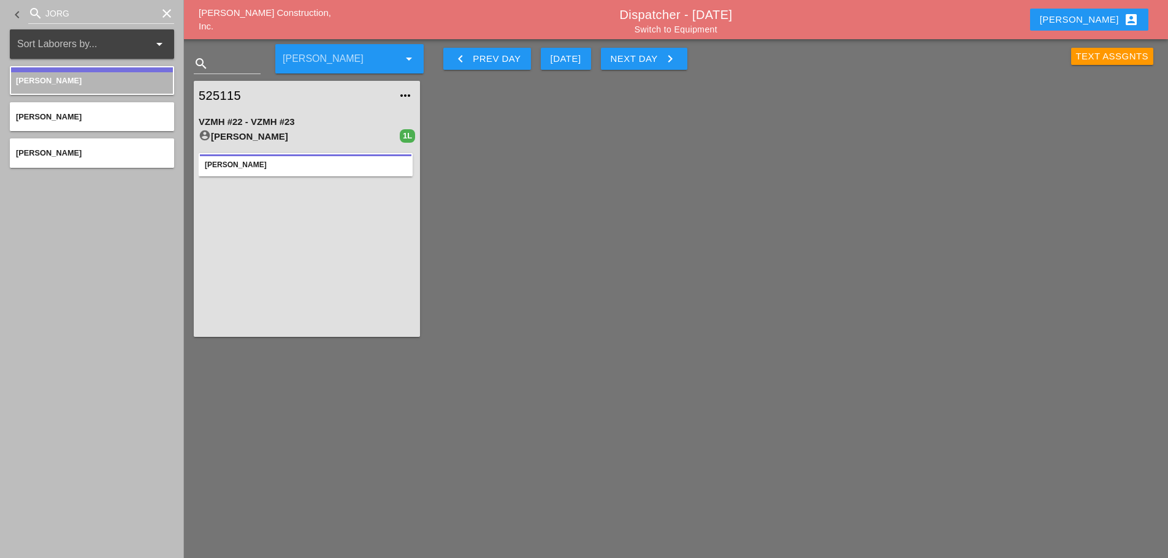
drag, startPoint x: 164, startPoint y: 14, endPoint x: 119, endPoint y: 6, distance: 45.6
click at [163, 14] on icon "clear" at bounding box center [166, 13] width 15 height 15
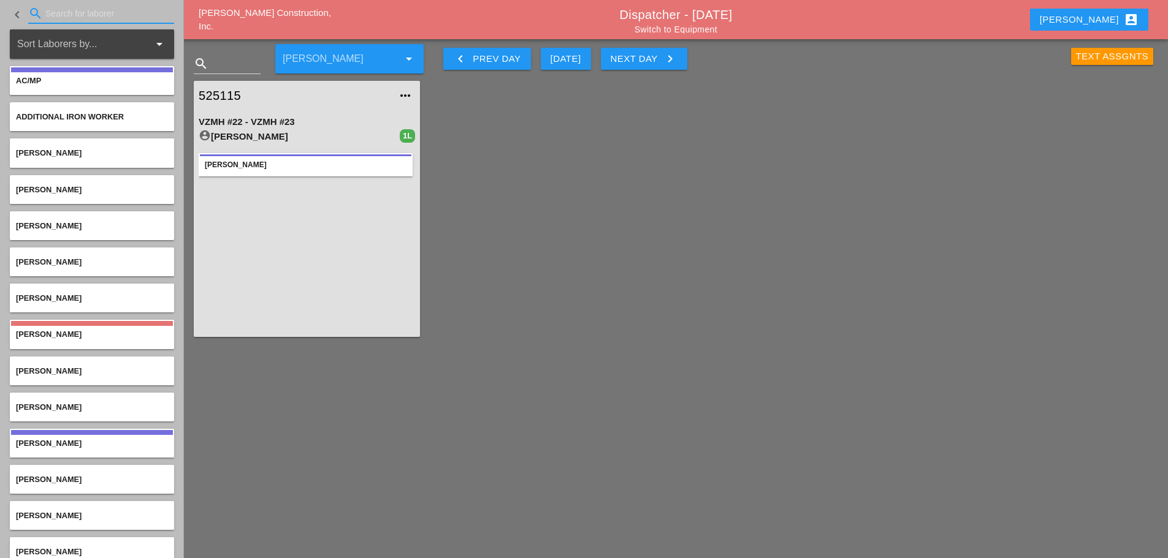
click at [77, 15] on input "Search for laborer" at bounding box center [101, 14] width 112 height 20
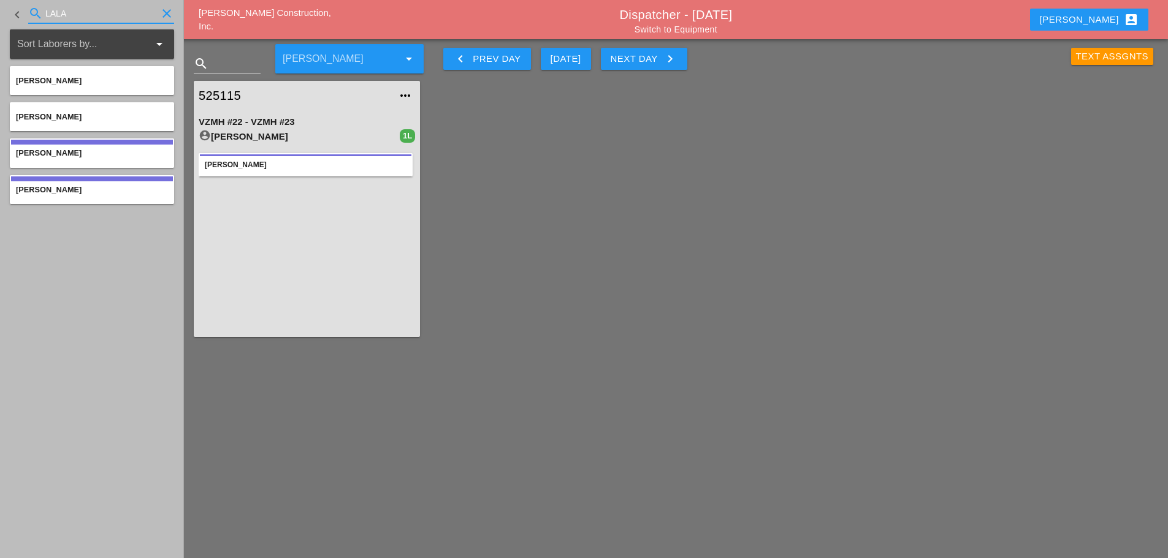
type input "LALA"
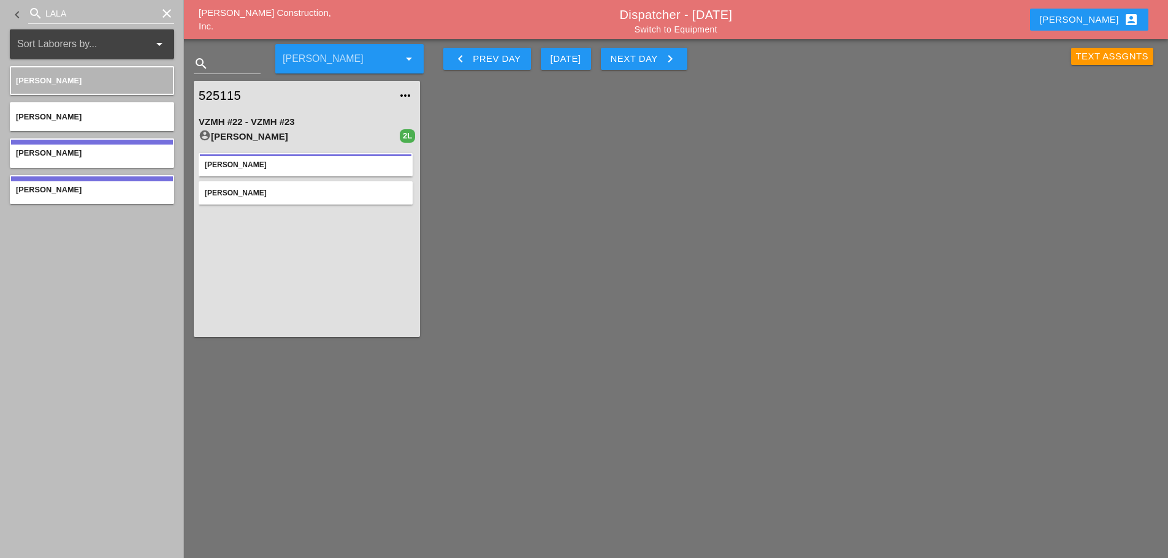
click at [165, 13] on icon "clear" at bounding box center [166, 13] width 15 height 15
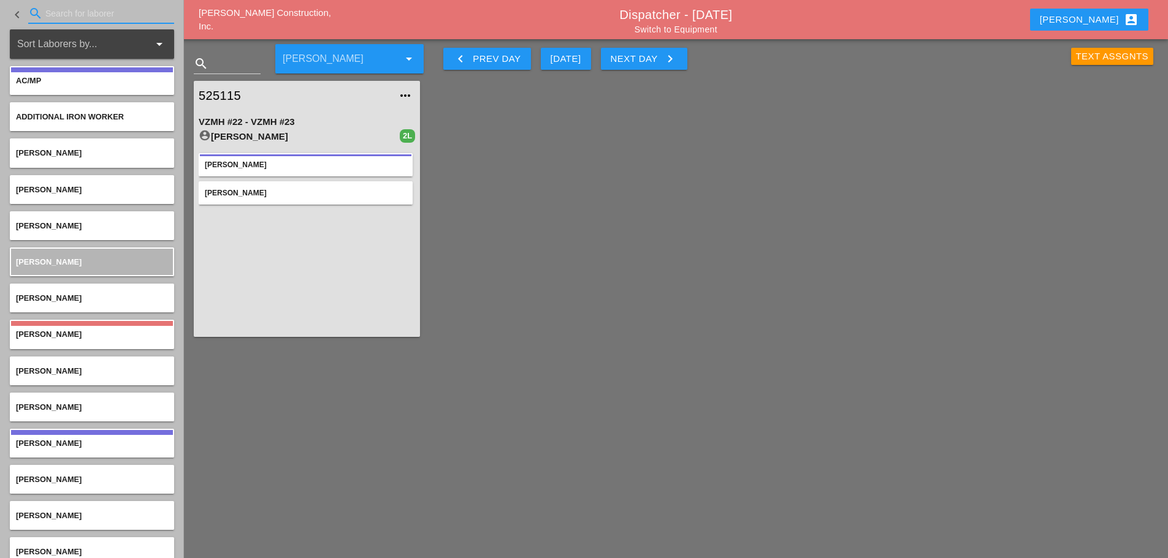
click at [109, 13] on input "Search for laborer" at bounding box center [101, 14] width 112 height 20
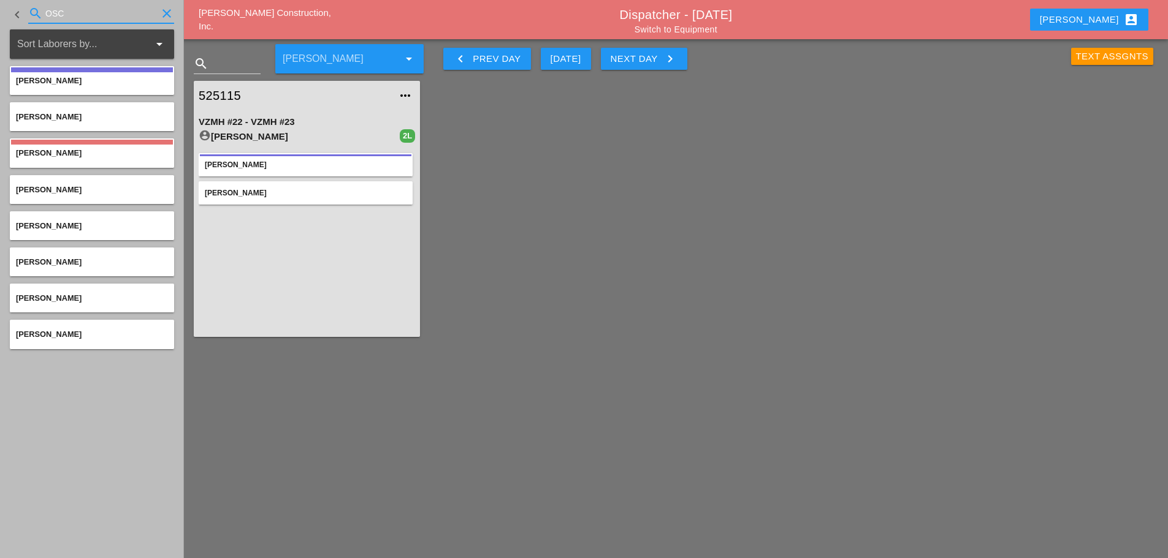
type input "OSC"
click at [167, 12] on icon "clear" at bounding box center [166, 13] width 15 height 15
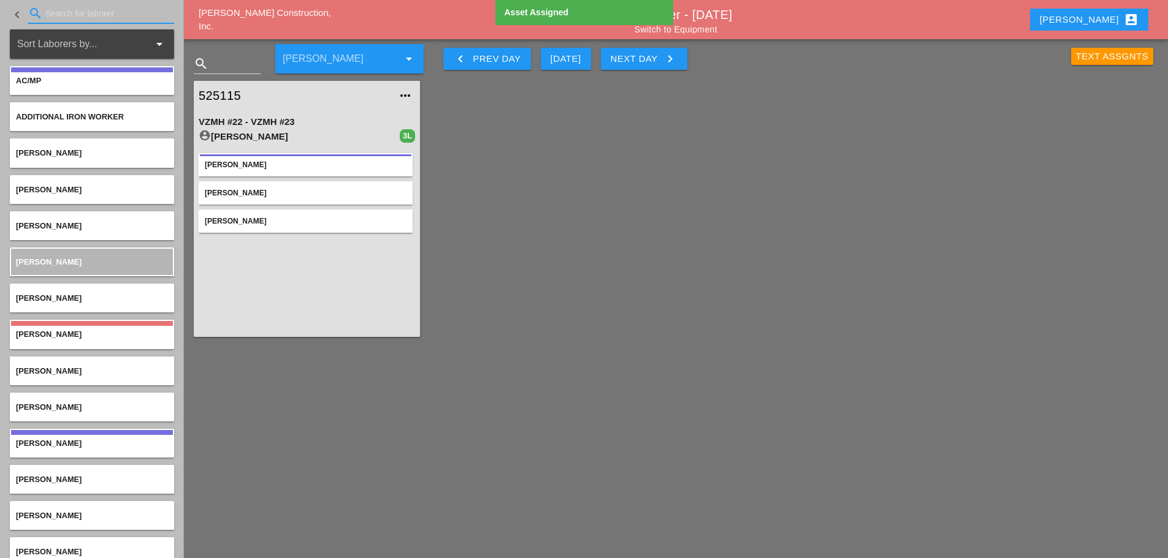
click at [702, 28] on link "Switch to Equipment" at bounding box center [675, 30] width 83 height 10
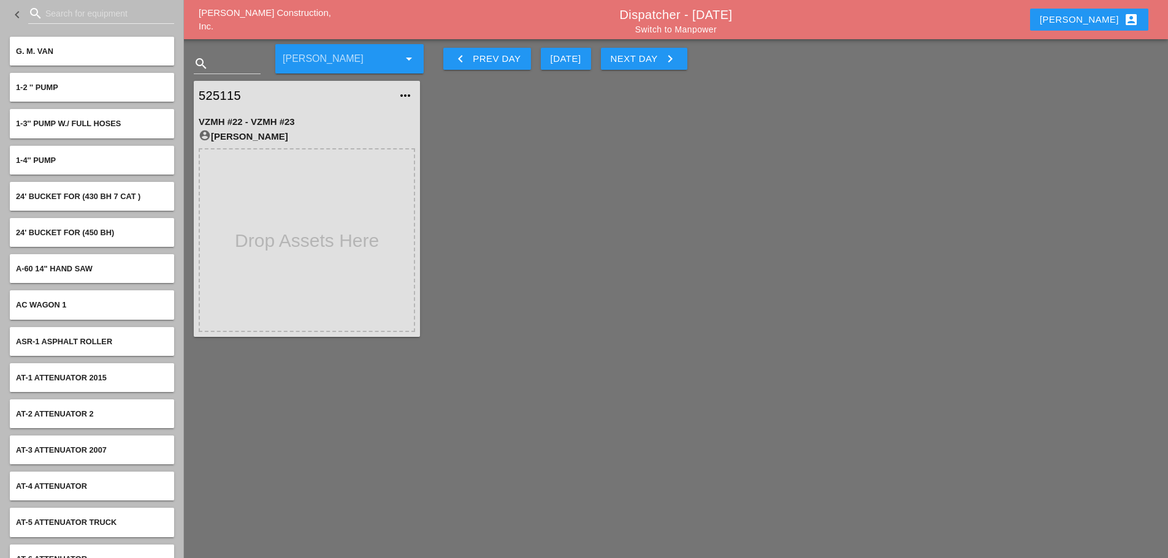
click at [88, 17] on input "Search for equipment" at bounding box center [101, 14] width 112 height 20
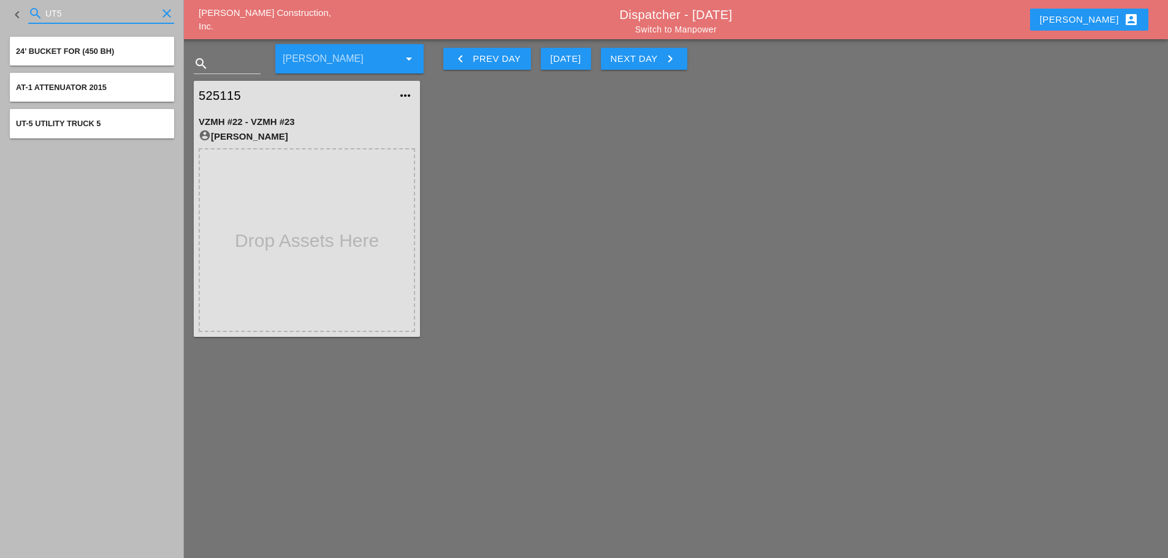
type input "UT5"
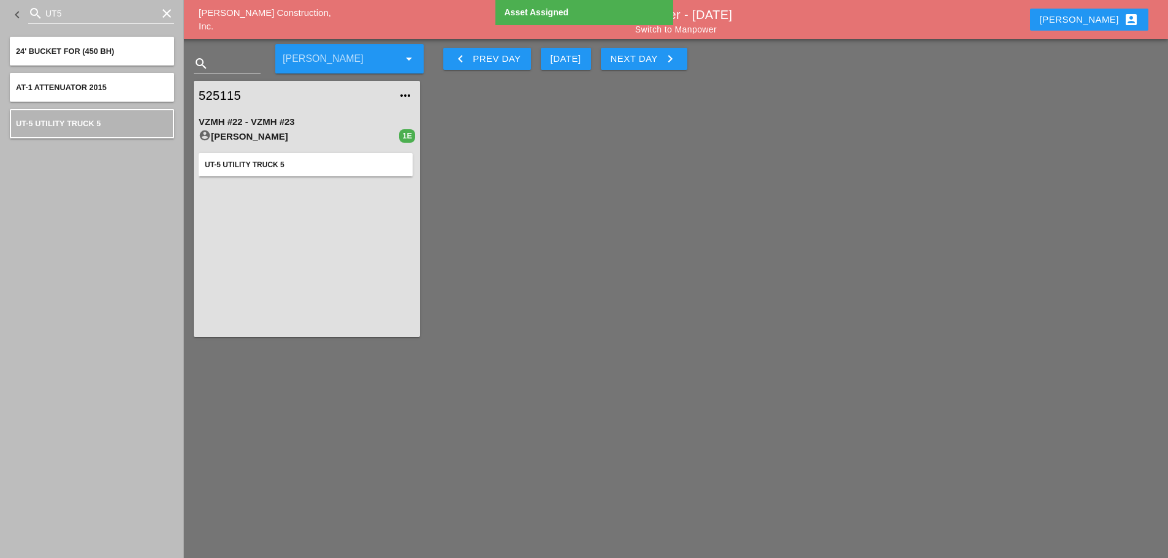
click at [171, 13] on icon "clear" at bounding box center [166, 13] width 15 height 15
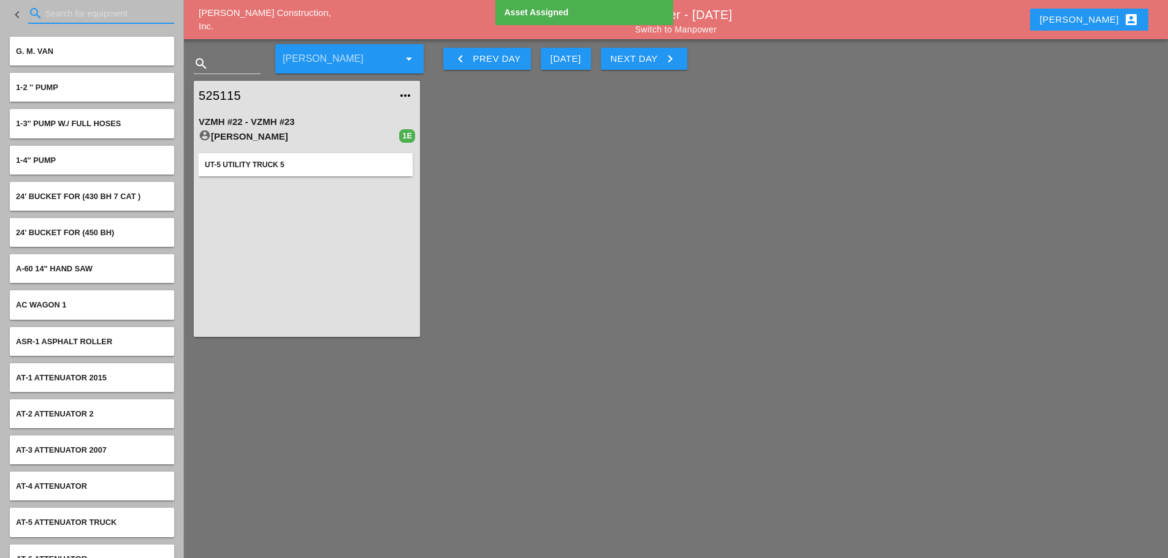
click at [115, 18] on input "Search for equipment" at bounding box center [101, 14] width 112 height 20
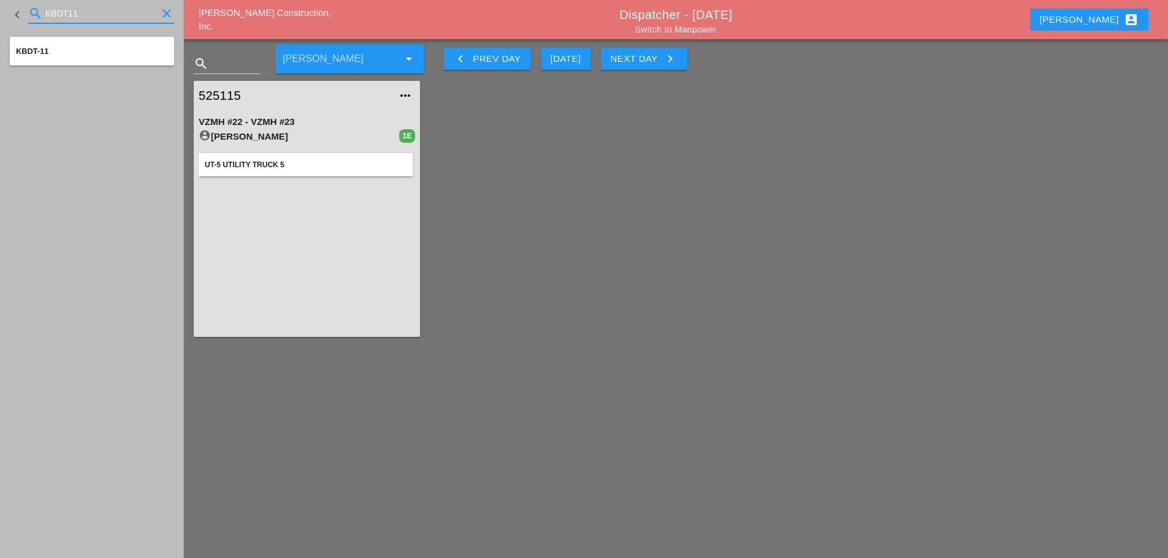
type input "KBDT11"
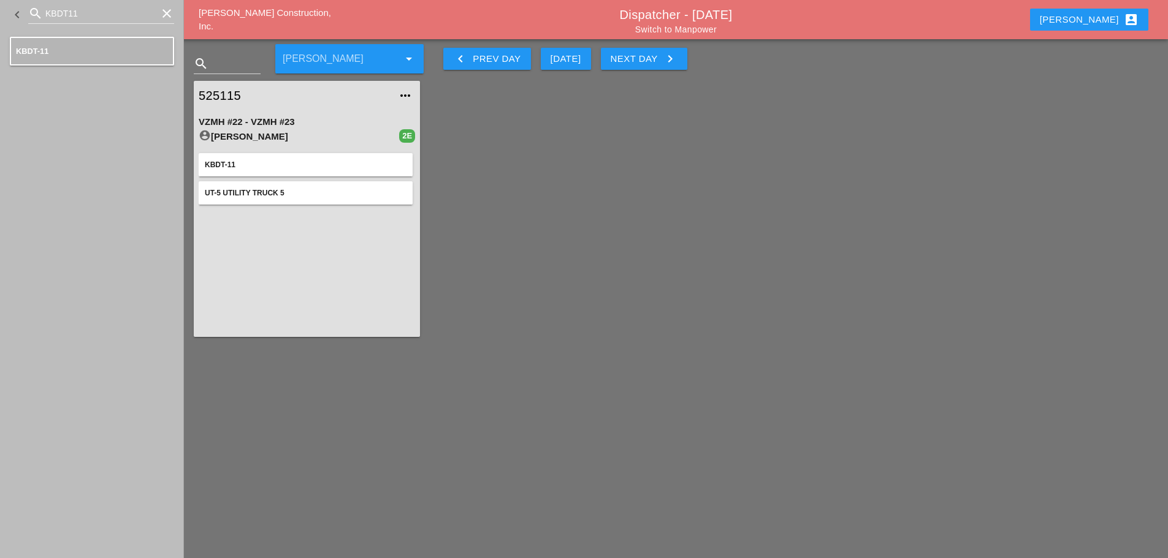
click at [646, 29] on link "Switch to Manpower" at bounding box center [676, 30] width 82 height 10
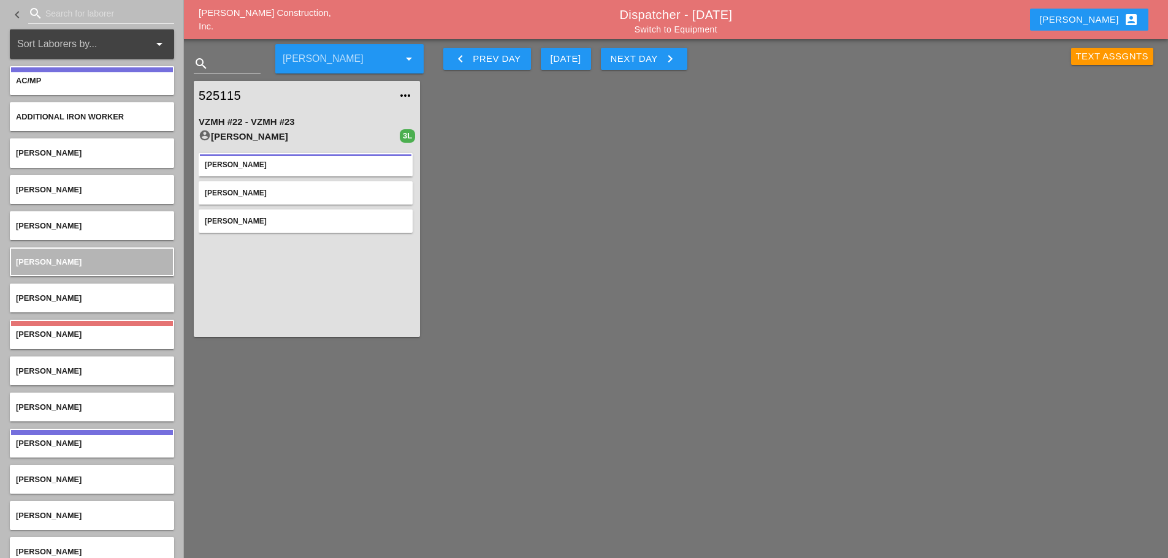
click at [231, 91] on link "525115" at bounding box center [295, 95] width 192 height 18
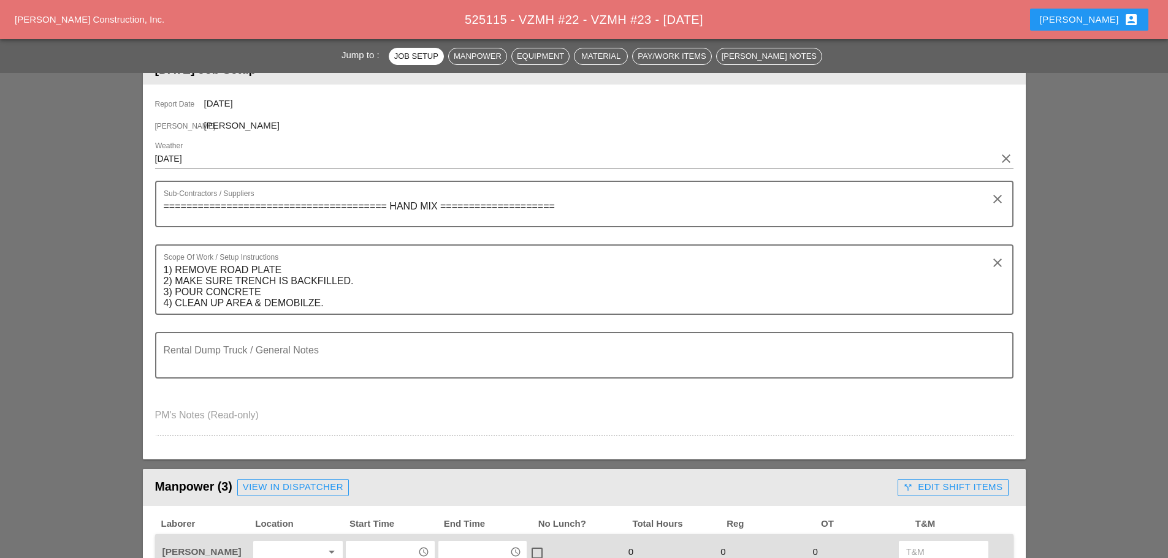
scroll to position [368, 0]
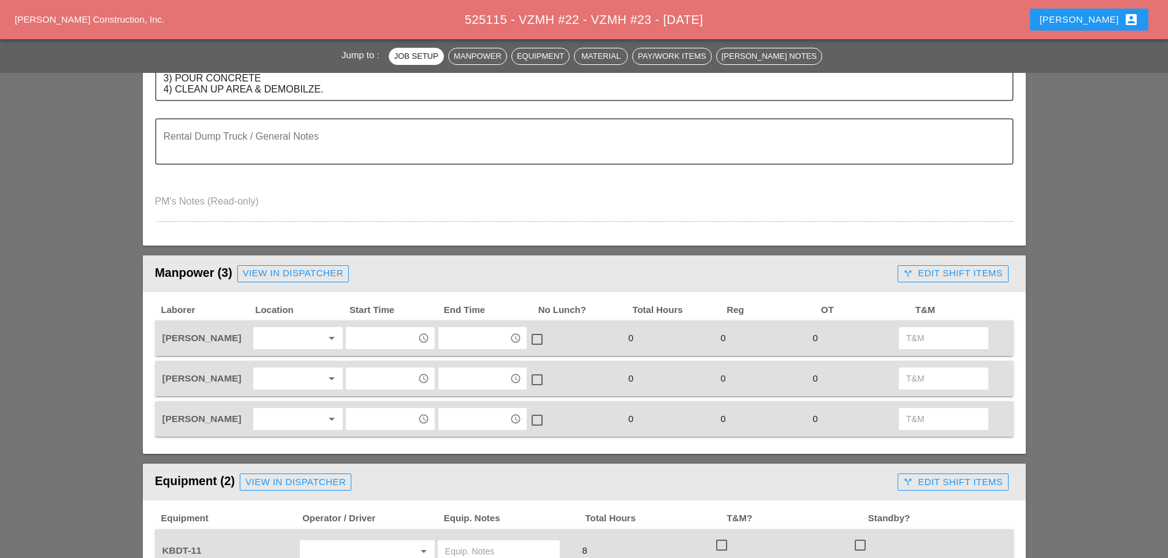
click at [290, 324] on div "Jorge Barajas arrow_drop_down access_time access_time check_box_outline_blank 0…" at bounding box center [584, 339] width 858 height 36
click at [288, 341] on div at bounding box center [289, 339] width 65 height 20
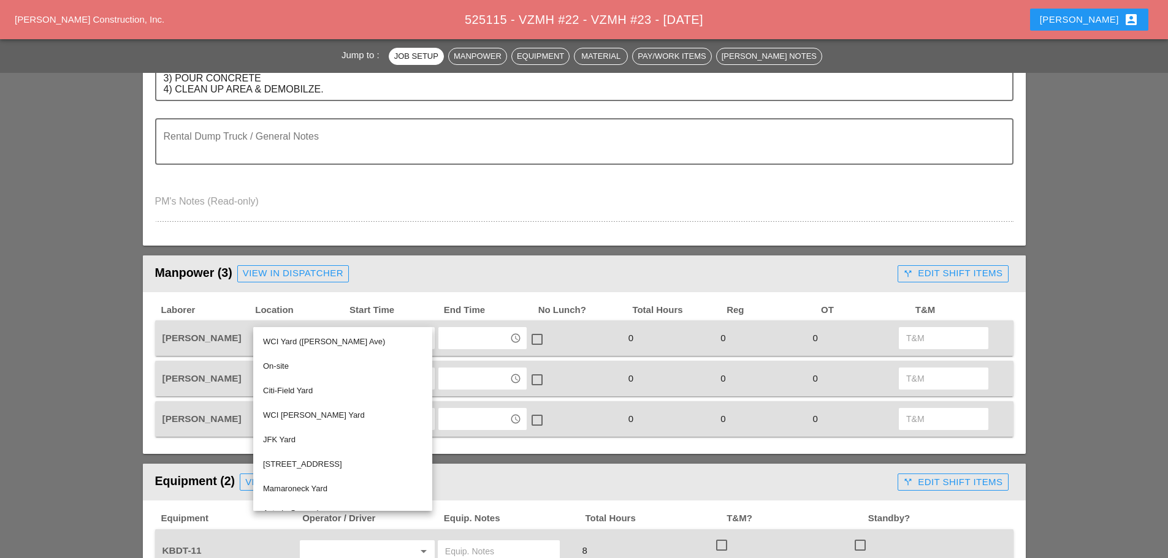
click at [289, 340] on div "WCI Yard (Provost Ave)" at bounding box center [342, 342] width 159 height 15
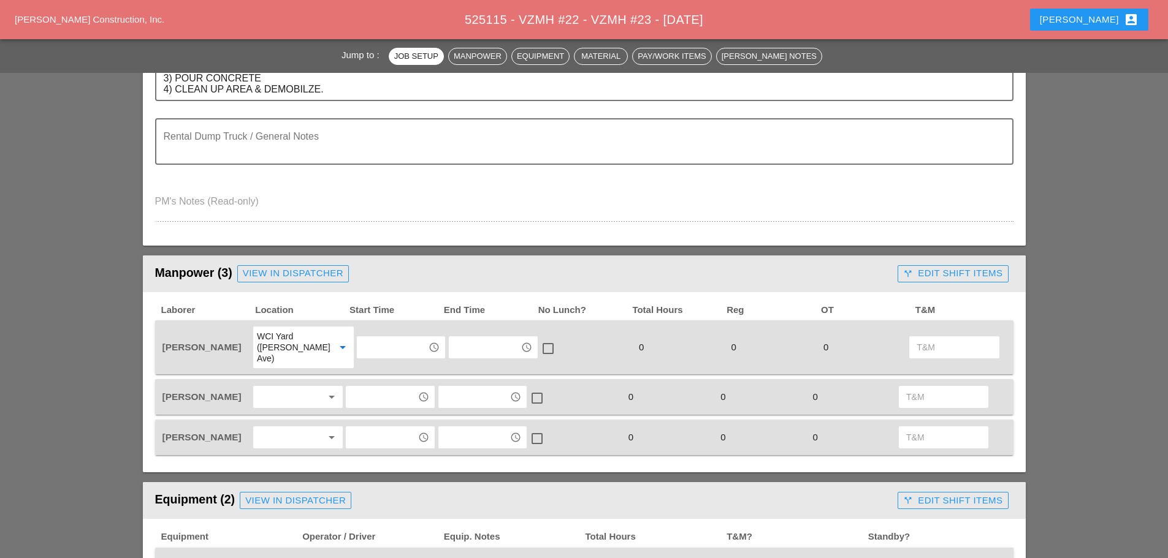
click at [283, 387] on div at bounding box center [289, 397] width 65 height 20
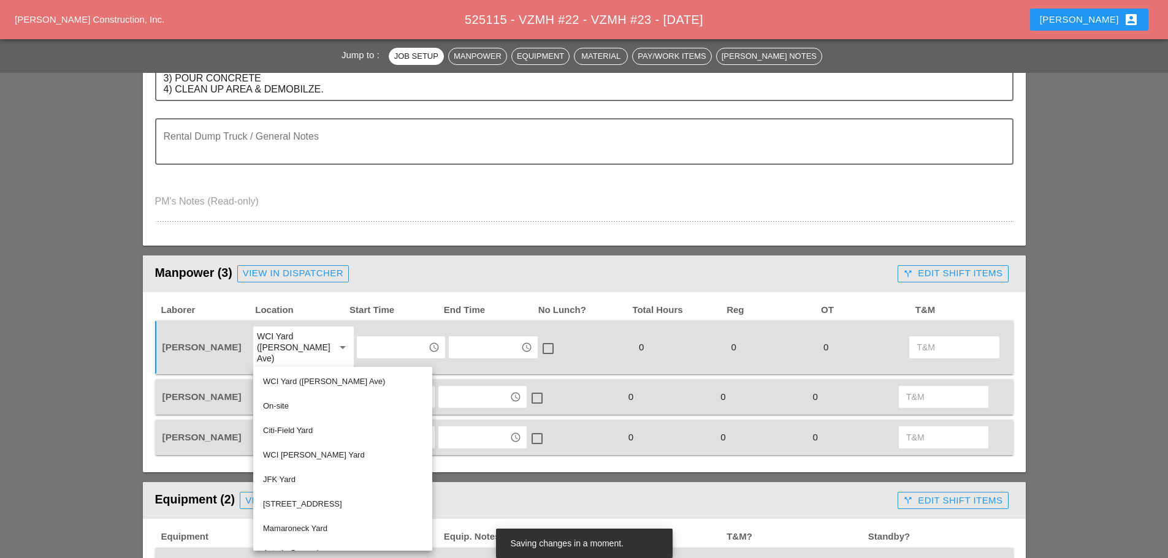
click at [287, 374] on div "WCI Yard (Provost Ave)" at bounding box center [342, 382] width 159 height 25
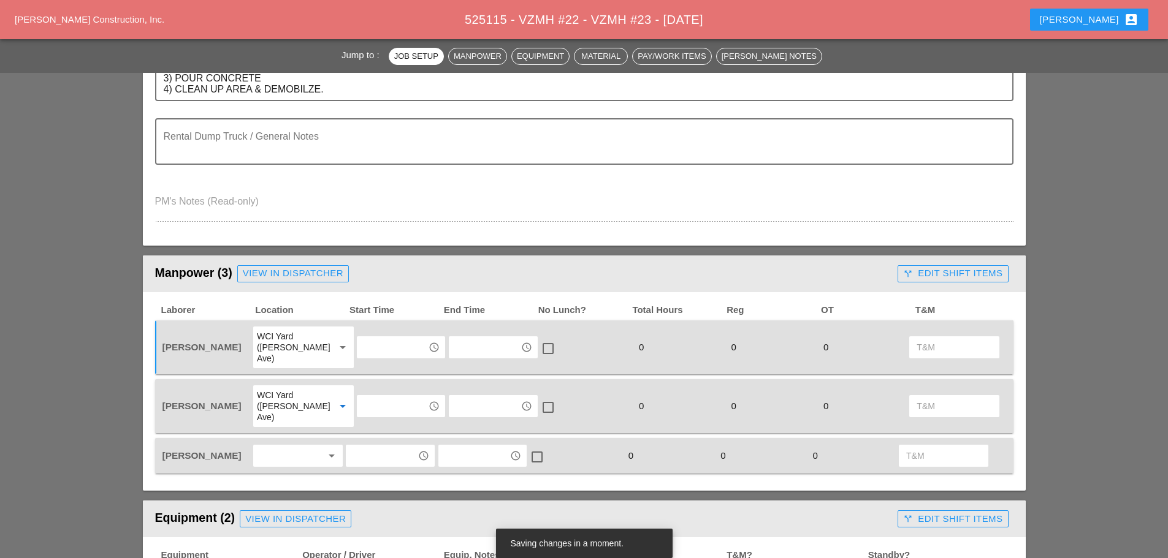
click at [277, 446] on div at bounding box center [289, 456] width 65 height 20
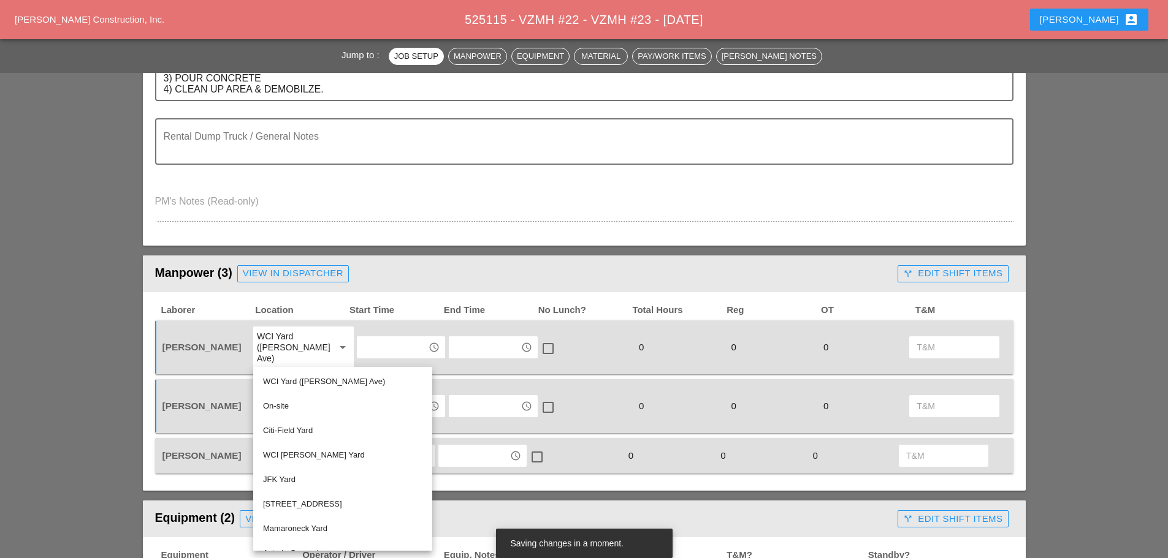
click at [295, 382] on div "WCI Yard (Provost Ave)" at bounding box center [342, 381] width 159 height 15
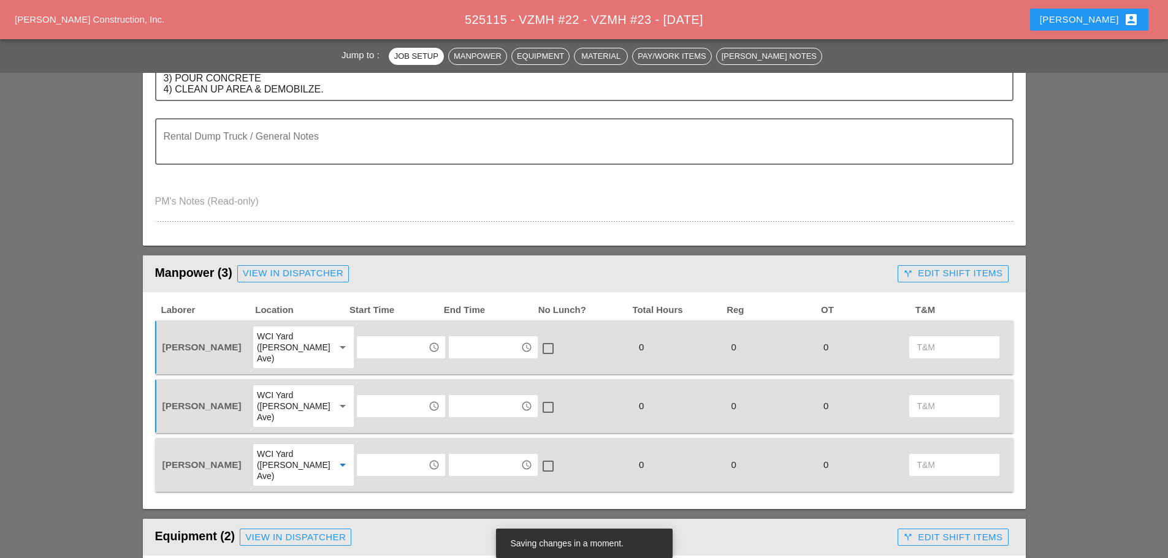
click at [375, 336] on div "access_time" at bounding box center [400, 347] width 89 height 23
click at [383, 351] on input "text" at bounding box center [392, 348] width 64 height 20
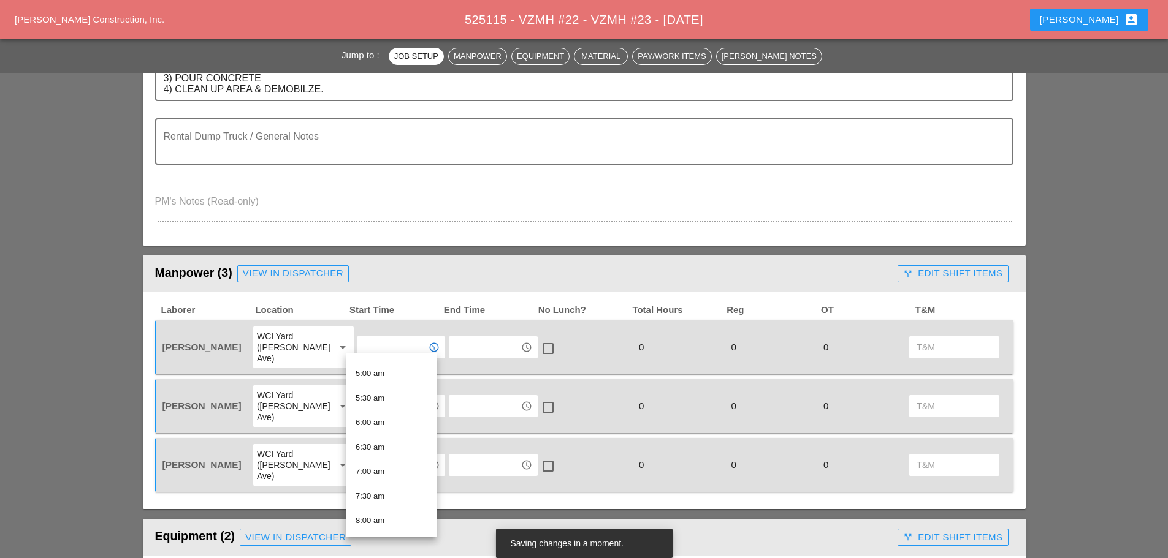
scroll to position [245, 0]
click at [386, 463] on div "7:00 am" at bounding box center [390, 466] width 71 height 15
type input "7:00 am"
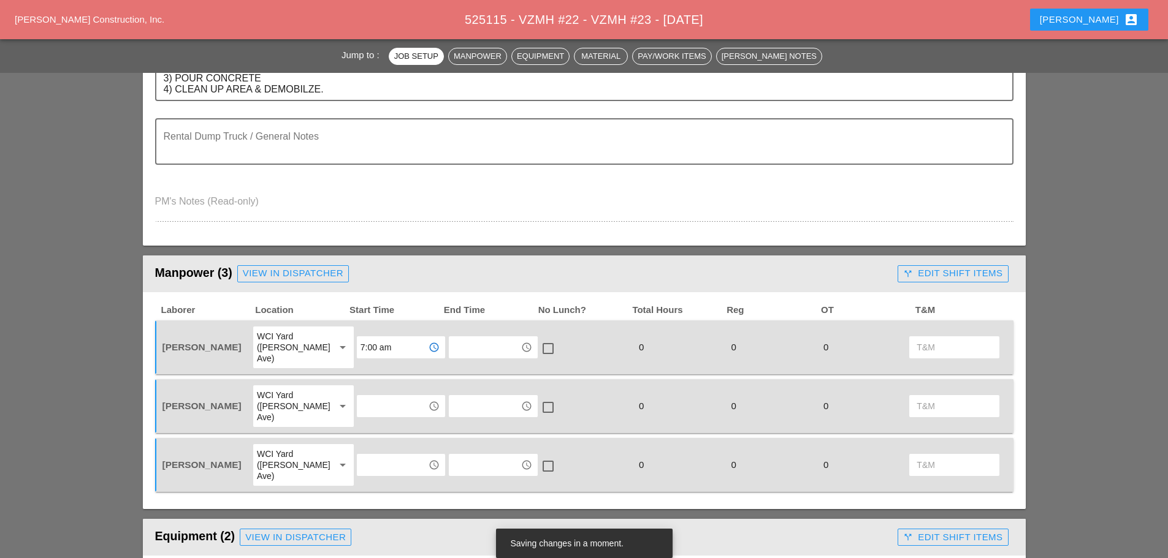
click at [392, 397] on input "text" at bounding box center [392, 407] width 64 height 20
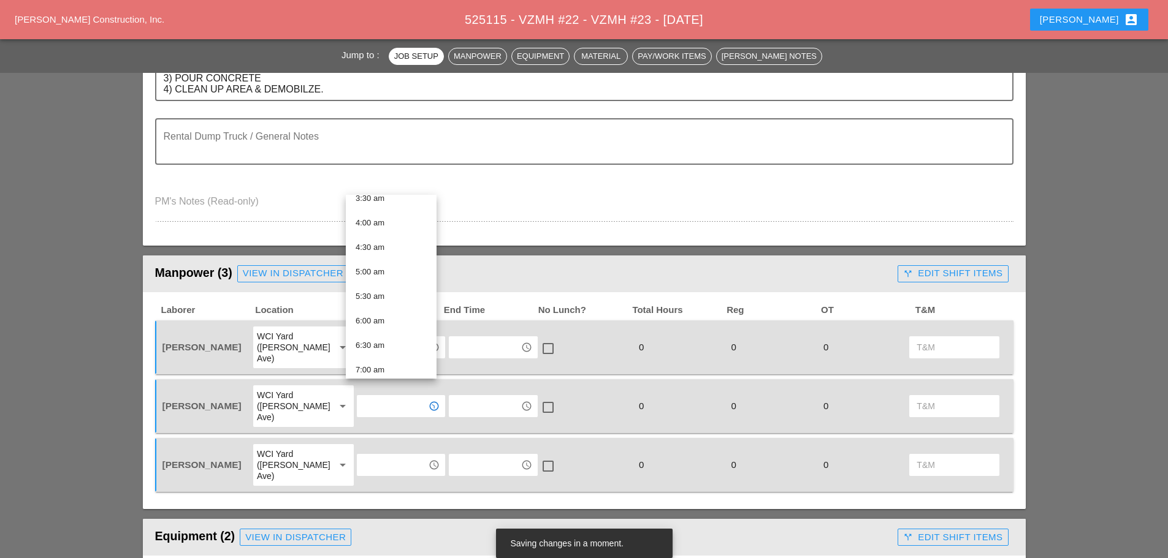
scroll to position [184, 0]
click at [375, 364] on div "7:00 am" at bounding box center [390, 369] width 71 height 15
type input "7:00 am"
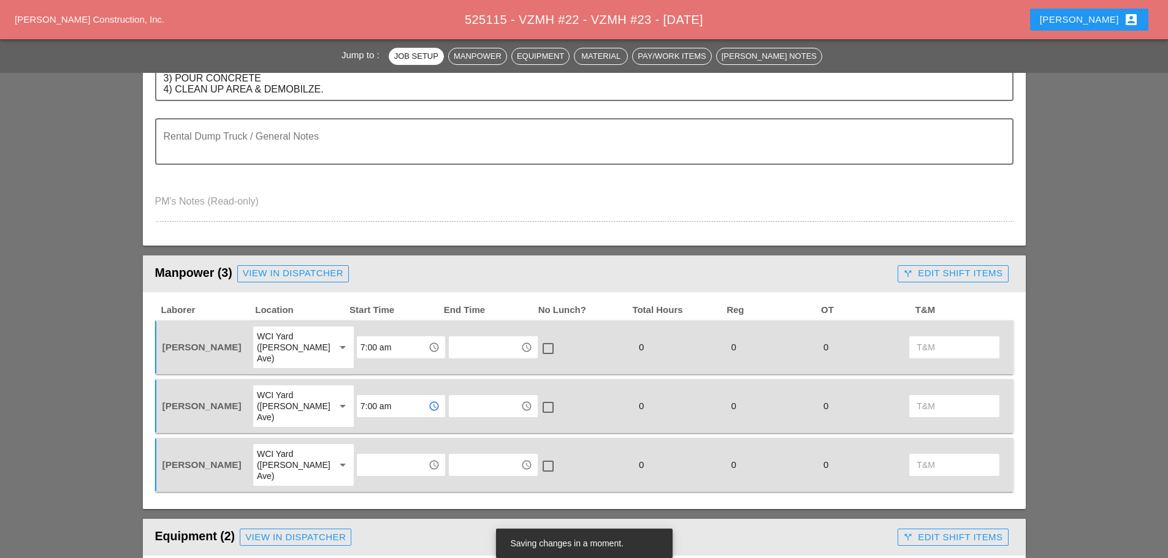
click at [375, 455] on input "text" at bounding box center [392, 465] width 64 height 20
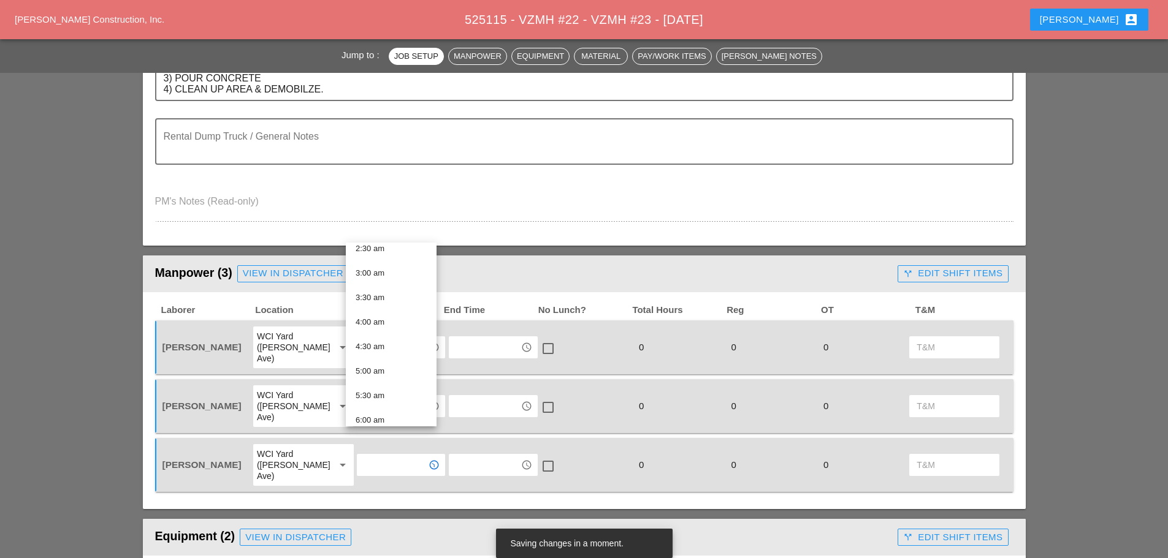
scroll to position [306, 0]
click at [373, 296] on div "7:00 am" at bounding box center [390, 294] width 71 height 15
type input "7:00 am"
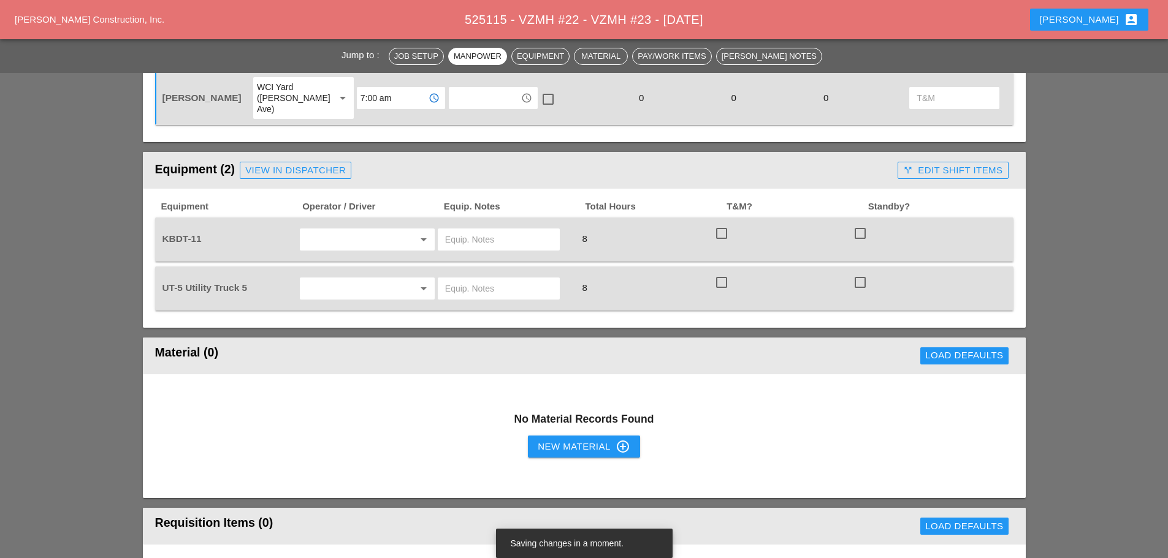
scroll to position [735, 0]
click at [336, 229] on input "text" at bounding box center [349, 239] width 93 height 20
click at [330, 282] on div "[PERSON_NAME]" at bounding box center [367, 281] width 115 height 15
type input "[PERSON_NAME]"
click at [336, 278] on input "text" at bounding box center [349, 288] width 93 height 20
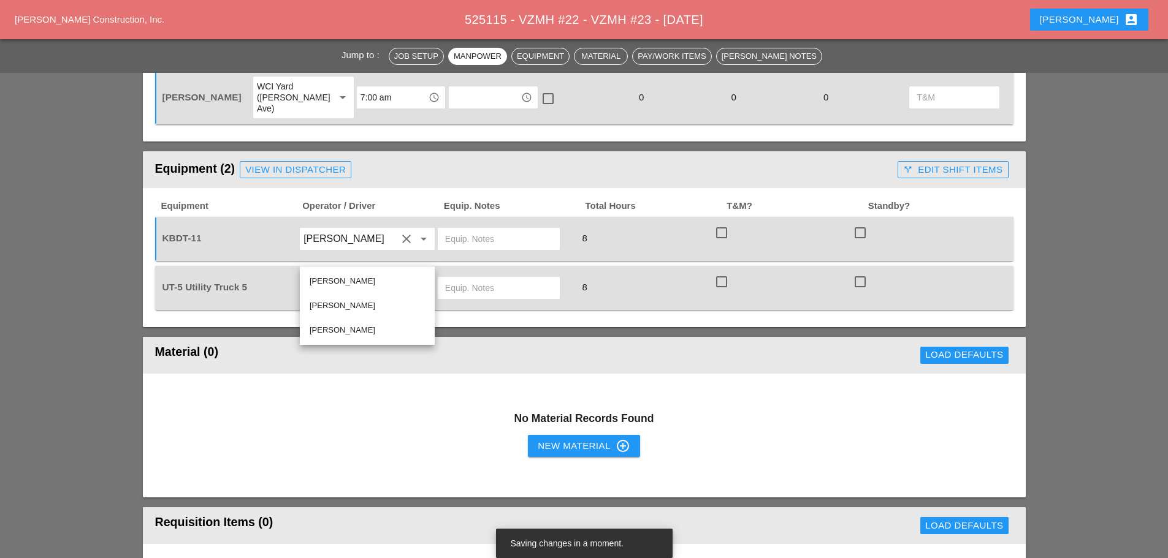
click at [340, 281] on div "[PERSON_NAME]" at bounding box center [367, 281] width 115 height 15
type input "[PERSON_NAME]"
click at [463, 229] on input "text" at bounding box center [498, 239] width 107 height 20
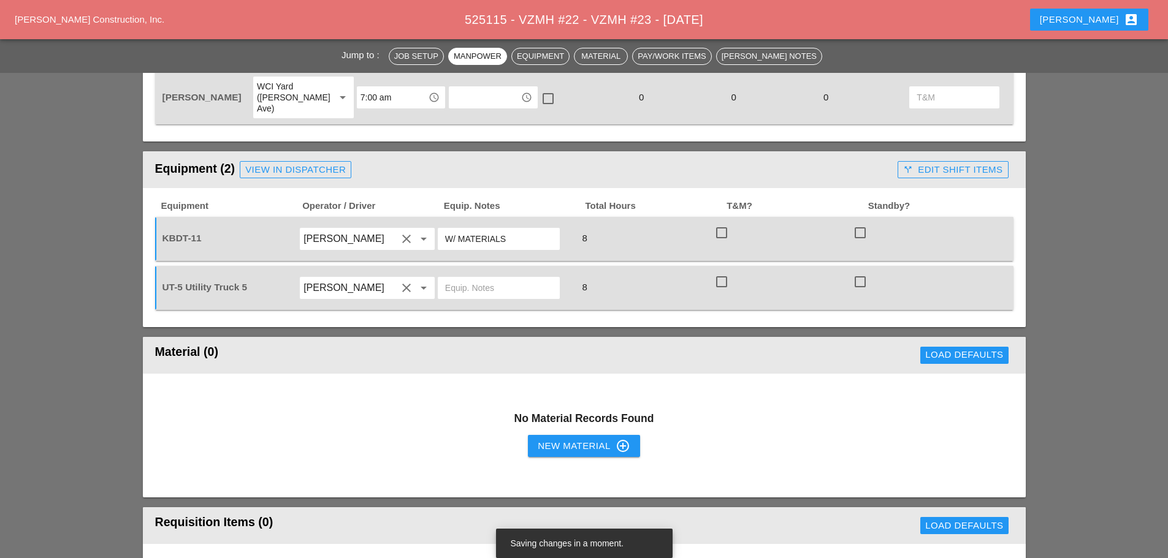
type input "W/ MATERIALS"
click at [488, 278] on input "text" at bounding box center [498, 288] width 107 height 20
type input "W/ TOOLS/ SAW"
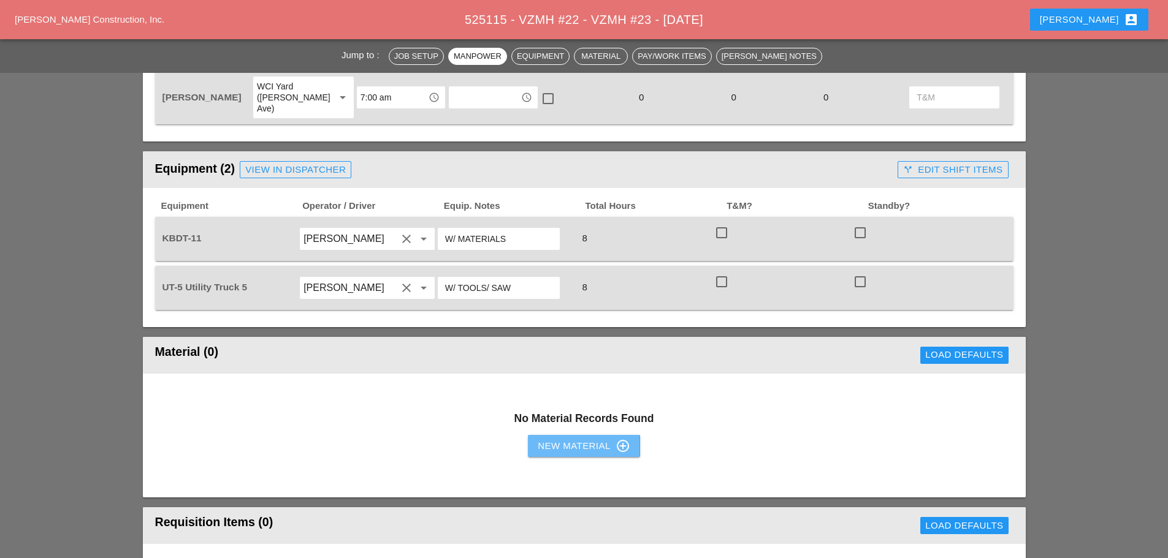
click at [539, 439] on div "New Material control_point" at bounding box center [584, 446] width 92 height 15
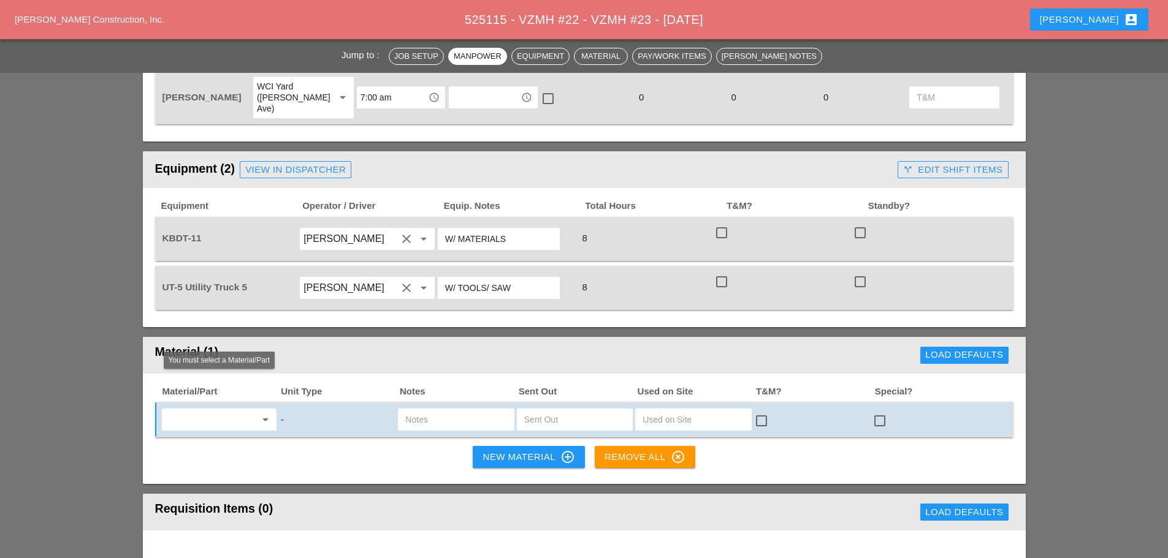
click at [216, 410] on input "text" at bounding box center [210, 420] width 90 height 20
drag, startPoint x: 200, startPoint y: 411, endPoint x: 221, endPoint y: 409, distance: 20.9
click at [201, 411] on div "400 0 PSI concrete - FULL SKID" at bounding box center [228, 413] width 113 height 15
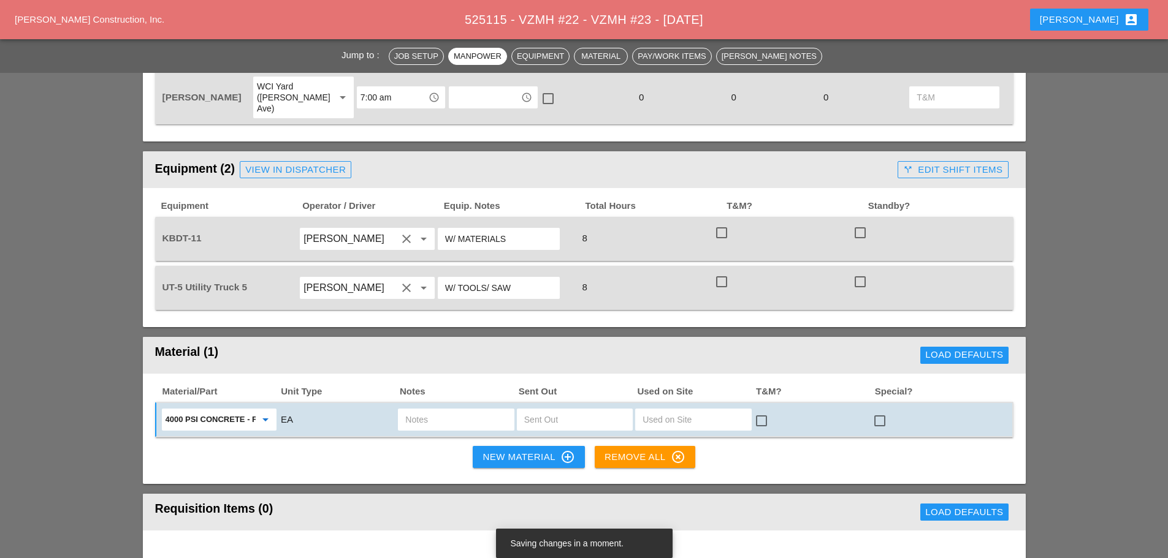
type input "4000 PSI concrete - FULL SKID"
click at [436, 410] on input "text" at bounding box center [455, 420] width 101 height 20
type input "2 SKIDS"
click at [588, 410] on input "text" at bounding box center [574, 420] width 101 height 20
type input "2"
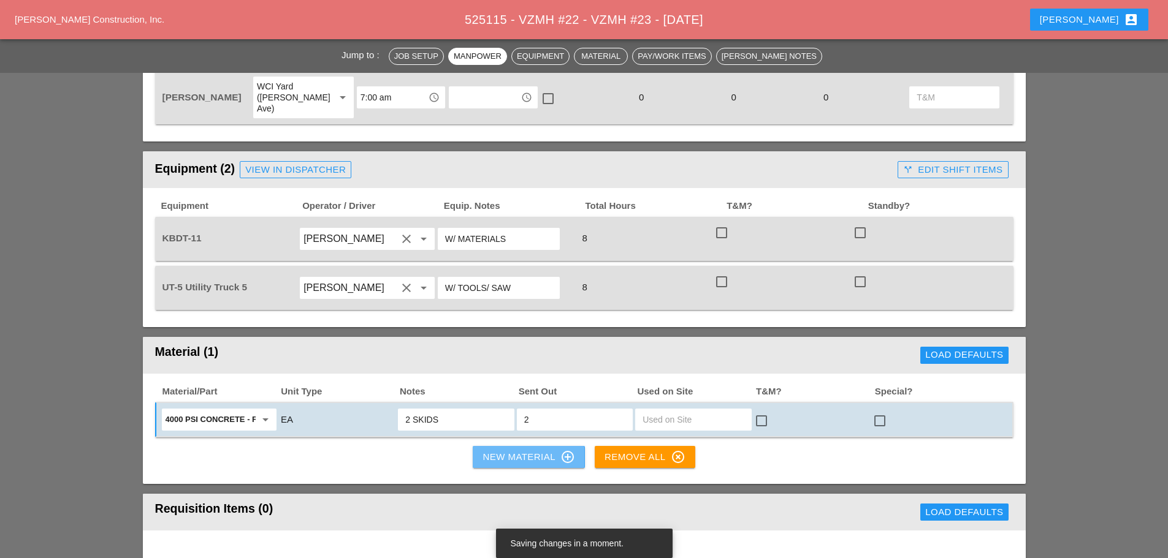
click at [510, 450] on div "New Material control_point" at bounding box center [528, 457] width 92 height 15
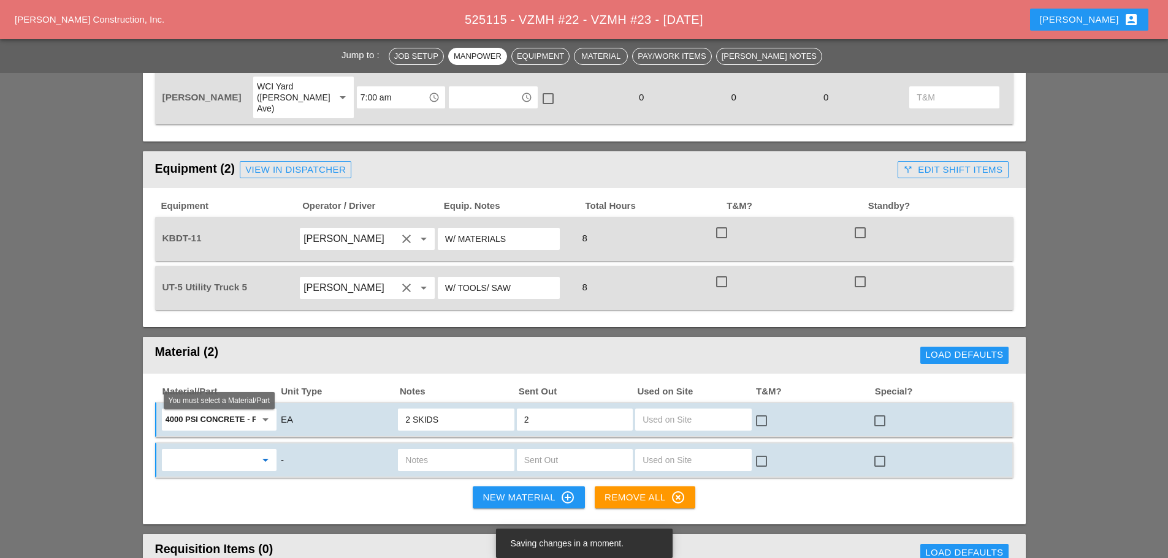
click at [230, 450] on input "text" at bounding box center [210, 460] width 90 height 20
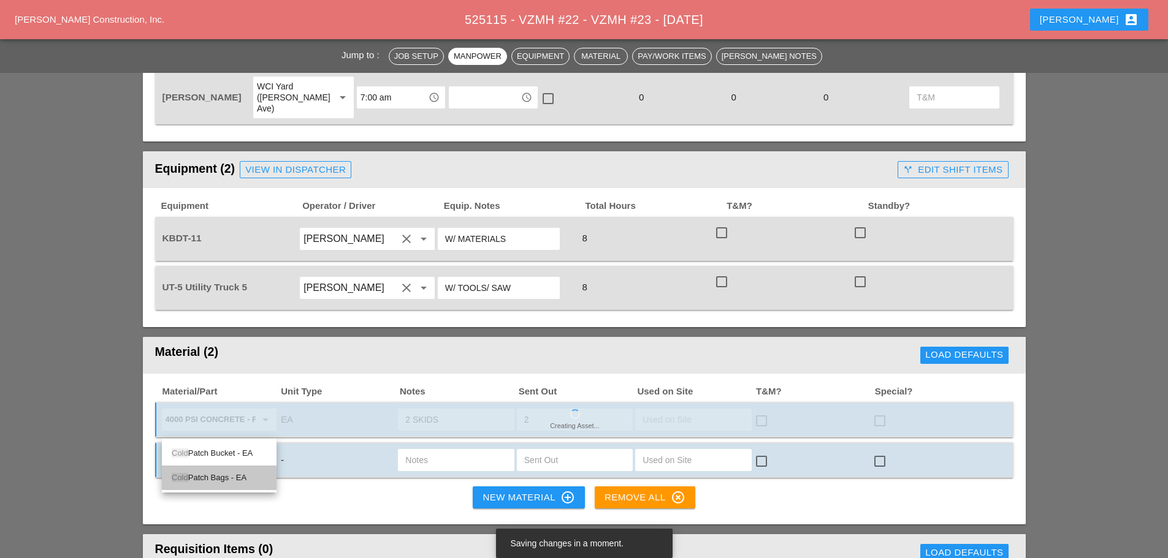
click at [227, 477] on div "Cold Patch Bags - EA" at bounding box center [219, 478] width 95 height 15
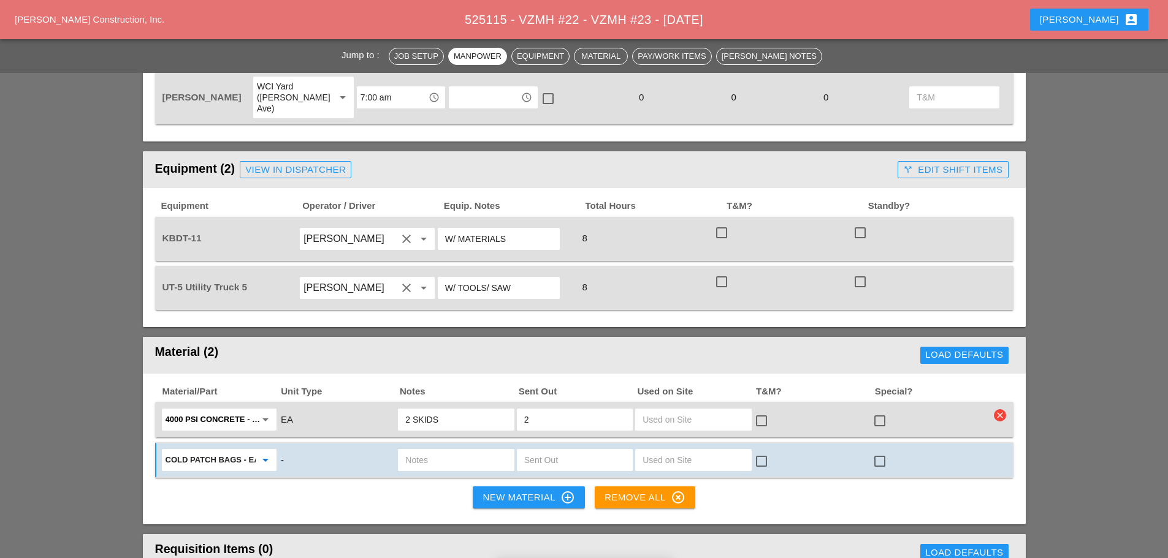
type input "Cold Patch Bags - EA"
click at [438, 450] on input "text" at bounding box center [455, 460] width 101 height 20
type input "2"
type input "1 DEBRI BAG"
click at [563, 450] on input "text" at bounding box center [574, 460] width 101 height 20
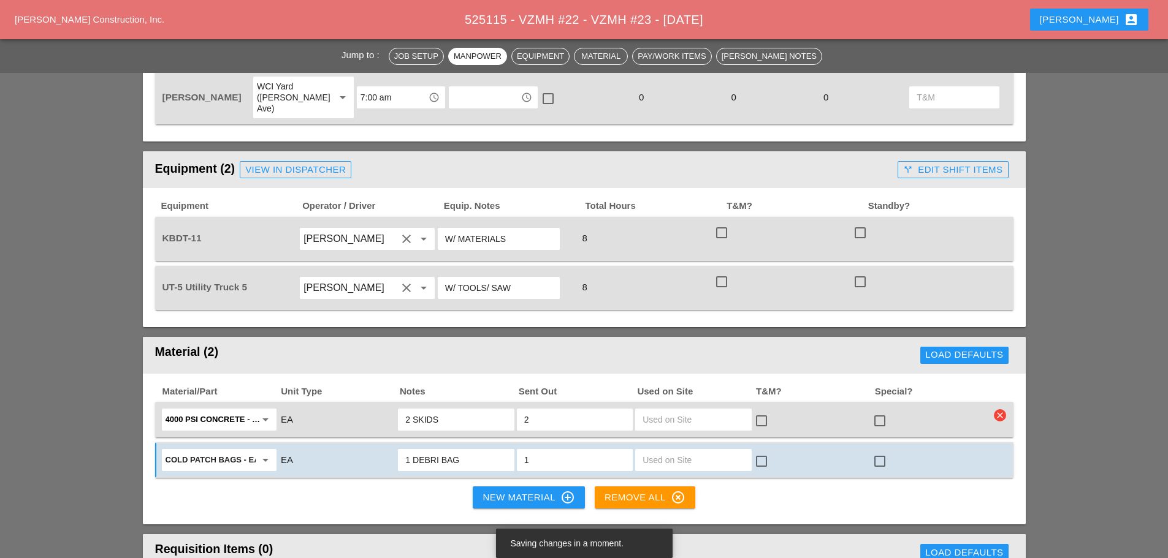
type input "1"
click at [492, 490] on div "New Material control_point" at bounding box center [528, 497] width 92 height 15
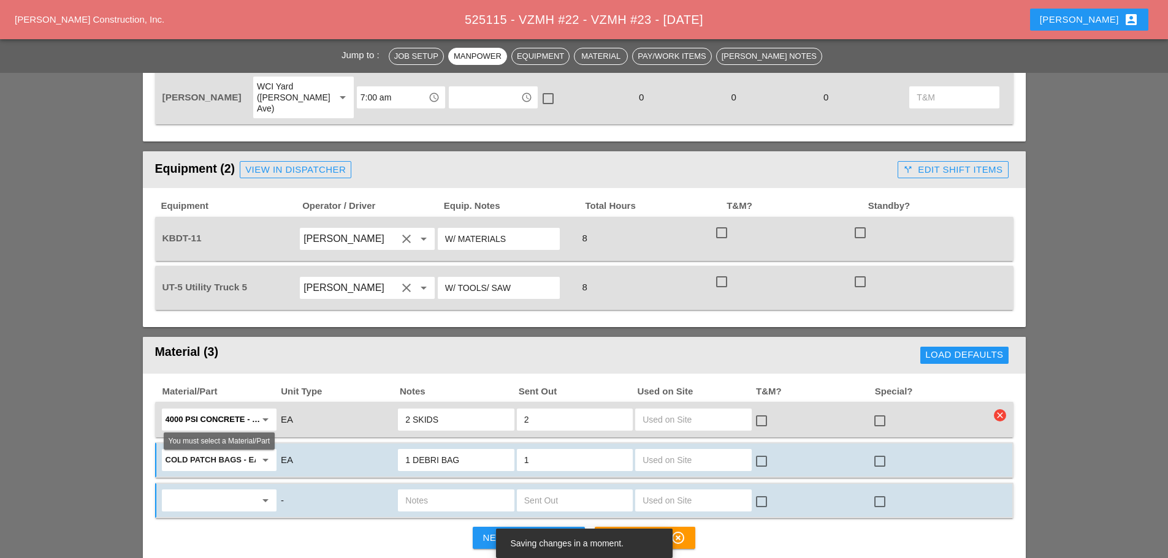
click at [232, 491] on input "text" at bounding box center [210, 501] width 90 height 20
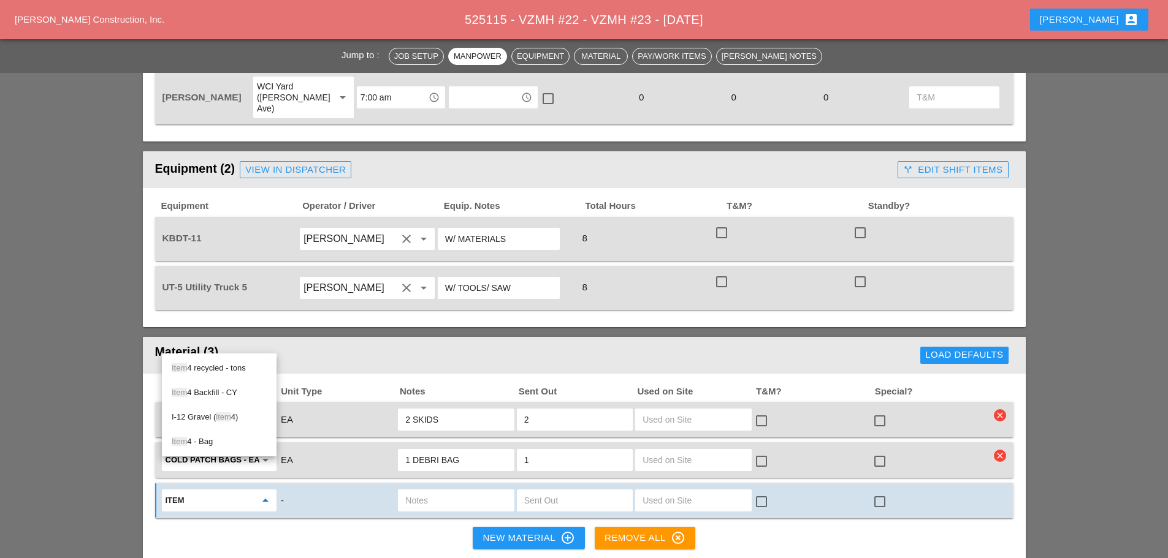
click at [215, 445] on div "Item 4 - Bag" at bounding box center [219, 442] width 95 height 15
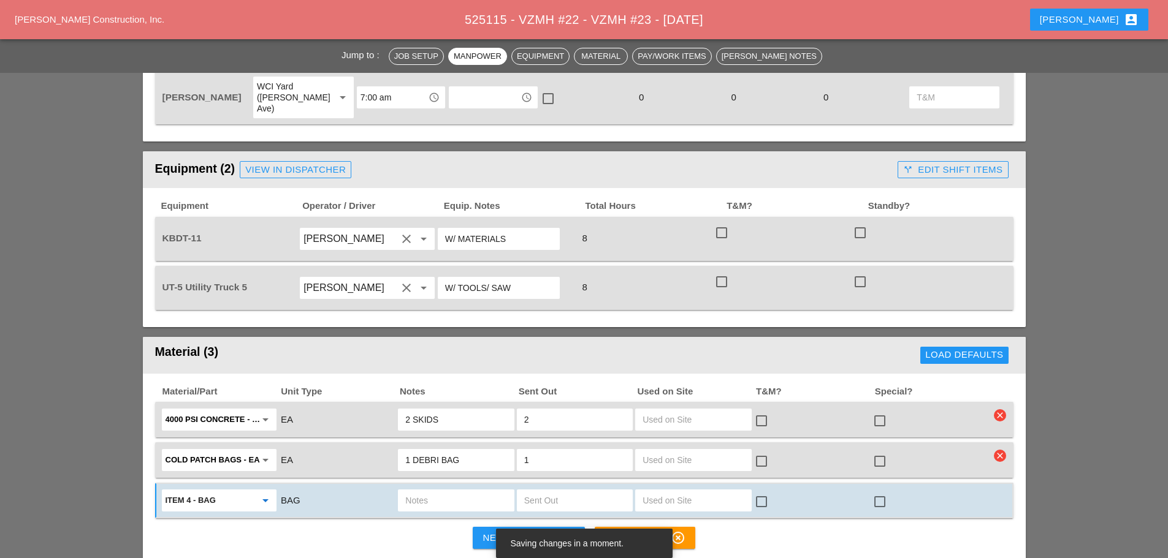
type input "Item 4 - Bag"
click at [450, 491] on input "text" at bounding box center [455, 501] width 101 height 20
type input "1 DEBRI ITEM 4"
click at [533, 491] on input "text" at bounding box center [574, 501] width 101 height 20
click at [442, 491] on input "1 DEBRI ITEM 4" at bounding box center [455, 501] width 101 height 20
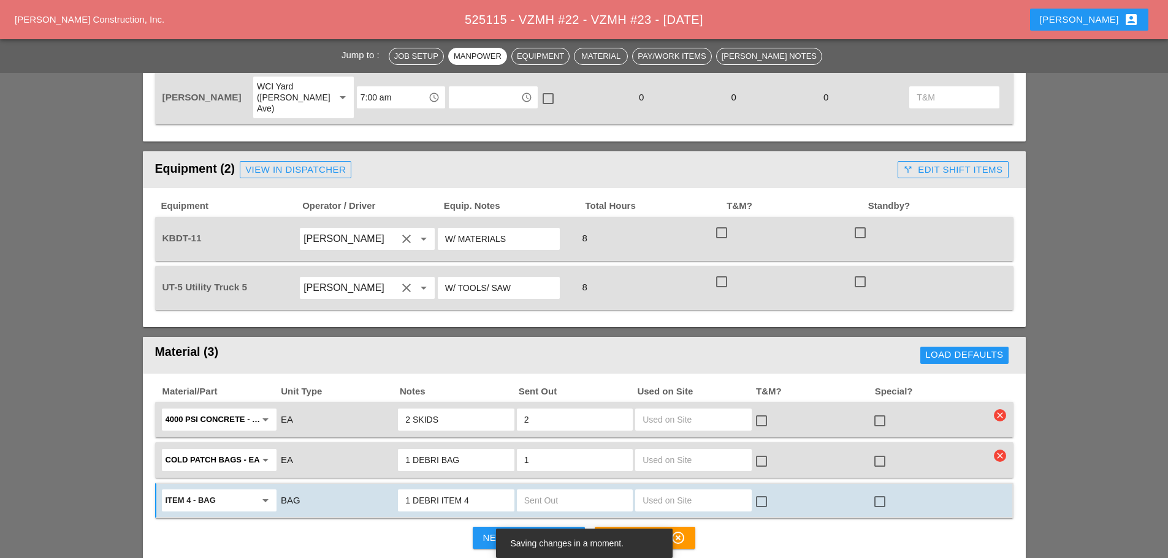
click at [564, 491] on input "text" at bounding box center [574, 501] width 101 height 20
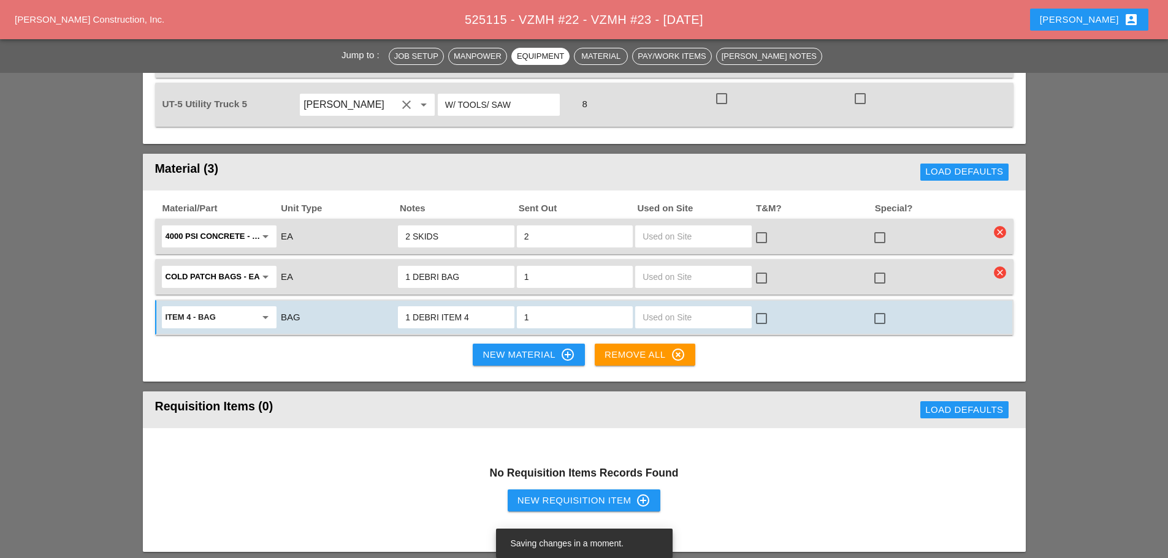
scroll to position [919, 0]
type input "1"
click at [524, 347] on div "New Material control_point" at bounding box center [528, 354] width 92 height 15
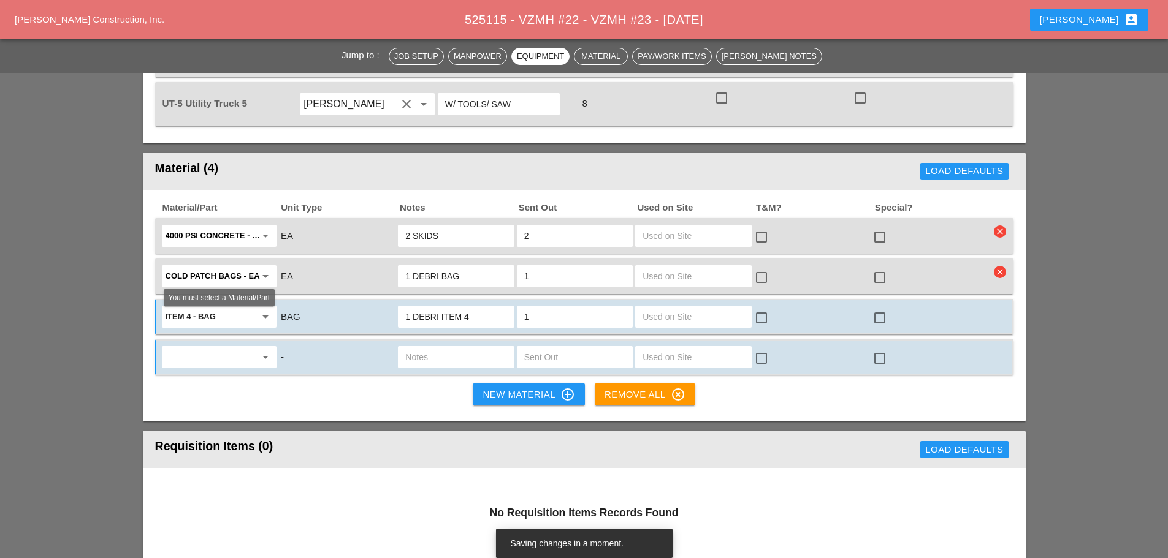
click at [211, 348] on input "text" at bounding box center [210, 358] width 90 height 20
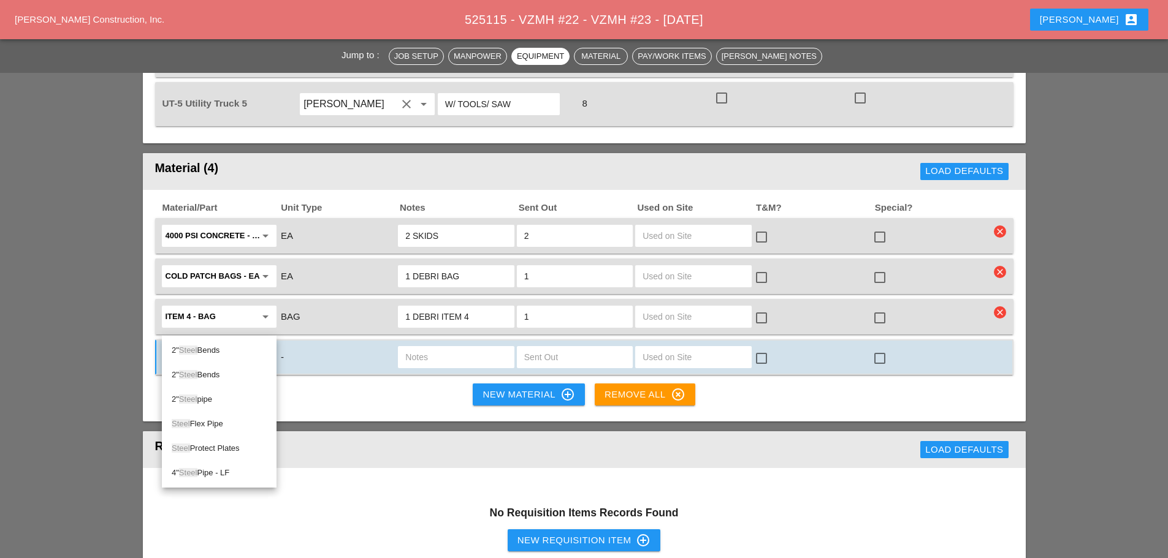
click at [233, 448] on div "Steel Protect Plates" at bounding box center [219, 448] width 95 height 15
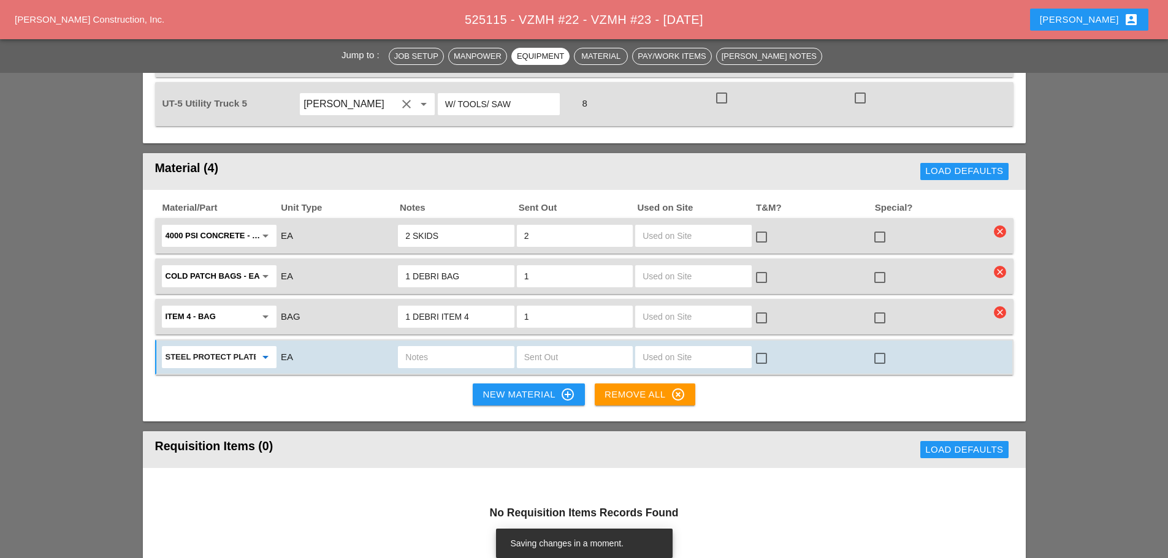
type input "Steel Protect Plates"
click at [545, 348] on input "text" at bounding box center [574, 358] width 101 height 20
type input "10"
drag, startPoint x: 879, startPoint y: 206, endPoint x: 878, endPoint y: 237, distance: 30.7
click at [879, 227] on div at bounding box center [879, 237] width 21 height 21
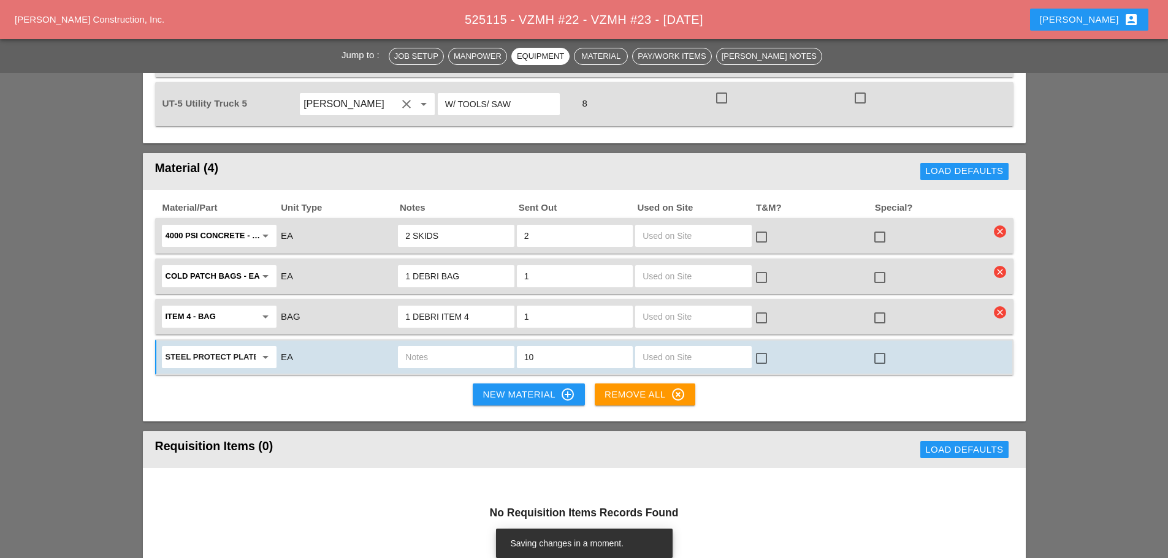
checkbox input "true"
drag, startPoint x: 878, startPoint y: 246, endPoint x: 884, endPoint y: 273, distance: 27.7
click at [879, 267] on div at bounding box center [879, 277] width 21 height 21
checkbox input "true"
click at [880, 308] on div at bounding box center [879, 318] width 21 height 21
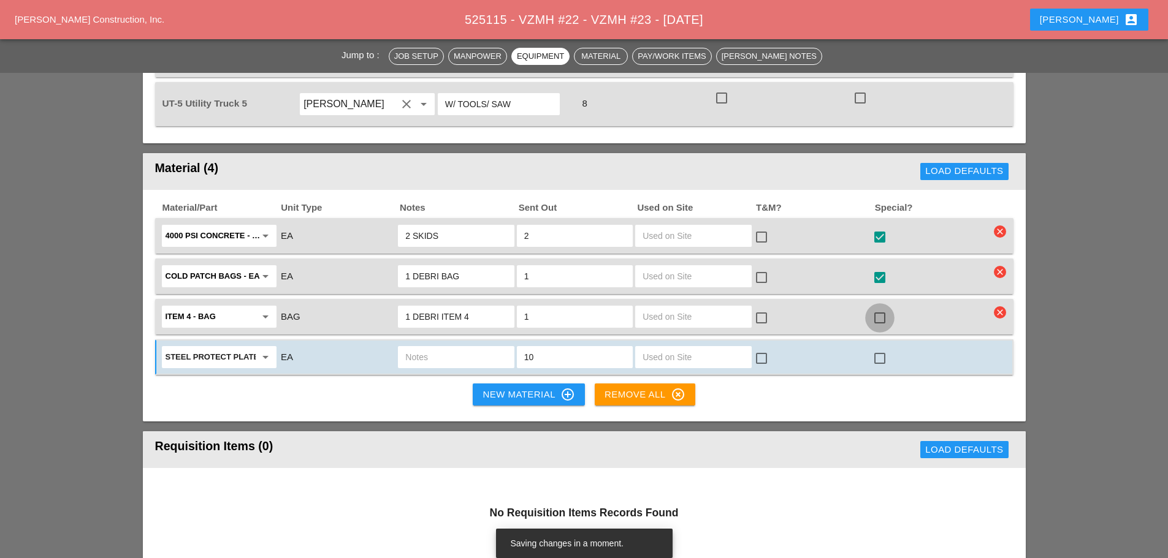
checkbox input "true"
click at [881, 348] on div at bounding box center [879, 358] width 21 height 21
checkbox input "true"
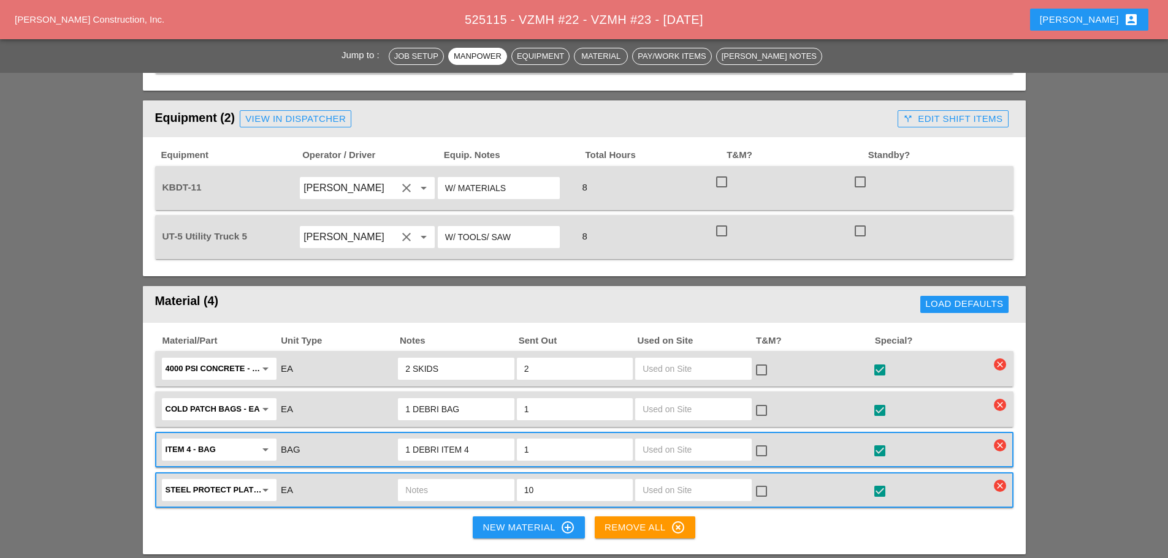
scroll to position [797, 0]
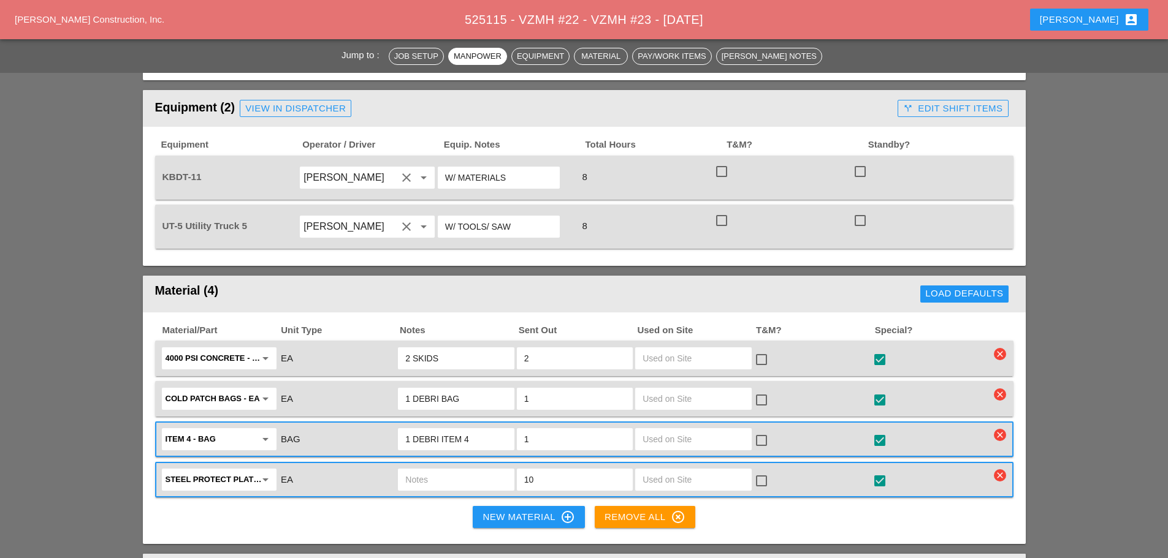
click at [876, 390] on div at bounding box center [879, 400] width 21 height 21
checkbox input "false"
click at [878, 349] on div at bounding box center [879, 359] width 21 height 21
click at [876, 349] on div at bounding box center [879, 359] width 21 height 21
checkbox input "true"
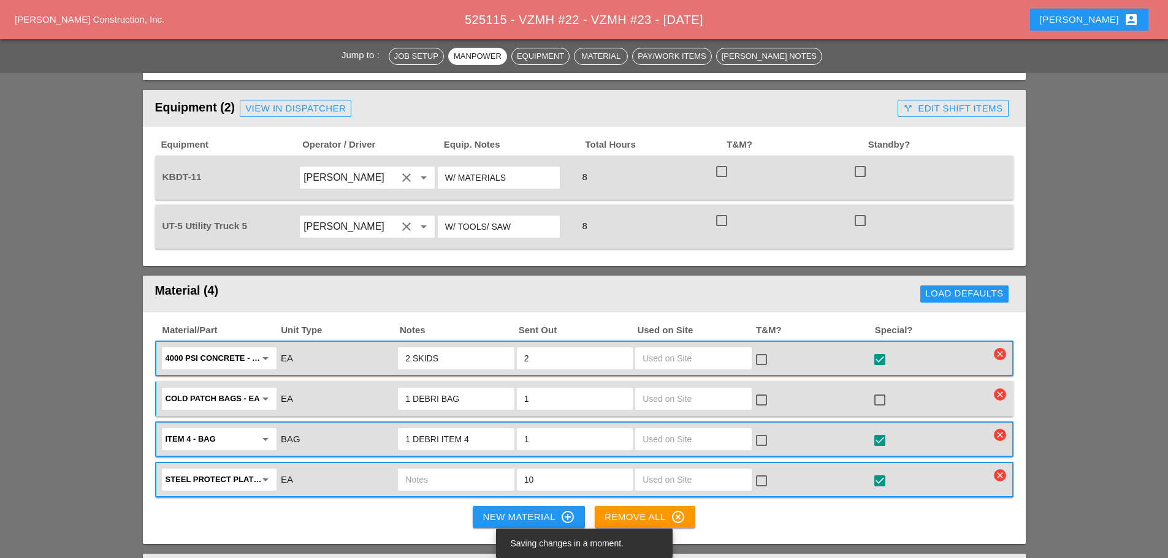
click at [884, 390] on div at bounding box center [879, 400] width 21 height 21
checkbox input "true"
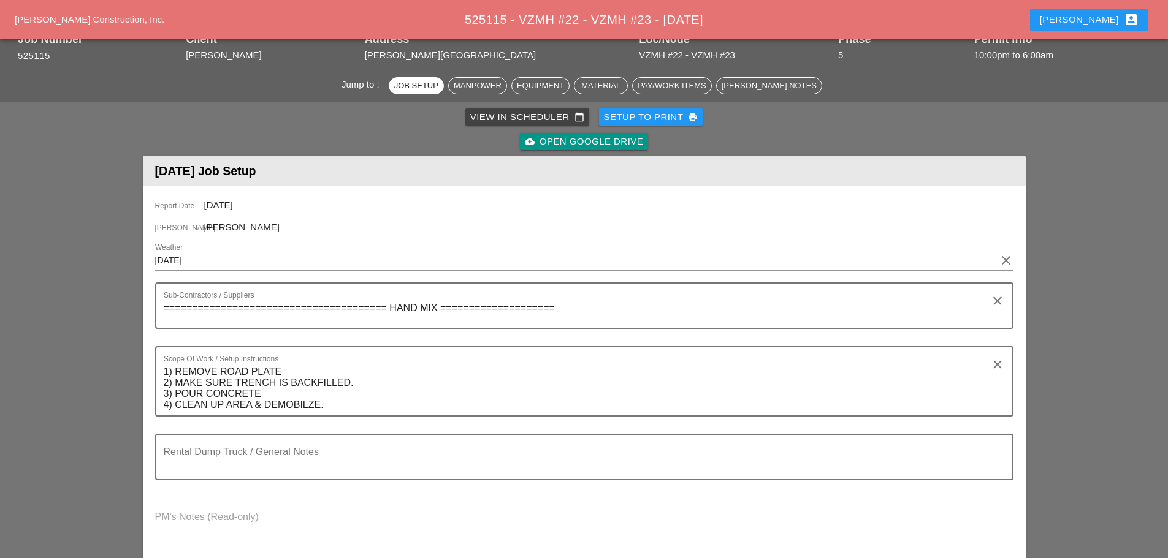
scroll to position [0, 0]
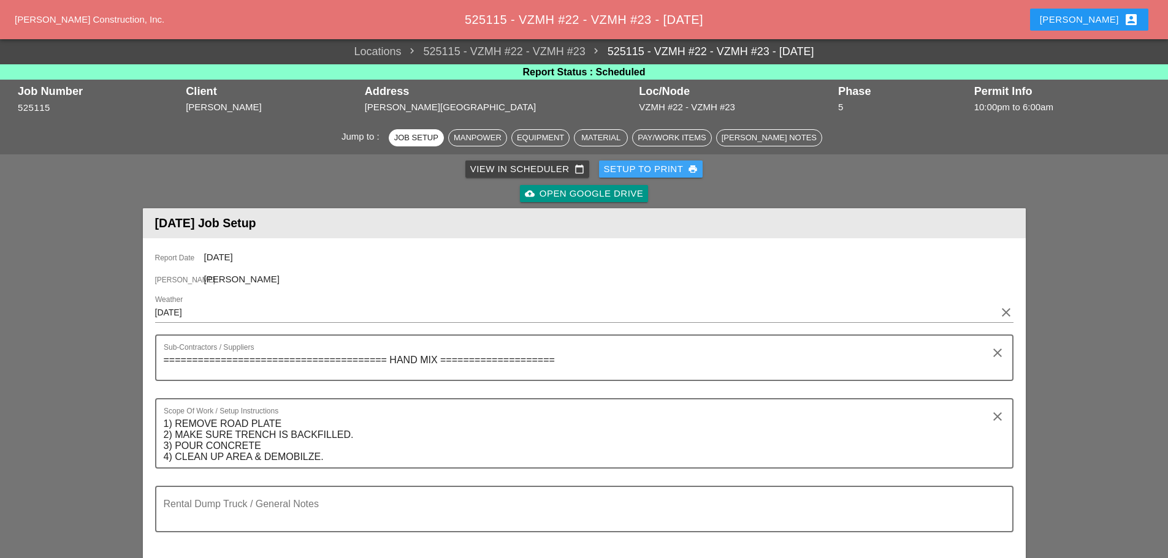
click at [624, 164] on div "Setup to Print print" at bounding box center [651, 169] width 94 height 14
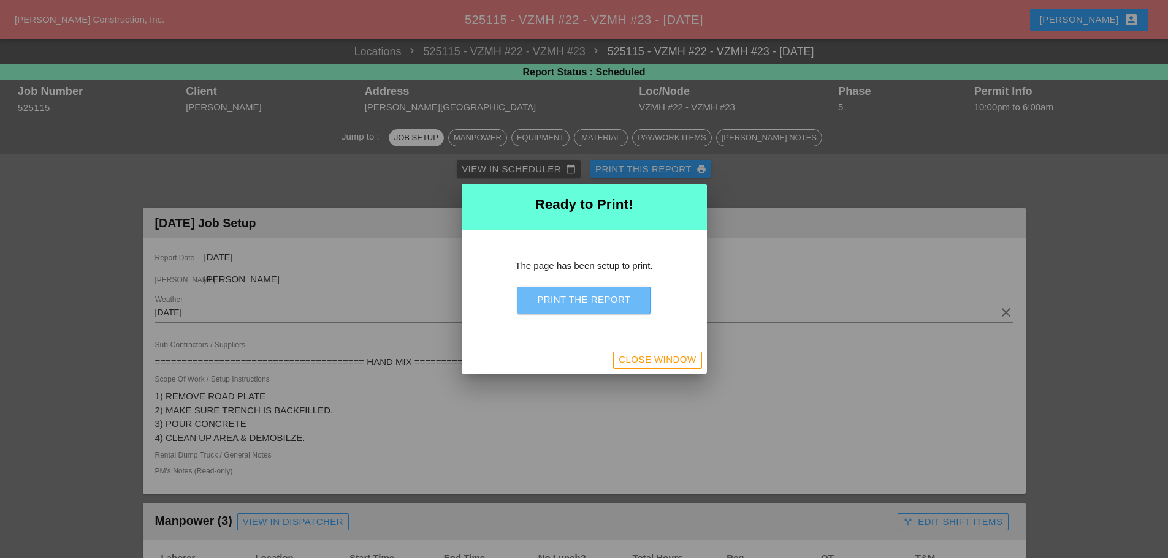
click at [618, 308] on button "Print the Report" at bounding box center [583, 300] width 132 height 27
click at [666, 357] on div "Close Window" at bounding box center [656, 360] width 77 height 14
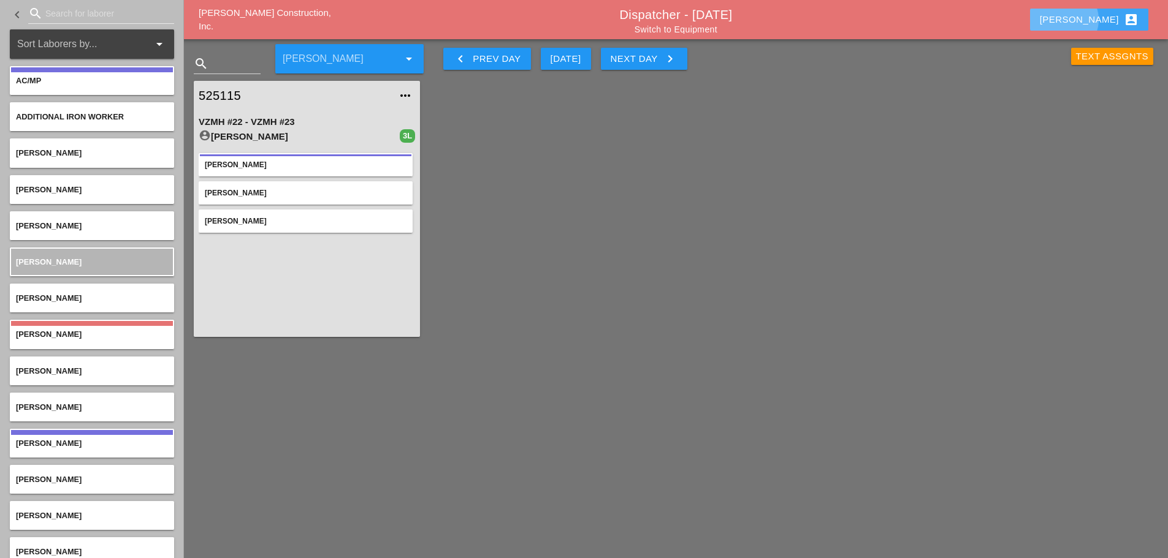
click at [1086, 18] on button "Enrico account_box" at bounding box center [1089, 20] width 118 height 22
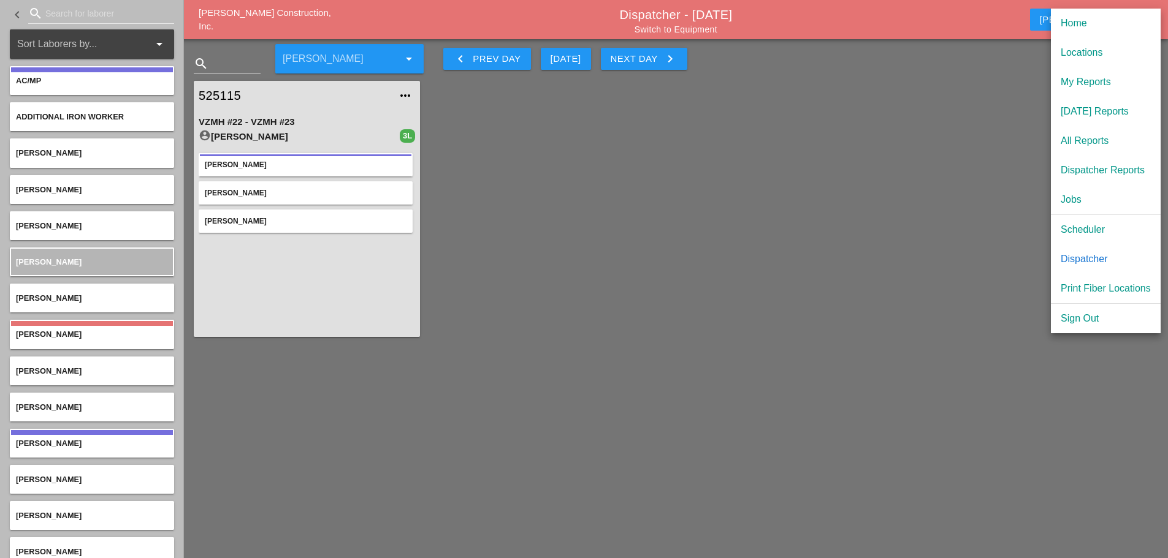
click at [1094, 227] on div "Scheduler" at bounding box center [1105, 229] width 90 height 15
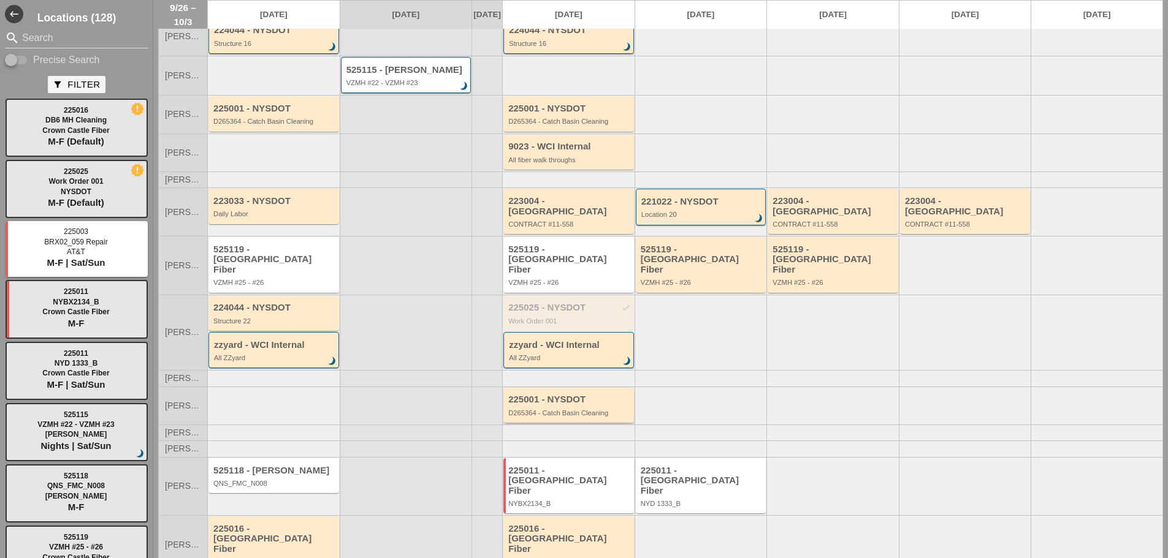
scroll to position [75, 0]
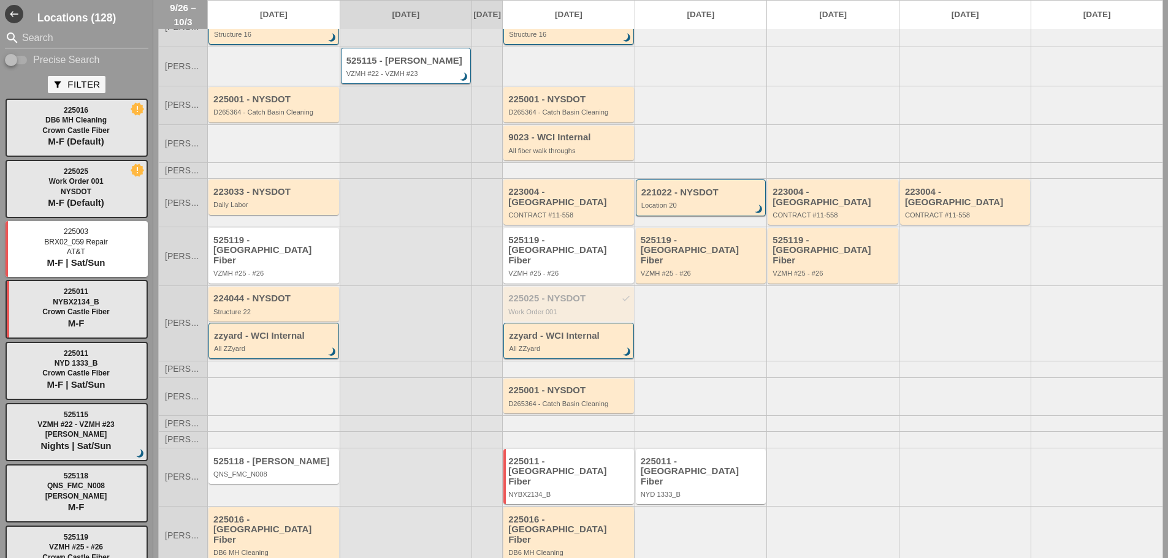
click at [568, 518] on div "225016 - Crown Castle Fiber DB6 MH Cleaning" at bounding box center [569, 536] width 123 height 42
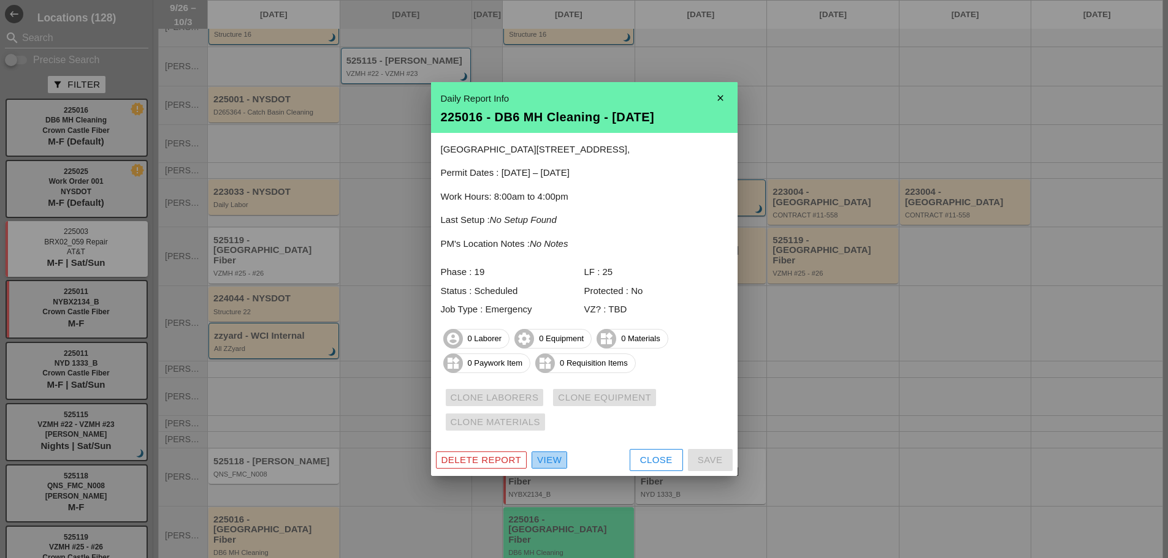
click at [554, 460] on div "View" at bounding box center [549, 461] width 25 height 14
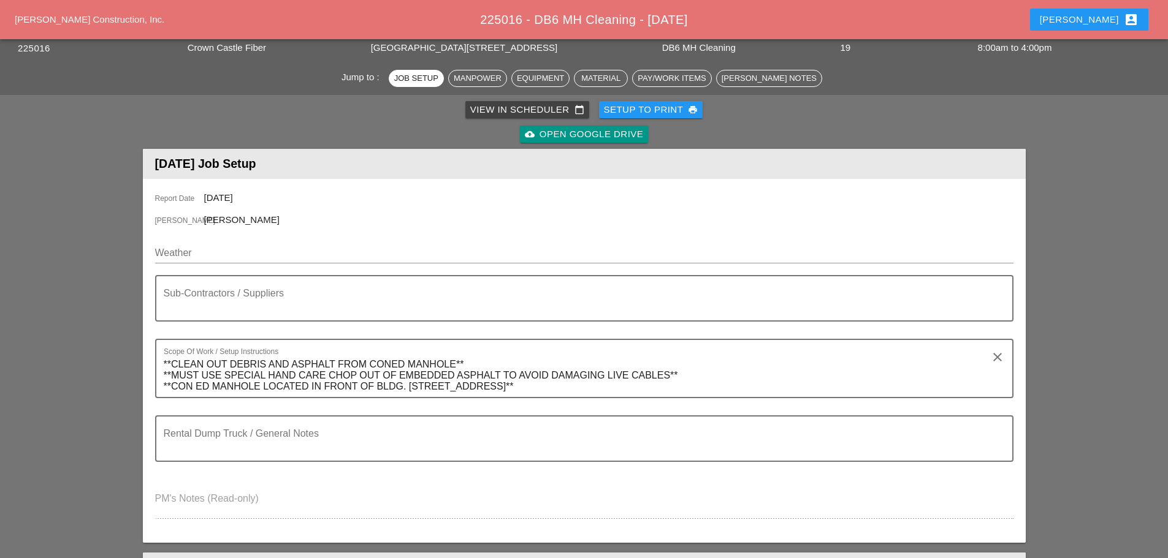
scroll to position [306, 0]
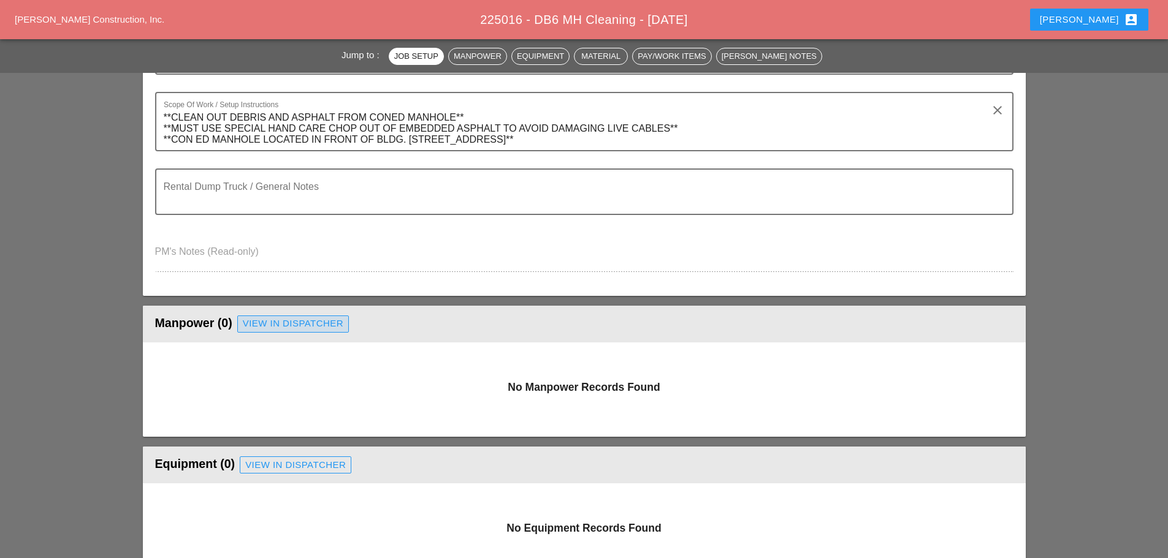
click at [305, 330] on div "View in Dispatcher" at bounding box center [293, 324] width 101 height 14
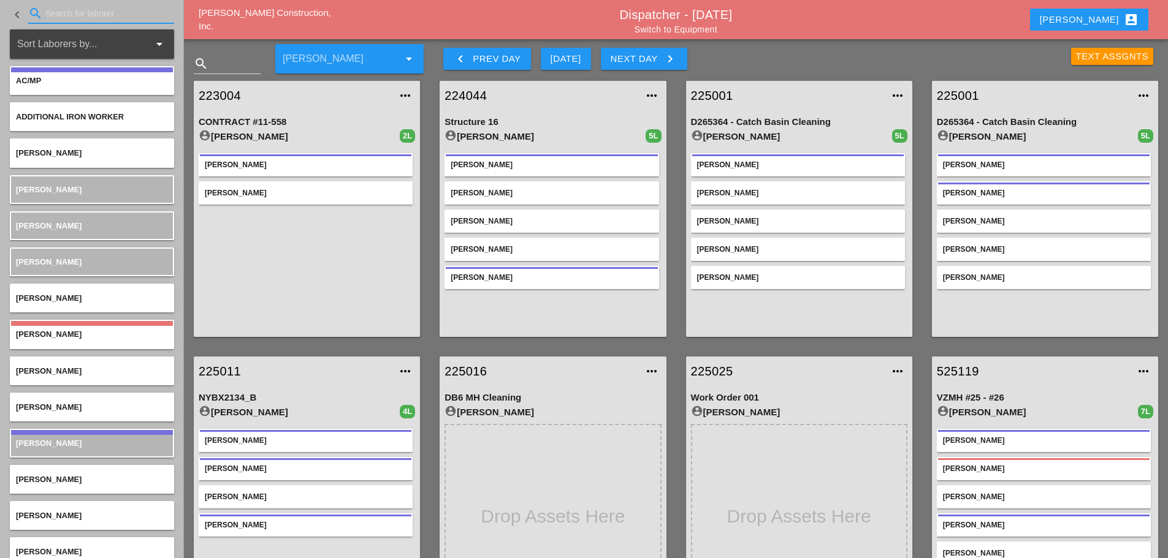
click at [75, 13] on input "Search for laborer" at bounding box center [101, 14] width 112 height 20
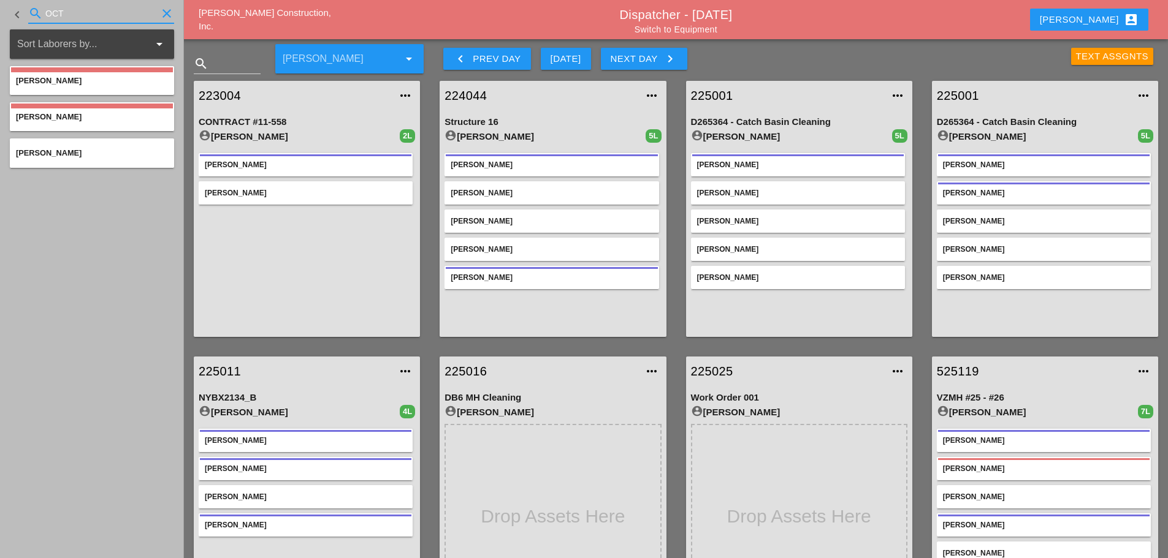
type input "OCT"
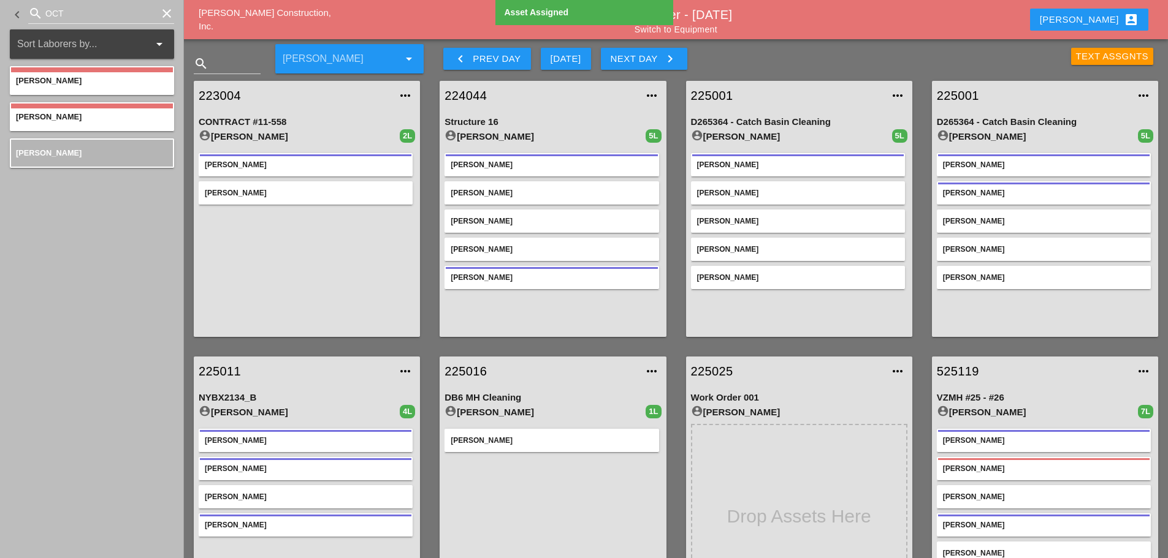
click at [164, 12] on icon "clear" at bounding box center [166, 13] width 15 height 15
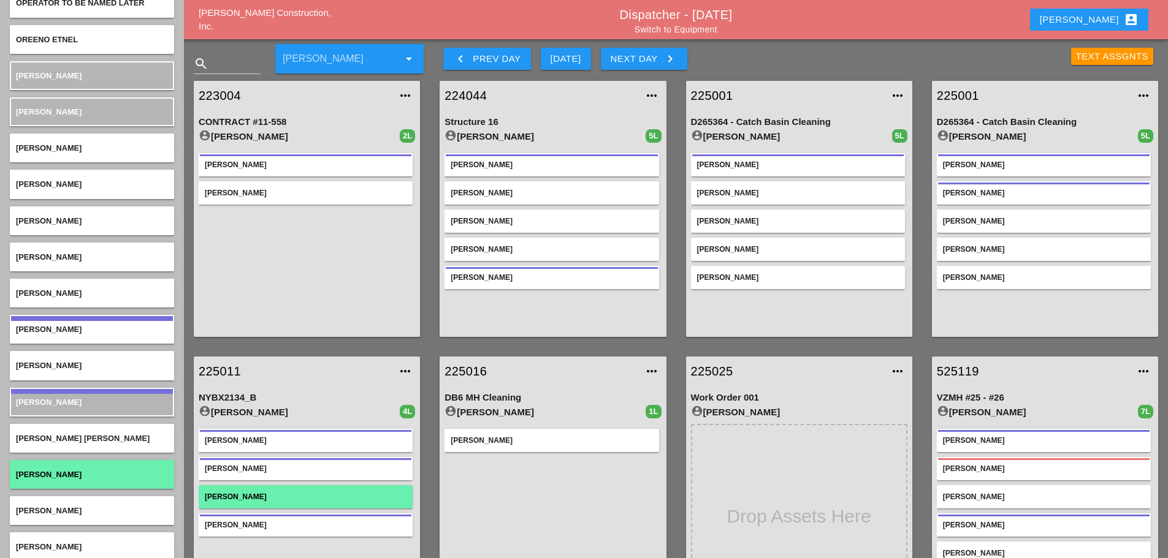
scroll to position [3969, 0]
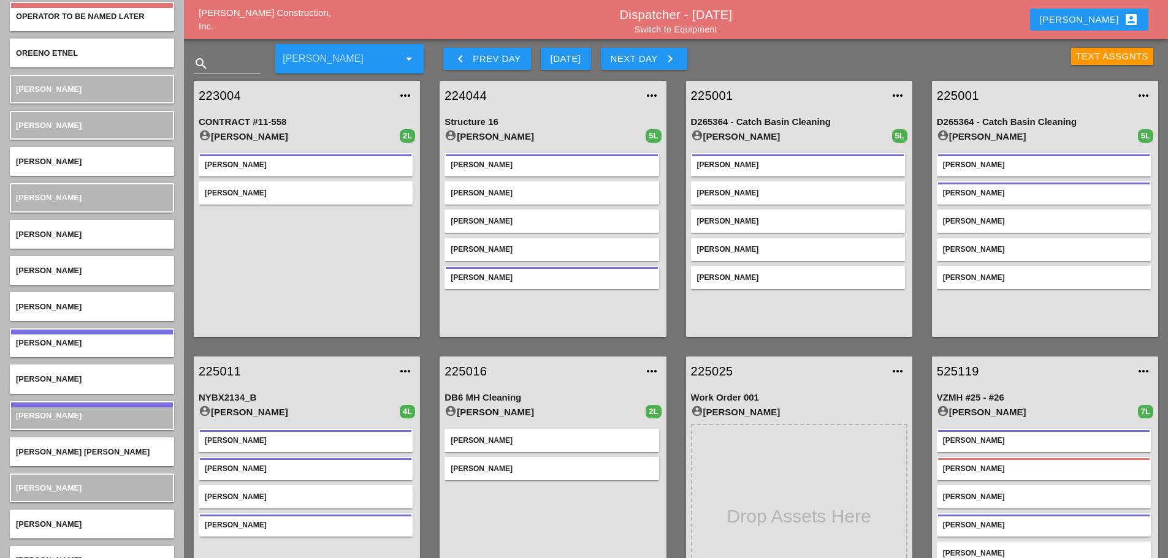
click at [708, 32] on link "Switch to Equipment" at bounding box center [675, 30] width 83 height 10
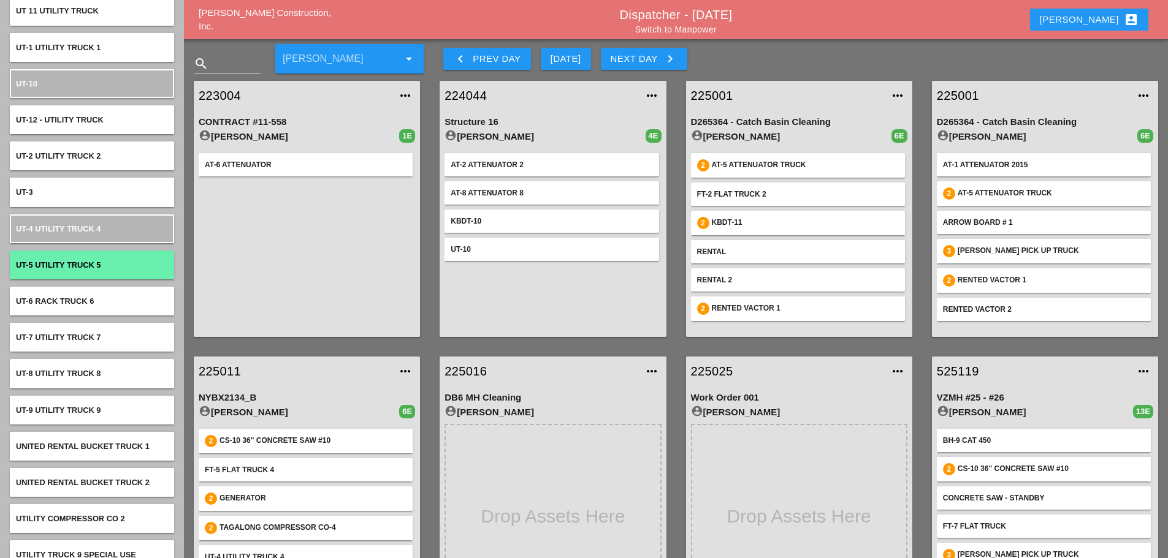
scroll to position [6894, 0]
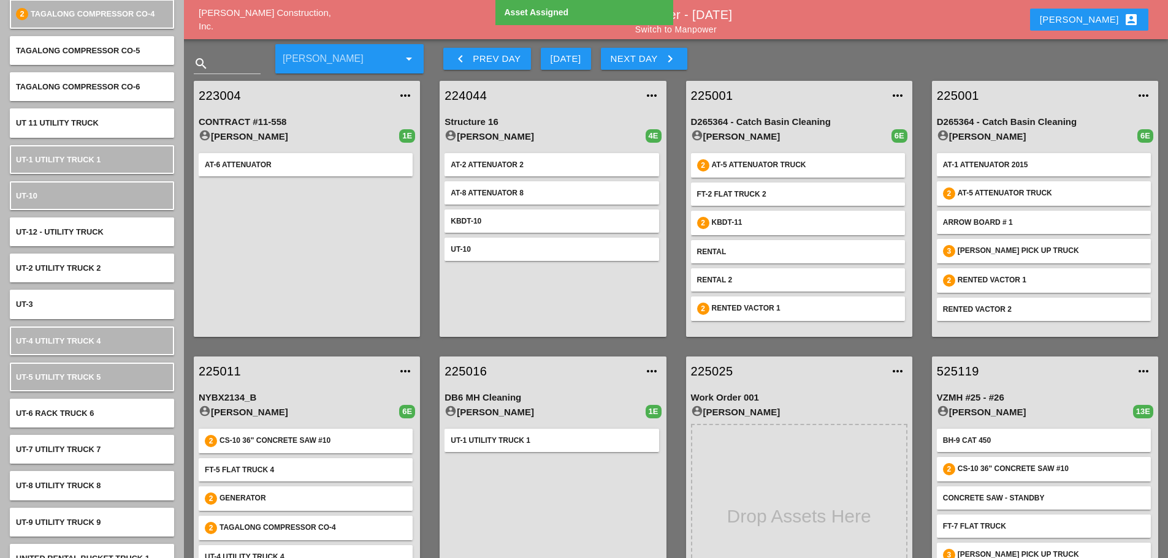
click at [691, 32] on link "Switch to Manpower" at bounding box center [676, 30] width 82 height 10
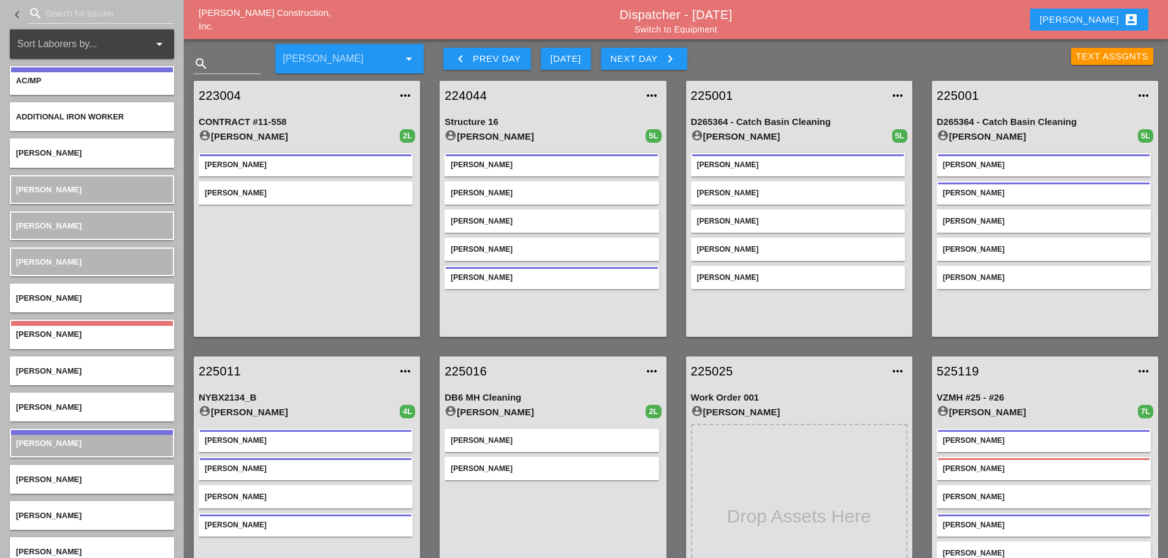
click at [467, 369] on link "225016" at bounding box center [540, 371] width 192 height 18
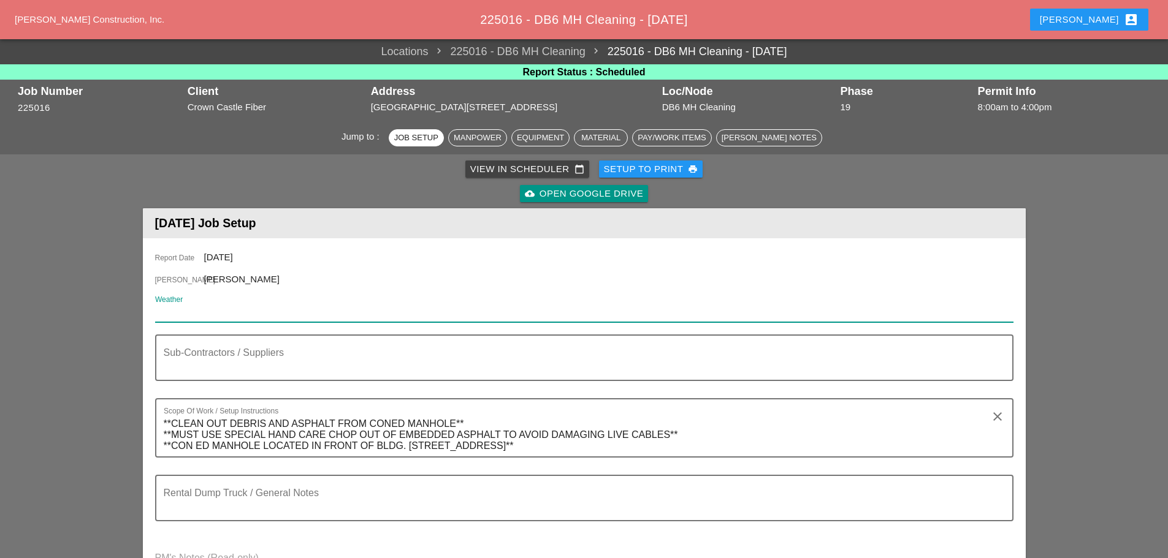
paste input "Mon 29 Day 78° 6% ENE 9 mph More clouds than sun. High 78F. Winds ENE at 5 to 1…"
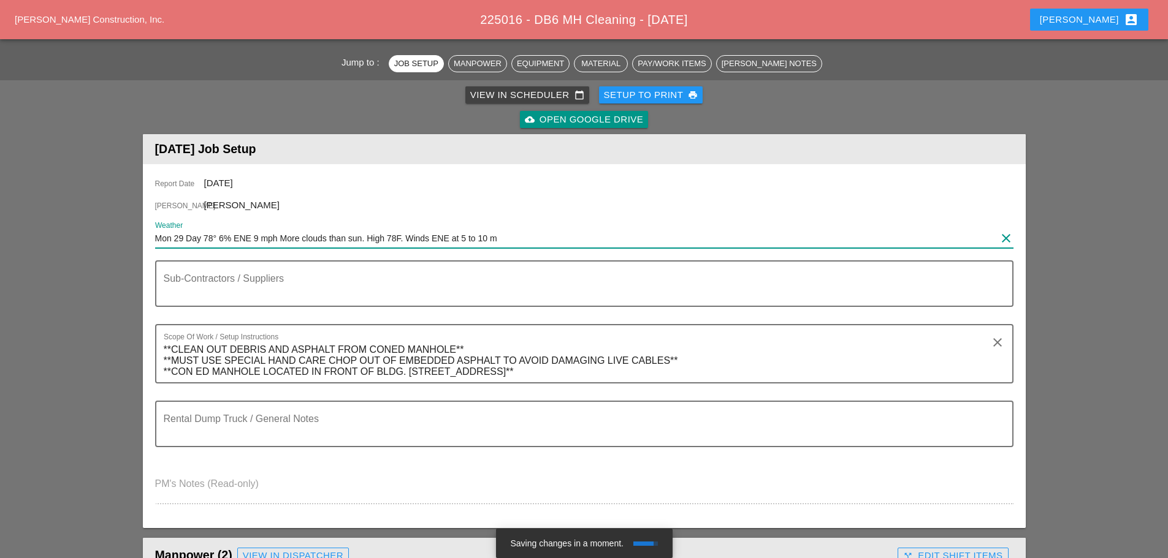
scroll to position [306, 0]
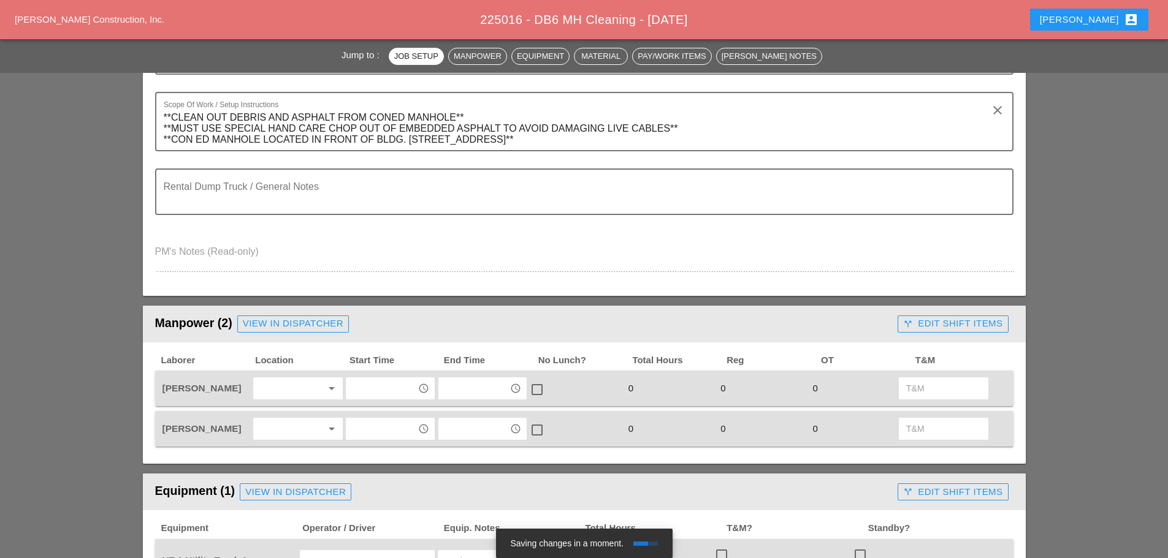
type input "Mon 29 Day 78° 6% ENE 9 mph More clouds than sun. High 78F. Winds ENE at 5 to 1…"
click at [291, 384] on div at bounding box center [289, 389] width 65 height 20
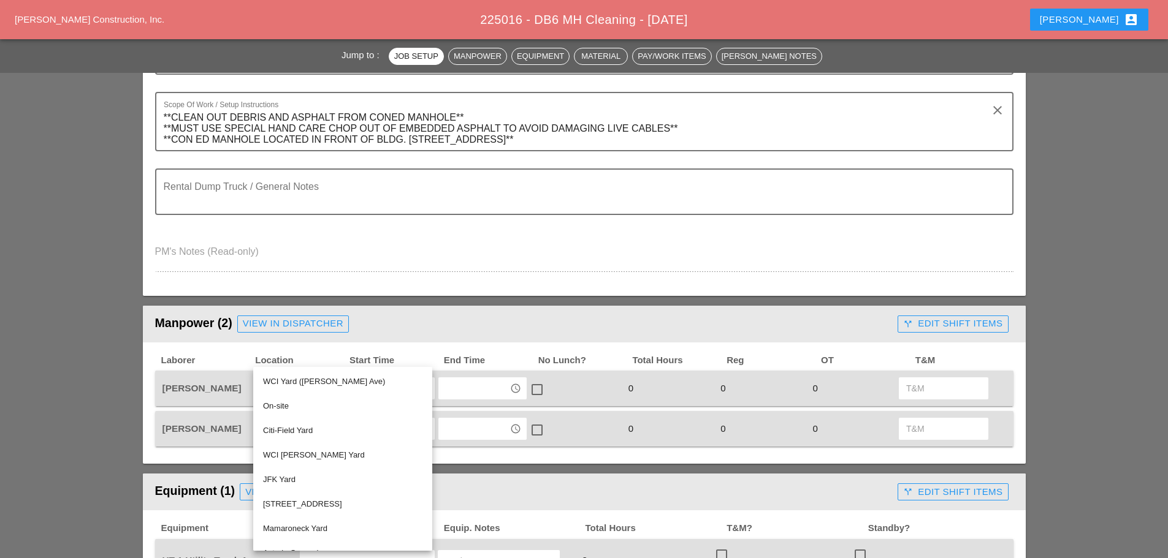
click at [289, 384] on div "WCI Yard (Provost Ave)" at bounding box center [342, 381] width 159 height 15
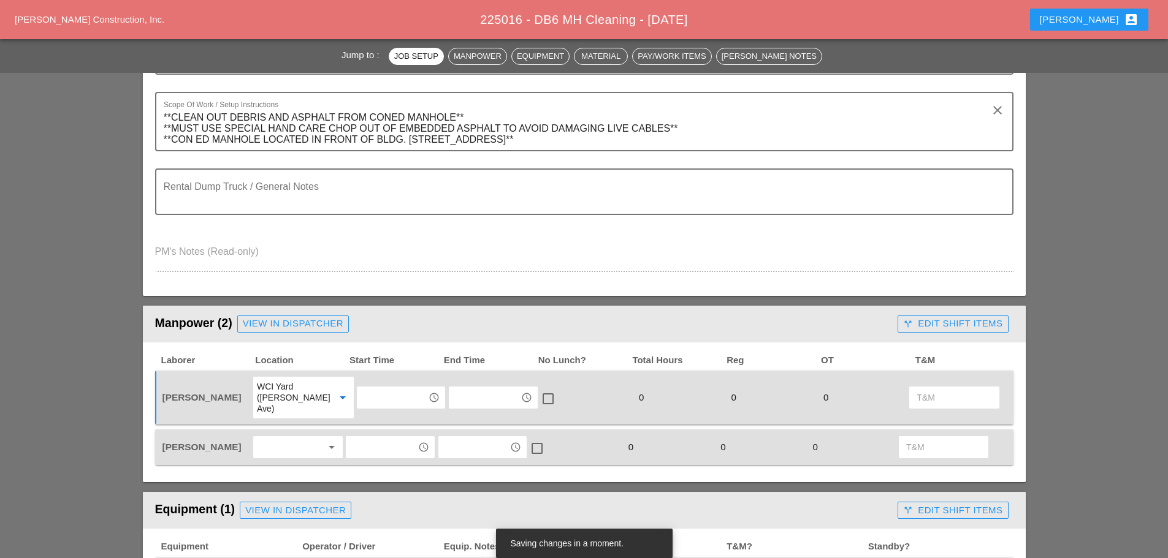
click at [291, 439] on div at bounding box center [289, 448] width 65 height 20
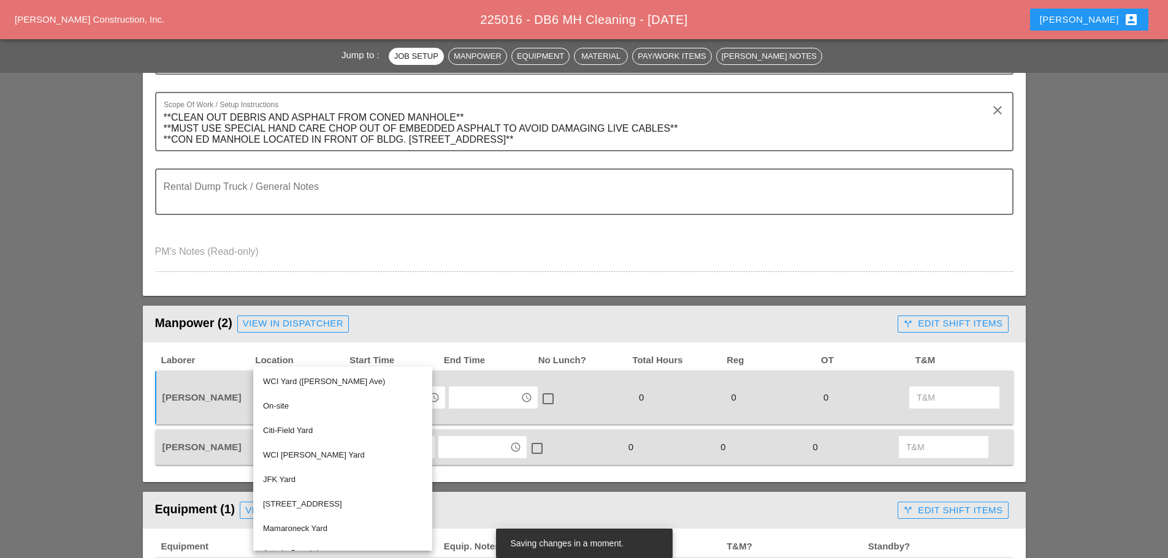
click at [305, 381] on div "WCI Yard (Provost Ave)" at bounding box center [342, 381] width 159 height 15
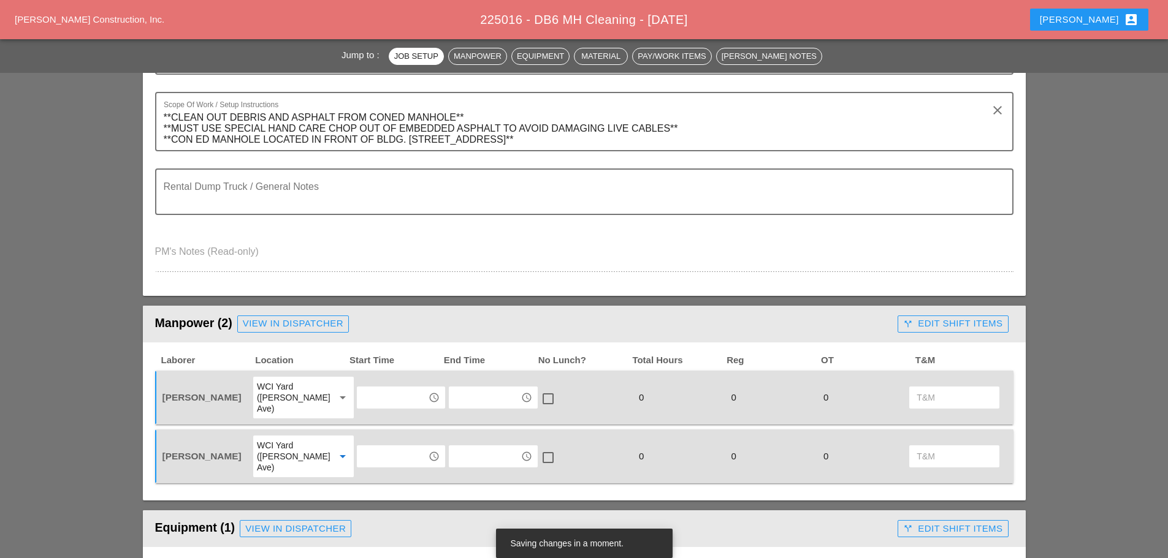
click at [379, 389] on input "text" at bounding box center [392, 398] width 64 height 20
drag, startPoint x: 376, startPoint y: 226, endPoint x: 389, endPoint y: 243, distance: 22.3
click at [376, 226] on div "6:30 am" at bounding box center [390, 224] width 71 height 15
type input "6:30 am"
click at [392, 447] on input "text" at bounding box center [392, 457] width 64 height 20
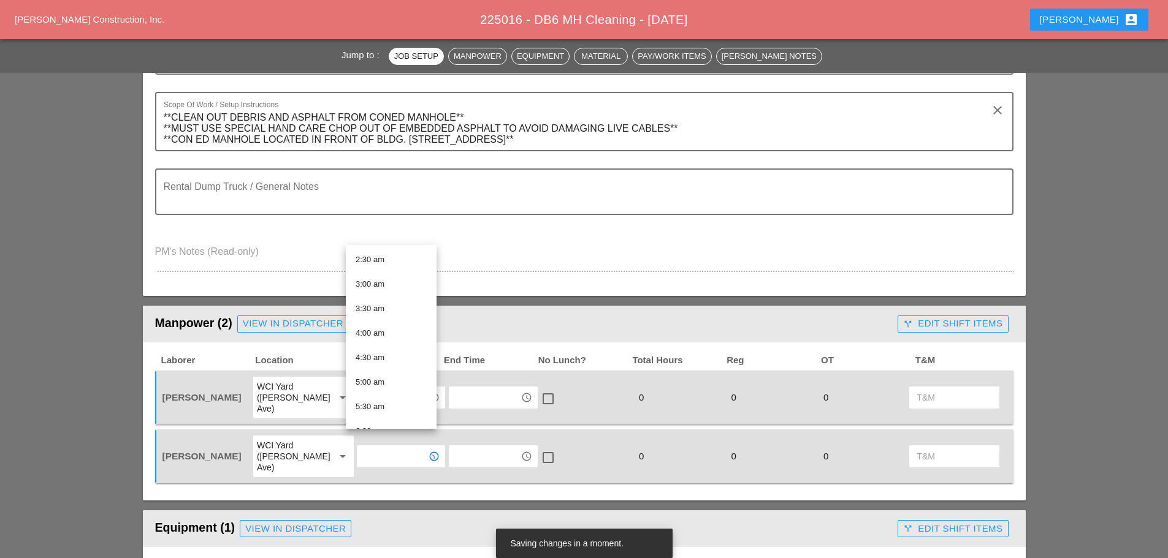
scroll to position [184, 0]
click at [382, 389] on div "6:30 am" at bounding box center [390, 394] width 71 height 15
type input "6:30 am"
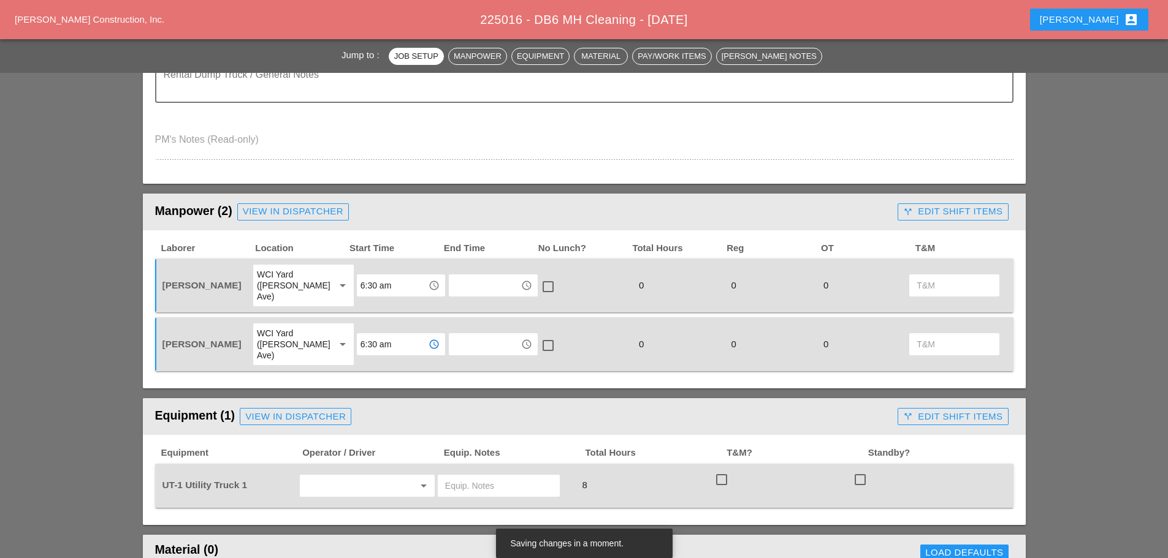
scroll to position [429, 0]
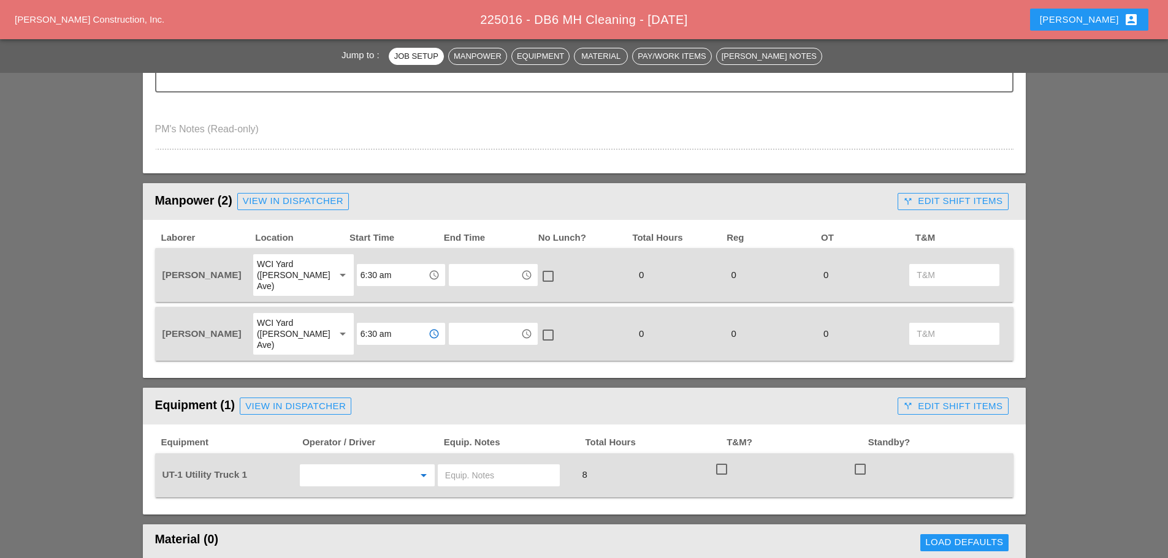
click at [335, 466] on input "text" at bounding box center [349, 476] width 93 height 20
click at [347, 479] on div "[PERSON_NAME]" at bounding box center [367, 480] width 115 height 15
type input "[PERSON_NAME]"
click at [326, 400] on div "View in Dispatcher" at bounding box center [295, 407] width 101 height 14
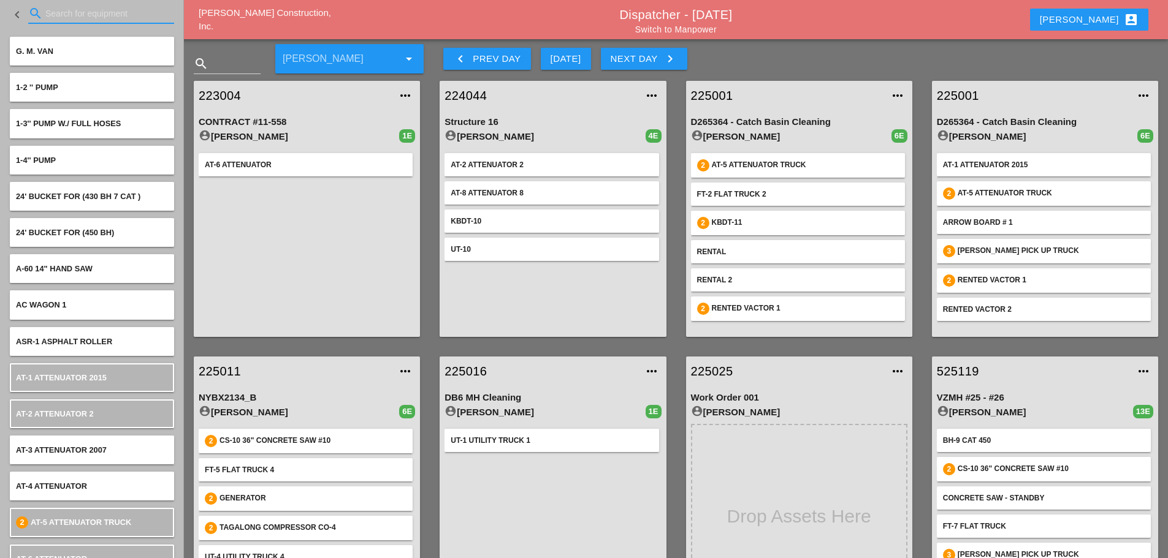
click at [52, 16] on input "Search for equipment" at bounding box center [101, 14] width 112 height 20
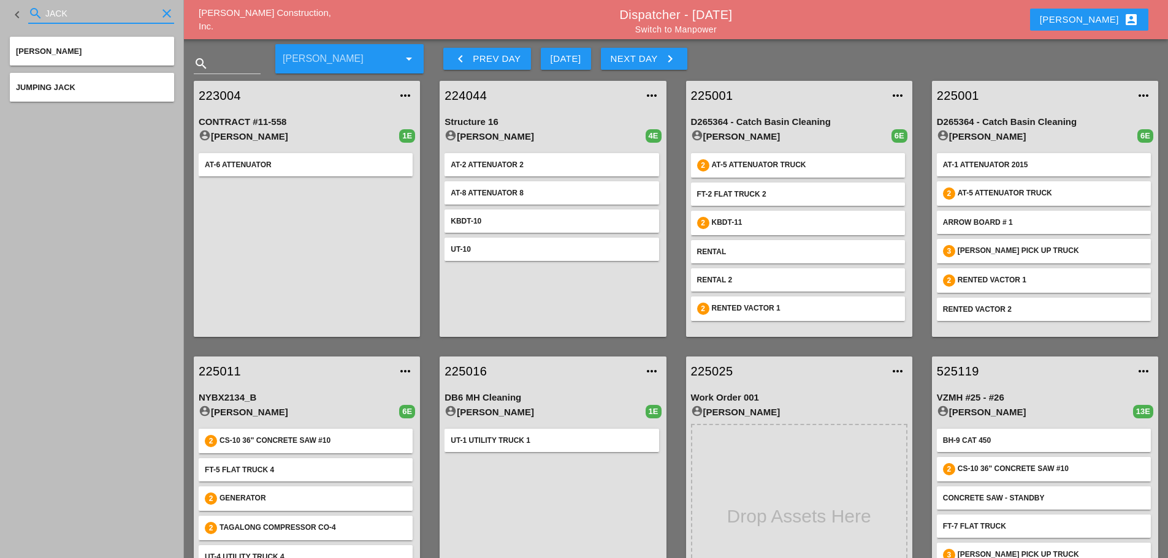
type input "JACK"
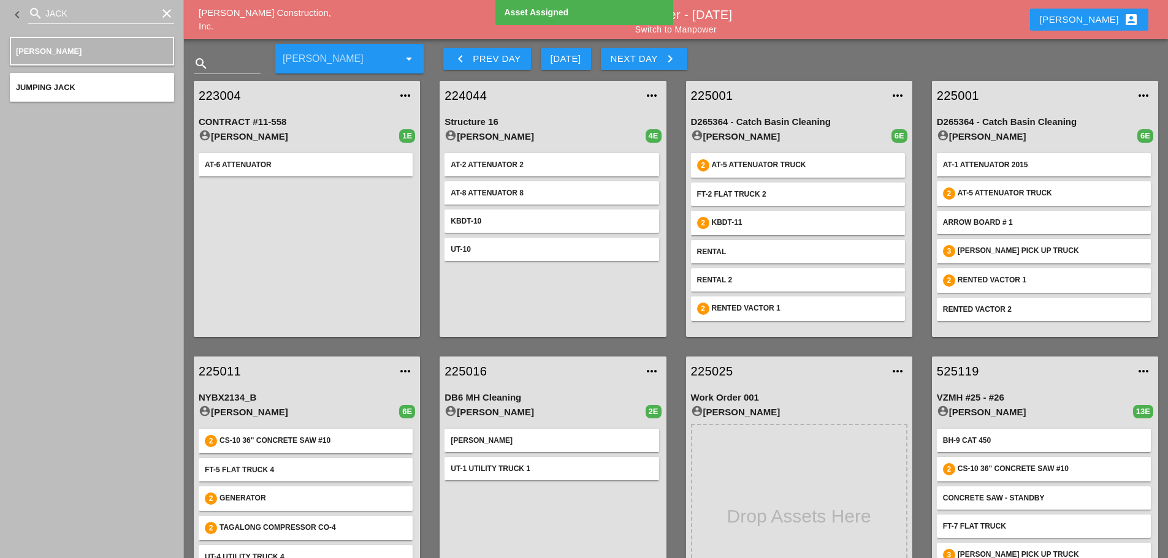
click at [469, 370] on link "225016" at bounding box center [540, 371] width 192 height 18
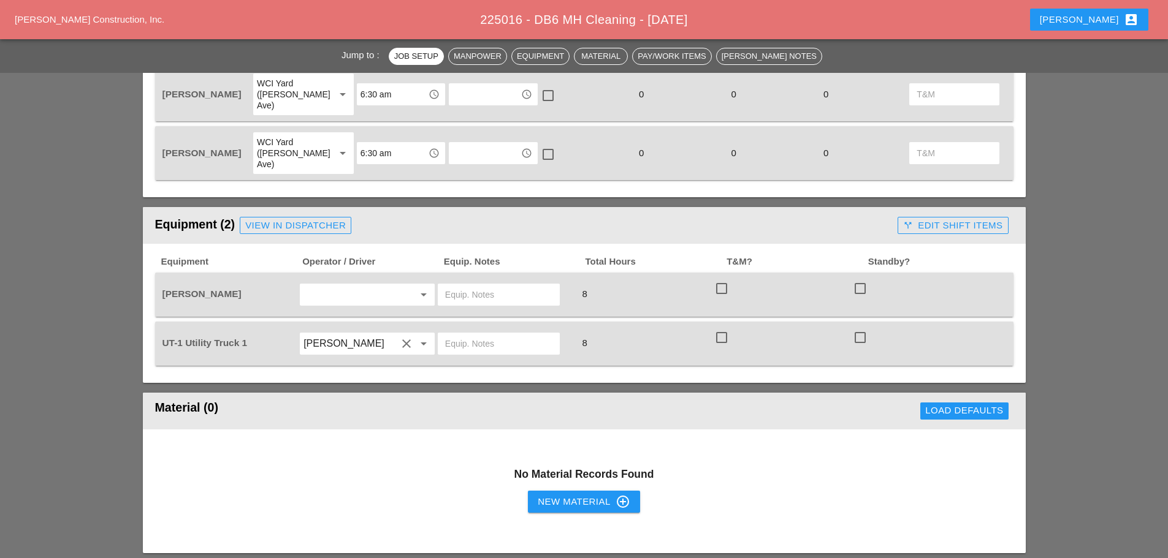
scroll to position [613, 0]
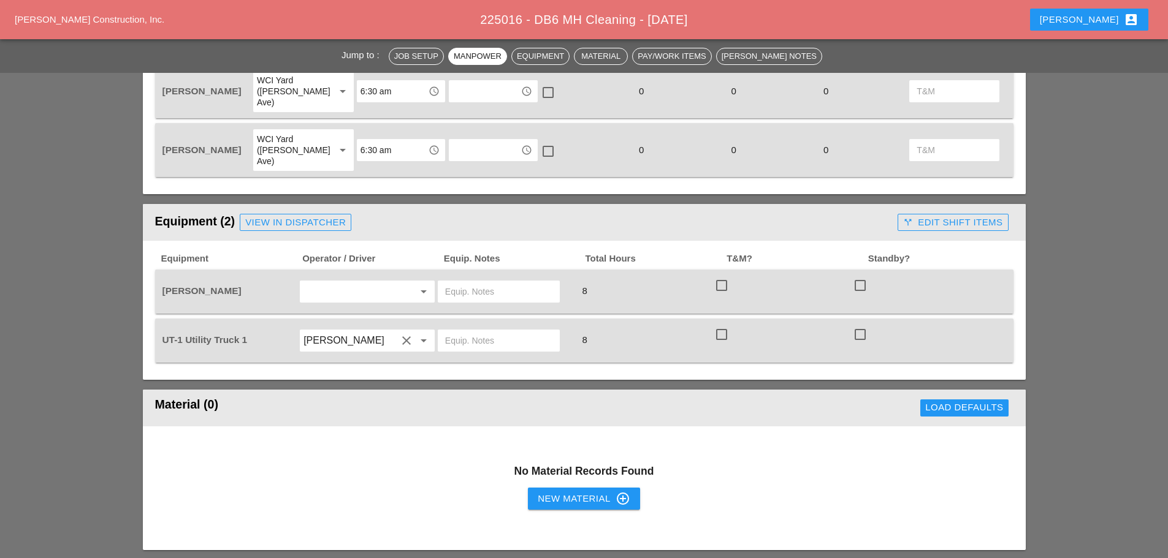
click at [351, 282] on input "text" at bounding box center [349, 292] width 93 height 20
click at [351, 302] on div "[PERSON_NAME]" at bounding box center [367, 296] width 115 height 15
type input "[PERSON_NAME]"
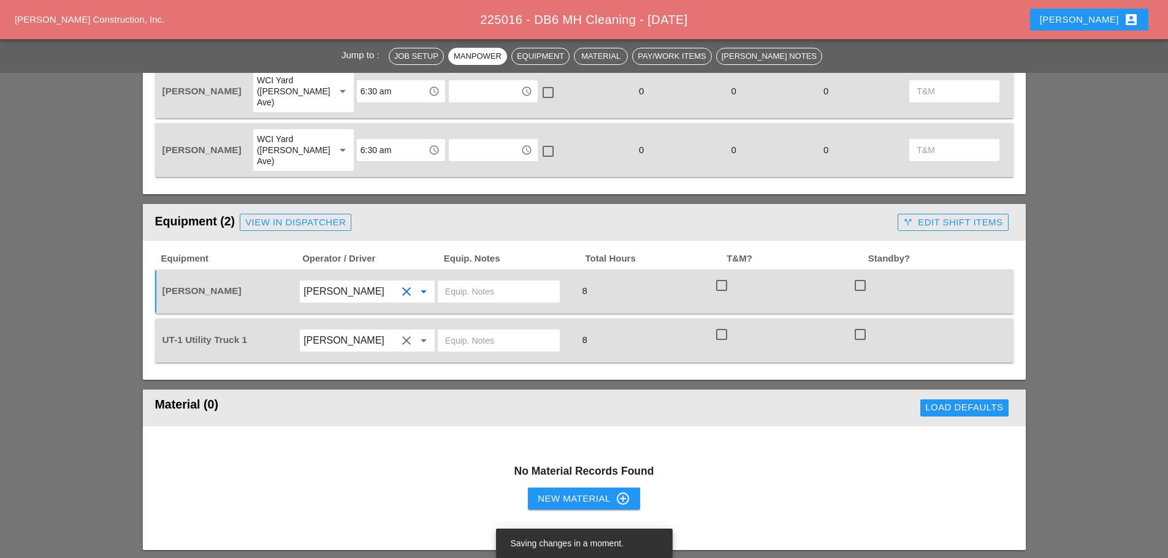
click at [451, 331] on input "text" at bounding box center [498, 341] width 107 height 20
click at [553, 492] on div "New Material control_point" at bounding box center [584, 499] width 92 height 15
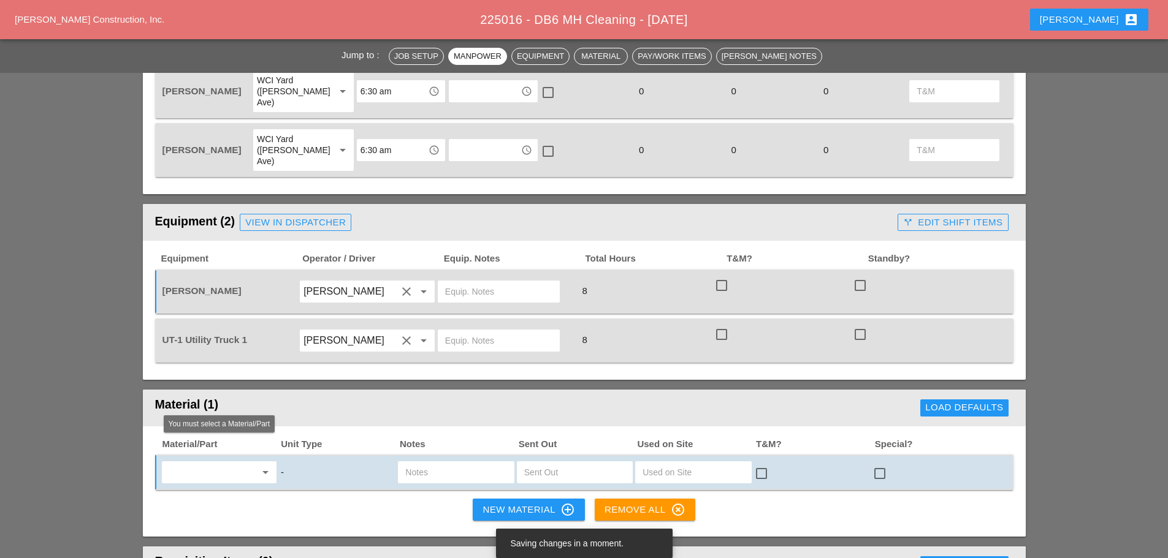
click at [205, 463] on input "text" at bounding box center [210, 473] width 90 height 20
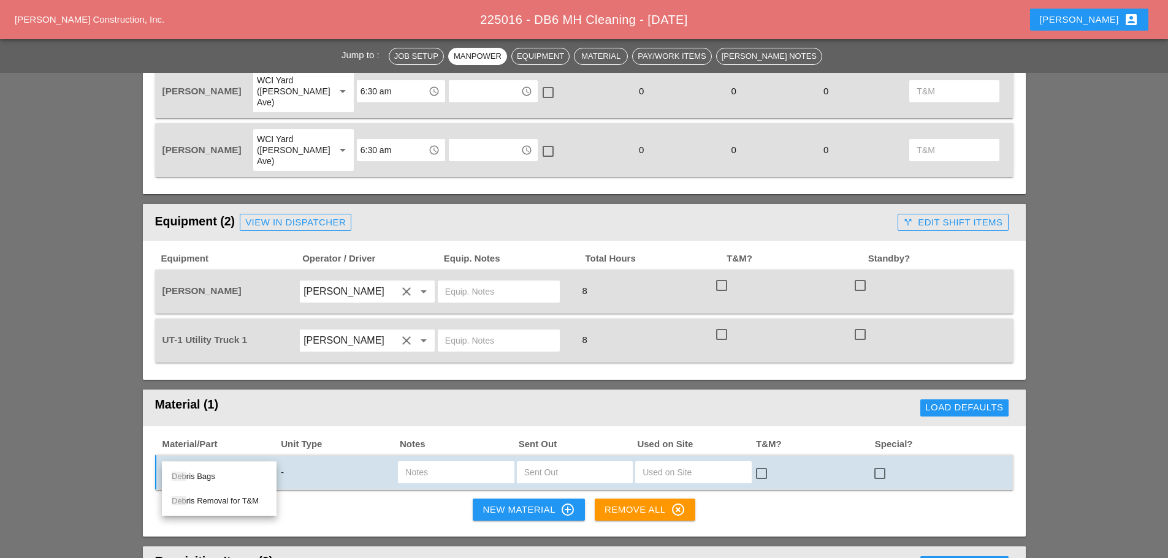
click at [185, 473] on span "Deb" at bounding box center [179, 476] width 15 height 9
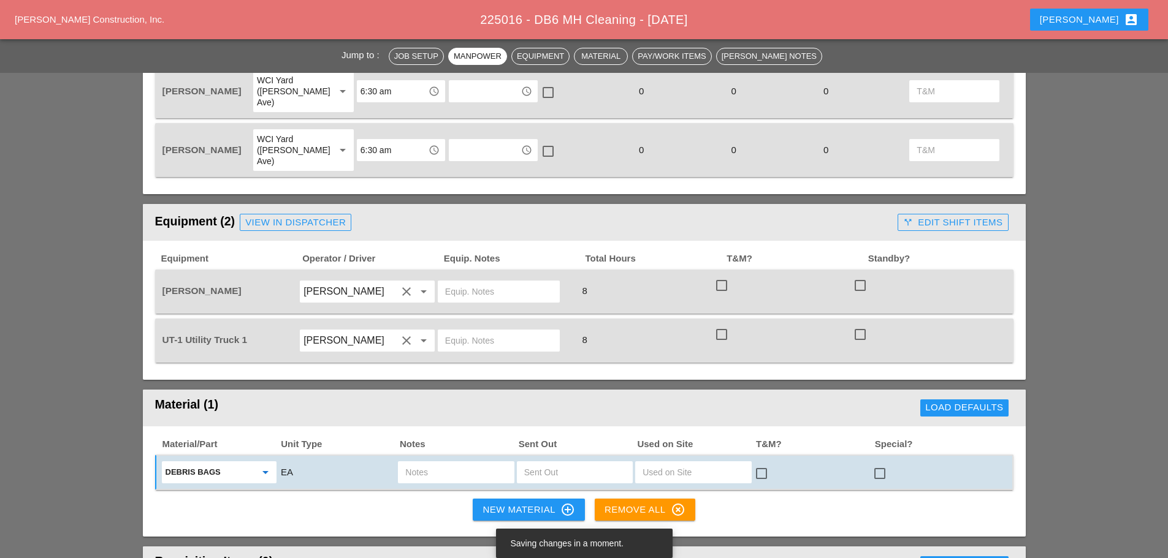
type input "Debris Bags"
click at [428, 463] on input "text" at bounding box center [455, 473] width 101 height 20
type input "1"
type input "2 EMPTY"
click at [574, 463] on input "text" at bounding box center [574, 473] width 101 height 20
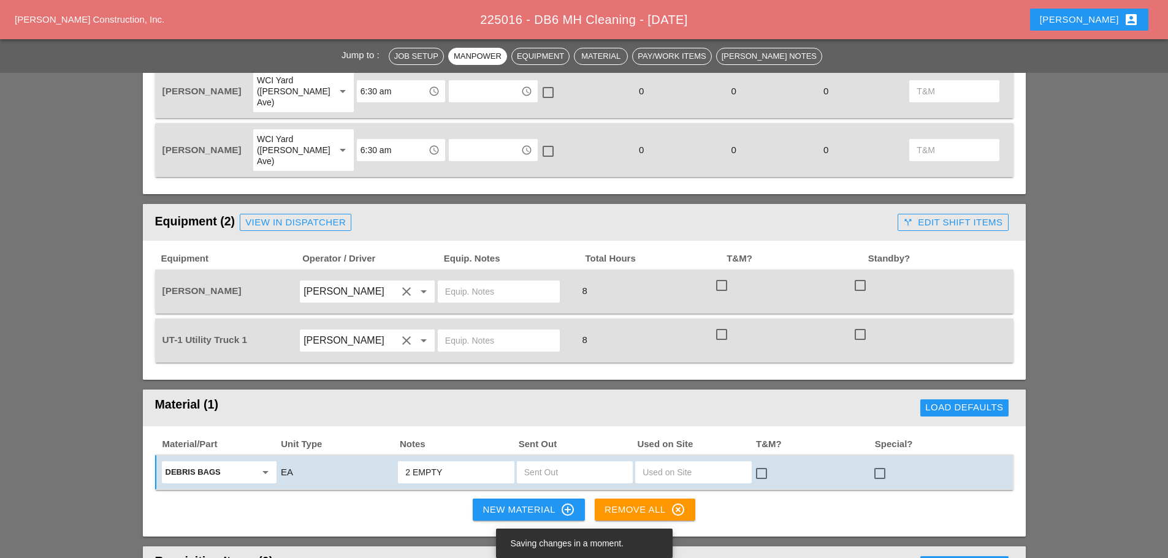
type input "2"
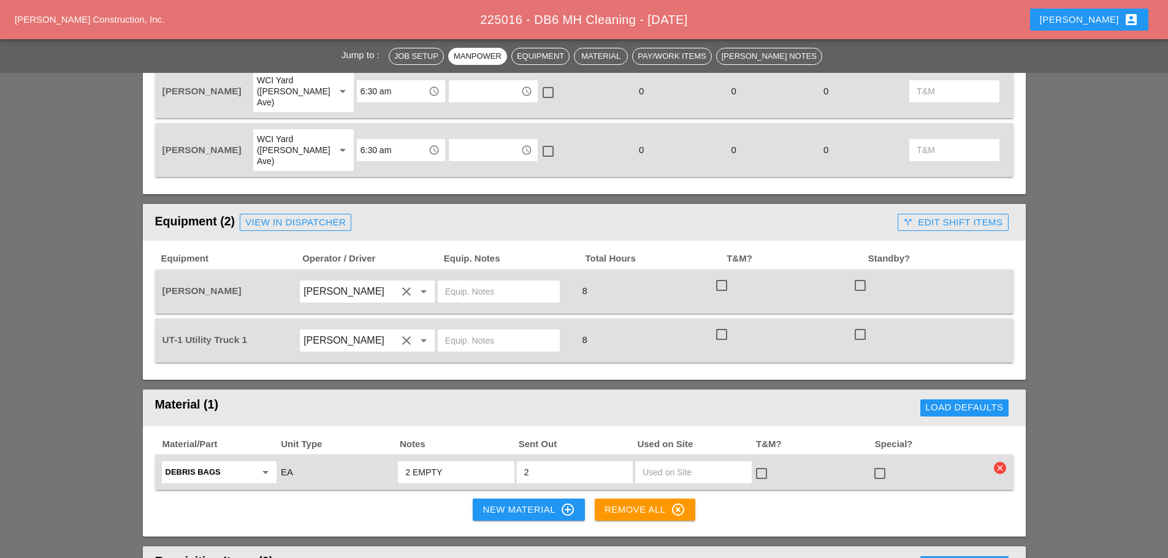
click at [481, 282] on input "text" at bounding box center [498, 292] width 107 height 20
type input "MUST HAVE"
click at [474, 331] on input "text" at bounding box center [498, 341] width 107 height 20
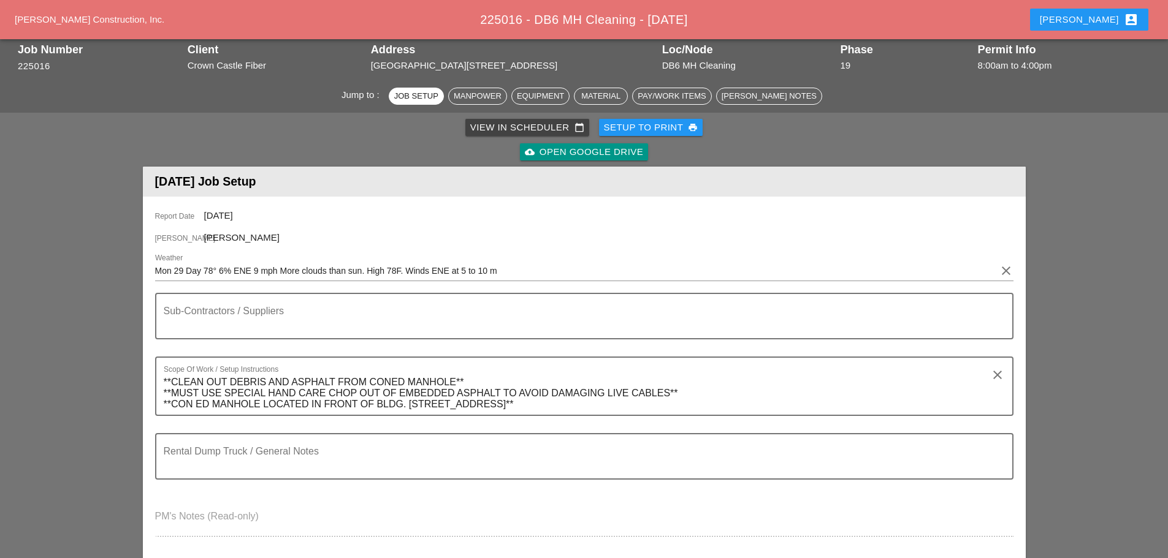
scroll to position [0, 0]
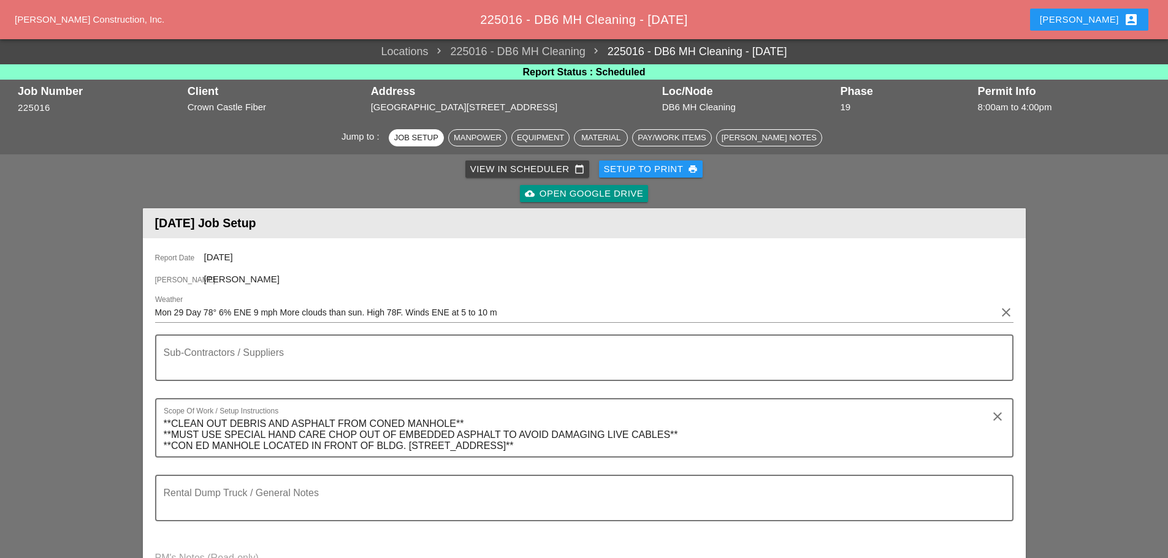
type input "W/ TOOLS"
click at [650, 169] on div "Setup to Print print" at bounding box center [651, 169] width 94 height 14
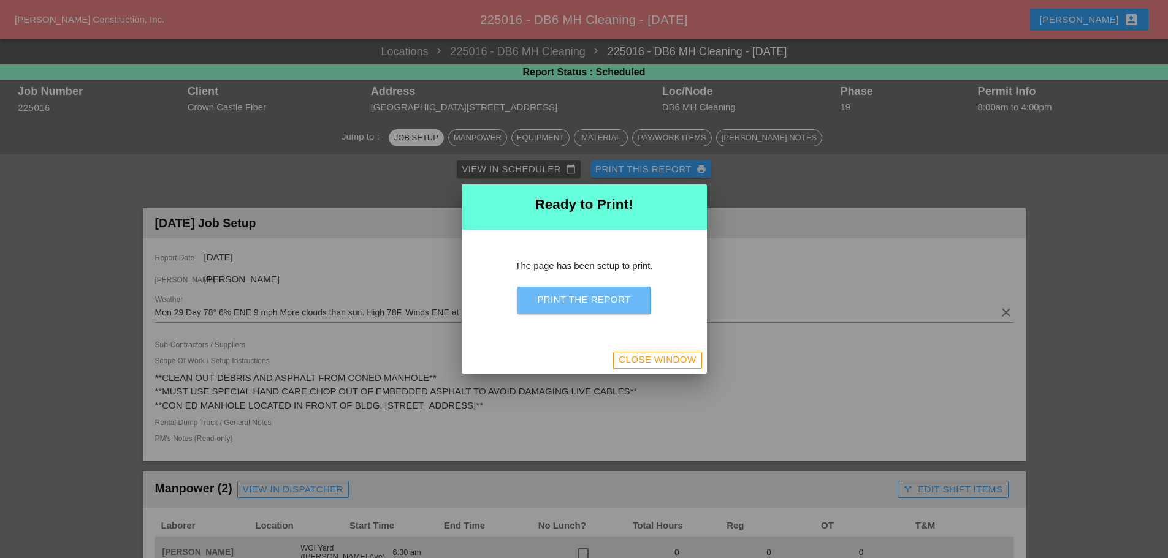
click at [564, 298] on div "Print the Report" at bounding box center [583, 300] width 93 height 14
click at [668, 359] on div "Close Window" at bounding box center [656, 360] width 77 height 14
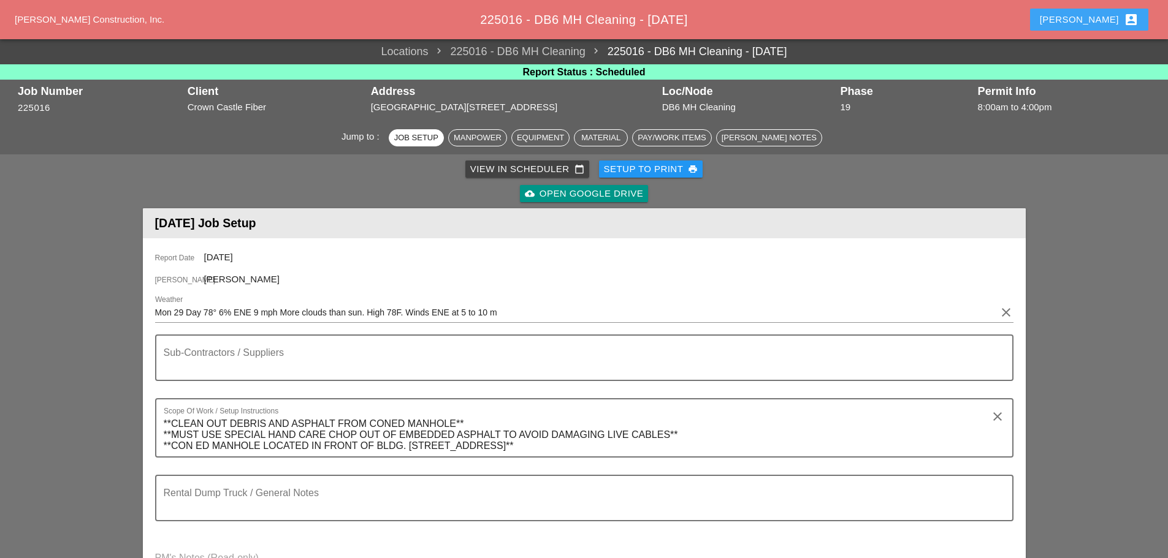
click at [1109, 21] on div "Enrico account_box" at bounding box center [1088, 19] width 99 height 15
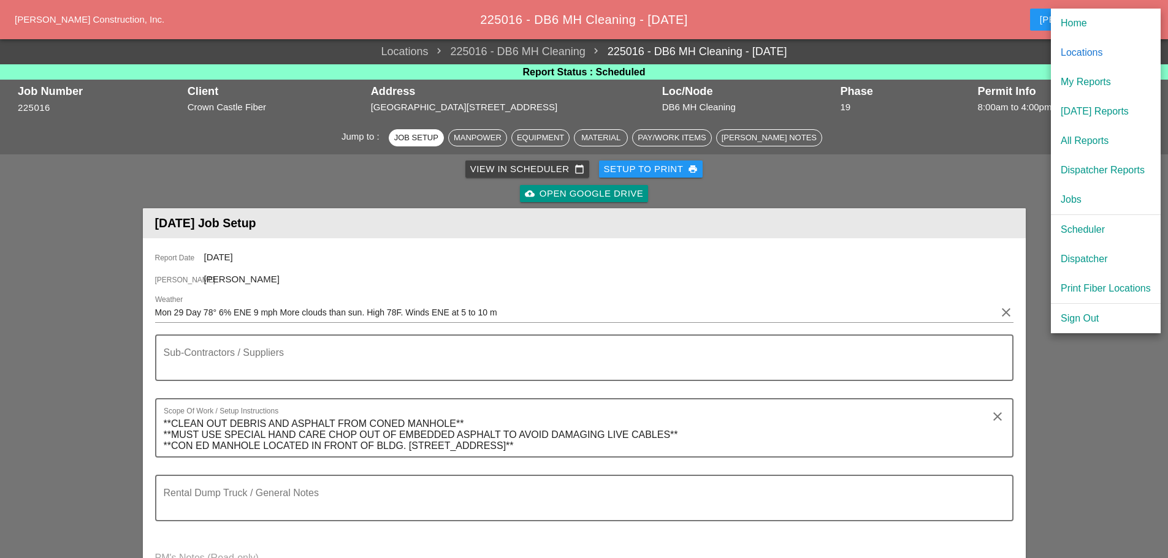
click at [1098, 254] on div "Dispatcher" at bounding box center [1105, 259] width 90 height 15
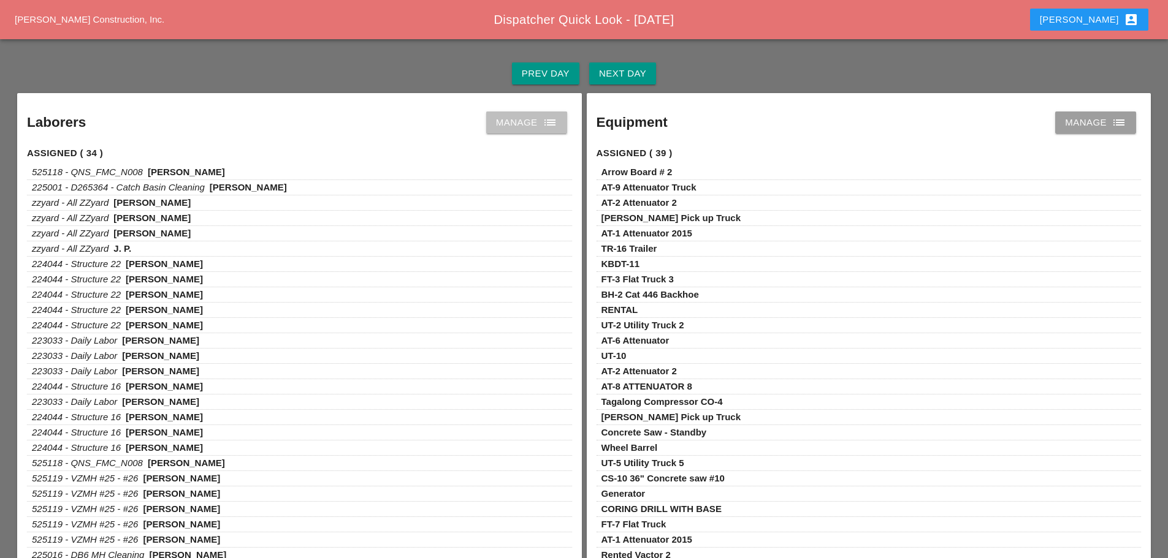
click at [539, 124] on div "Manage list" at bounding box center [526, 122] width 61 height 15
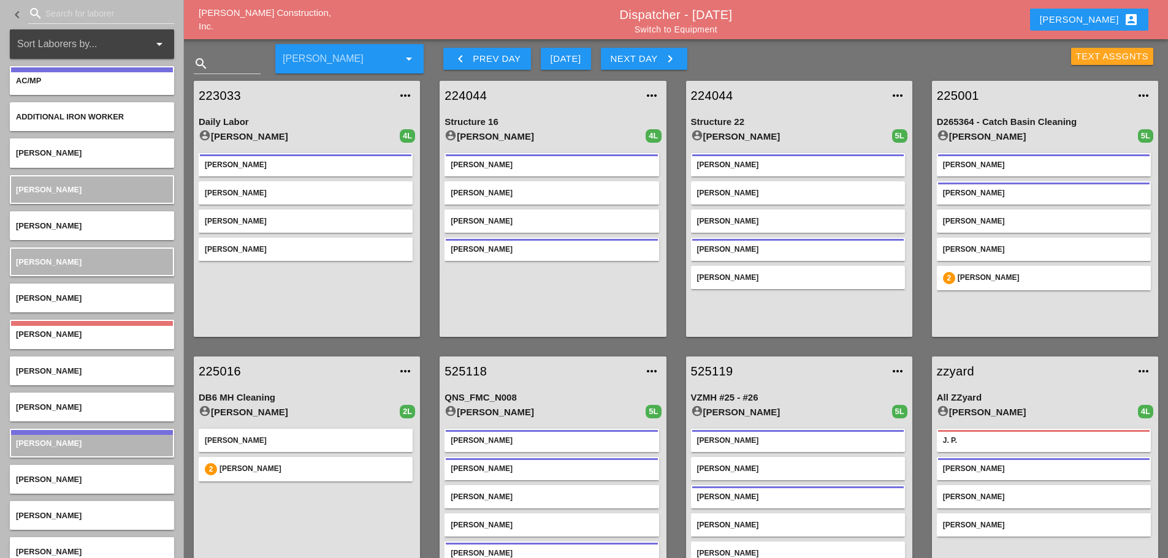
click at [1090, 57] on div "Text Assgnts" at bounding box center [1112, 57] width 73 height 14
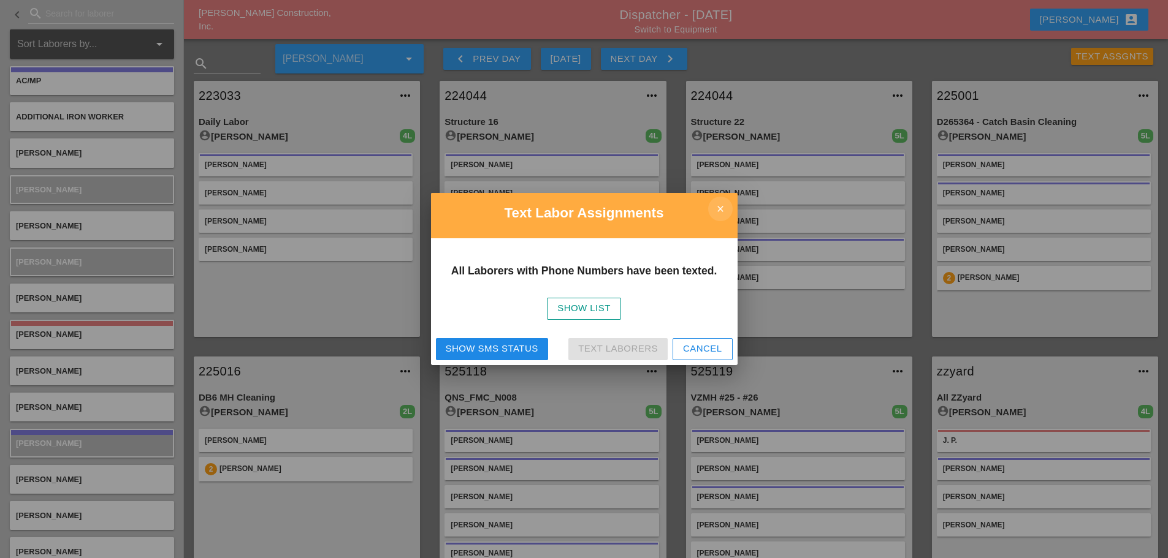
click at [724, 212] on icon "close" at bounding box center [720, 209] width 25 height 25
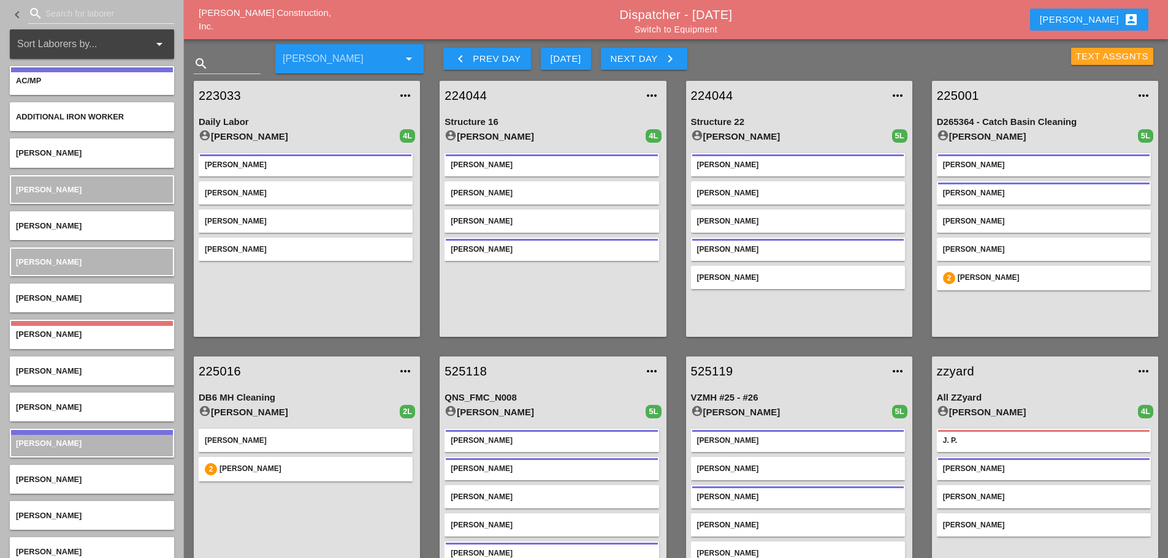
click at [1090, 51] on div "Text Assgnts" at bounding box center [1112, 57] width 73 height 14
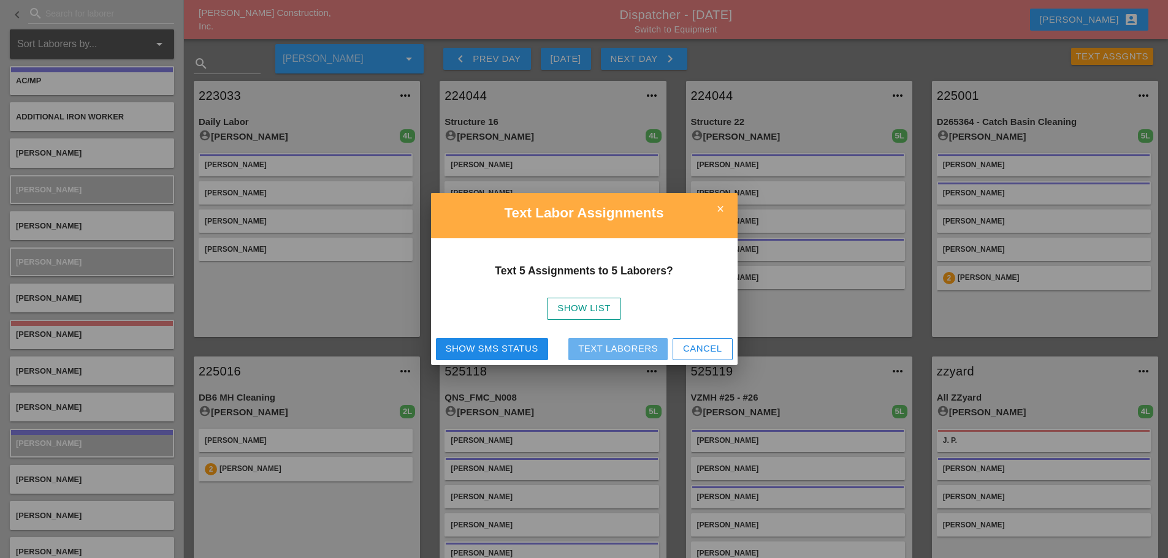
click at [598, 346] on div "Text Laborers" at bounding box center [618, 349] width 80 height 14
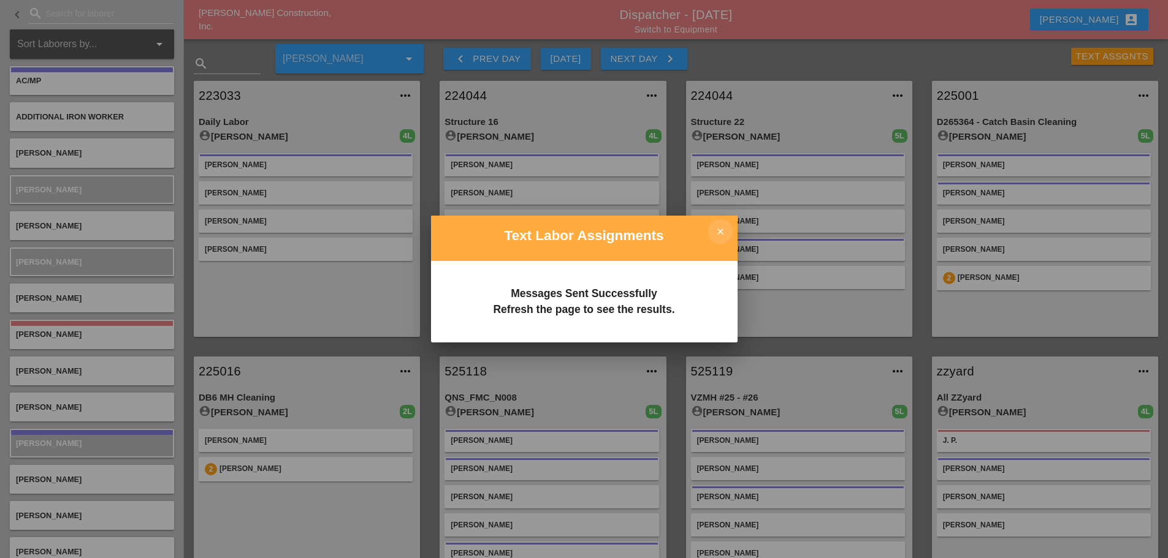
click at [722, 236] on icon "close" at bounding box center [720, 231] width 25 height 25
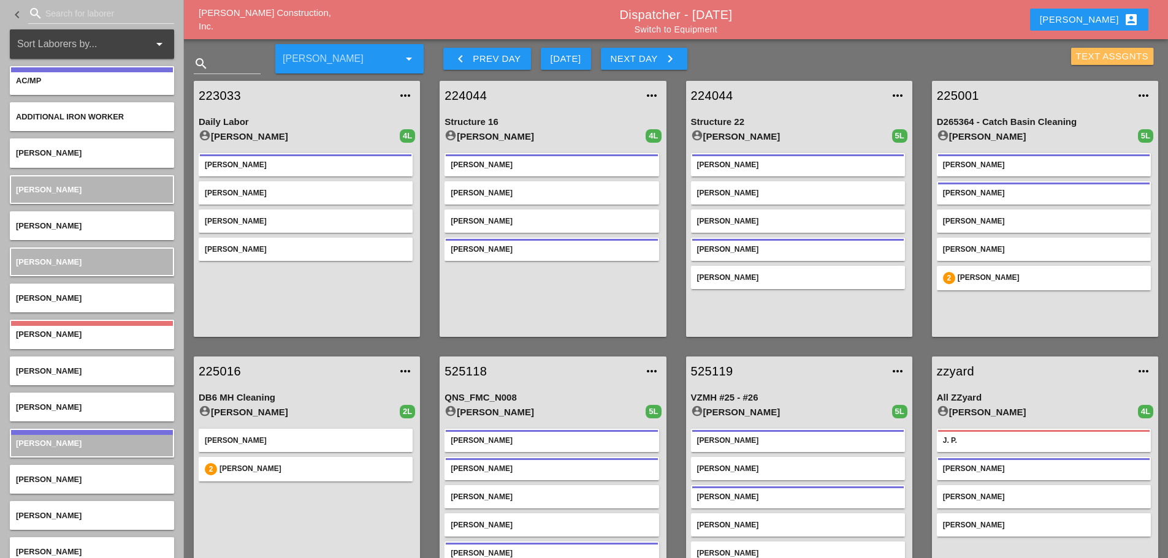
click at [1103, 58] on div "Text Assgnts" at bounding box center [1112, 57] width 73 height 14
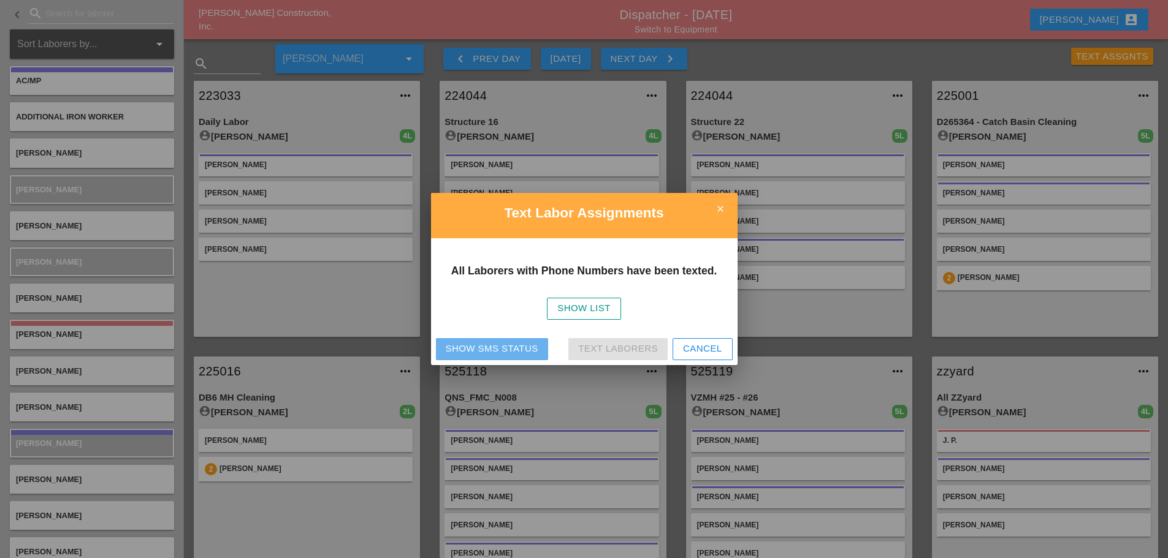
click at [518, 345] on div "Show SMS Status" at bounding box center [492, 349] width 93 height 14
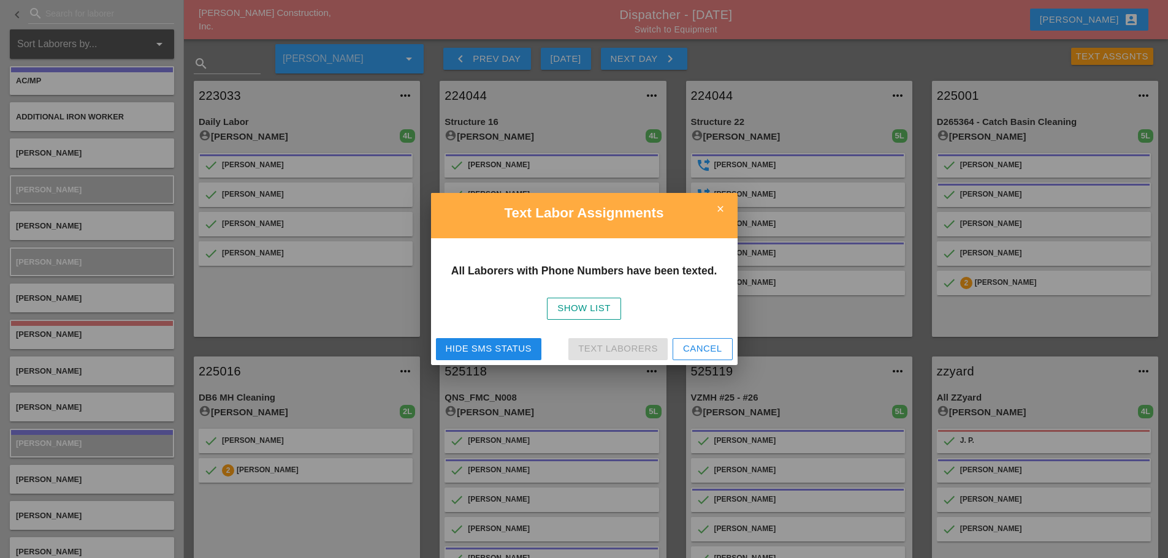
click at [705, 219] on h2 "Text Labor Assignments" at bounding box center [584, 213] width 287 height 21
click at [710, 215] on icon "close" at bounding box center [720, 209] width 25 height 25
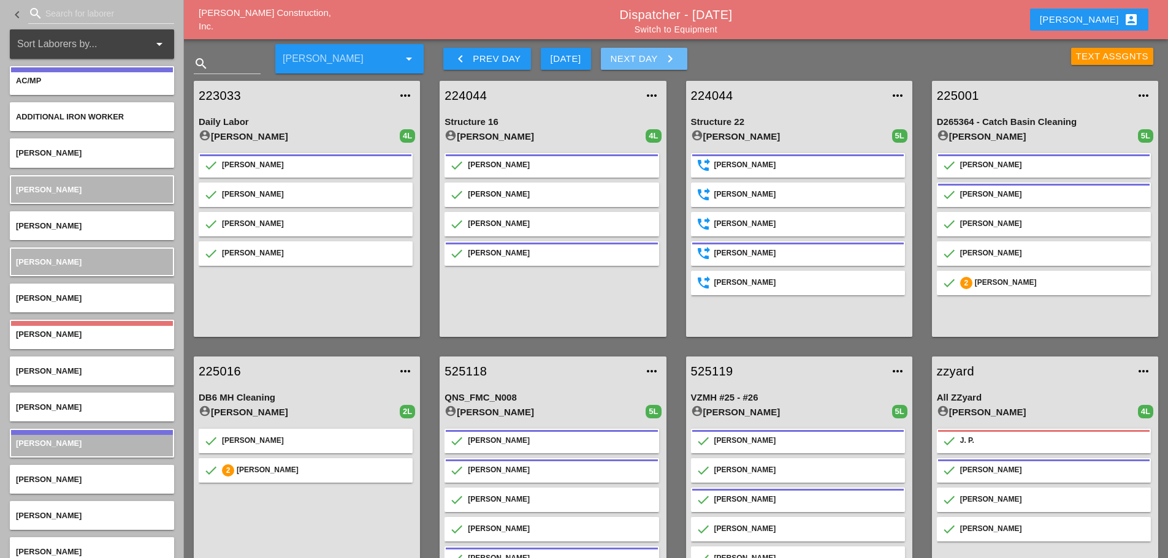
click at [662, 58] on div "Next Day keyboard_arrow_right" at bounding box center [643, 58] width 67 height 15
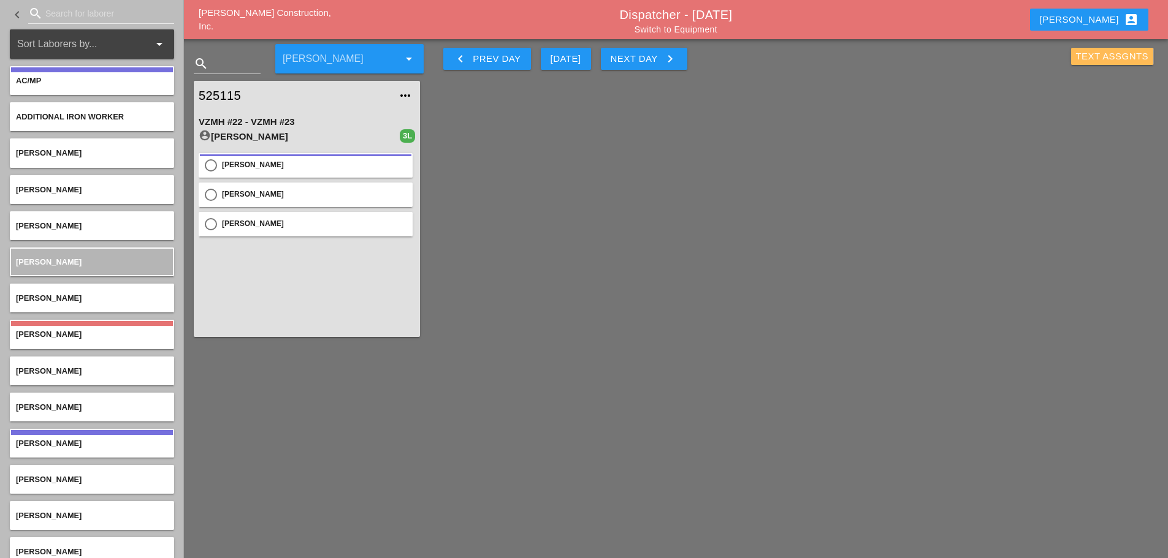
click at [1085, 53] on div "Text Assgnts" at bounding box center [1112, 57] width 73 height 14
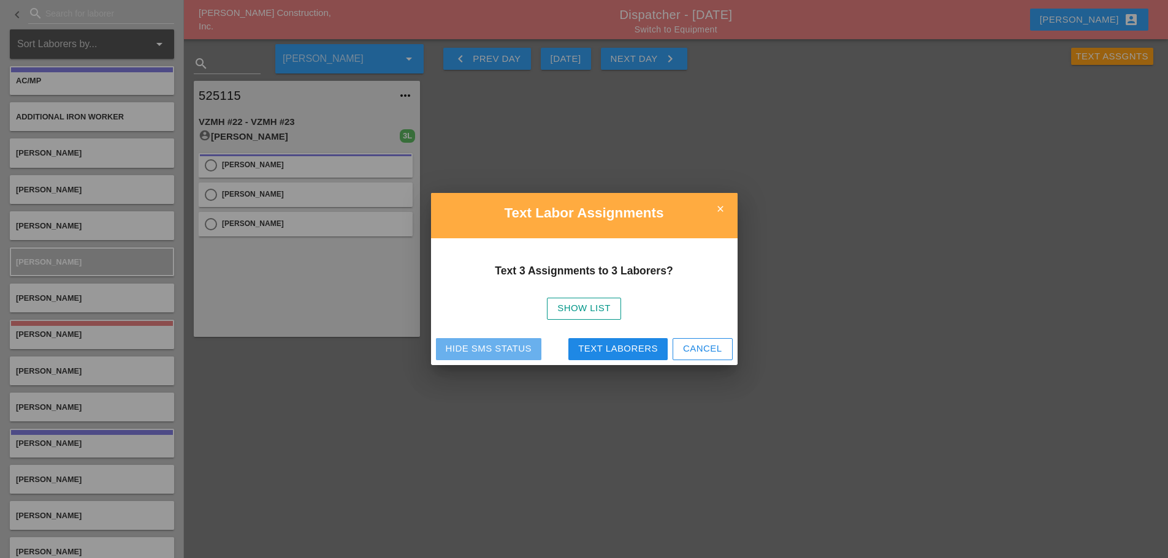
click at [456, 346] on div "Hide SMS Status" at bounding box center [489, 349] width 86 height 14
click at [717, 207] on icon "close" at bounding box center [720, 209] width 25 height 25
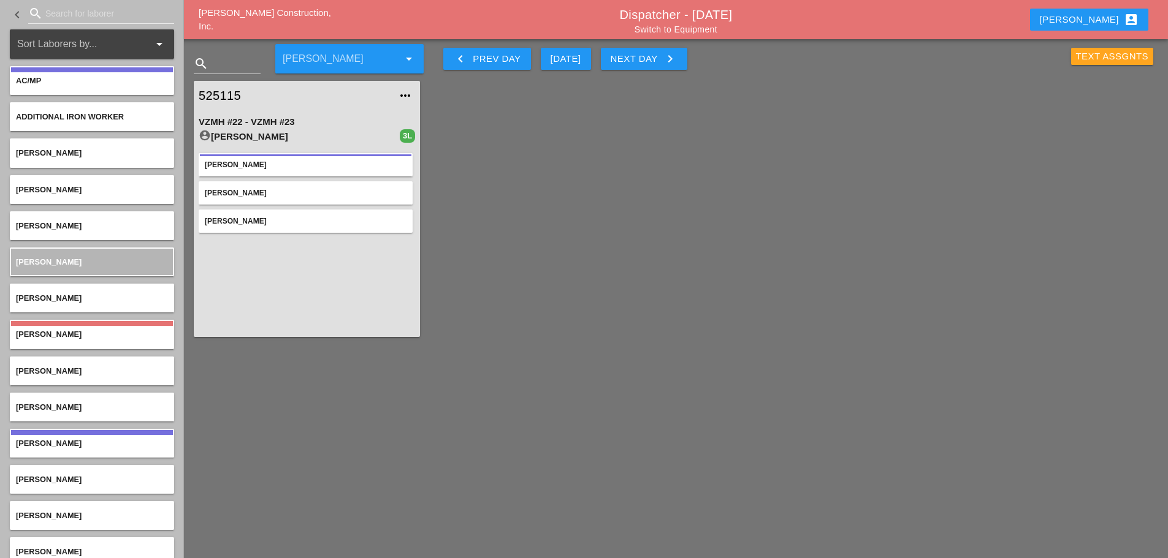
click at [1104, 52] on div "Text Assgnts" at bounding box center [1112, 57] width 73 height 14
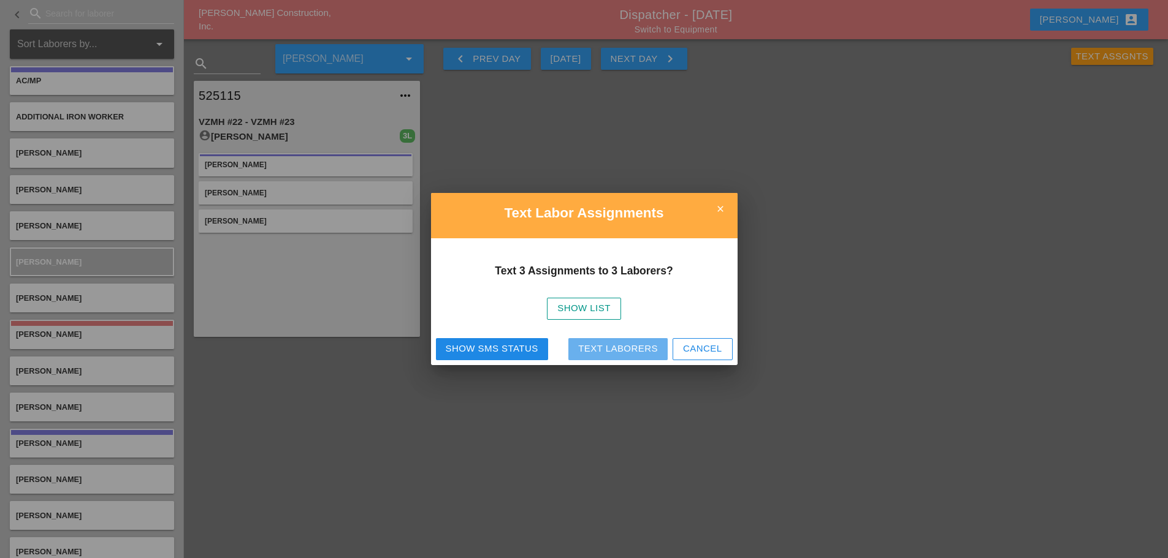
click at [590, 347] on div "Text Laborers" at bounding box center [618, 349] width 80 height 14
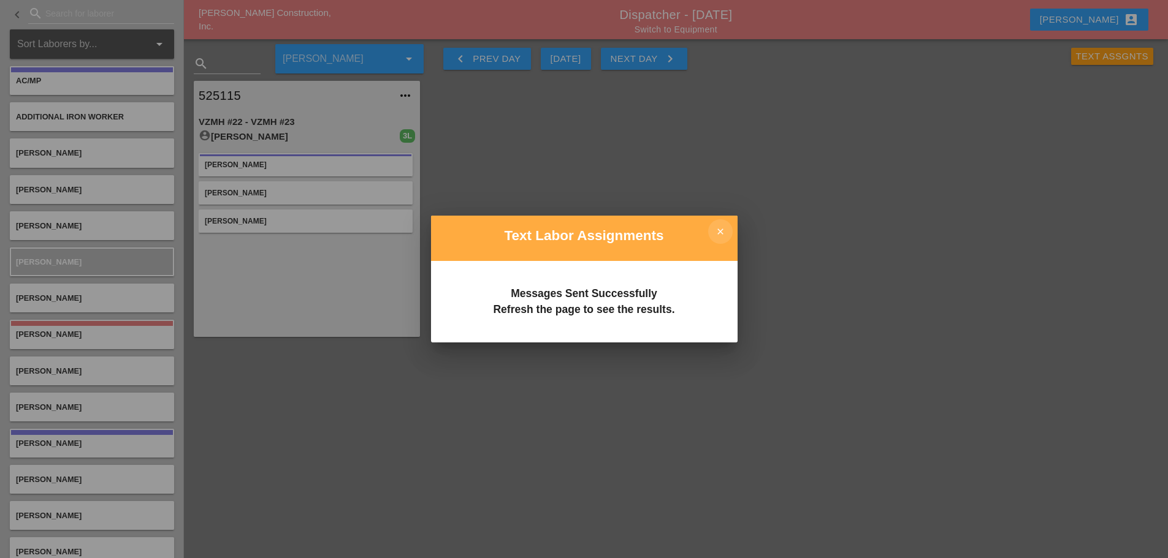
click at [723, 237] on icon "close" at bounding box center [720, 231] width 25 height 25
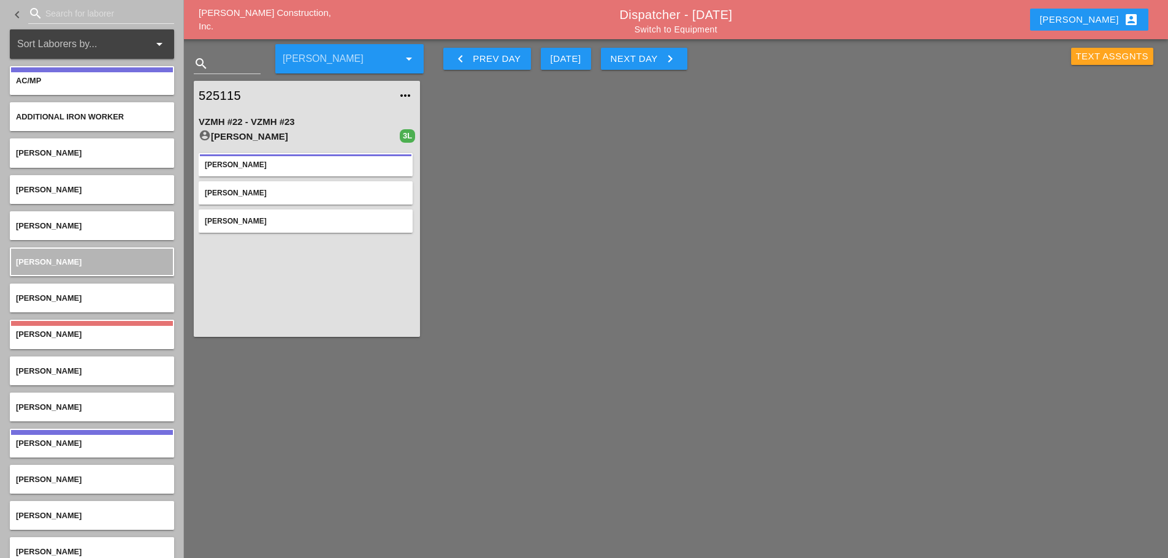
click at [1116, 59] on div "Text Assgnts" at bounding box center [1112, 57] width 73 height 14
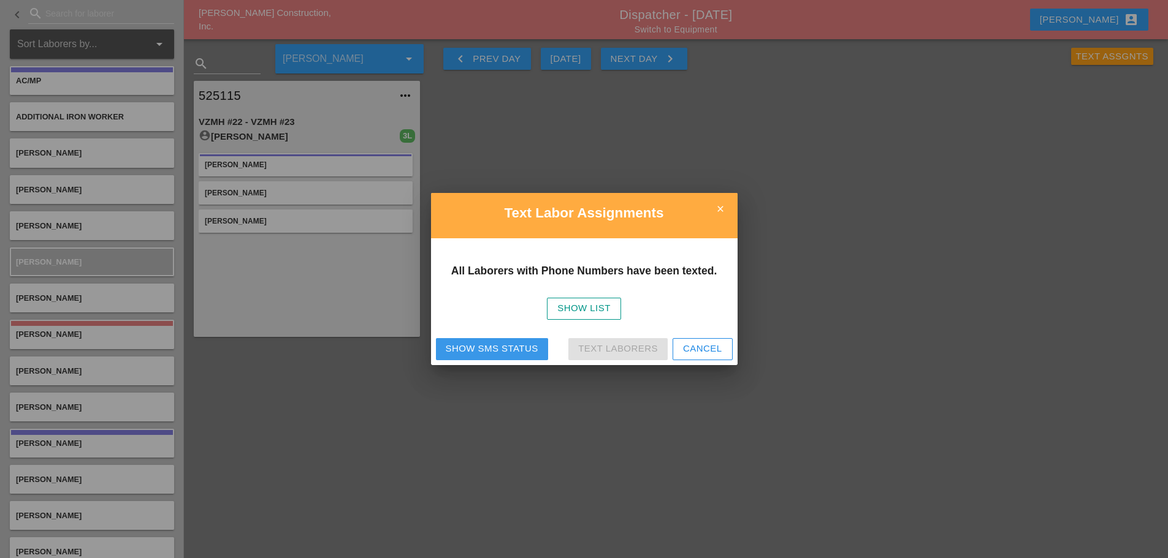
click at [442, 343] on button "Show SMS Status" at bounding box center [492, 349] width 112 height 22
click at [726, 208] on icon "close" at bounding box center [720, 209] width 25 height 25
